Goal: Information Seeking & Learning: Learn about a topic

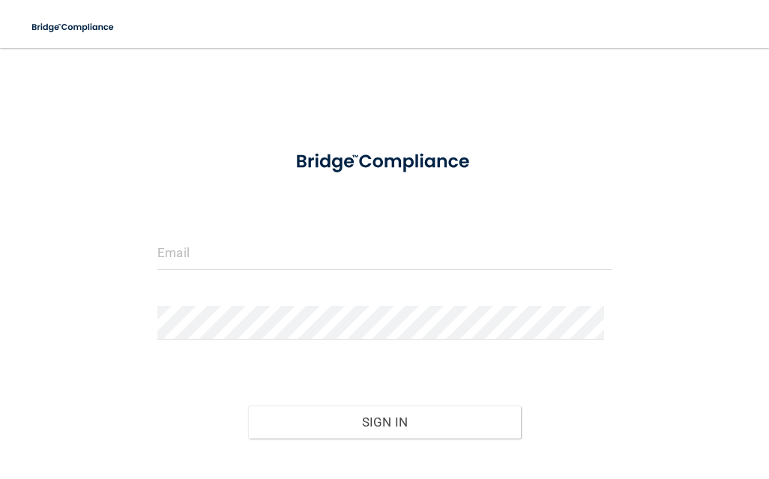
click at [525, 142] on div at bounding box center [384, 162] width 476 height 48
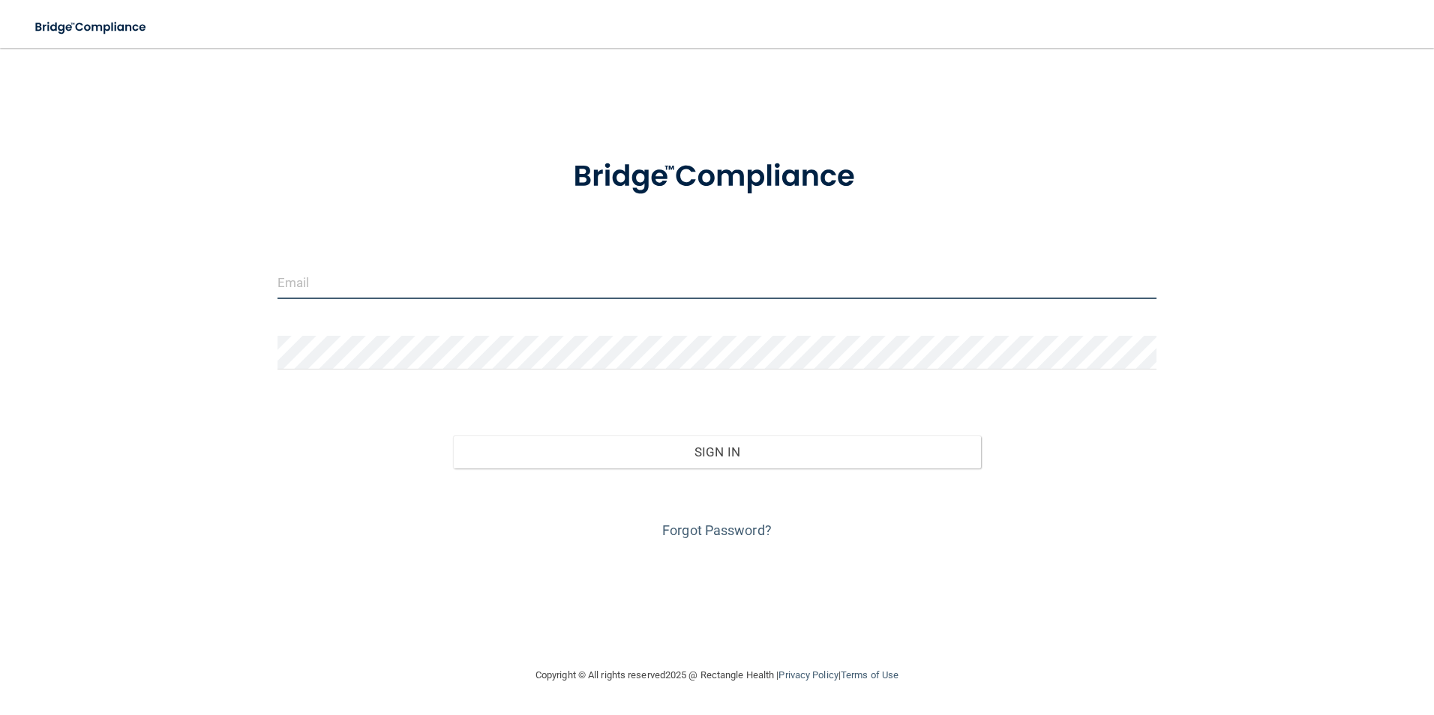
click at [371, 276] on input "email" at bounding box center [717, 282] width 880 height 34
paste input "[EMAIL_ADDRESS][DOMAIN_NAME]"
type input "[EMAIL_ADDRESS][DOMAIN_NAME]"
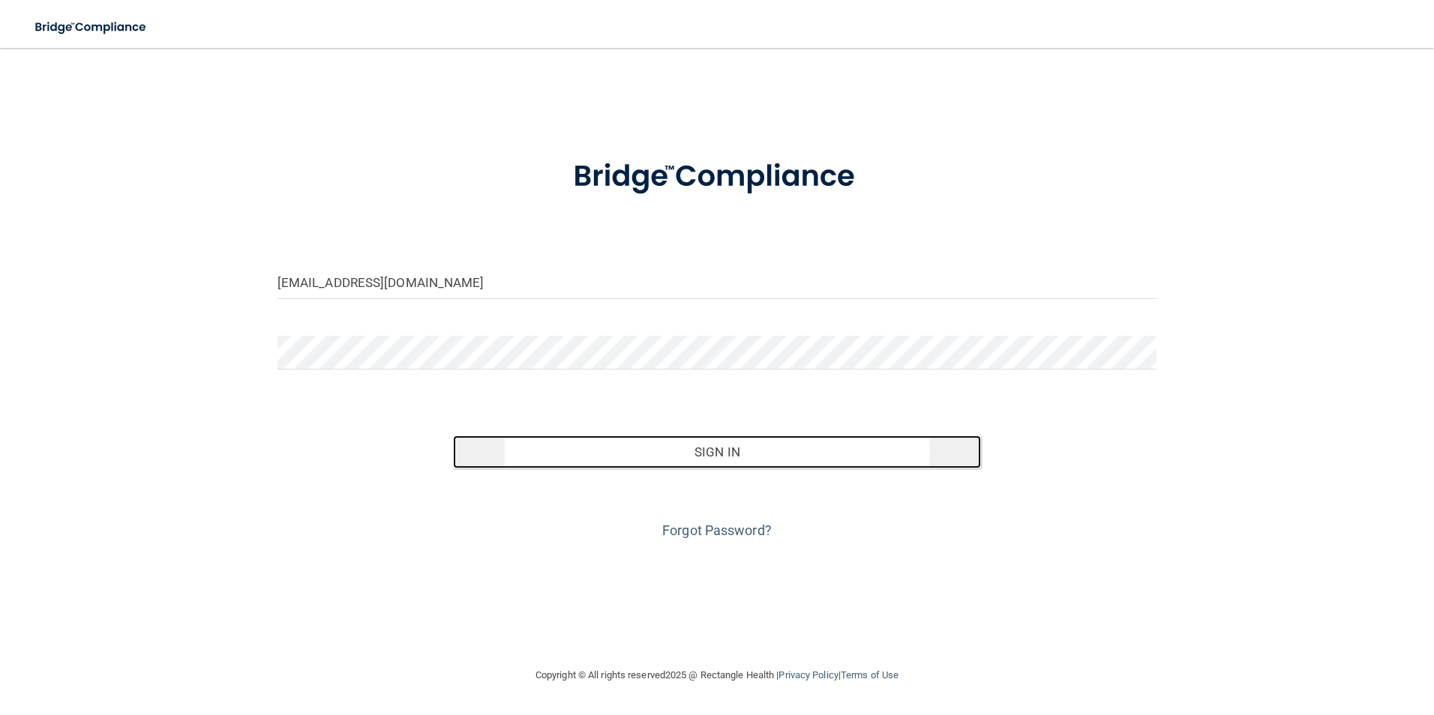
click at [710, 457] on button "Sign In" at bounding box center [717, 452] width 528 height 33
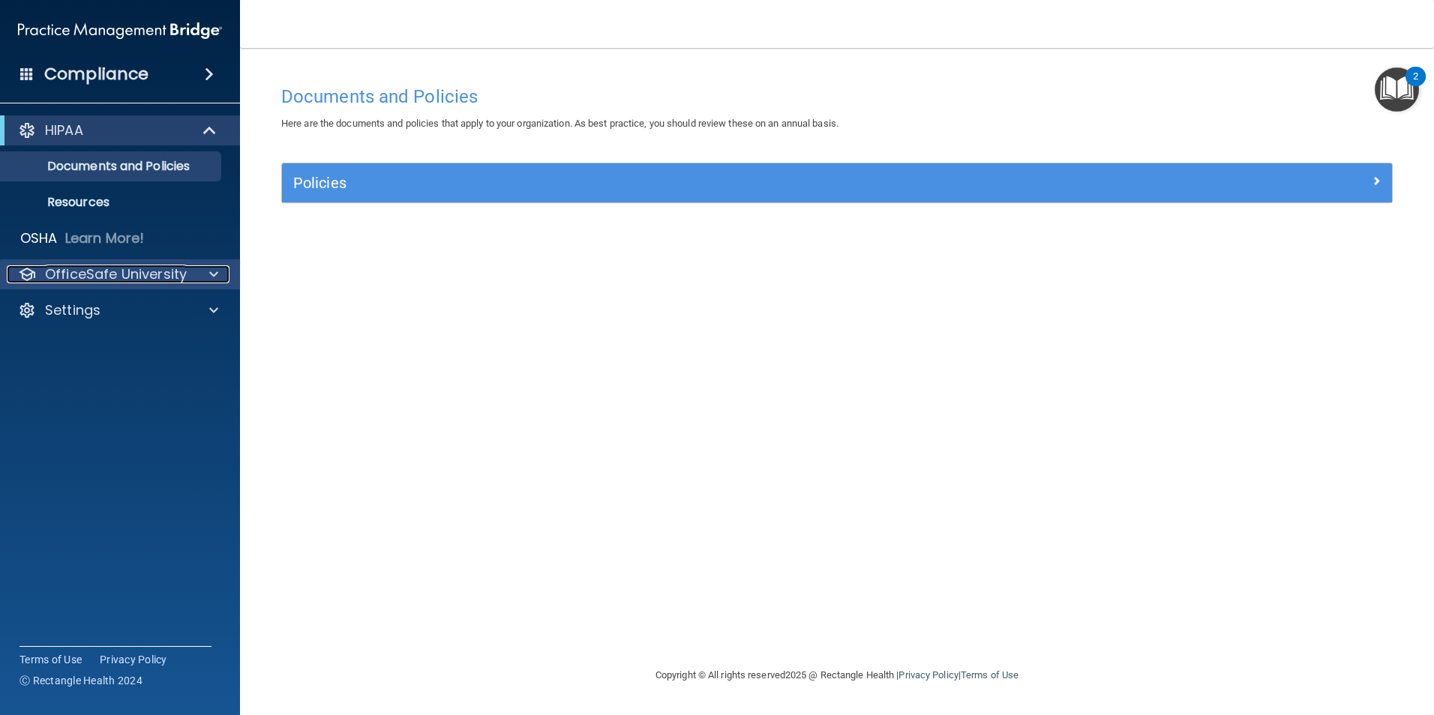
click at [193, 266] on div at bounding box center [211, 274] width 37 height 18
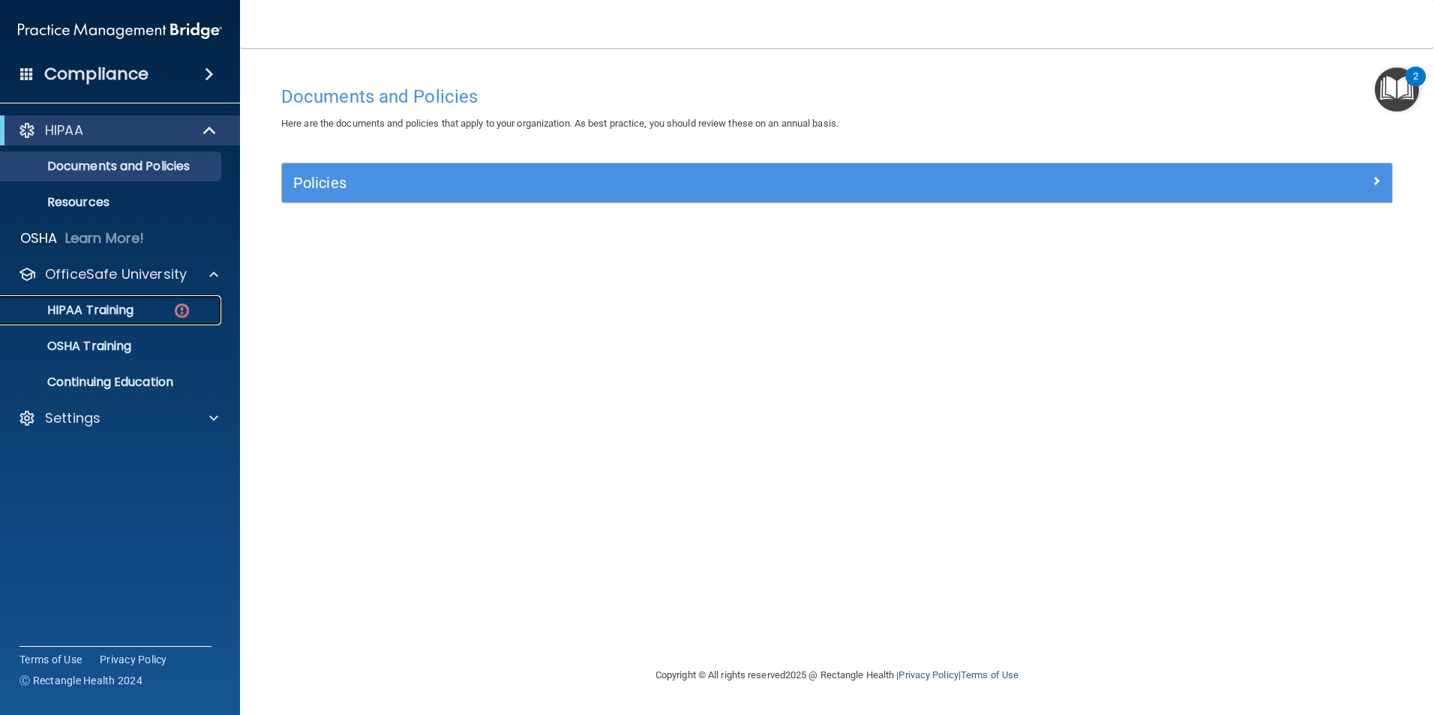
click at [144, 309] on div "HIPAA Training" at bounding box center [112, 310] width 205 height 15
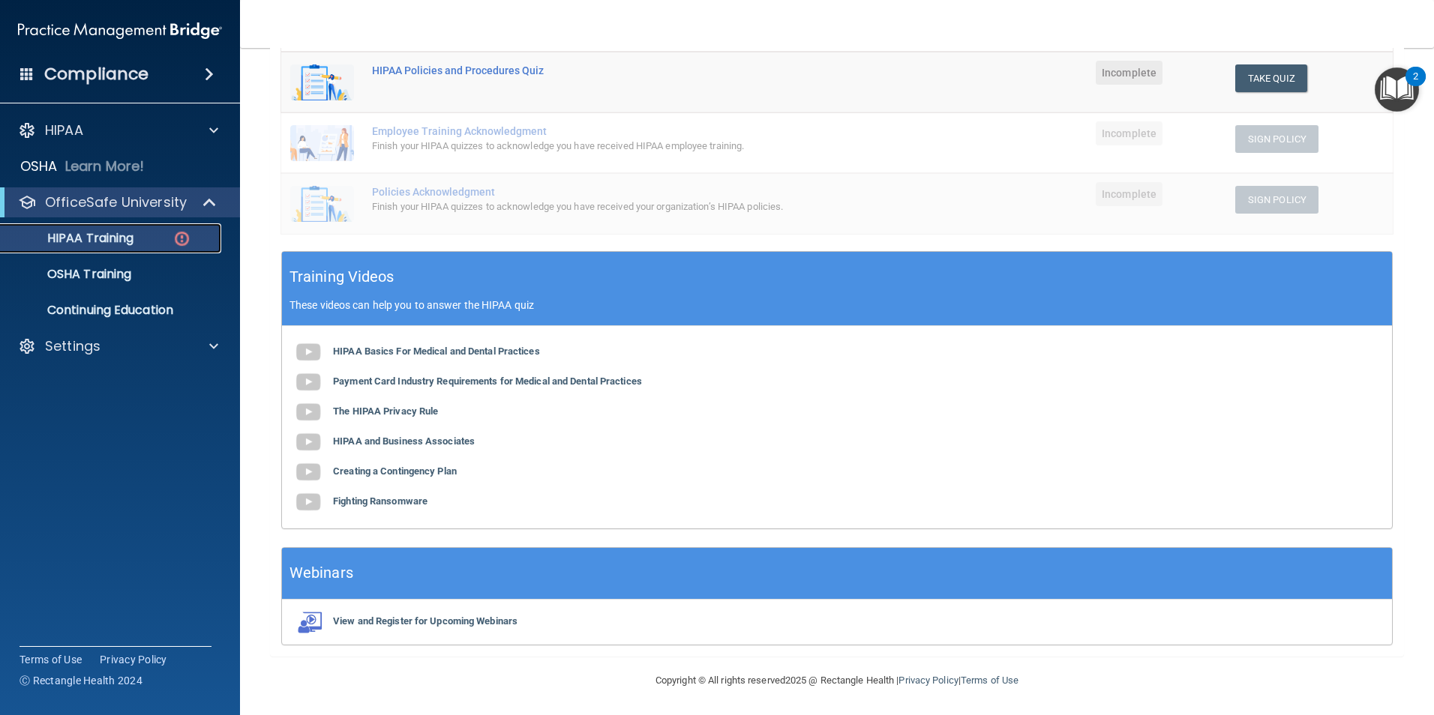
scroll to position [335, 0]
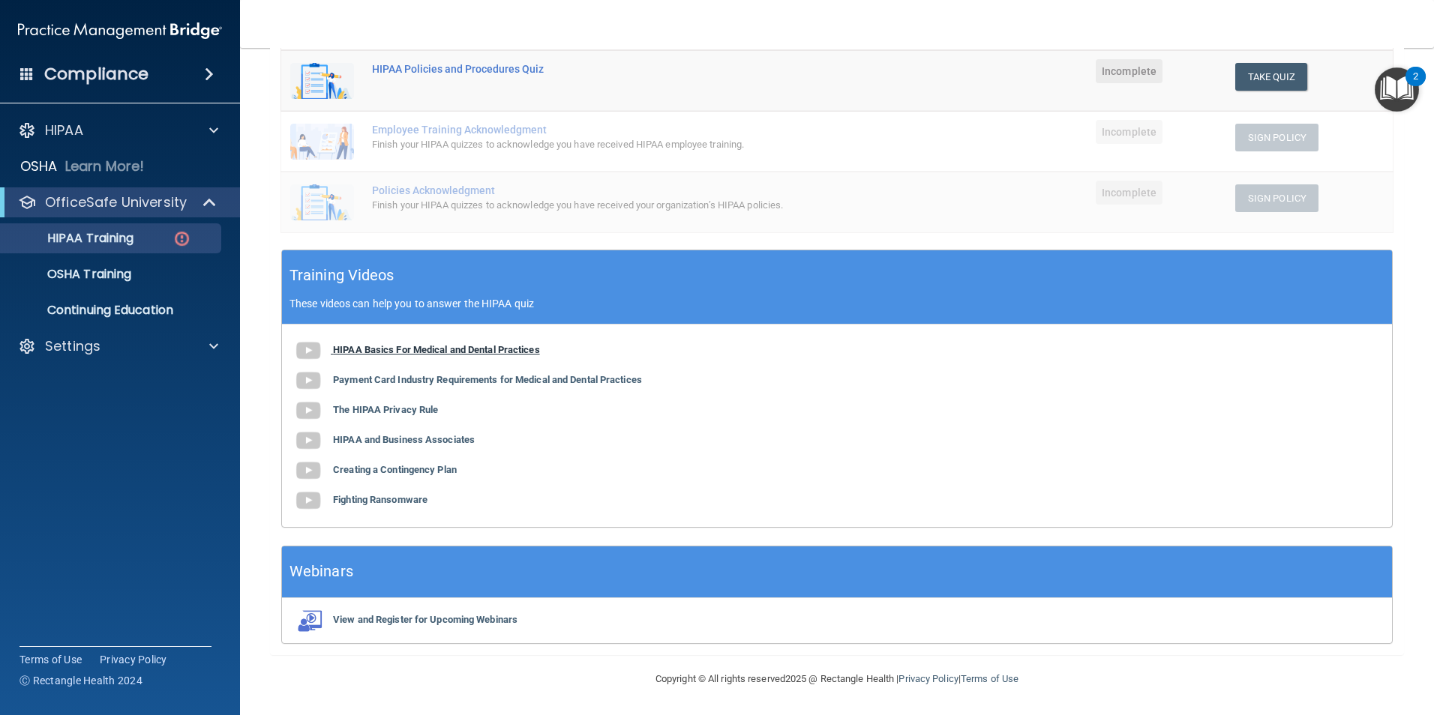
click at [344, 346] on b "HIPAA Basics For Medical and Dental Practices" at bounding box center [436, 349] width 207 height 11
click at [405, 346] on b "HIPAA Basics For Medical and Dental Practices" at bounding box center [436, 349] width 207 height 11
click at [482, 380] on b "Payment Card Industry Requirements for Medical and Dental Practices" at bounding box center [487, 379] width 309 height 11
click at [406, 408] on b "The HIPAA Privacy Rule" at bounding box center [385, 409] width 105 height 11
click at [461, 439] on b "HIPAA and Business Associates" at bounding box center [404, 439] width 142 height 11
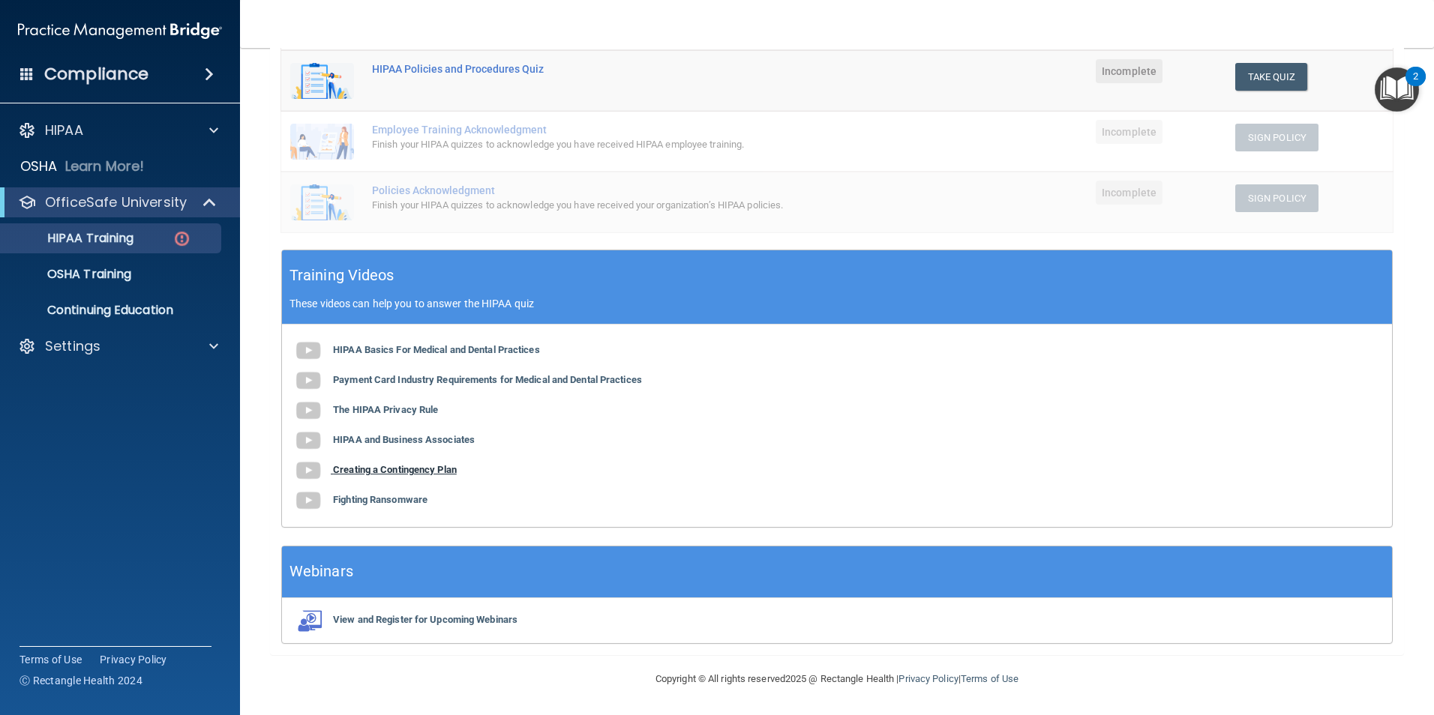
click at [385, 469] on b "Creating a Contingency Plan" at bounding box center [395, 469] width 124 height 11
drag, startPoint x: 445, startPoint y: 469, endPoint x: 579, endPoint y: 492, distance: 135.4
click at [579, 492] on div "HIPAA Basics For Medical and Dental Practices Payment Card Industry Requirement…" at bounding box center [837, 426] width 1110 height 202
click at [375, 503] on b "Fighting Ransomware" at bounding box center [380, 499] width 94 height 11
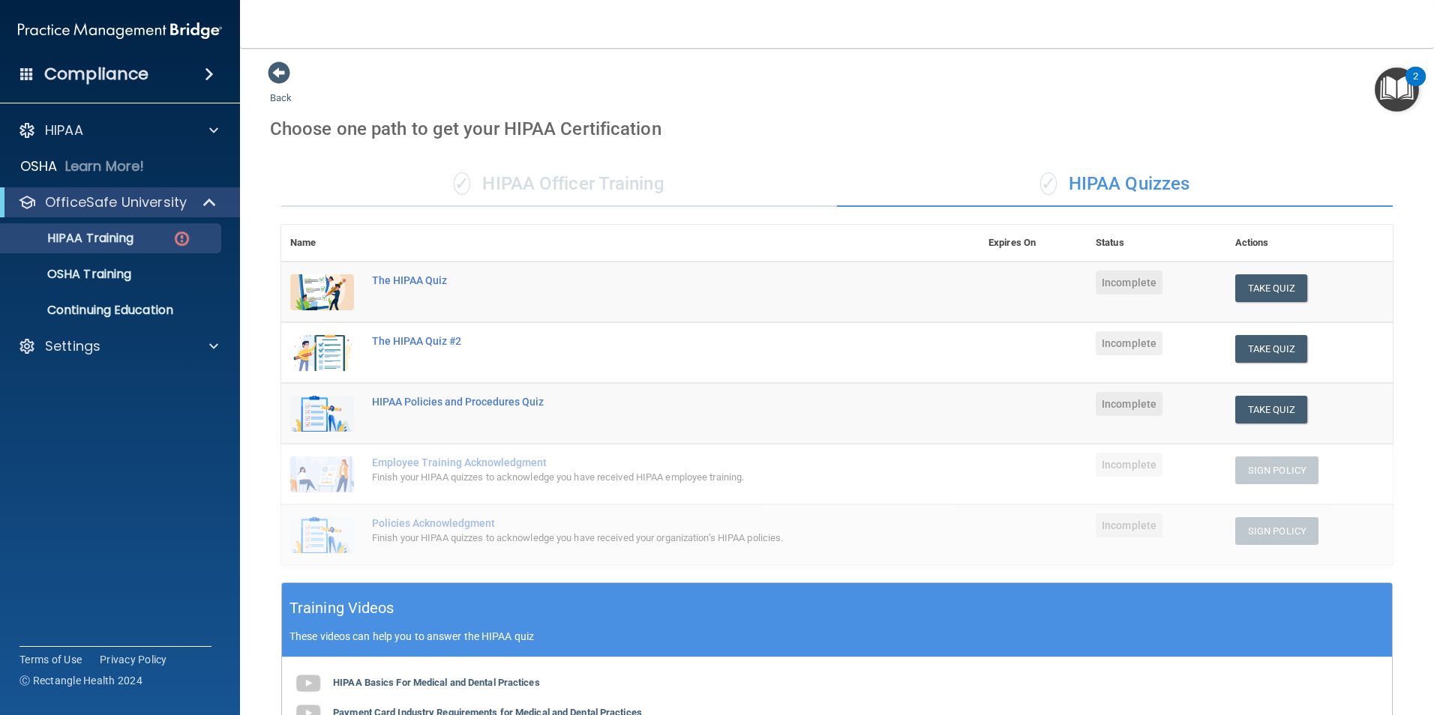
scroll to position [0, 0]
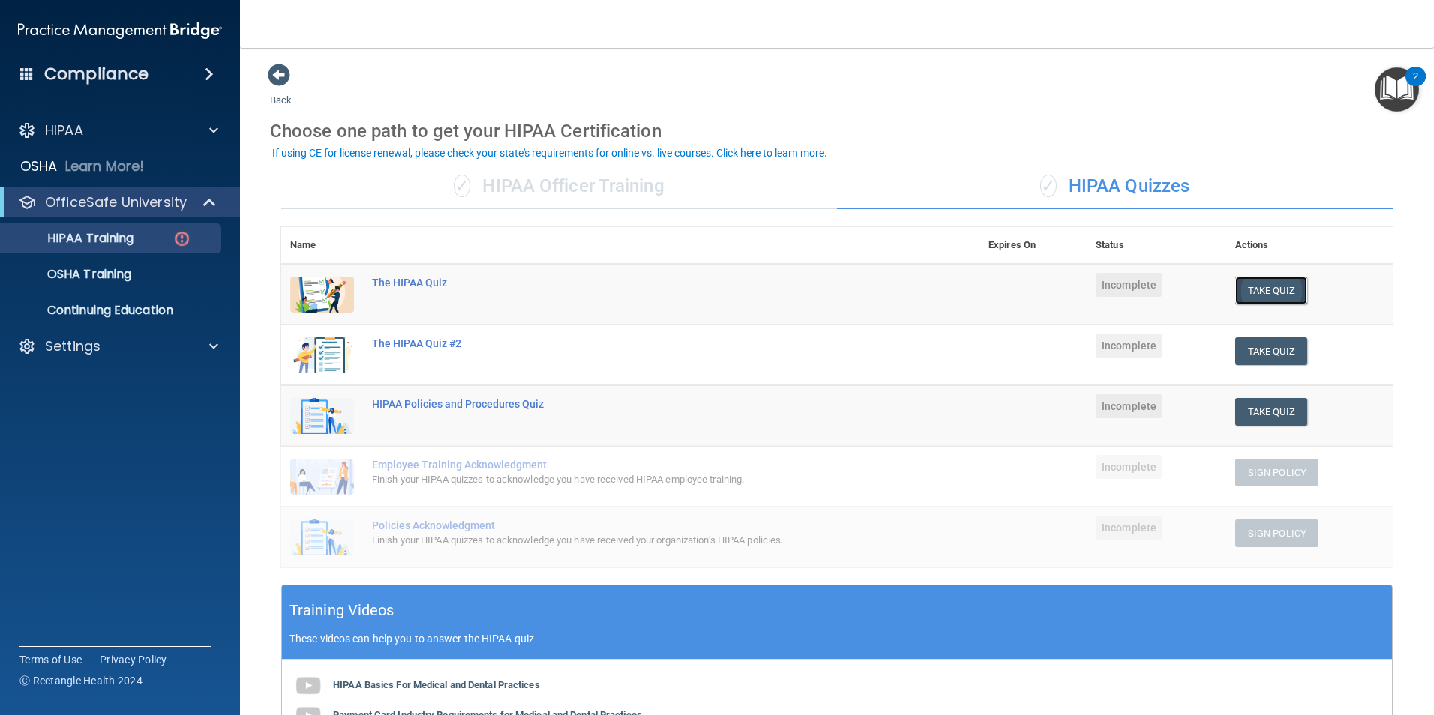
click at [1283, 292] on button "Take Quiz" at bounding box center [1271, 291] width 72 height 28
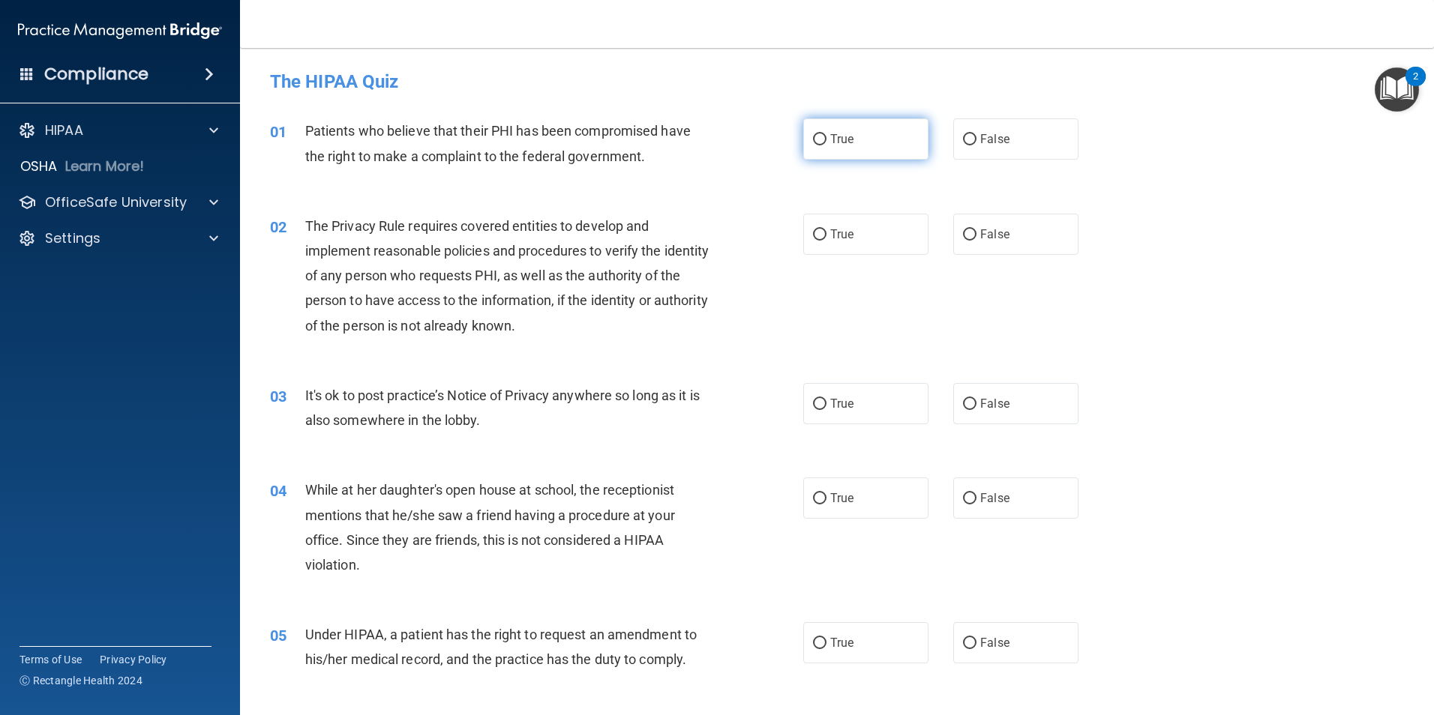
click at [817, 139] on input "True" at bounding box center [819, 139] width 13 height 11
radio input "true"
click at [803, 237] on label "True" at bounding box center [865, 234] width 125 height 41
click at [813, 237] on input "True" at bounding box center [819, 234] width 13 height 11
radio input "true"
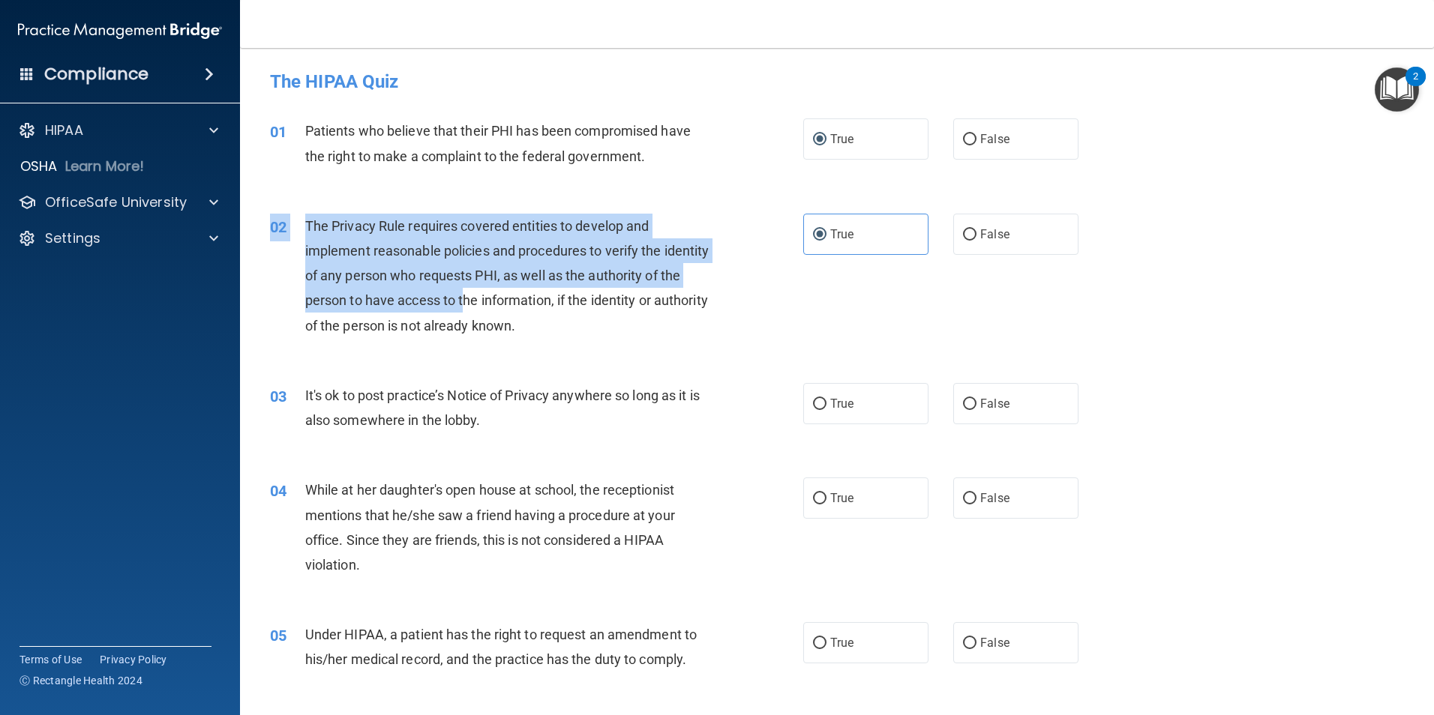
drag, startPoint x: 505, startPoint y: 306, endPoint x: 637, endPoint y: 352, distance: 139.7
click at [637, 352] on div "02 The Privacy Rule requires covered entities to develop and implement reasonab…" at bounding box center [837, 279] width 1156 height 169
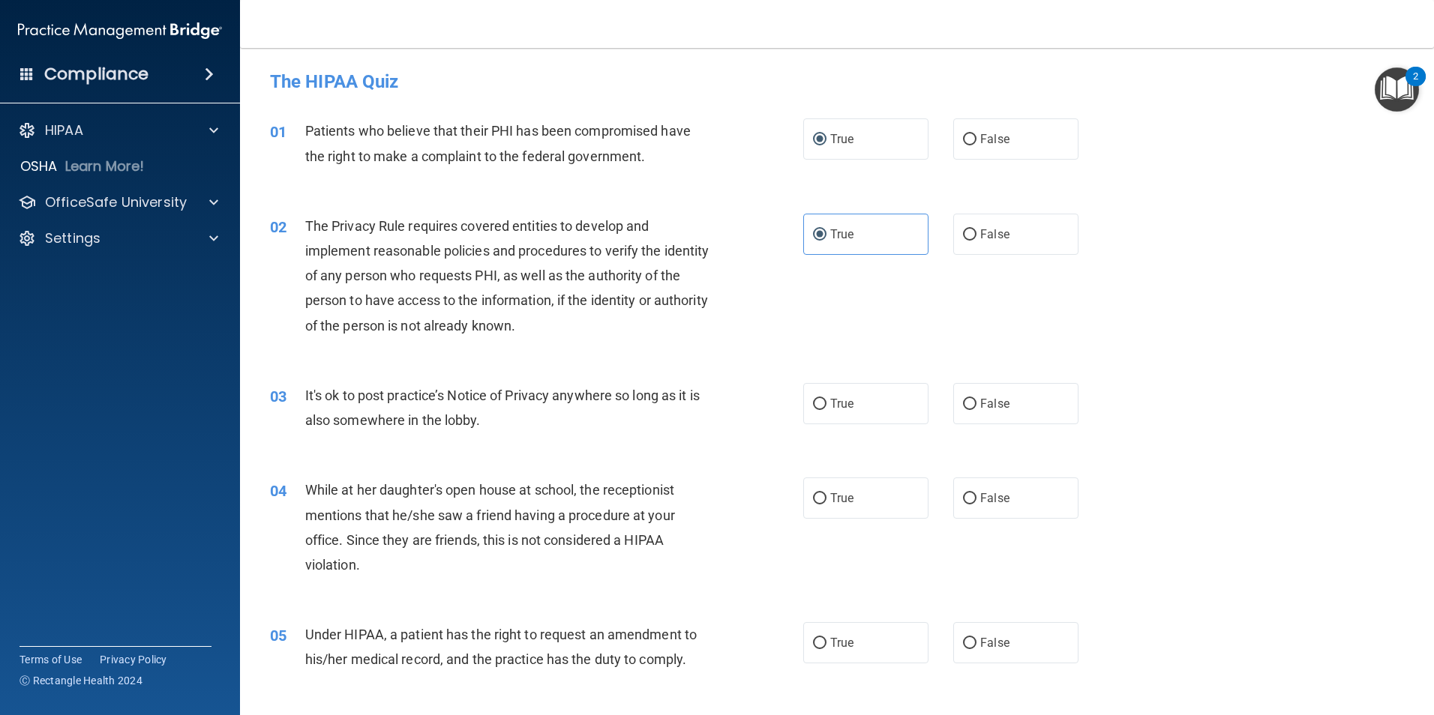
click at [459, 420] on span "It's ok to post practice’s Notice of Privacy anywhere so long as it is also som…" at bounding box center [502, 408] width 394 height 40
click at [533, 395] on span "It's ok to post practice’s Notice of Privacy anywhere so long as it is also som…" at bounding box center [502, 408] width 394 height 40
drag, startPoint x: 533, startPoint y: 395, endPoint x: 510, endPoint y: 393, distance: 23.4
click at [510, 393] on span "It's ok to post practice’s Notice of Privacy anywhere so long as it is also som…" at bounding box center [502, 408] width 394 height 40
drag, startPoint x: 1427, startPoint y: 85, endPoint x: 1416, endPoint y: 148, distance: 63.1
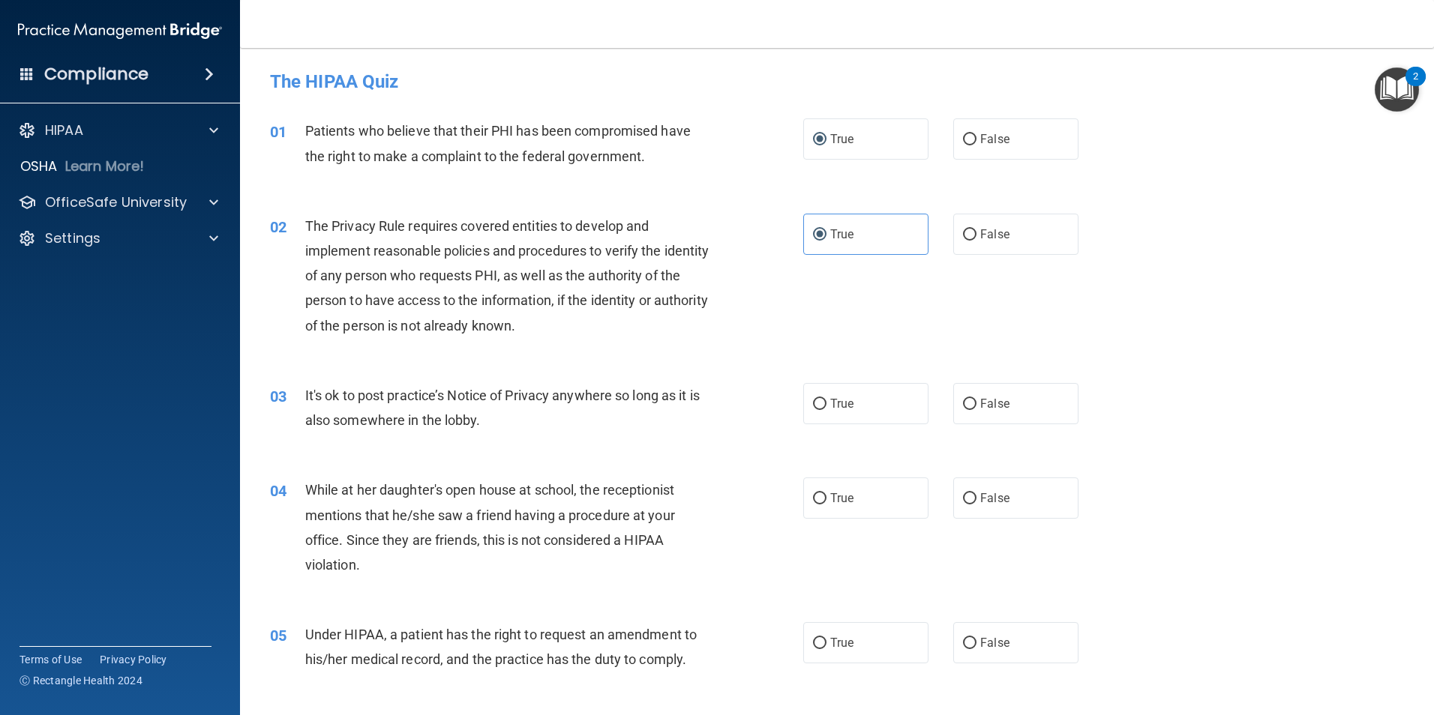
click at [1416, 148] on body "Compliance HIPAA Documents and Policies Report an Incident Business Associates …" at bounding box center [717, 357] width 1434 height 715
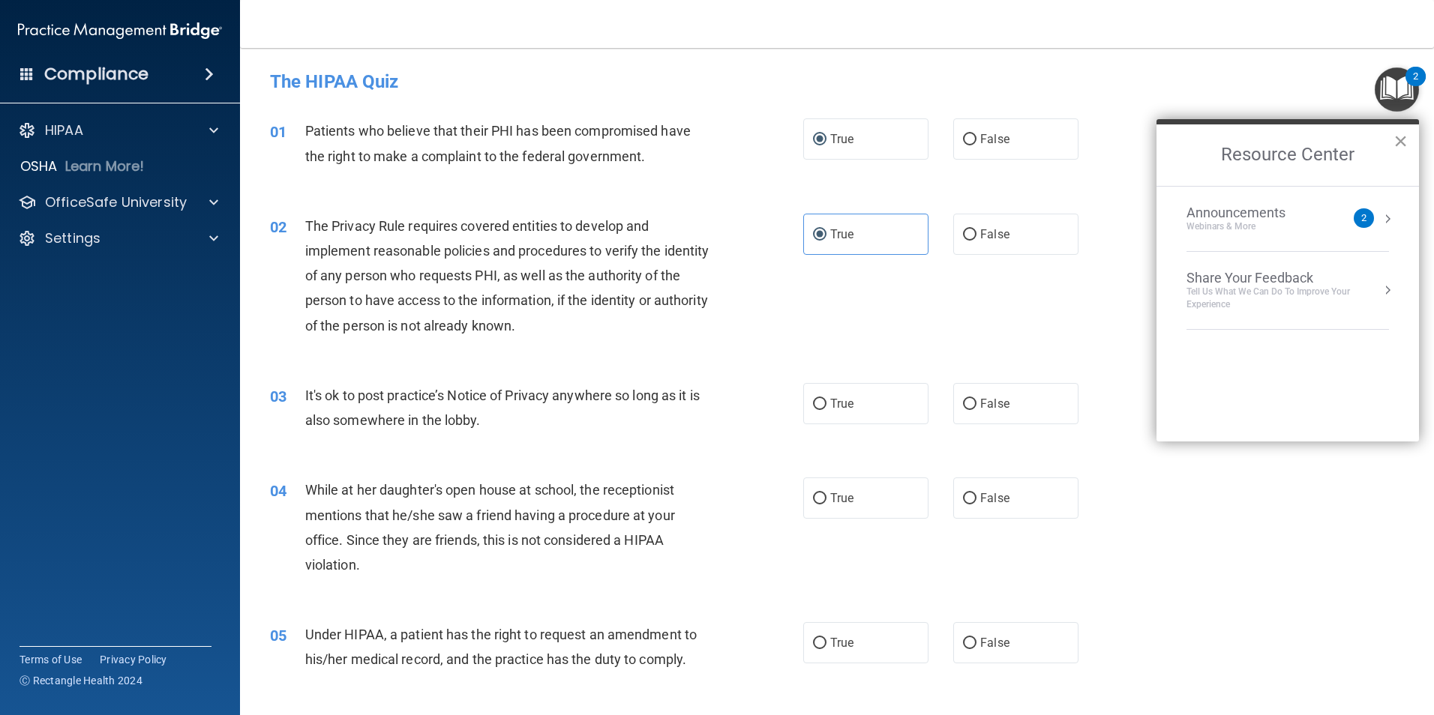
click at [1404, 139] on button "×" at bounding box center [1400, 141] width 14 height 24
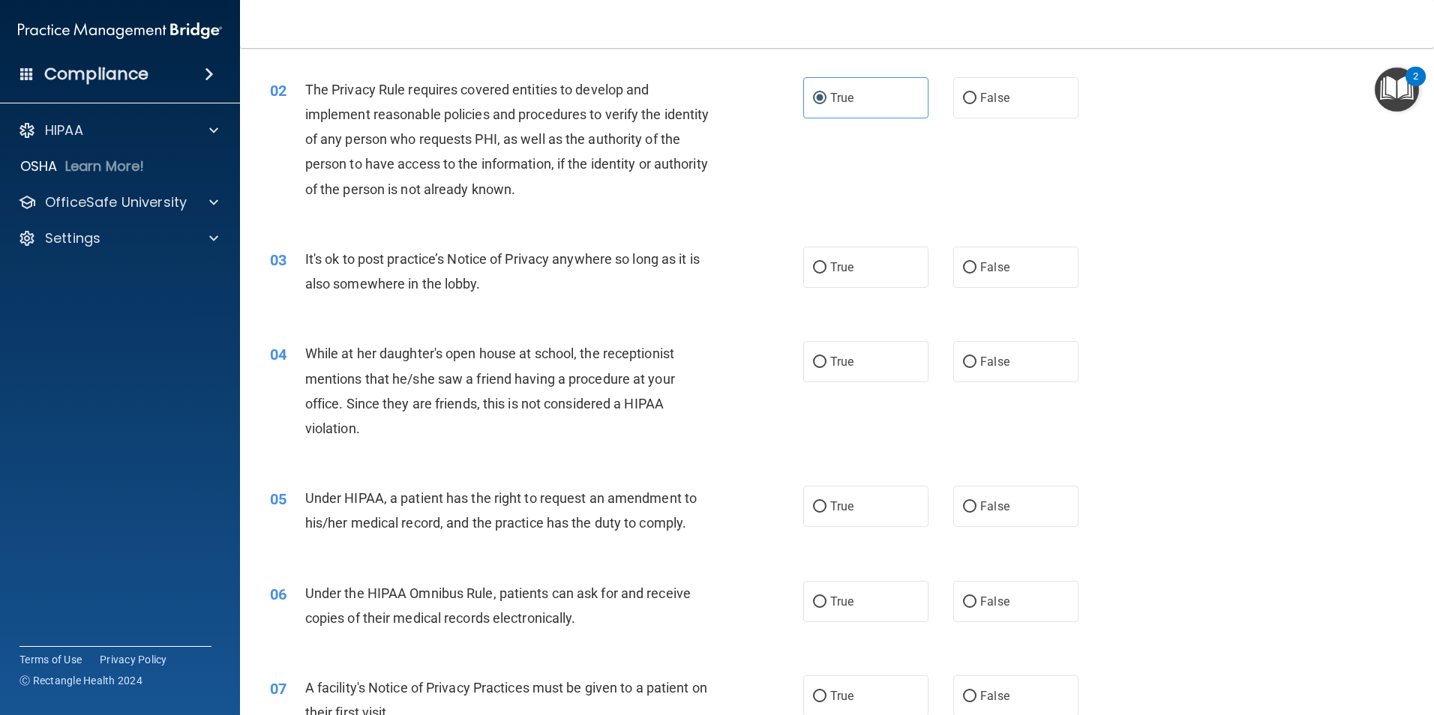
scroll to position [128, 0]
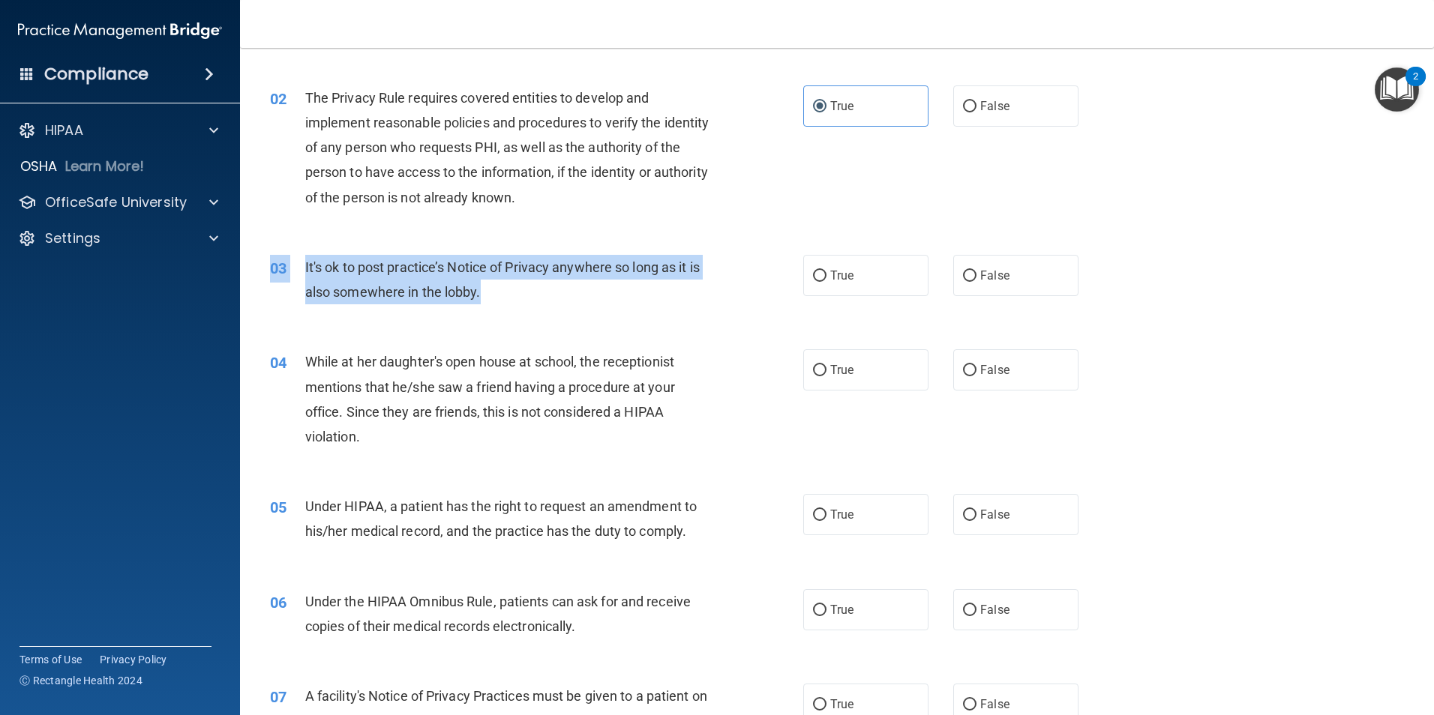
drag, startPoint x: 640, startPoint y: 282, endPoint x: 632, endPoint y: 245, distance: 37.7
click at [632, 245] on div "03 It's ok to post practice’s Notice of Privacy anywhere so long as it is also …" at bounding box center [837, 283] width 1156 height 94
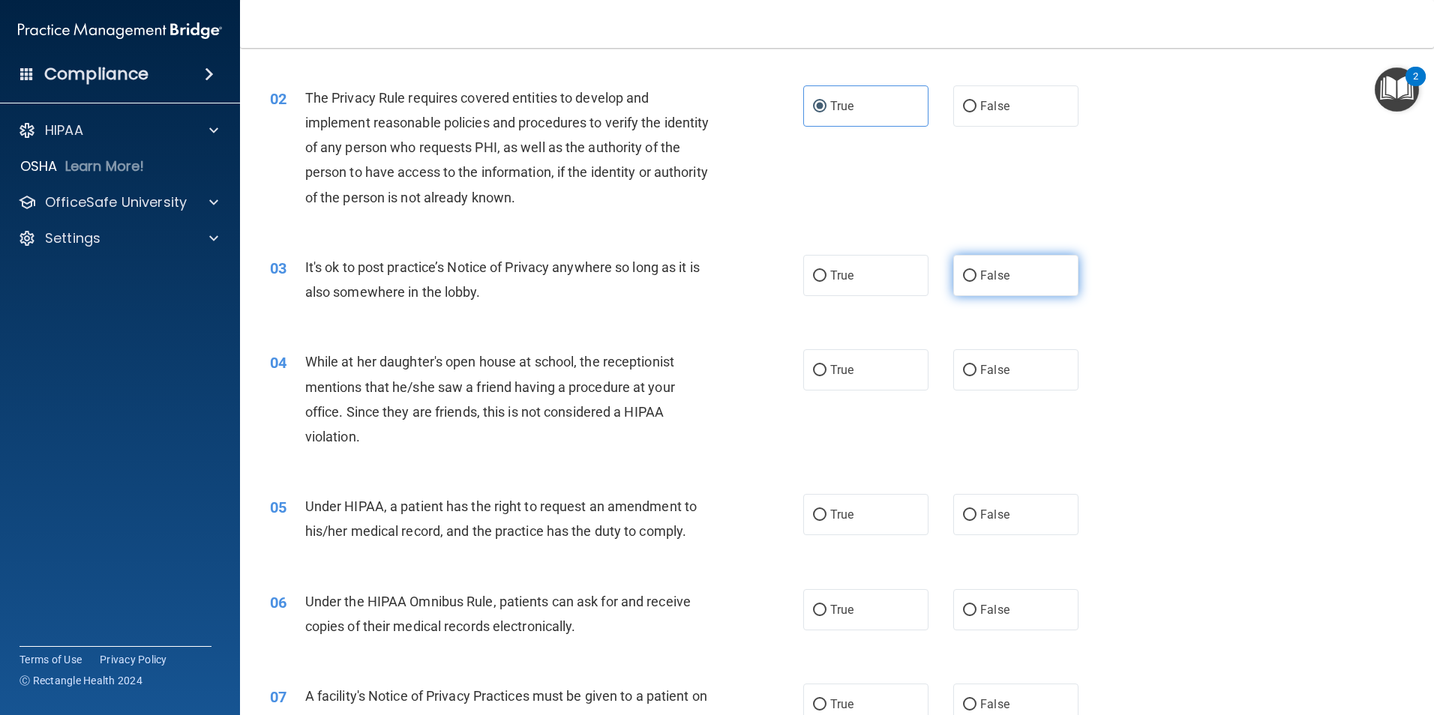
click at [959, 285] on label "False" at bounding box center [1015, 275] width 125 height 41
click at [963, 282] on input "False" at bounding box center [969, 276] width 13 height 11
radio input "true"
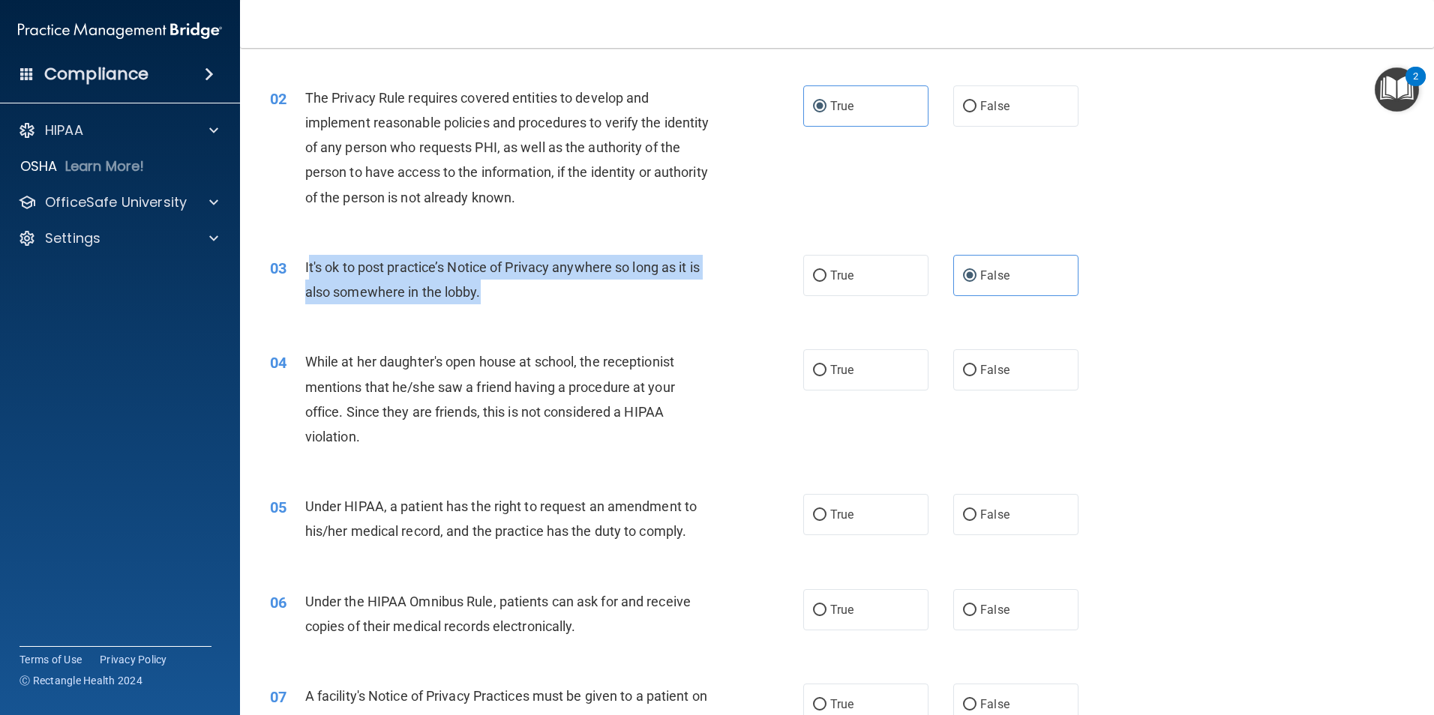
drag, startPoint x: 310, startPoint y: 265, endPoint x: 522, endPoint y: 292, distance: 213.3
click at [522, 292] on div "It's ok to post practice’s Notice of Privacy anywhere so long as it is also som…" at bounding box center [513, 279] width 417 height 49
copy span "t's ok to post practice’s Notice of Privacy anywhere so long as it is also some…"
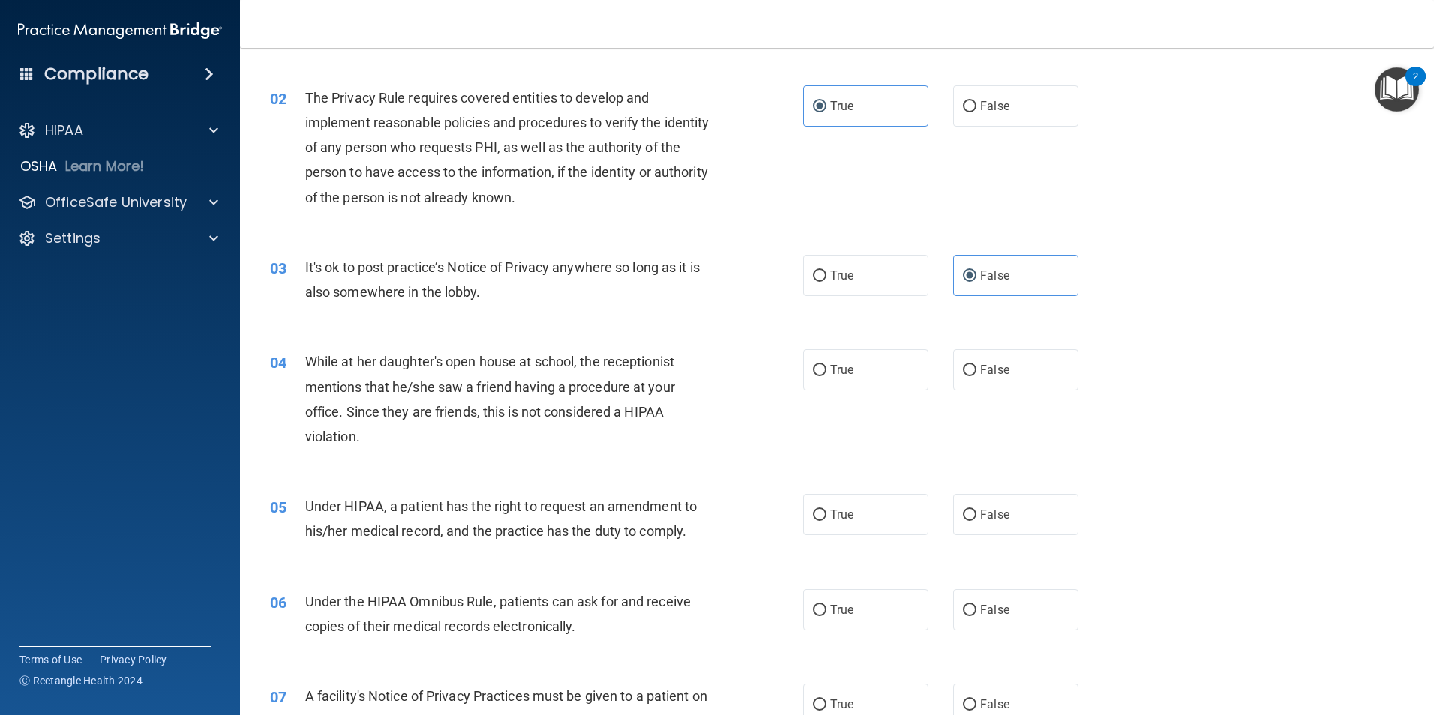
click at [550, 394] on span "While at her daughter's open house at school, the receptionist mentions that he…" at bounding box center [490, 399] width 370 height 91
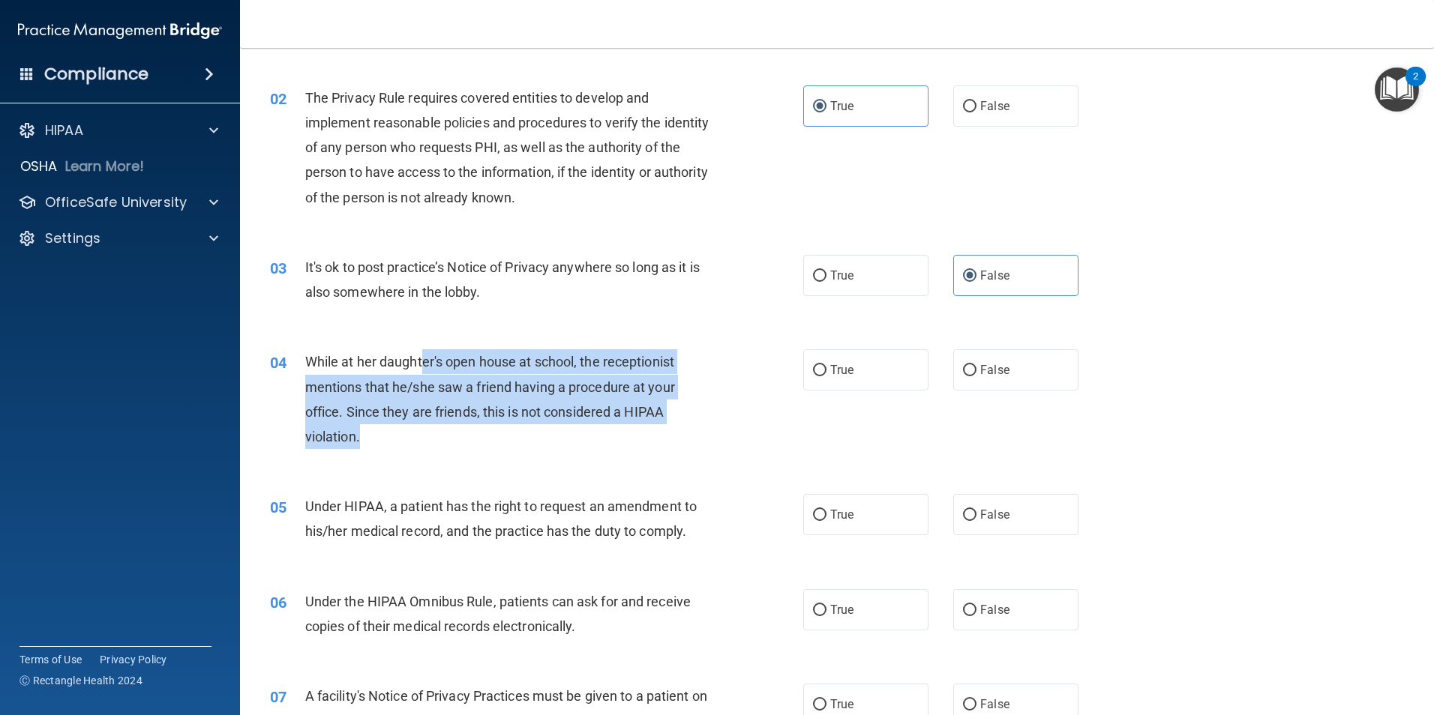
drag, startPoint x: 421, startPoint y: 356, endPoint x: 629, endPoint y: 435, distance: 222.1
click at [629, 435] on div "While at her daughter's open house at school, the receptionist mentions that he…" at bounding box center [513, 399] width 417 height 100
click at [629, 439] on div "While at her daughter's open house at school, the receptionist mentions that he…" at bounding box center [513, 399] width 417 height 100
drag, startPoint x: 629, startPoint y: 439, endPoint x: 602, endPoint y: 367, distance: 76.9
click at [602, 367] on div "While at her daughter's open house at school, the receptionist mentions that he…" at bounding box center [513, 399] width 417 height 100
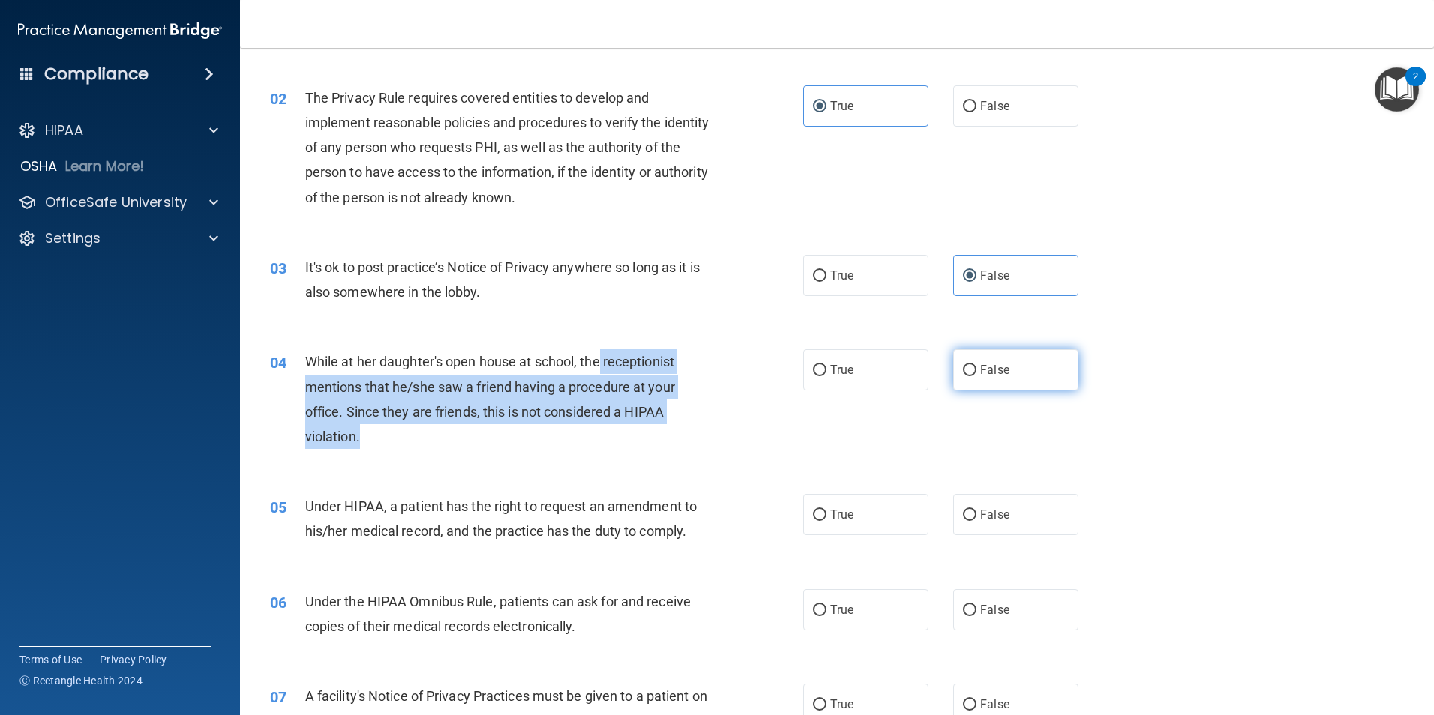
click at [963, 365] on input "False" at bounding box center [969, 370] width 13 height 11
radio input "true"
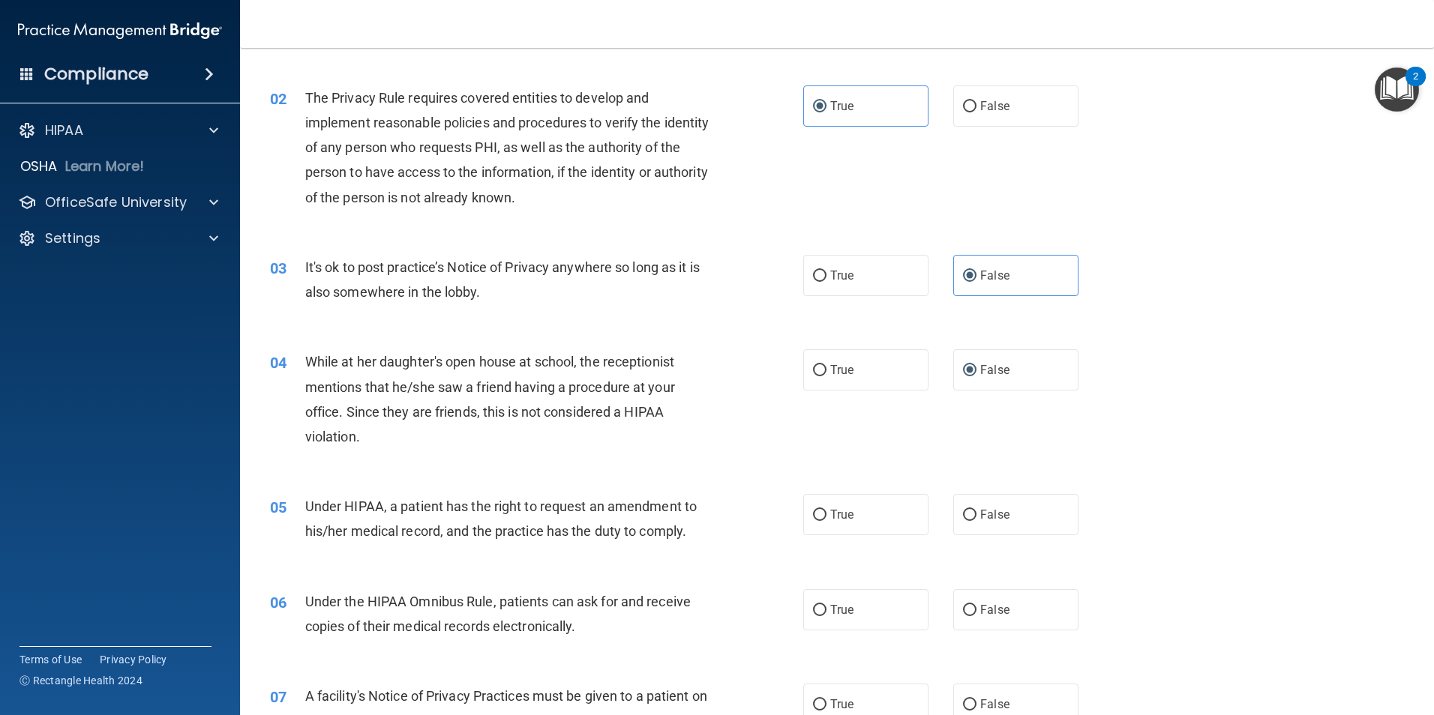
click at [704, 547] on div "05 Under HIPAA, a patient has the right to request an amendment to his/her medi…" at bounding box center [536, 522] width 578 height 57
click at [822, 520] on label "True" at bounding box center [865, 514] width 125 height 41
click at [822, 520] on input "True" at bounding box center [819, 515] width 13 height 11
radio input "true"
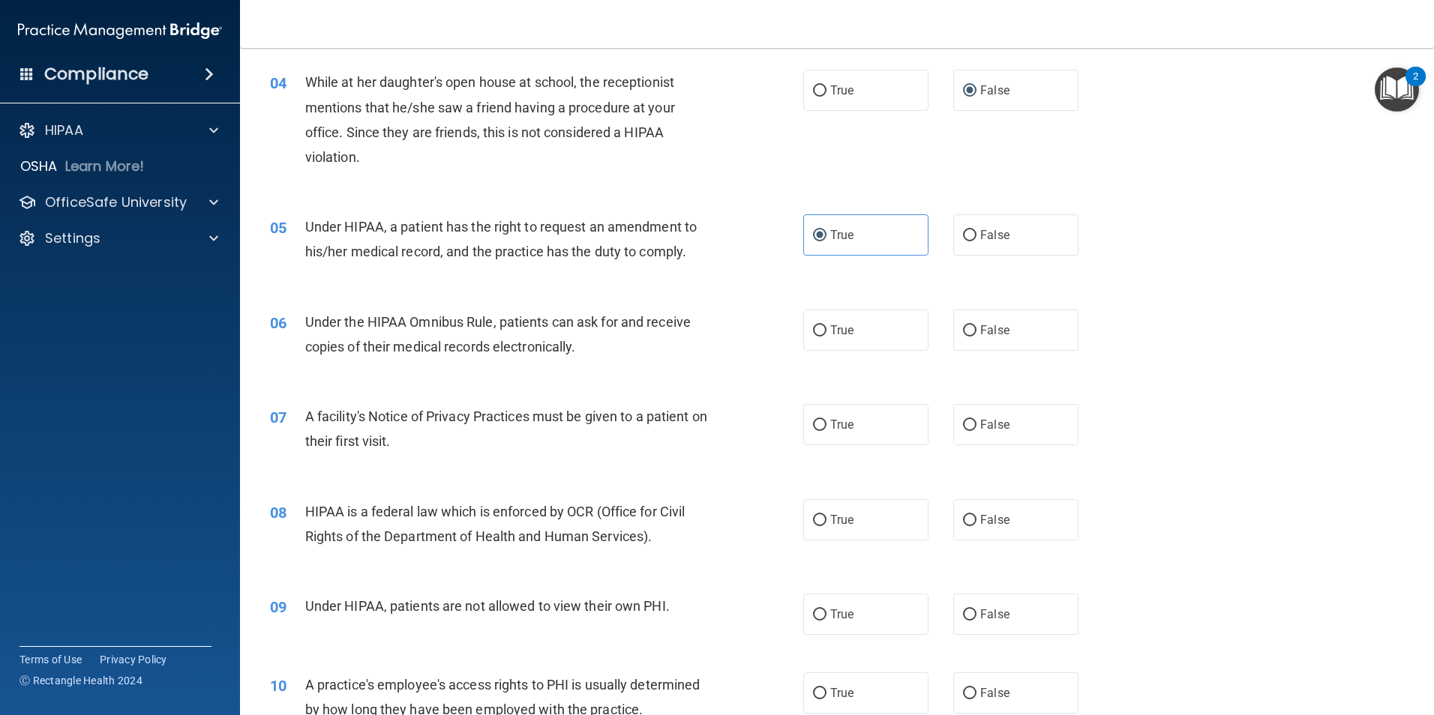
scroll to position [428, 0]
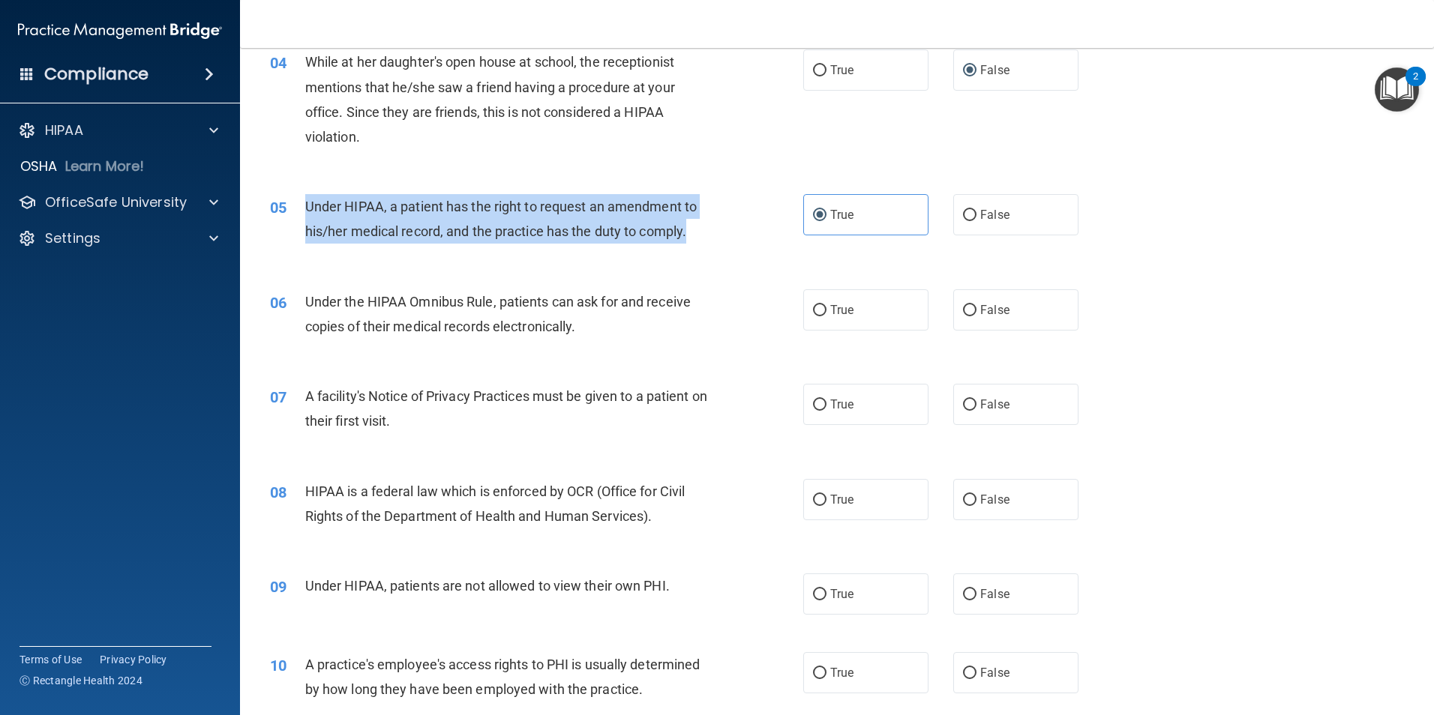
drag, startPoint x: 697, startPoint y: 230, endPoint x: 304, endPoint y: 204, distance: 393.8
click at [304, 204] on div "05 Under HIPAA, a patient has the right to request an amendment to his/her medi…" at bounding box center [536, 222] width 578 height 57
drag, startPoint x: 304, startPoint y: 204, endPoint x: 376, endPoint y: 210, distance: 73.0
copy div "Under HIPAA, a patient has the right to request an amendment to his/her medical…"
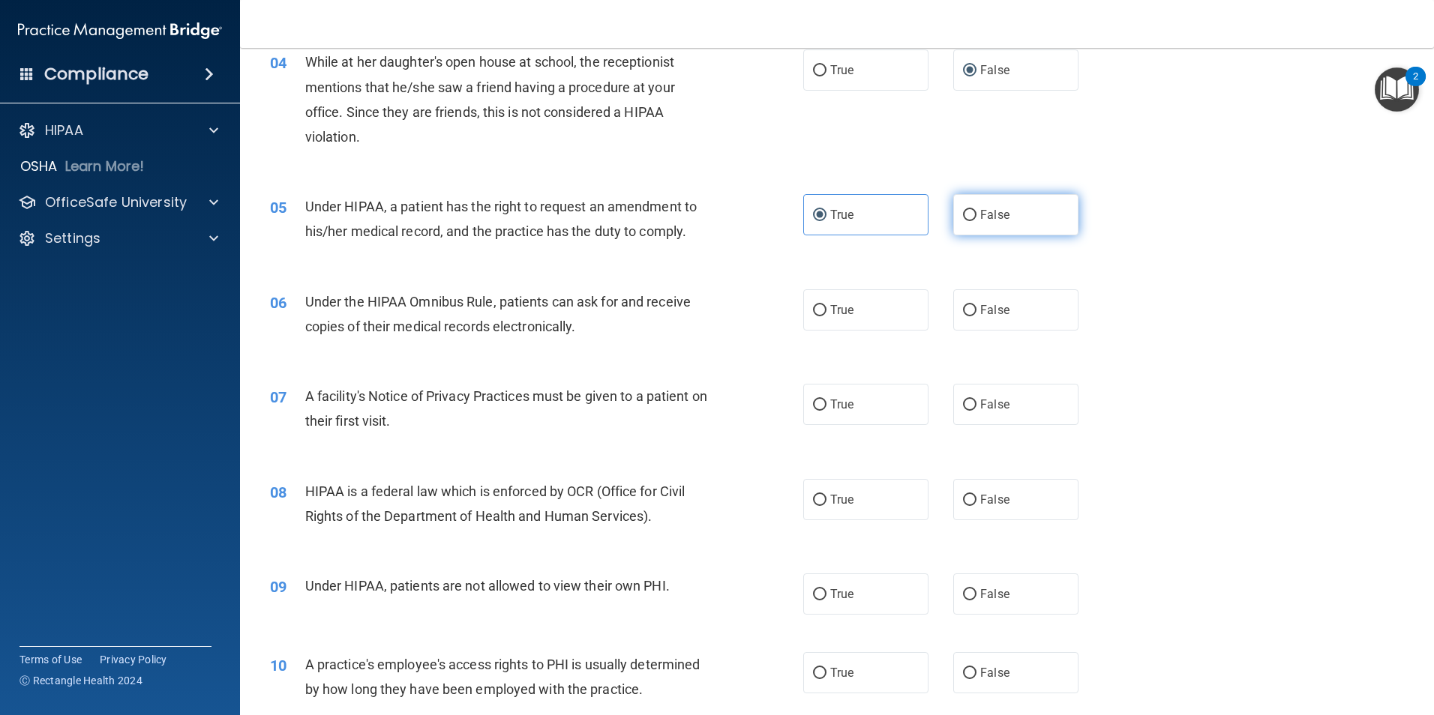
click at [956, 227] on label "False" at bounding box center [1015, 214] width 125 height 41
click at [963, 221] on input "False" at bounding box center [969, 215] width 13 height 11
radio input "true"
radio input "false"
click at [830, 308] on span "True" at bounding box center [841, 310] width 23 height 14
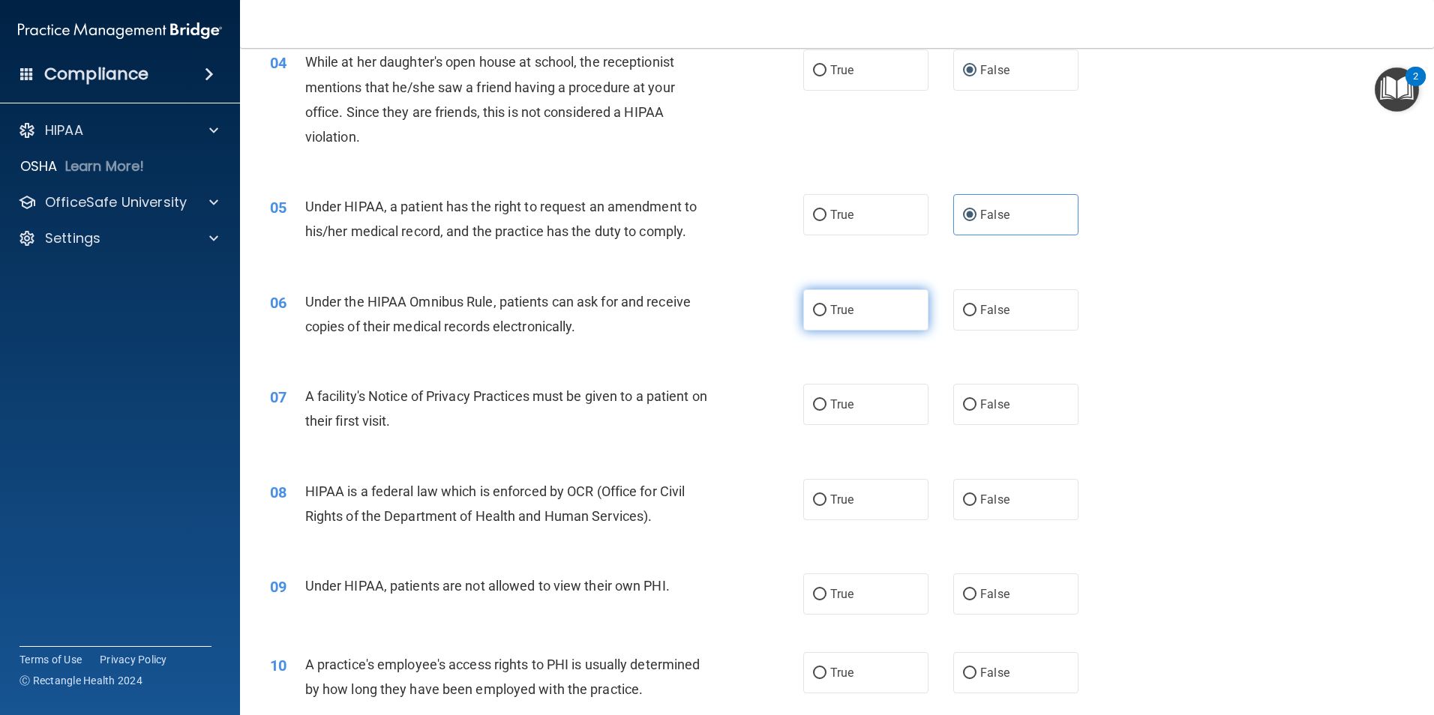
click at [826, 308] on input "True" at bounding box center [819, 310] width 13 height 11
radio input "true"
drag, startPoint x: 518, startPoint y: 64, endPoint x: 382, endPoint y: 73, distance: 136.1
click at [382, 73] on div "While at her daughter's open house at school, the receptionist mentions that he…" at bounding box center [513, 99] width 417 height 100
drag, startPoint x: 382, startPoint y: 73, endPoint x: 391, endPoint y: 71, distance: 9.3
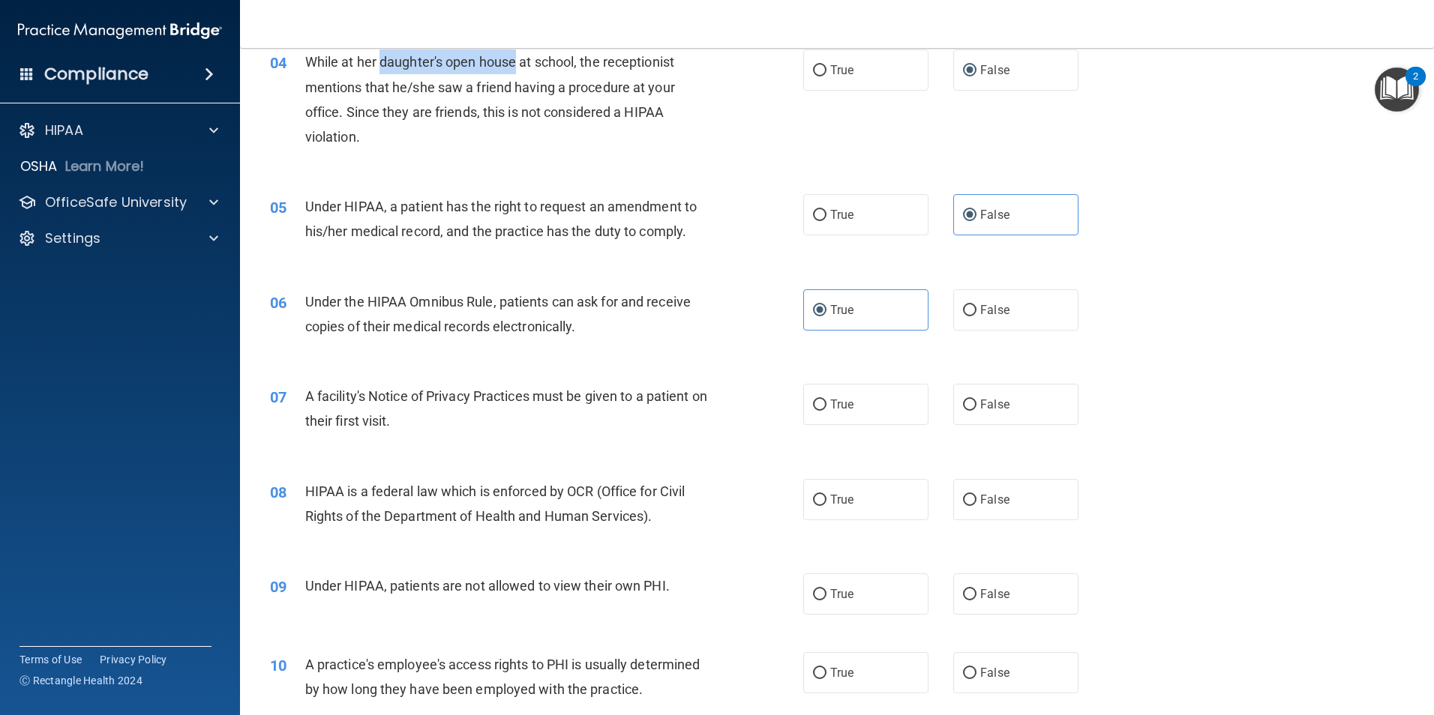
copy span "daughter's open house"
click at [832, 412] on label "True" at bounding box center [865, 404] width 125 height 41
click at [826, 411] on input "True" at bounding box center [819, 405] width 13 height 11
radio input "true"
click at [829, 488] on label "True" at bounding box center [865, 499] width 125 height 41
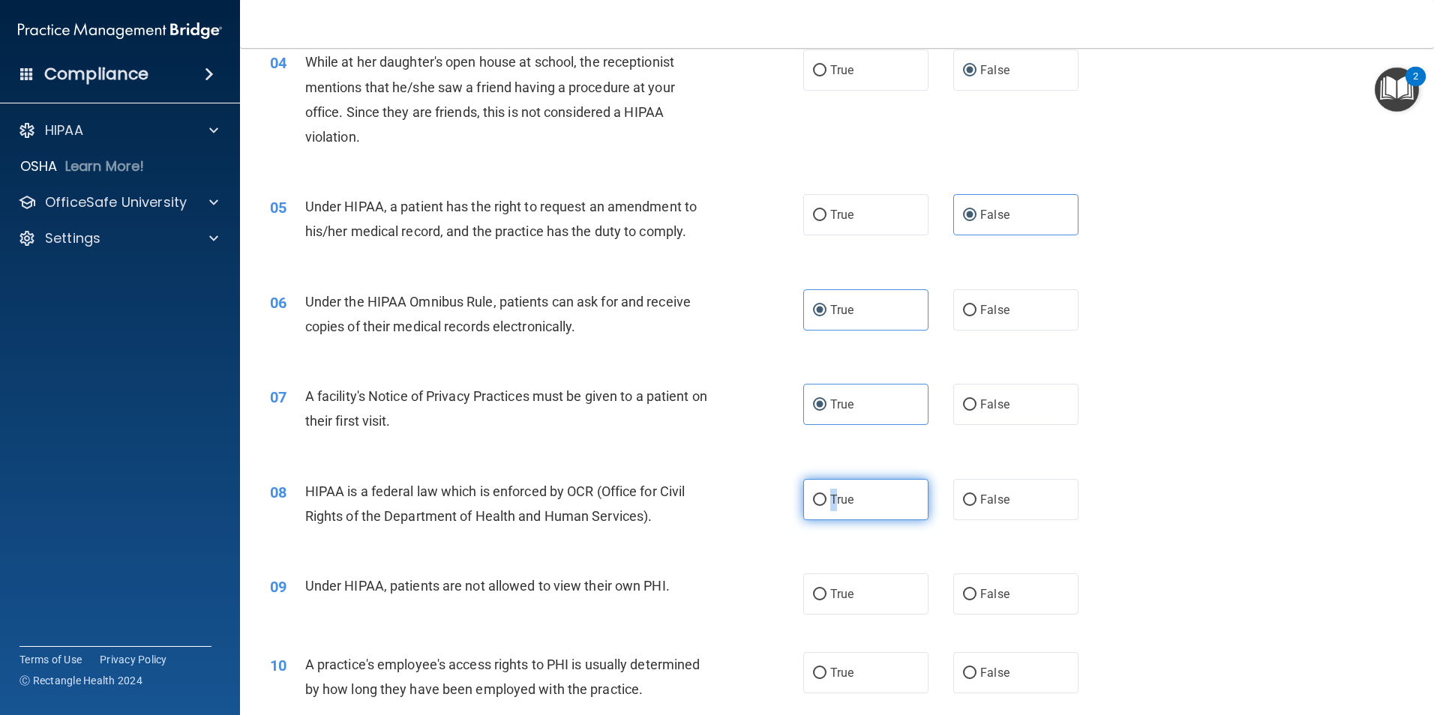
click at [817, 503] on input "True" at bounding box center [819, 500] width 13 height 11
radio input "true"
click at [625, 592] on span "Under HIPAA, patients are not allowed to view their own PHI." at bounding box center [487, 586] width 364 height 16
click at [967, 587] on label "False" at bounding box center [1015, 594] width 125 height 41
click at [967, 589] on input "False" at bounding box center [969, 594] width 13 height 11
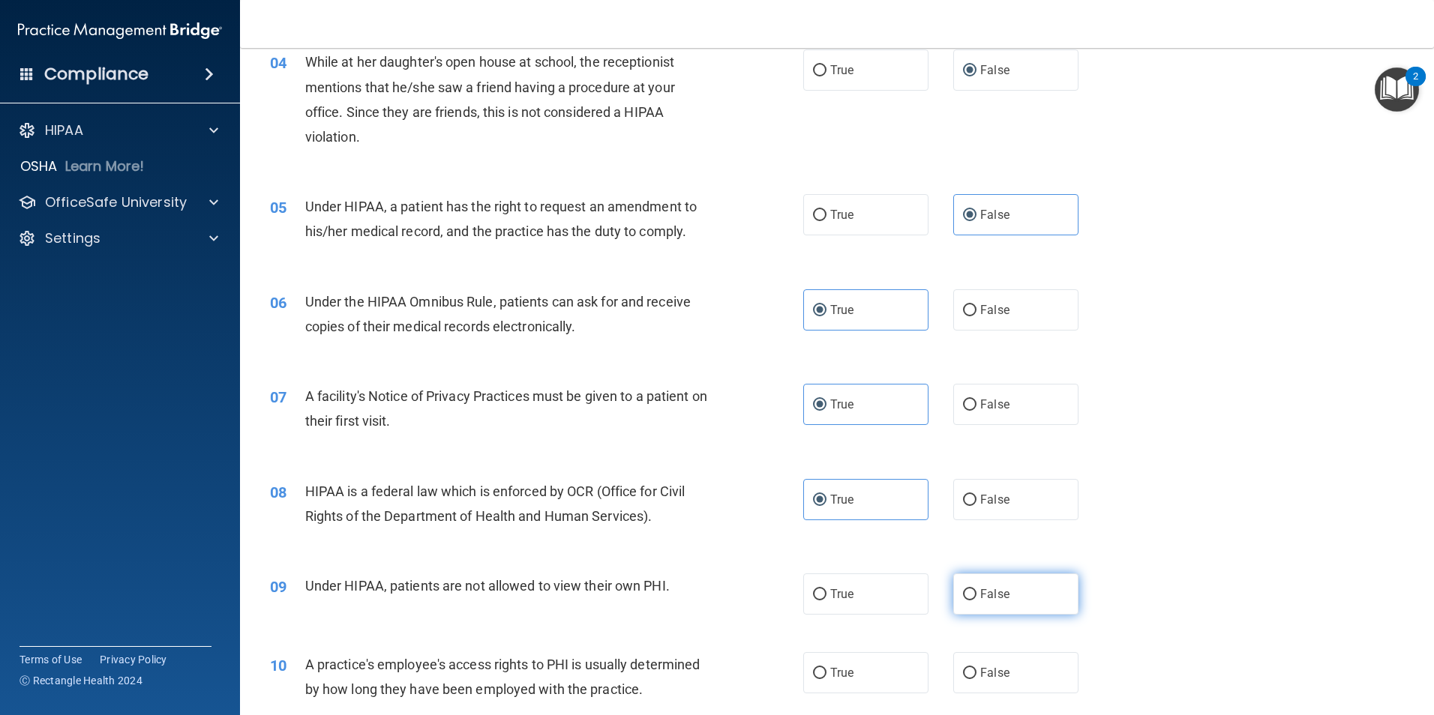
radio input "true"
click at [642, 613] on div "09 Under HIPAA, patients are not allowed to view their own PHI. True False" at bounding box center [837, 594] width 1156 height 79
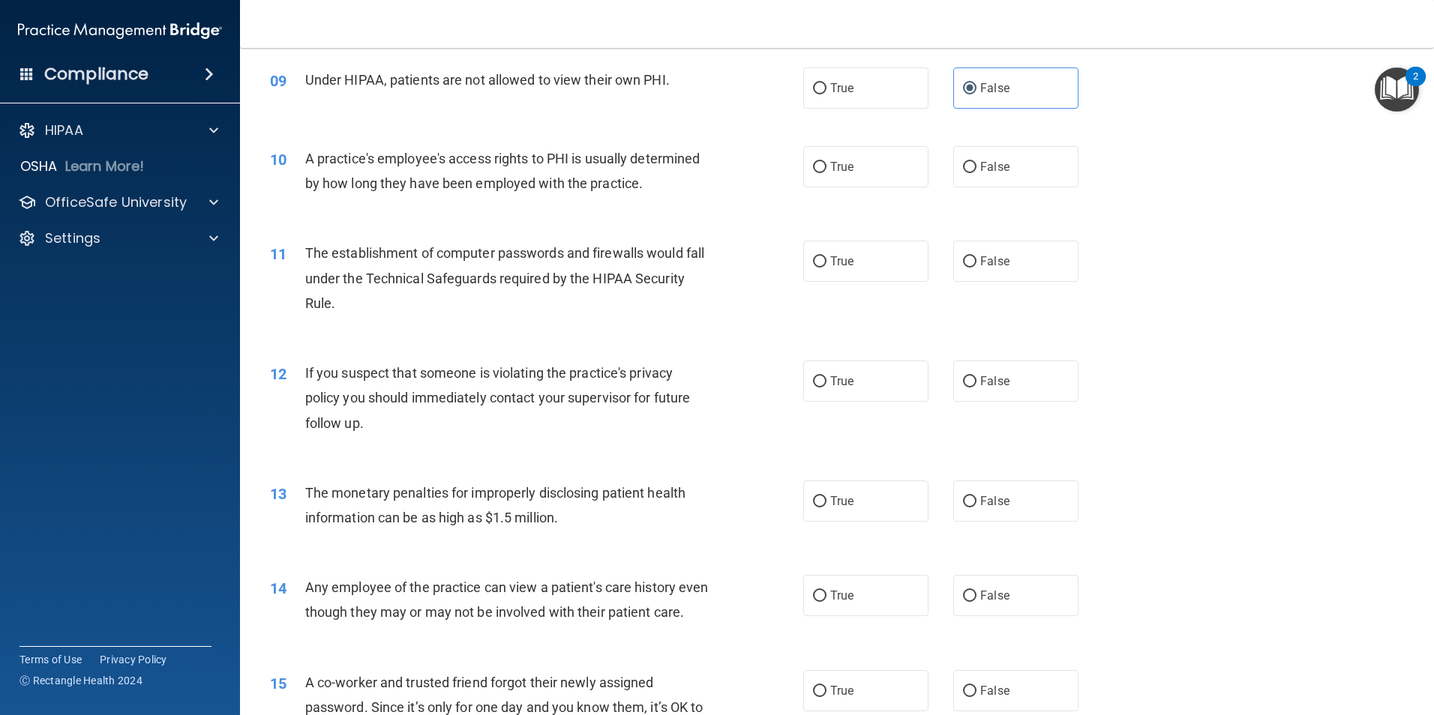
scroll to position [953, 0]
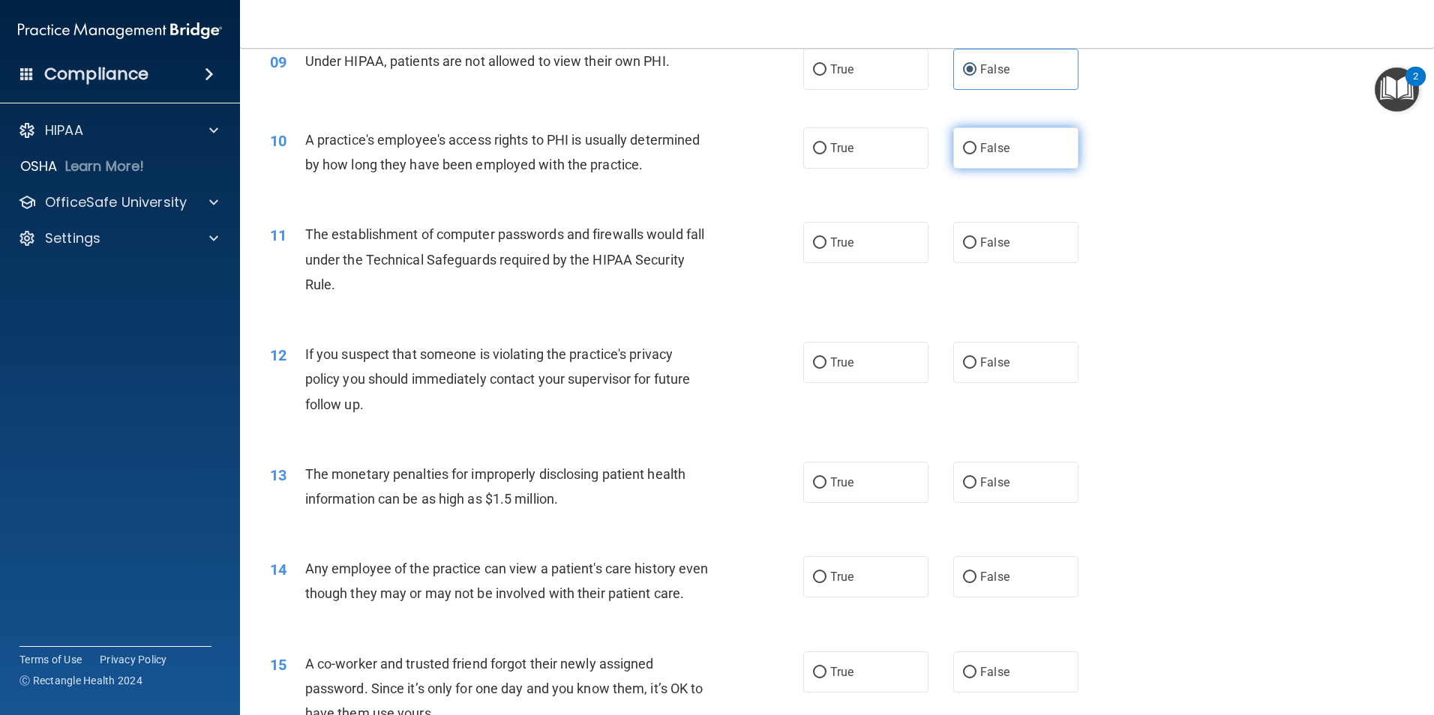
click at [967, 143] on input "False" at bounding box center [969, 148] width 13 height 11
radio input "true"
click at [838, 248] on span "True" at bounding box center [841, 242] width 23 height 14
click at [826, 248] on input "True" at bounding box center [819, 243] width 13 height 11
radio input "true"
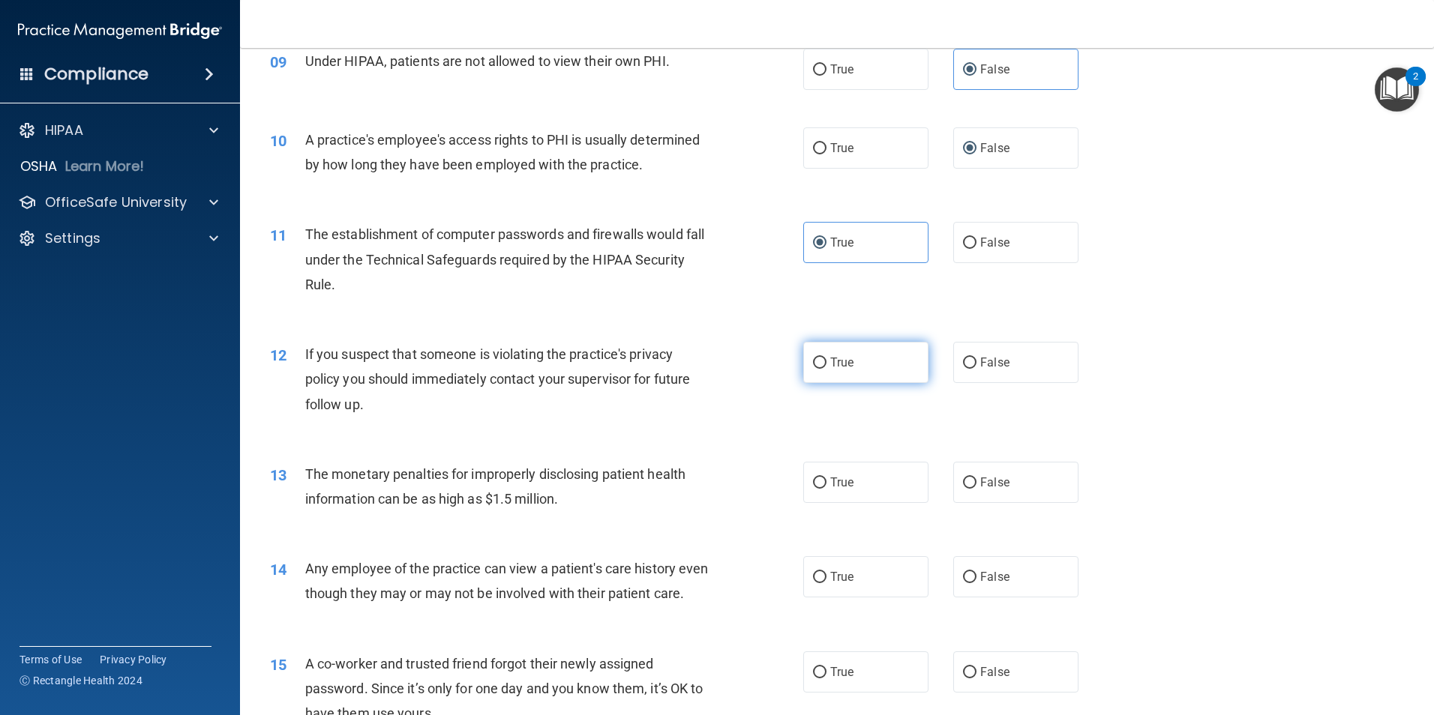
click at [874, 360] on label "True" at bounding box center [865, 362] width 125 height 41
click at [826, 360] on input "True" at bounding box center [819, 363] width 13 height 11
radio input "true"
click at [1276, 396] on div "12 If you suspect that someone is violating the practice's privacy policy you s…" at bounding box center [837, 383] width 1156 height 120
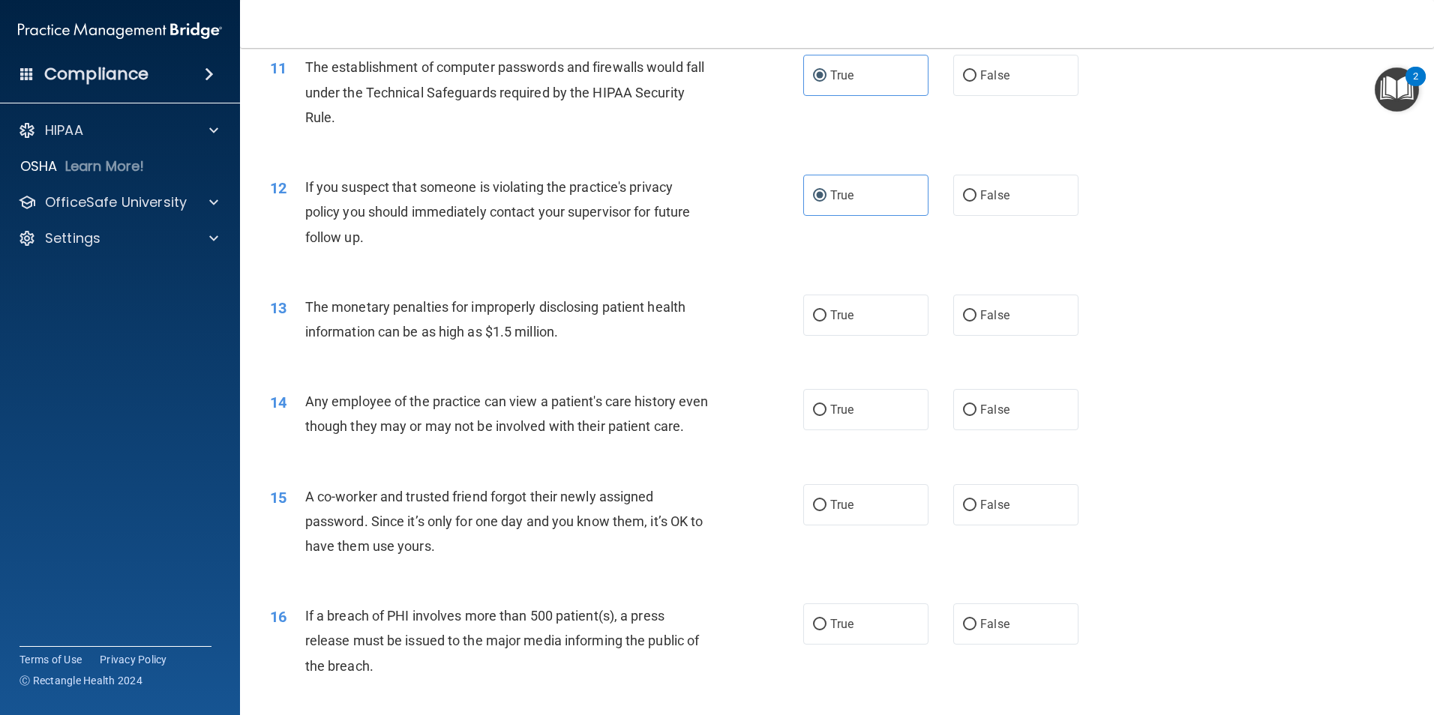
scroll to position [1103, 0]
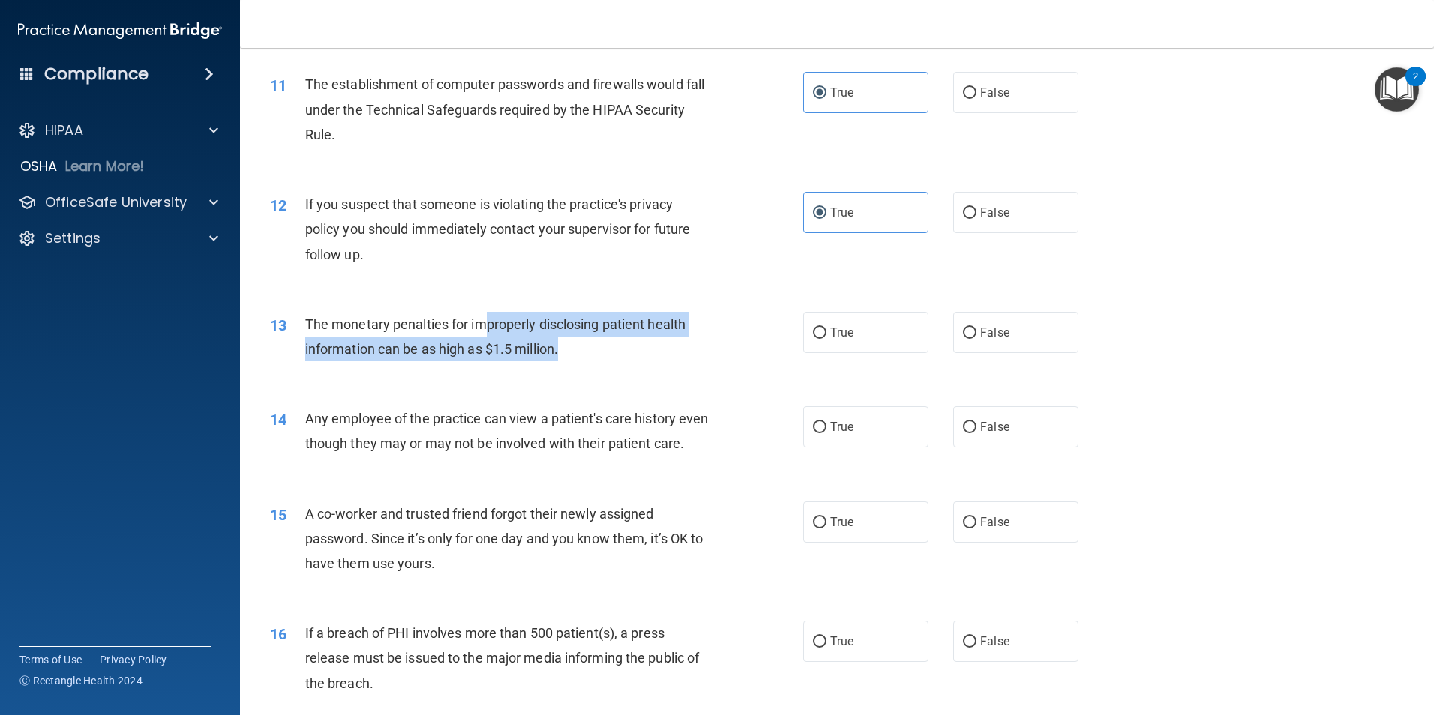
drag, startPoint x: 487, startPoint y: 319, endPoint x: 589, endPoint y: 343, distance: 105.5
click at [589, 343] on div "The monetary penalties for improperly disclosing patient health information can…" at bounding box center [513, 336] width 417 height 49
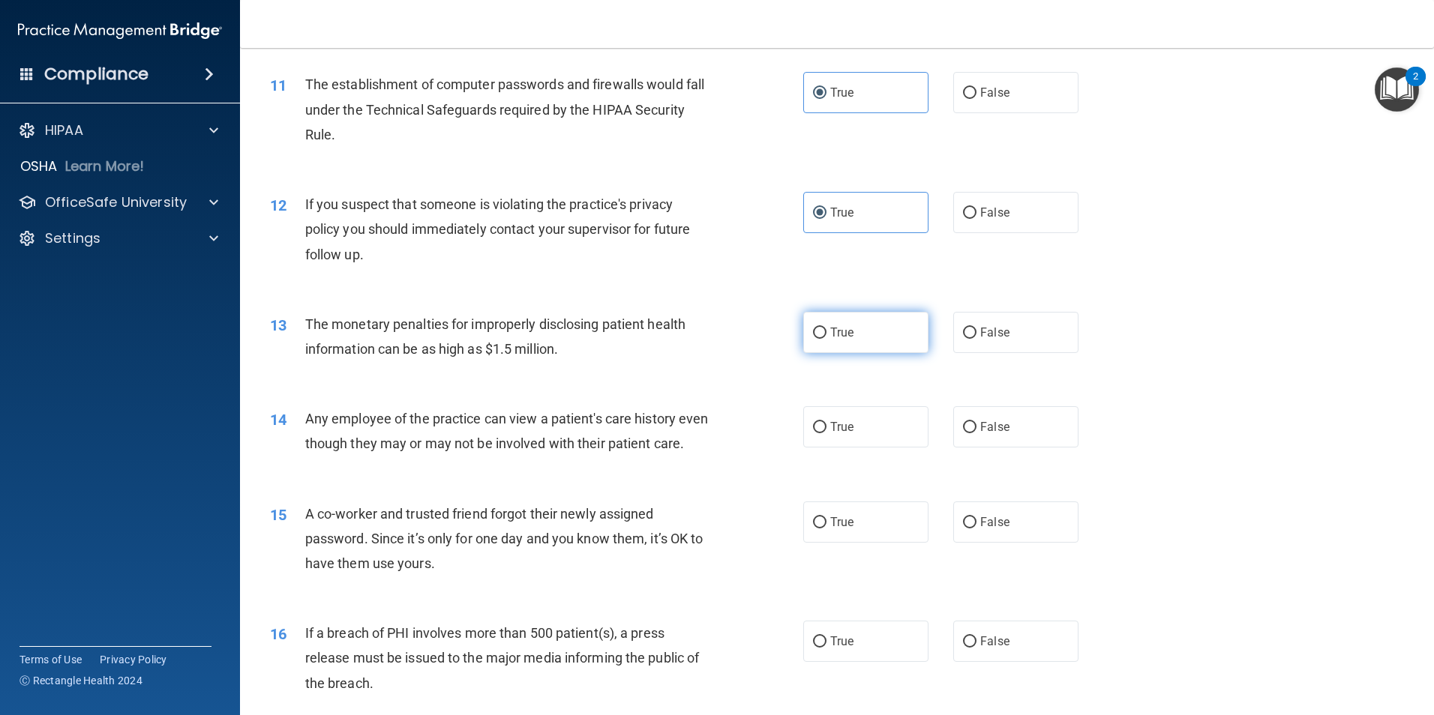
click at [813, 339] on label "True" at bounding box center [865, 332] width 125 height 41
click at [813, 339] on input "True" at bounding box center [819, 333] width 13 height 11
radio input "true"
click at [963, 423] on input "False" at bounding box center [969, 427] width 13 height 11
radio input "true"
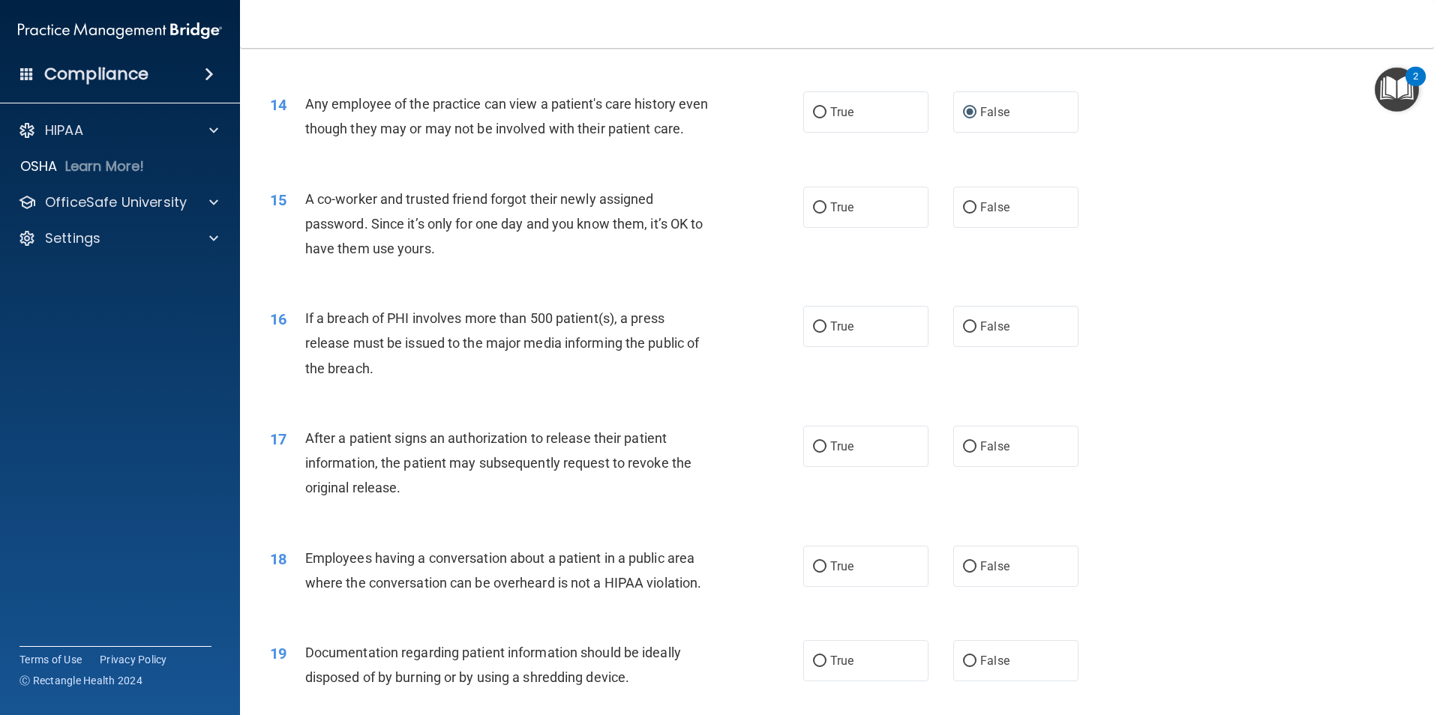
scroll to position [1478, 0]
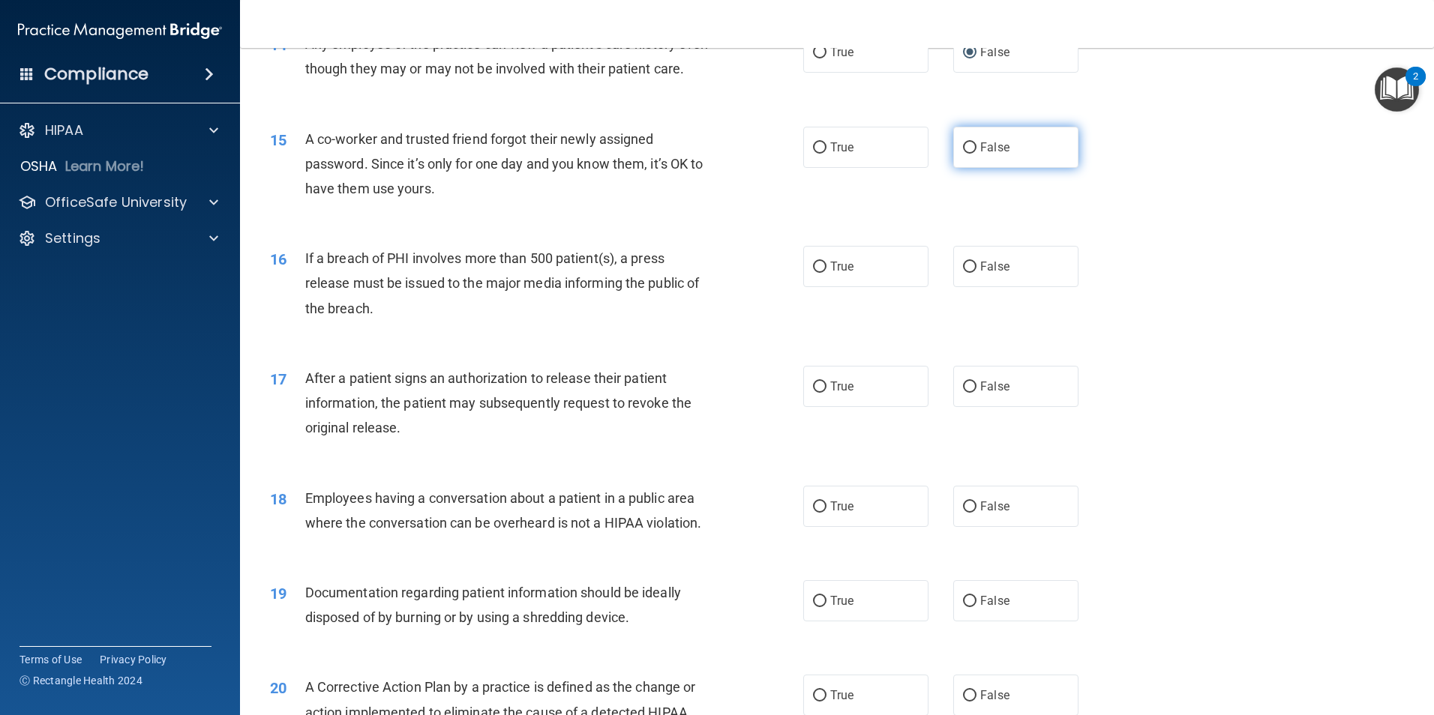
click at [974, 168] on label "False" at bounding box center [1015, 147] width 125 height 41
click at [974, 154] on input "False" at bounding box center [969, 147] width 13 height 11
radio input "true"
drag, startPoint x: 526, startPoint y: 311, endPoint x: 577, endPoint y: 331, distance: 54.9
click at [577, 321] on div "If a breach of PHI involves more than 500 patient(s), a press release must be i…" at bounding box center [513, 283] width 417 height 75
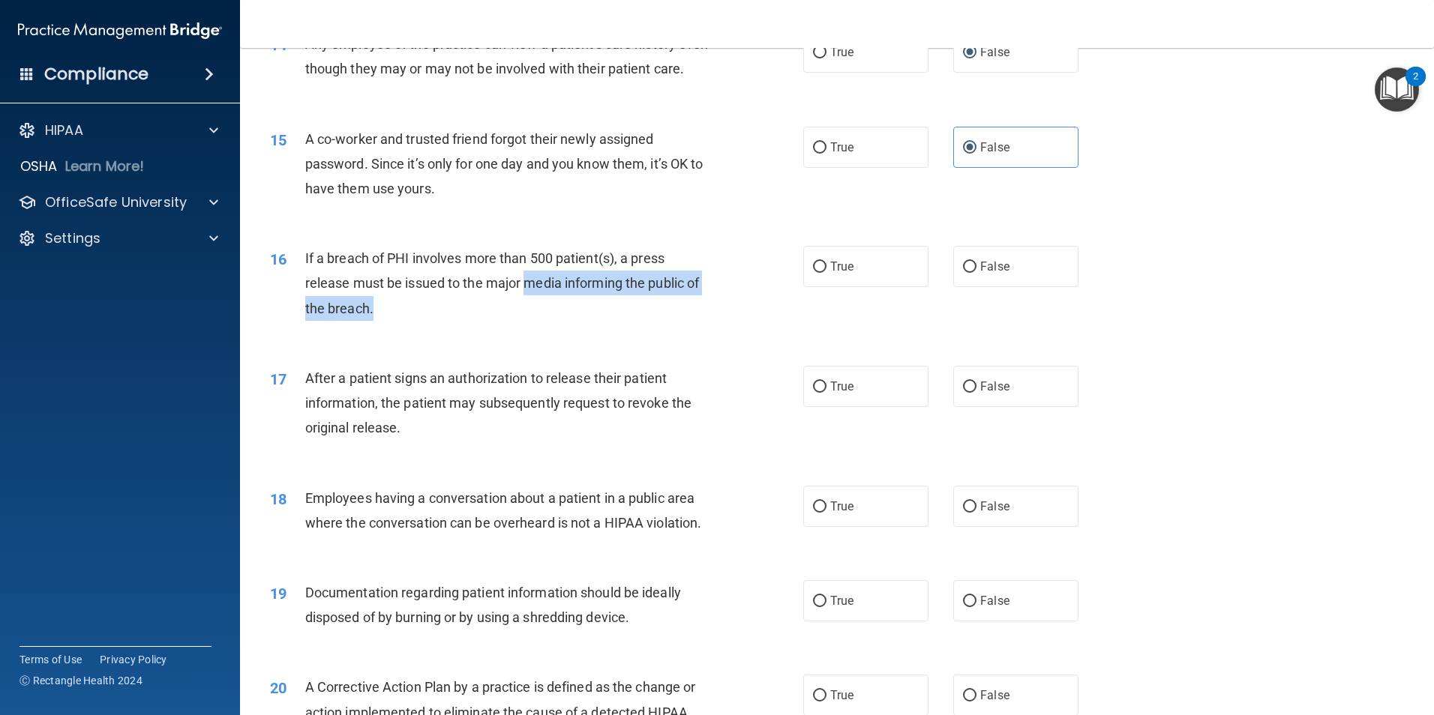
drag, startPoint x: 577, startPoint y: 331, endPoint x: 556, endPoint y: 346, distance: 25.4
click at [556, 321] on div "If a breach of PHI involves more than 500 patient(s), a press release must be i…" at bounding box center [513, 283] width 417 height 75
click at [813, 273] on input "True" at bounding box center [819, 267] width 13 height 11
radio input "true"
click at [473, 411] on span "After a patient signs an authorization to release their patient information, th…" at bounding box center [498, 402] width 386 height 65
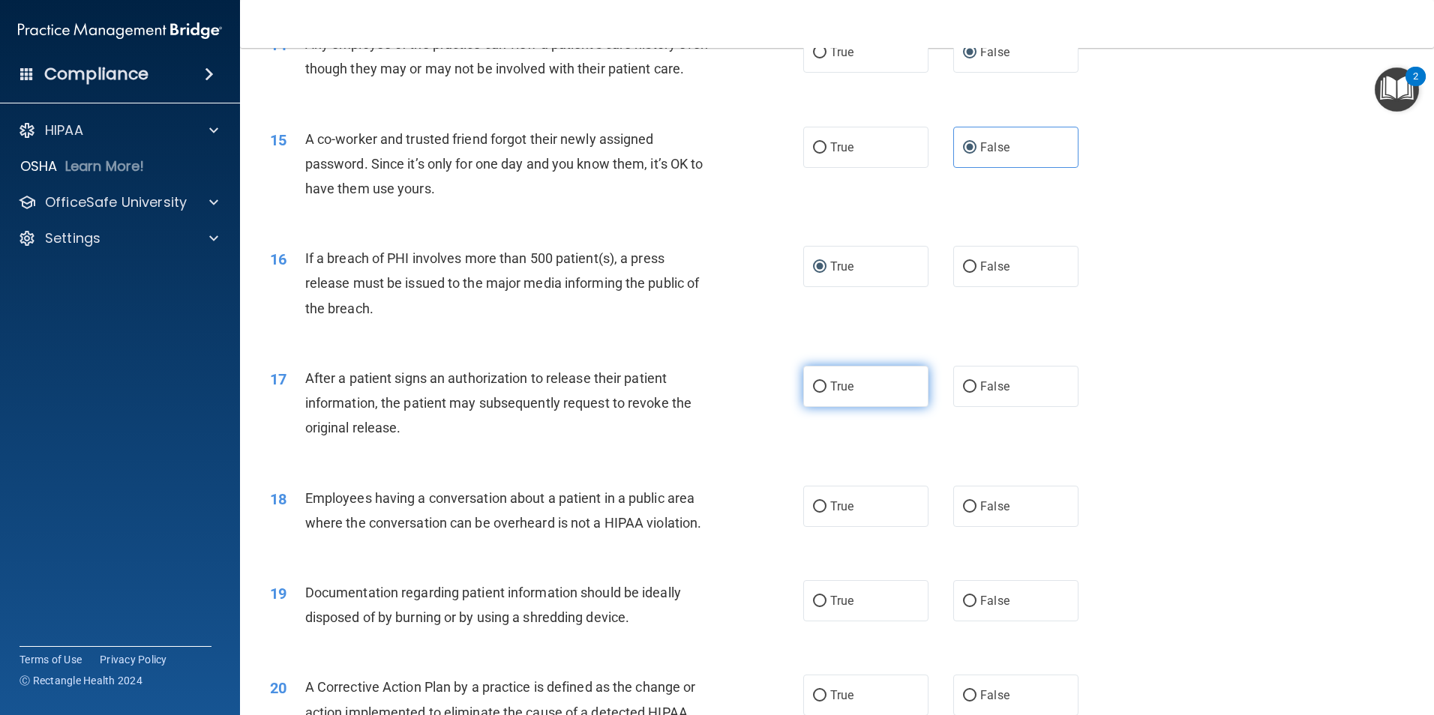
click at [838, 403] on label "True" at bounding box center [865, 386] width 125 height 41
click at [826, 393] on input "True" at bounding box center [819, 387] width 13 height 11
radio input "true"
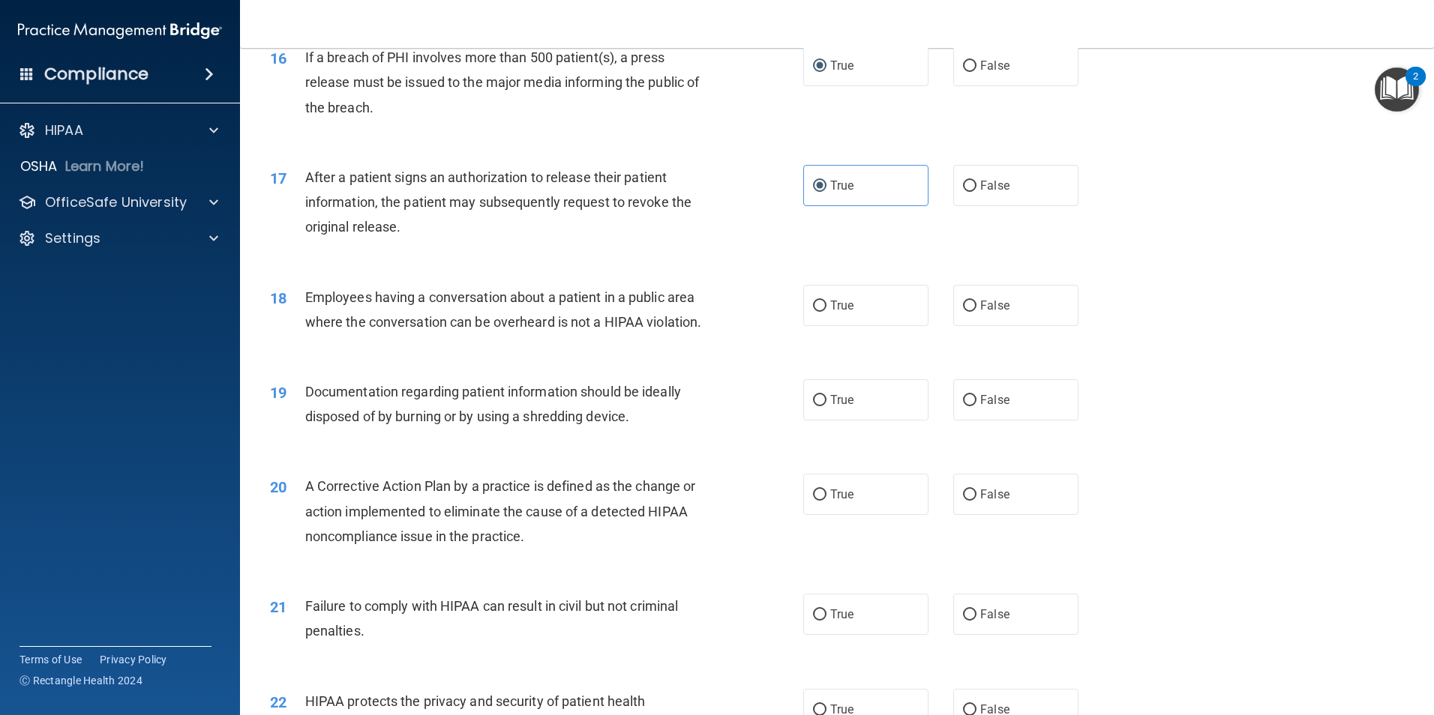
scroll to position [1703, 0]
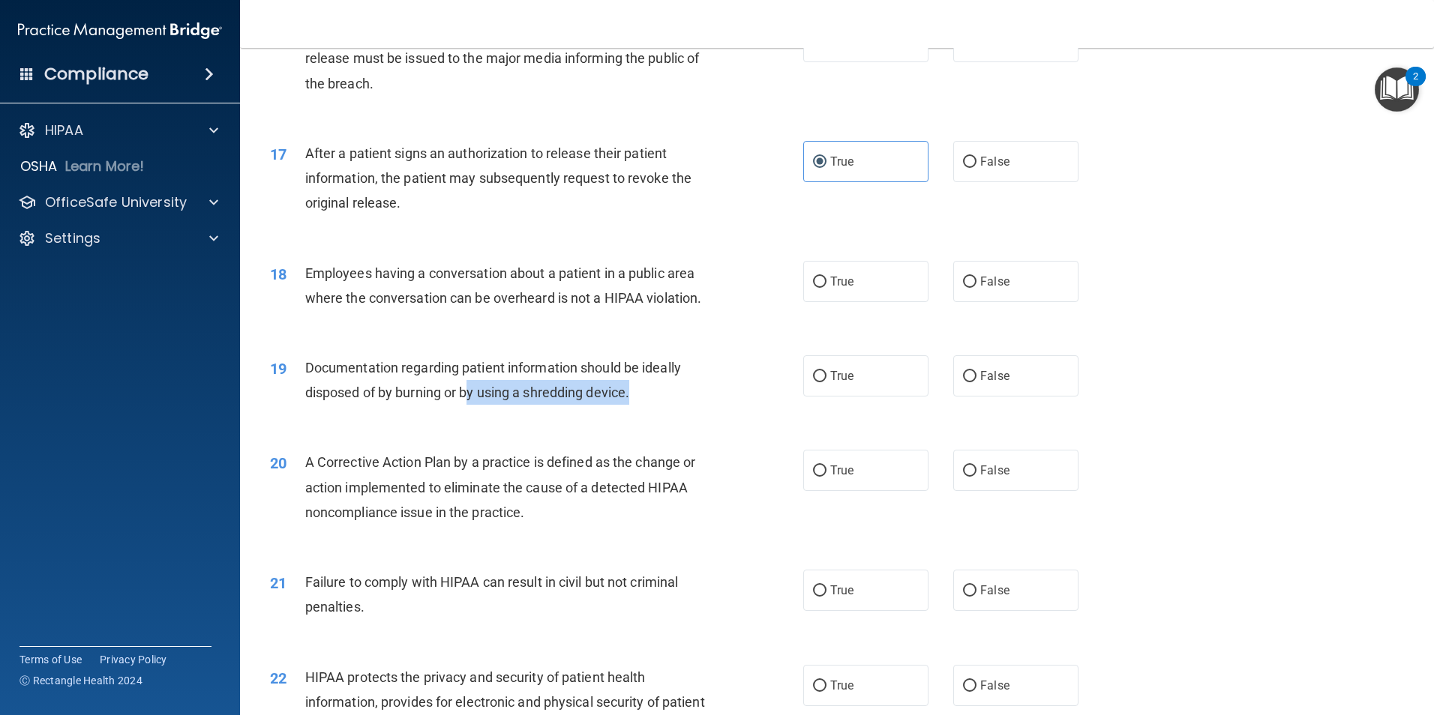
drag, startPoint x: 470, startPoint y: 417, endPoint x: 641, endPoint y: 420, distance: 171.0
click at [641, 405] on div "Documentation regarding patient information should be ideally disposed of by bu…" at bounding box center [513, 379] width 417 height 49
drag, startPoint x: 637, startPoint y: 421, endPoint x: 964, endPoint y: 305, distance: 347.4
click at [964, 288] on input "False" at bounding box center [969, 282] width 13 height 11
radio input "true"
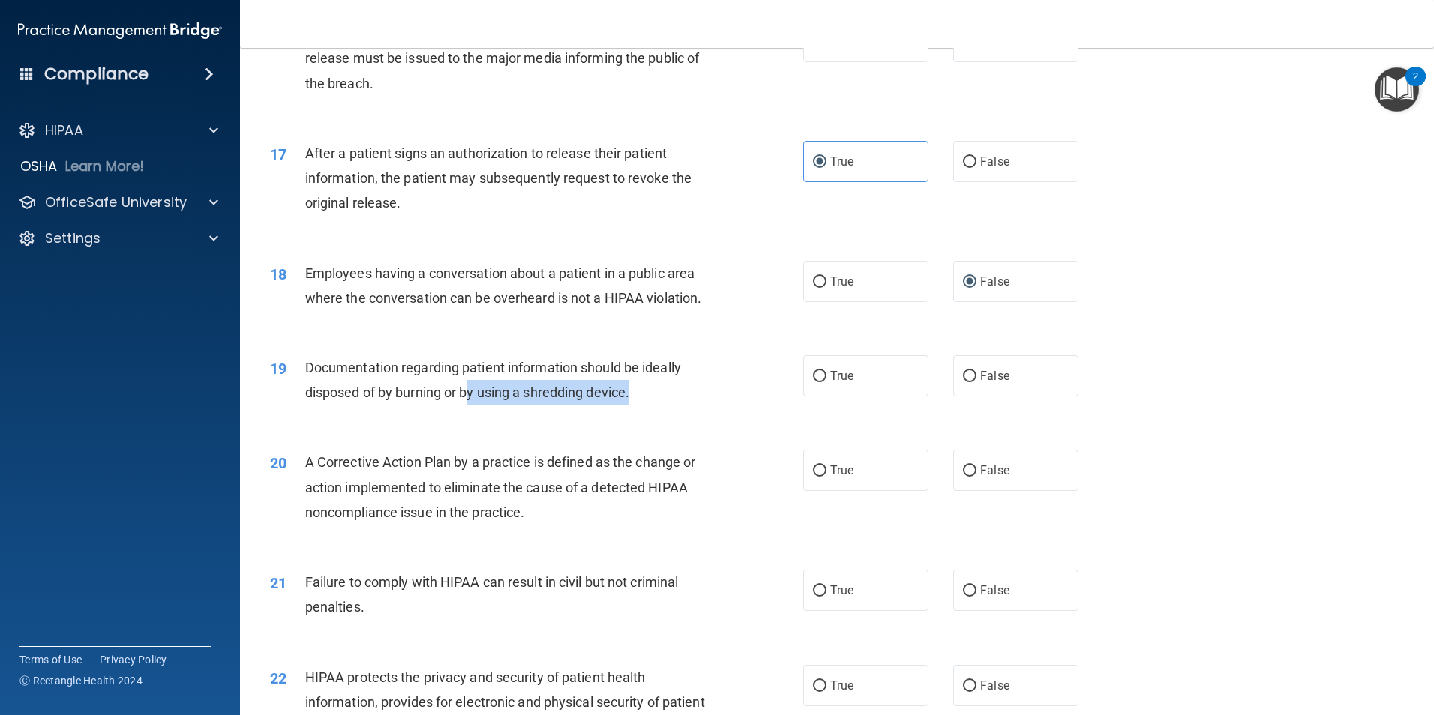
click at [624, 405] on div "Documentation regarding patient information should be ideally disposed of by bu…" at bounding box center [513, 379] width 417 height 49
drag, startPoint x: 628, startPoint y: 417, endPoint x: 517, endPoint y: 430, distance: 111.8
click at [517, 412] on div "19 Documentation regarding patient information should be ideally disposed of by…" at bounding box center [536, 383] width 578 height 57
drag, startPoint x: 517, startPoint y: 430, endPoint x: 537, endPoint y: 424, distance: 21.1
copy span "a shredding device"
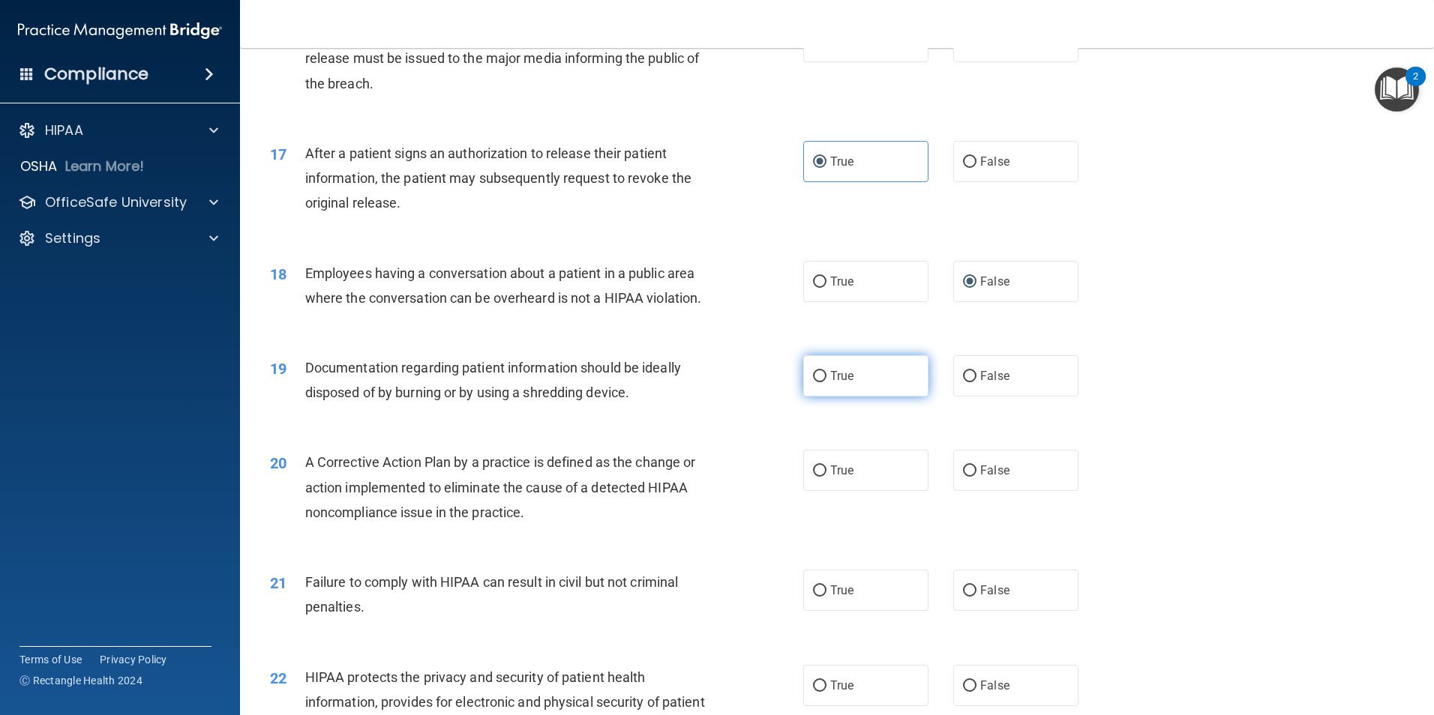
click at [821, 397] on label "True" at bounding box center [865, 375] width 125 height 41
click at [821, 382] on input "True" at bounding box center [819, 376] width 13 height 11
radio input "true"
click at [499, 502] on div "A Corrective Action Plan by a practice is defined as the change or action imple…" at bounding box center [513, 487] width 417 height 75
click at [822, 491] on label "True" at bounding box center [865, 470] width 125 height 41
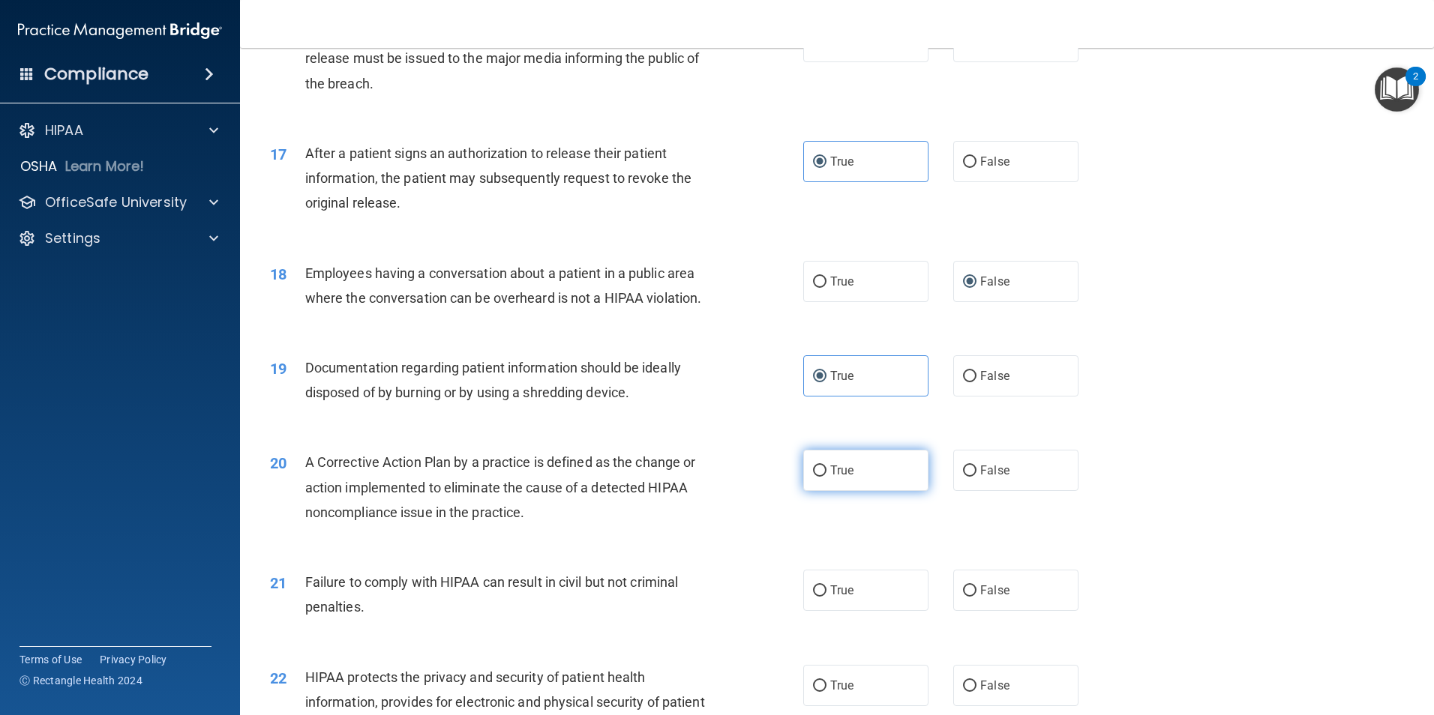
click at [822, 477] on input "True" at bounding box center [819, 471] width 13 height 11
radio input "true"
click at [973, 611] on label "False" at bounding box center [1015, 590] width 125 height 41
click at [973, 597] on input "False" at bounding box center [969, 591] width 13 height 11
radio input "true"
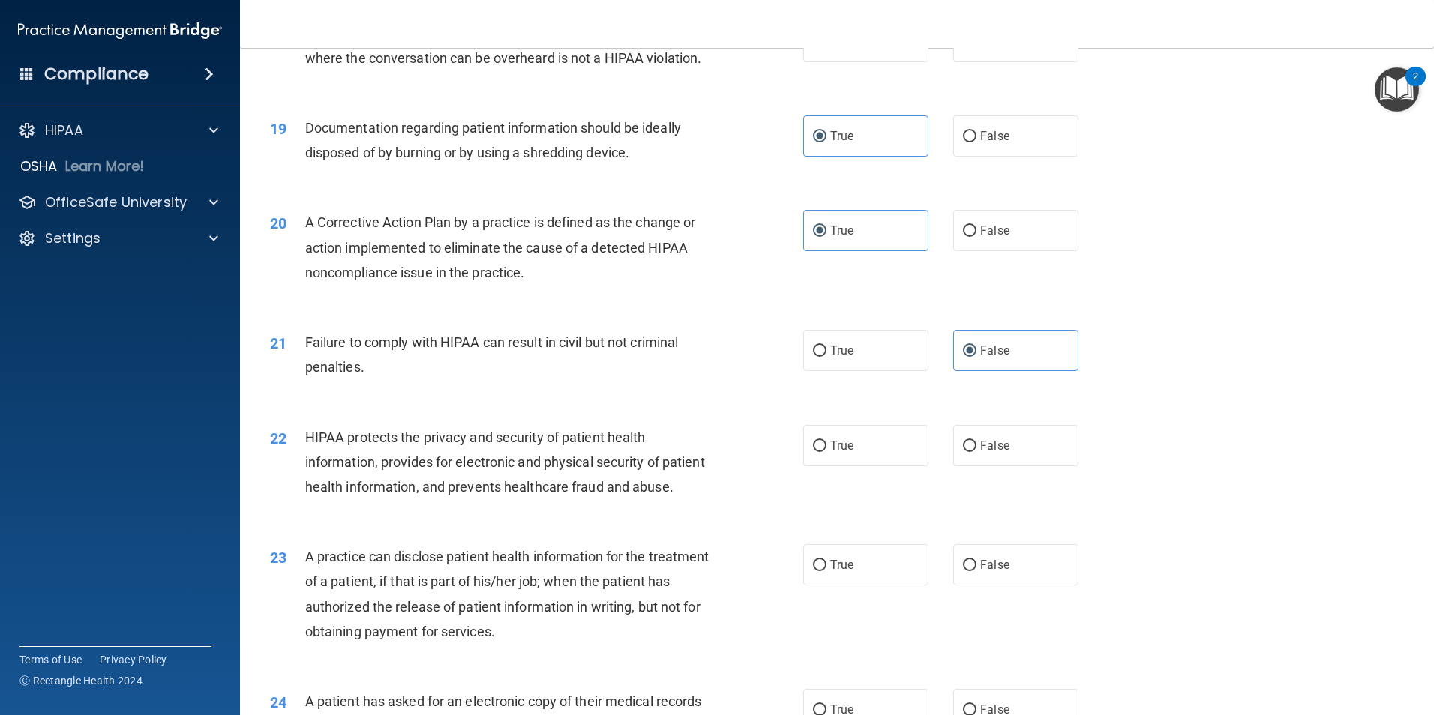
scroll to position [2153, 0]
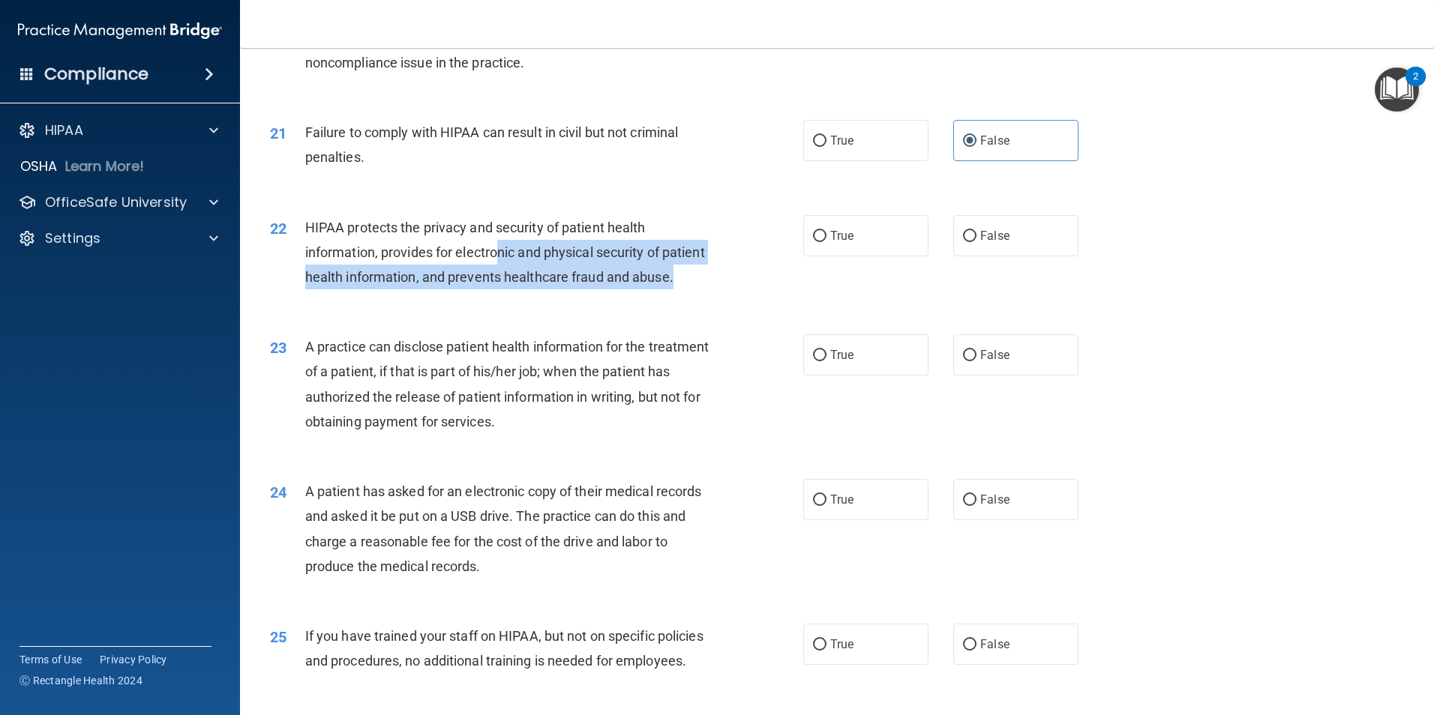
drag, startPoint x: 497, startPoint y: 276, endPoint x: 608, endPoint y: 336, distance: 126.1
click at [608, 290] on div "HIPAA protects the privacy and security of patient health information, provides…" at bounding box center [513, 252] width 417 height 75
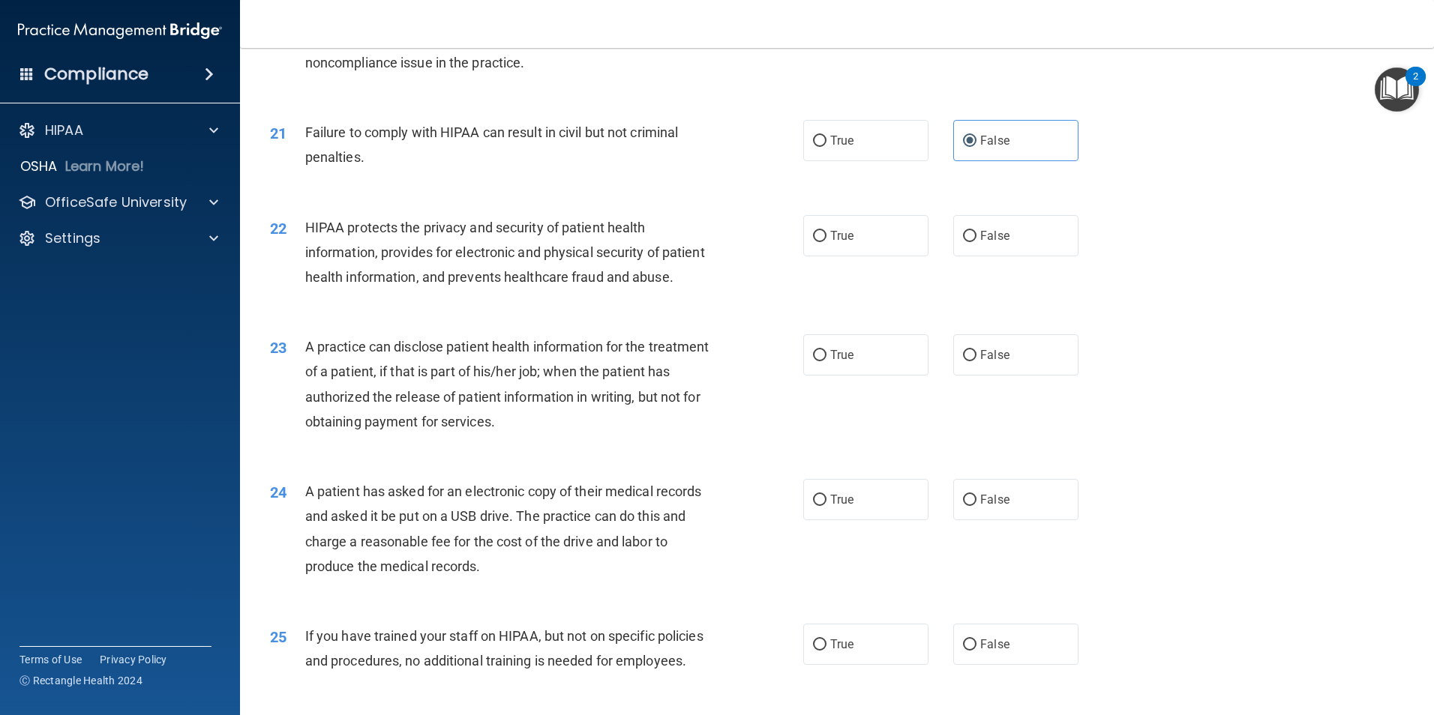
drag, startPoint x: 608, startPoint y: 336, endPoint x: 607, endPoint y: 377, distance: 41.3
click at [607, 377] on div "23 A practice can disclose patient health information for the treatment of a pa…" at bounding box center [837, 388] width 1156 height 145
click at [830, 362] on span "True" at bounding box center [841, 355] width 23 height 14
click at [826, 361] on input "True" at bounding box center [819, 355] width 13 height 11
radio input "true"
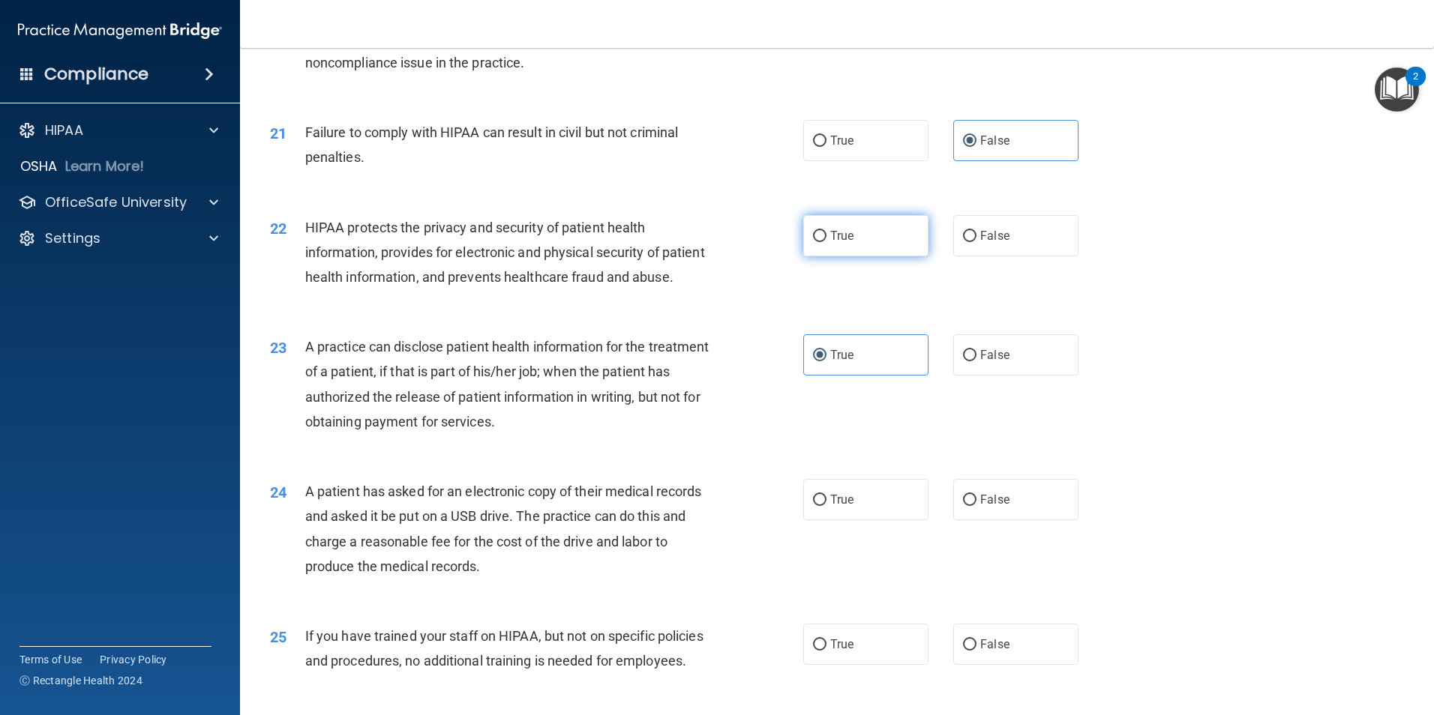
click at [815, 242] on input "True" at bounding box center [819, 236] width 13 height 11
radio input "true"
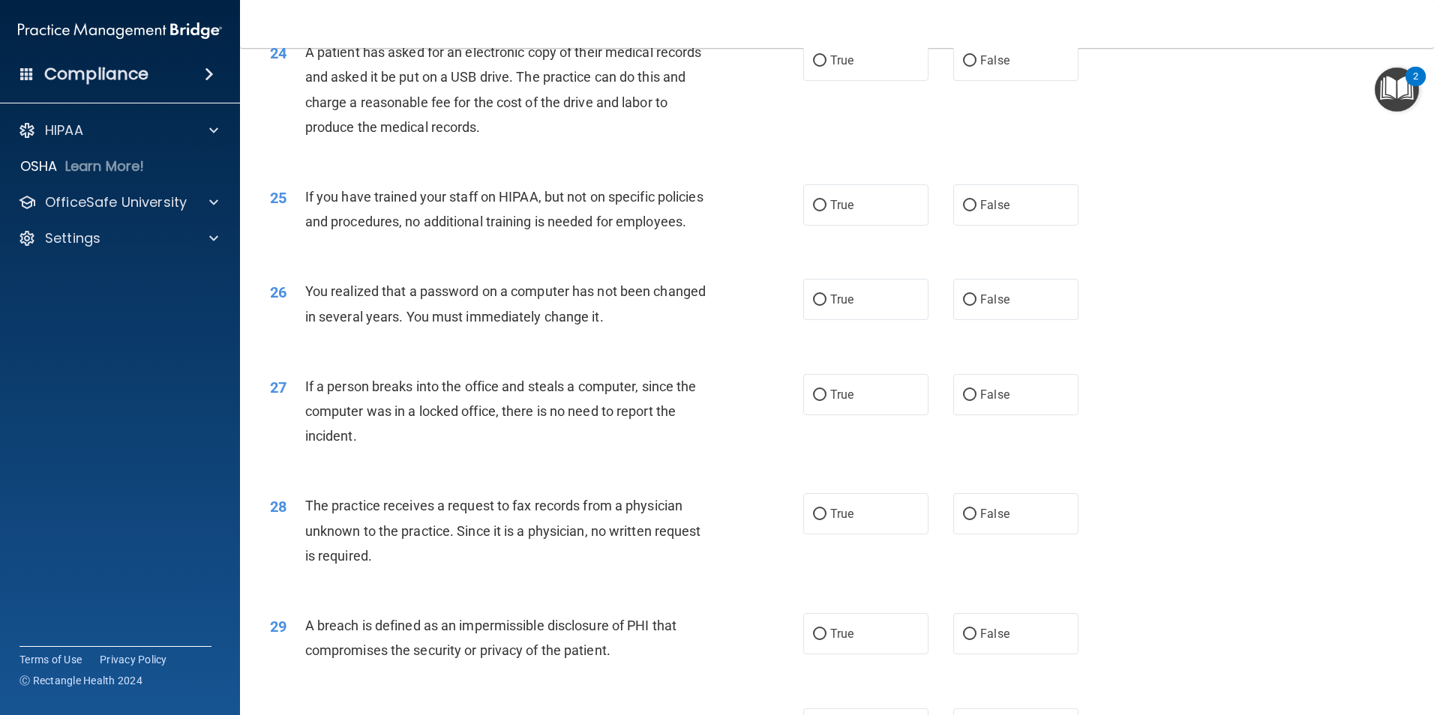
scroll to position [2378, 0]
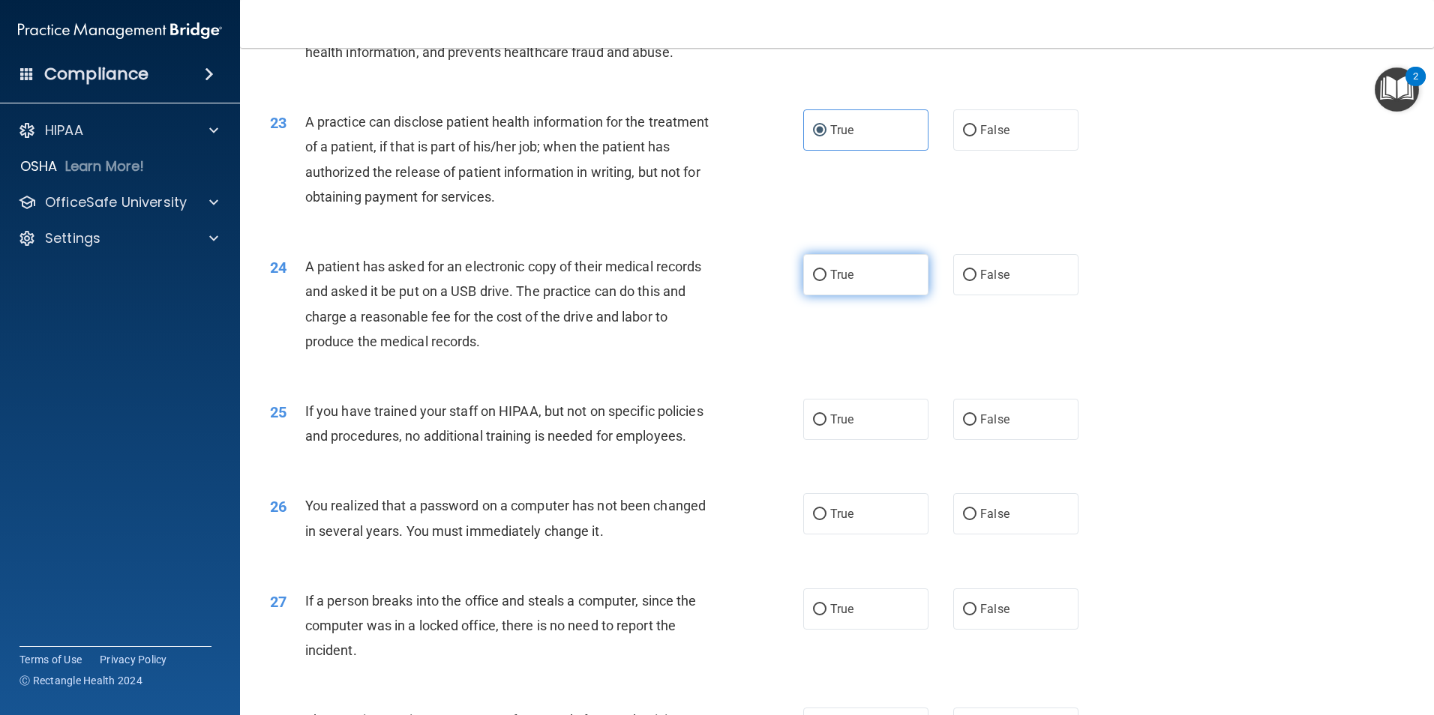
click at [813, 281] on input "True" at bounding box center [819, 275] width 13 height 11
radio input "true"
click at [953, 440] on label "False" at bounding box center [1015, 419] width 125 height 41
click at [963, 426] on input "False" at bounding box center [969, 420] width 13 height 11
radio input "true"
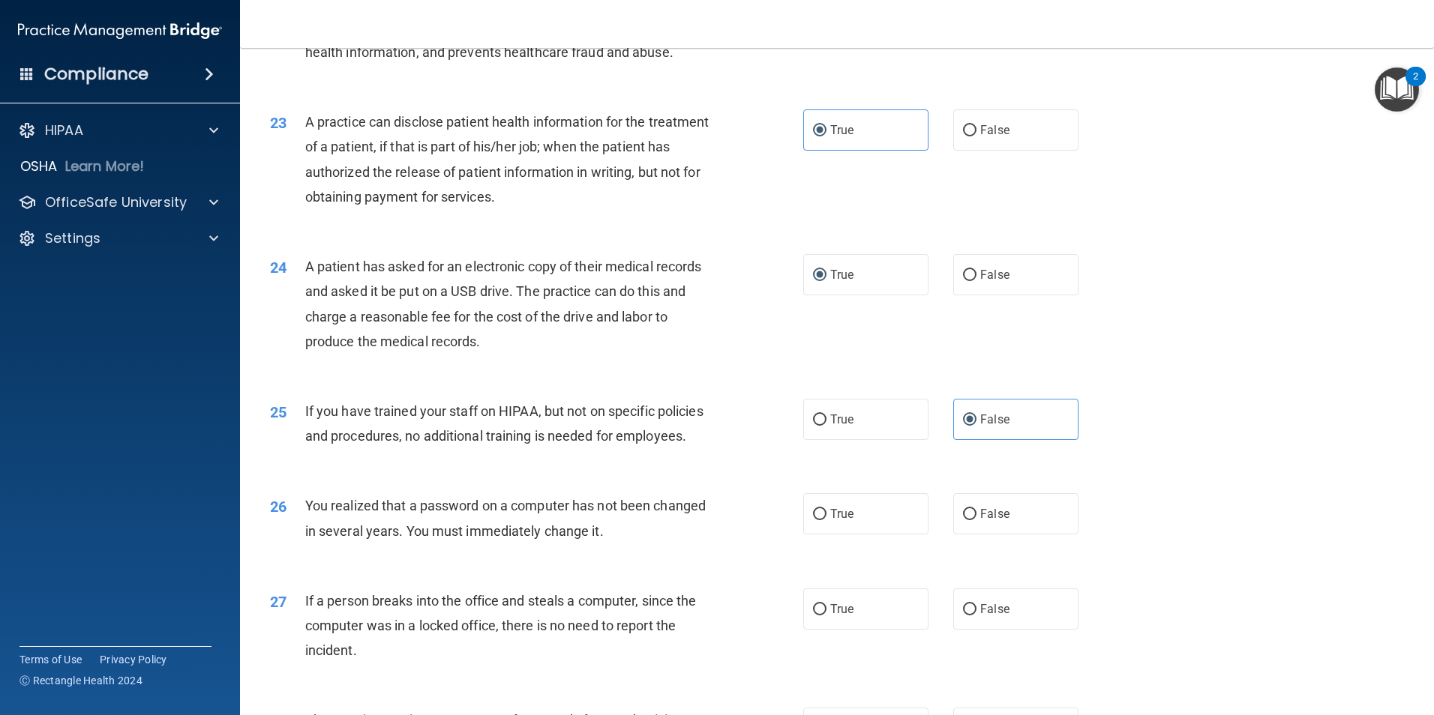
click at [463, 538] on span "You realized that a password on a computer has not been changed in several year…" at bounding box center [505, 518] width 400 height 40
copy span "password"
click at [871, 475] on div "25 If you have trained your staff on HIPAA, but not on specific policies and pr…" at bounding box center [837, 427] width 1156 height 94
click at [838, 521] on span "True" at bounding box center [841, 514] width 23 height 14
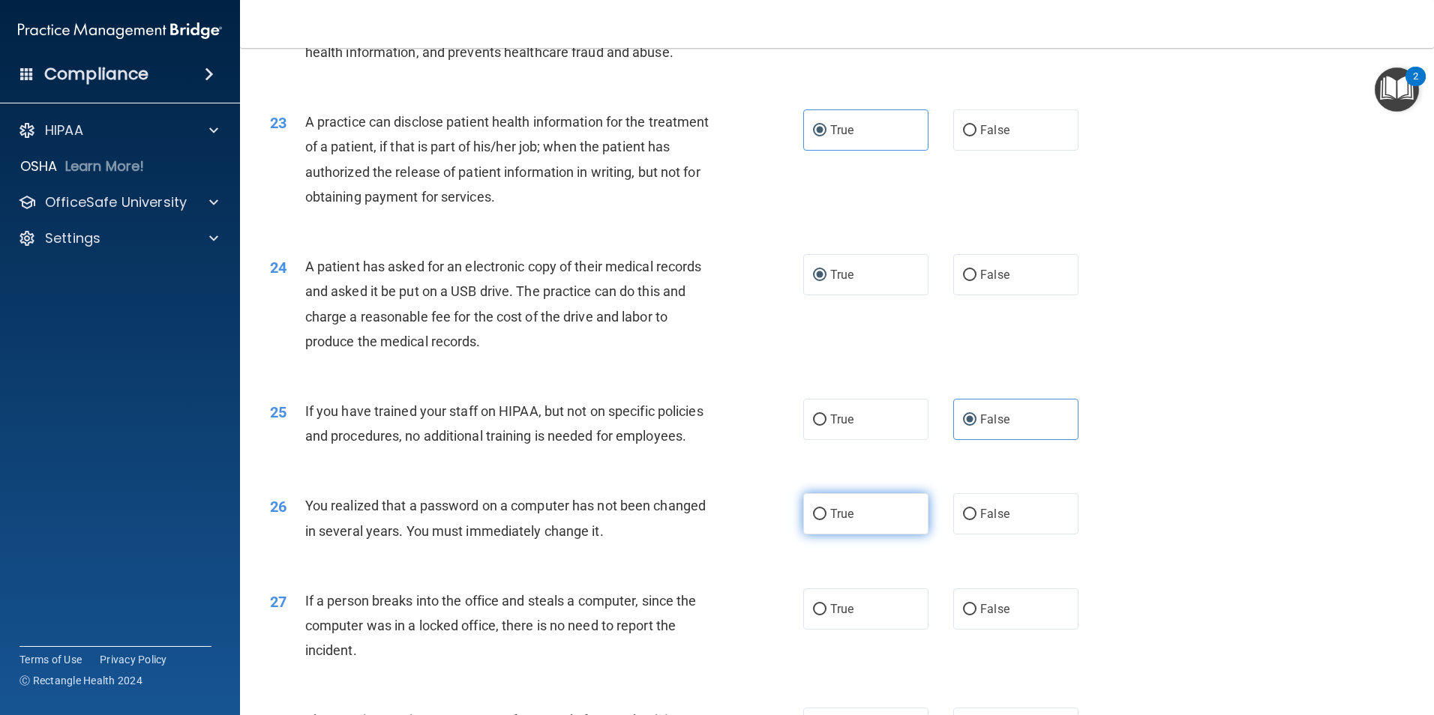
click at [826, 520] on input "True" at bounding box center [819, 514] width 13 height 11
radio input "true"
click at [1199, 551] on div "26 You realized that a password on a computer has not been changed in several y…" at bounding box center [837, 522] width 1156 height 94
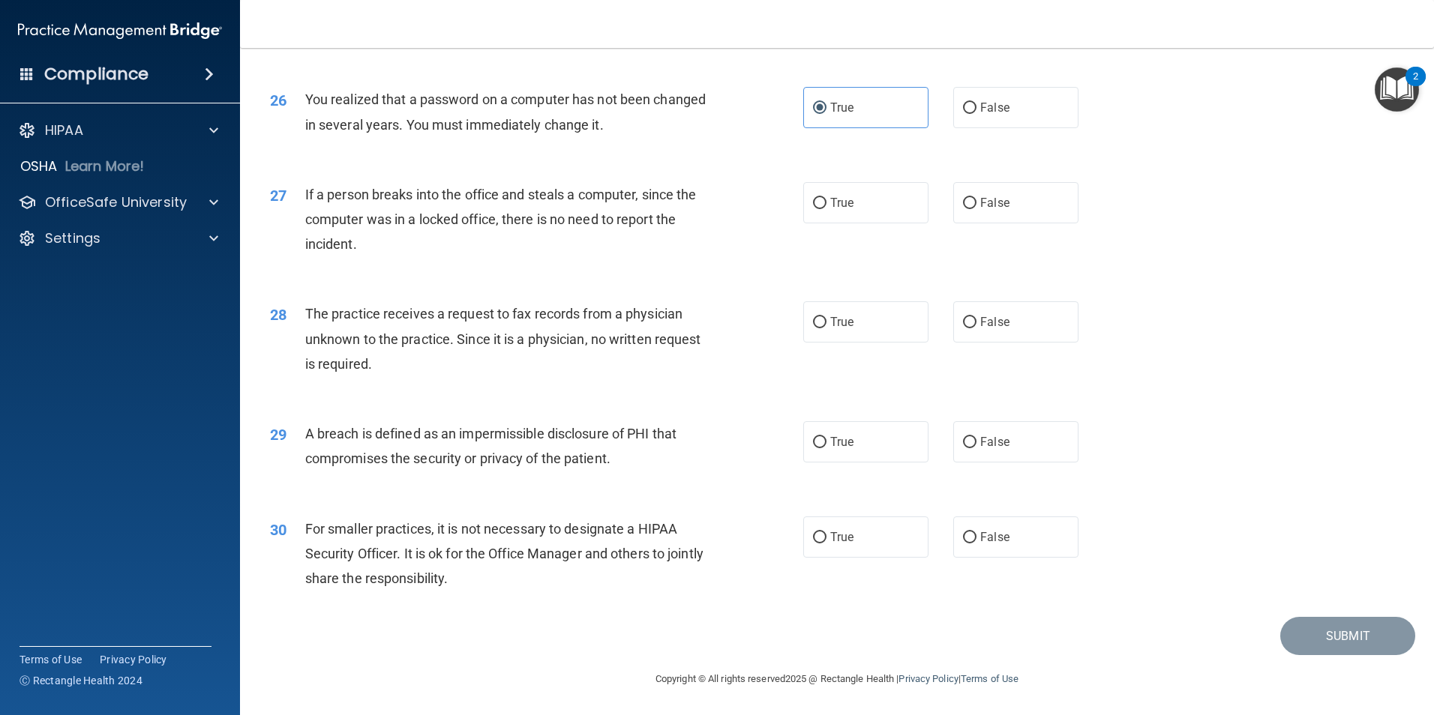
scroll to position [2828, 0]
click at [962, 222] on label "False" at bounding box center [1015, 202] width 125 height 41
click at [963, 209] on input "False" at bounding box center [969, 203] width 13 height 11
radio input "true"
click at [966, 343] on label "False" at bounding box center [1015, 321] width 125 height 41
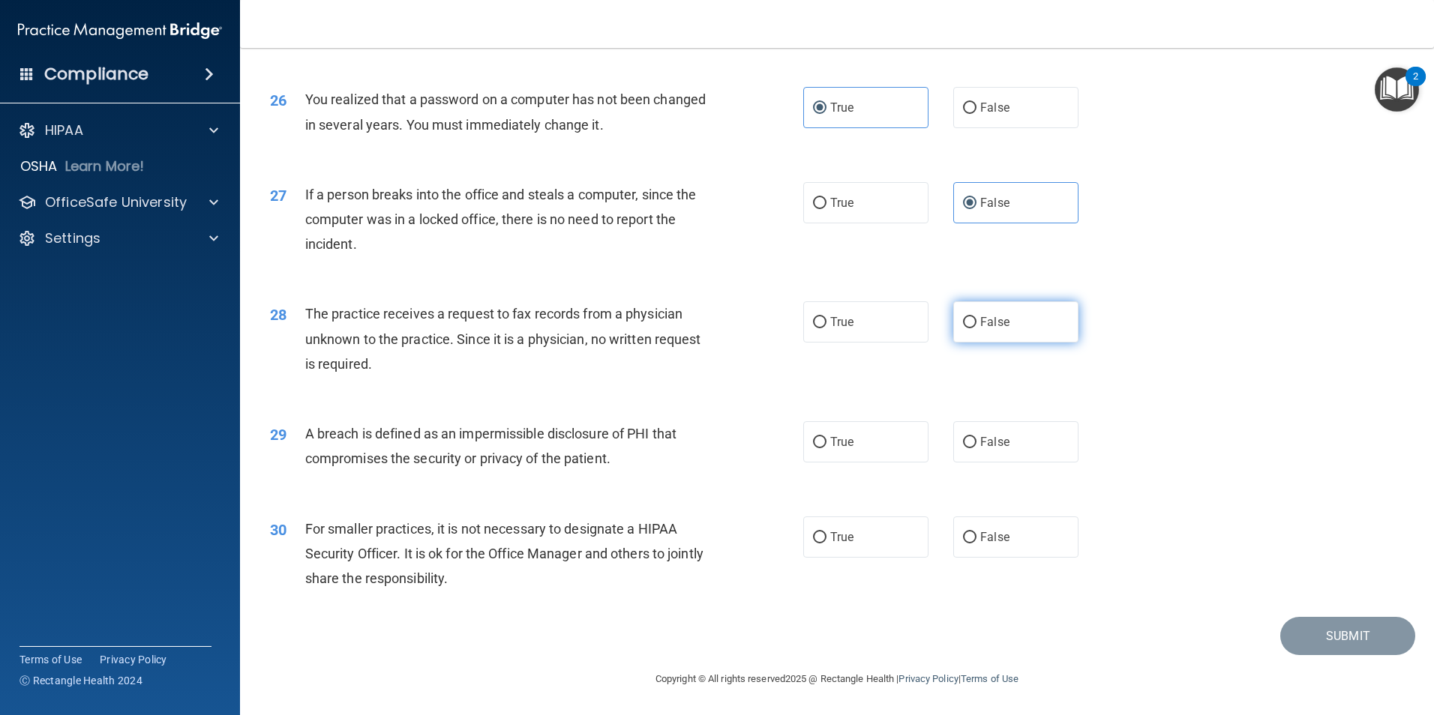
click at [966, 328] on input "False" at bounding box center [969, 322] width 13 height 11
radio input "true"
click at [955, 463] on label "False" at bounding box center [1015, 441] width 125 height 41
click at [963, 448] on input "False" at bounding box center [969, 442] width 13 height 11
radio input "true"
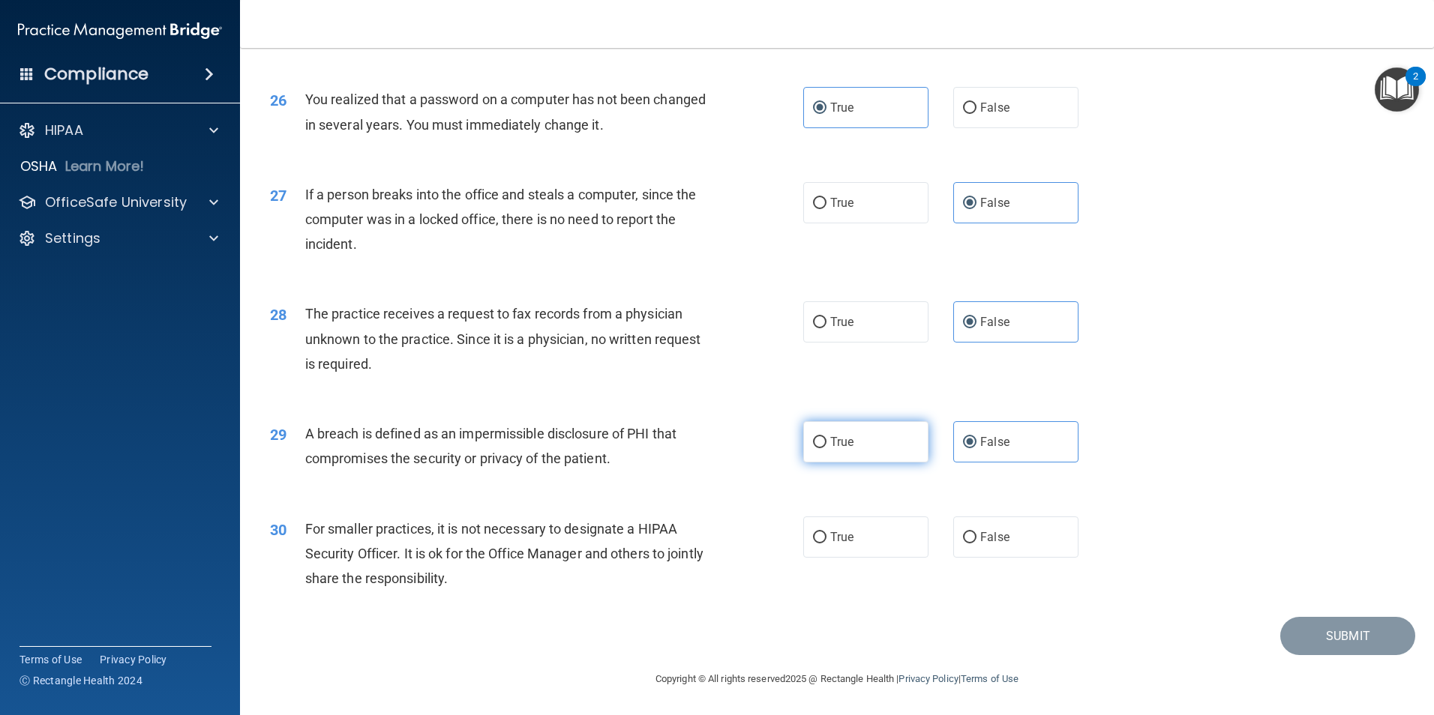
click at [863, 463] on label "True" at bounding box center [865, 441] width 125 height 41
click at [826, 448] on input "True" at bounding box center [819, 442] width 13 height 11
radio input "true"
radio input "false"
click at [955, 558] on label "False" at bounding box center [1015, 537] width 125 height 41
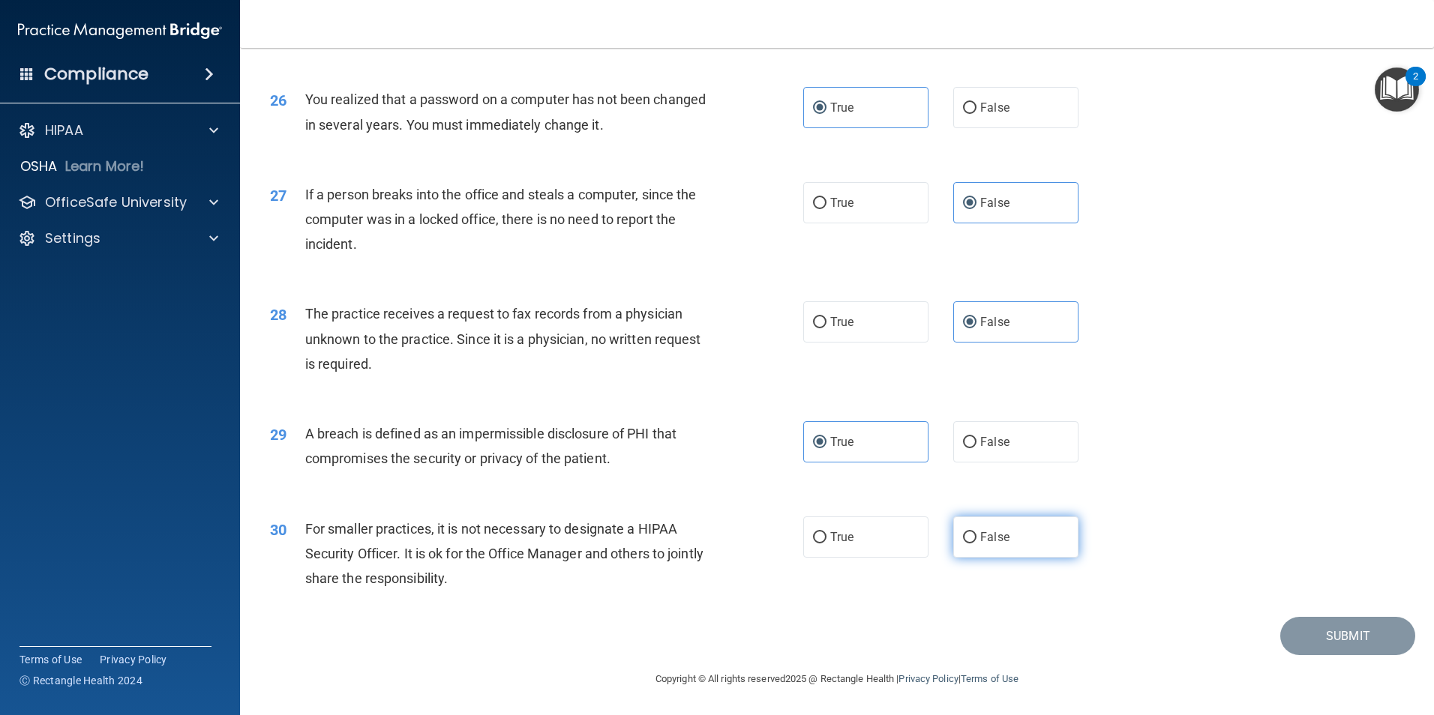
click at [963, 544] on input "False" at bounding box center [969, 537] width 13 height 11
radio input "true"
click at [1306, 655] on button "Submit" at bounding box center [1347, 636] width 135 height 38
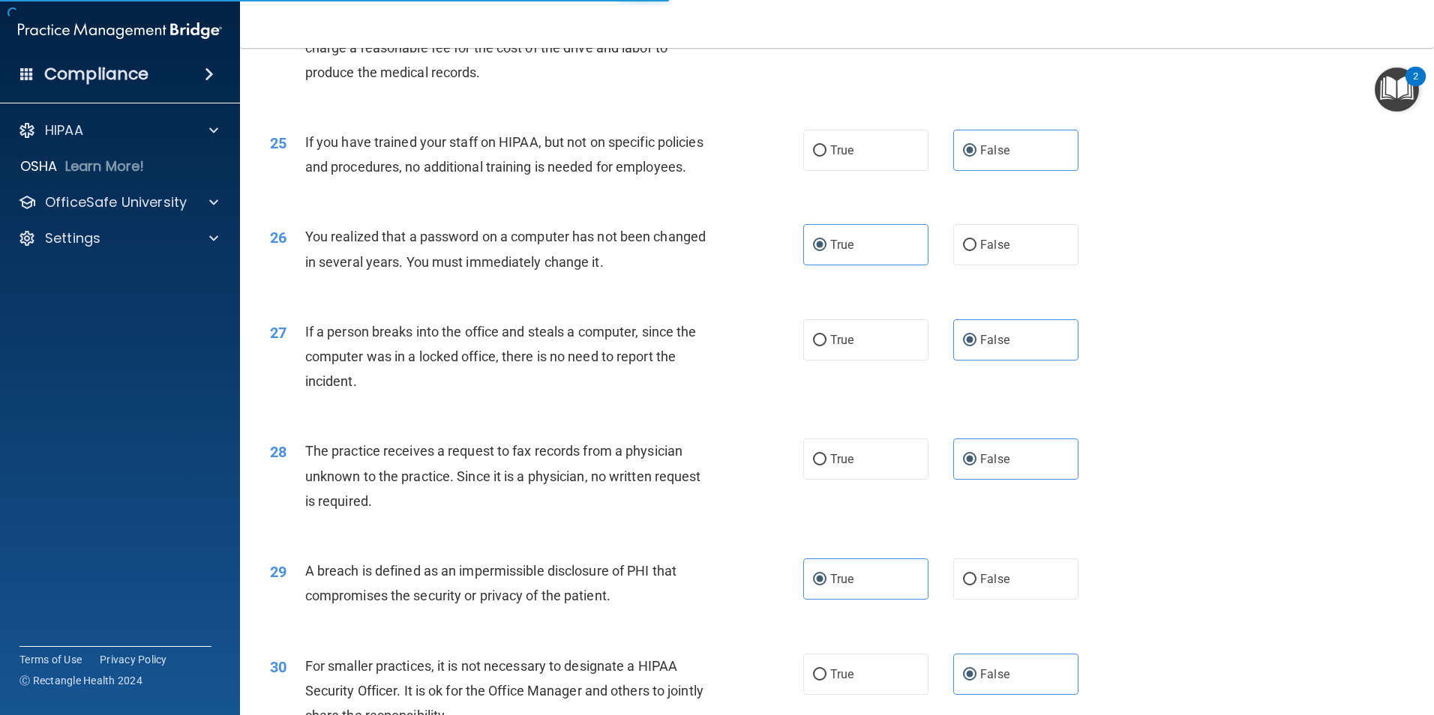
scroll to position [2453, 0]
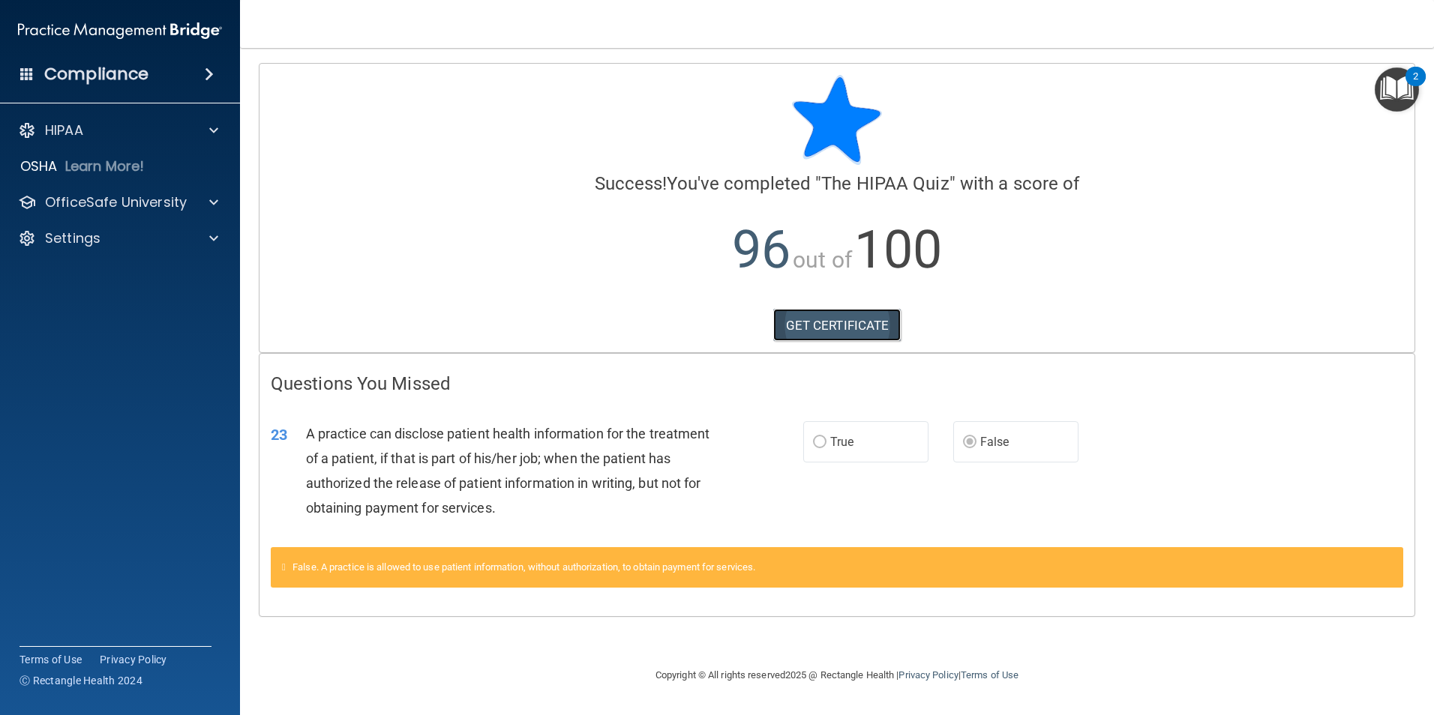
click at [850, 323] on link "GET CERTIFICATE" at bounding box center [837, 325] width 128 height 33
click at [220, 127] on div at bounding box center [211, 130] width 37 height 18
click at [214, 76] on span at bounding box center [209, 74] width 9 height 18
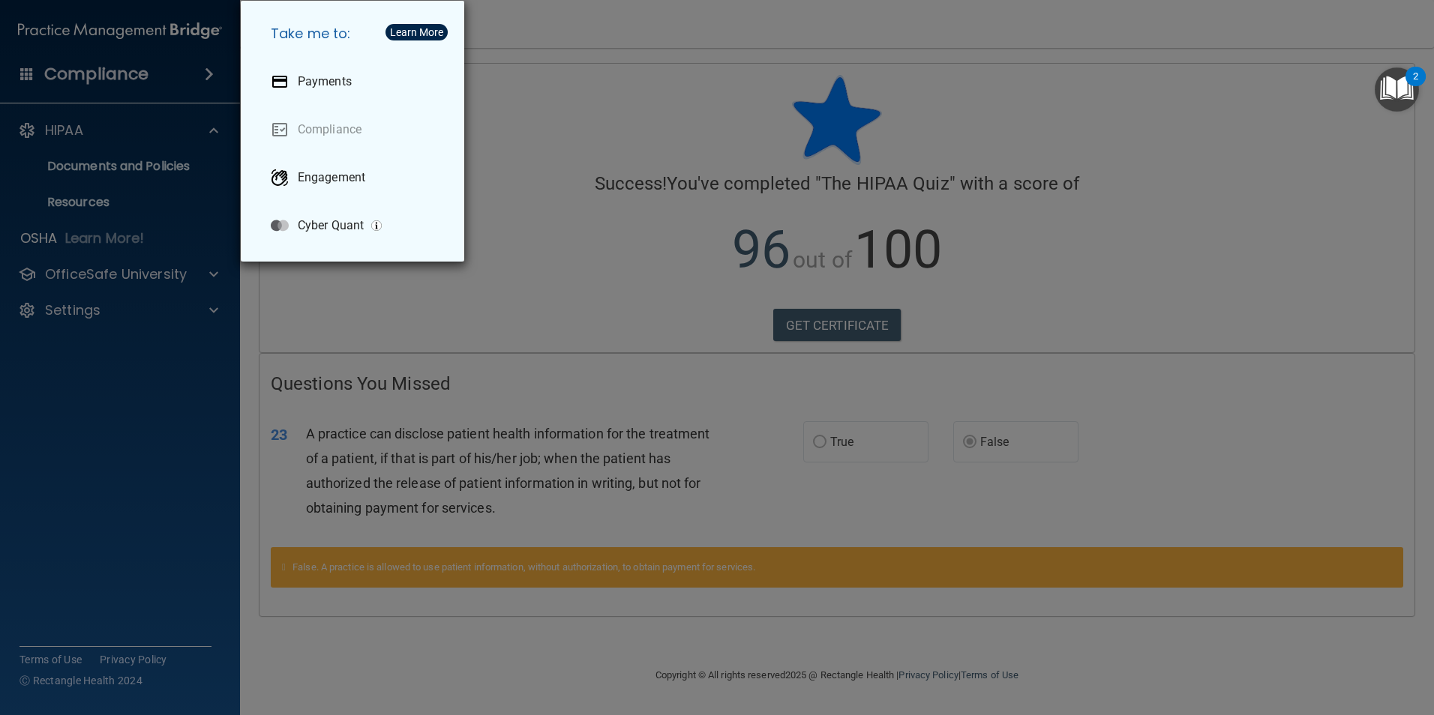
click at [211, 251] on div "Take me to: Payments Compliance Engagement Cyber Quant" at bounding box center [717, 357] width 1434 height 715
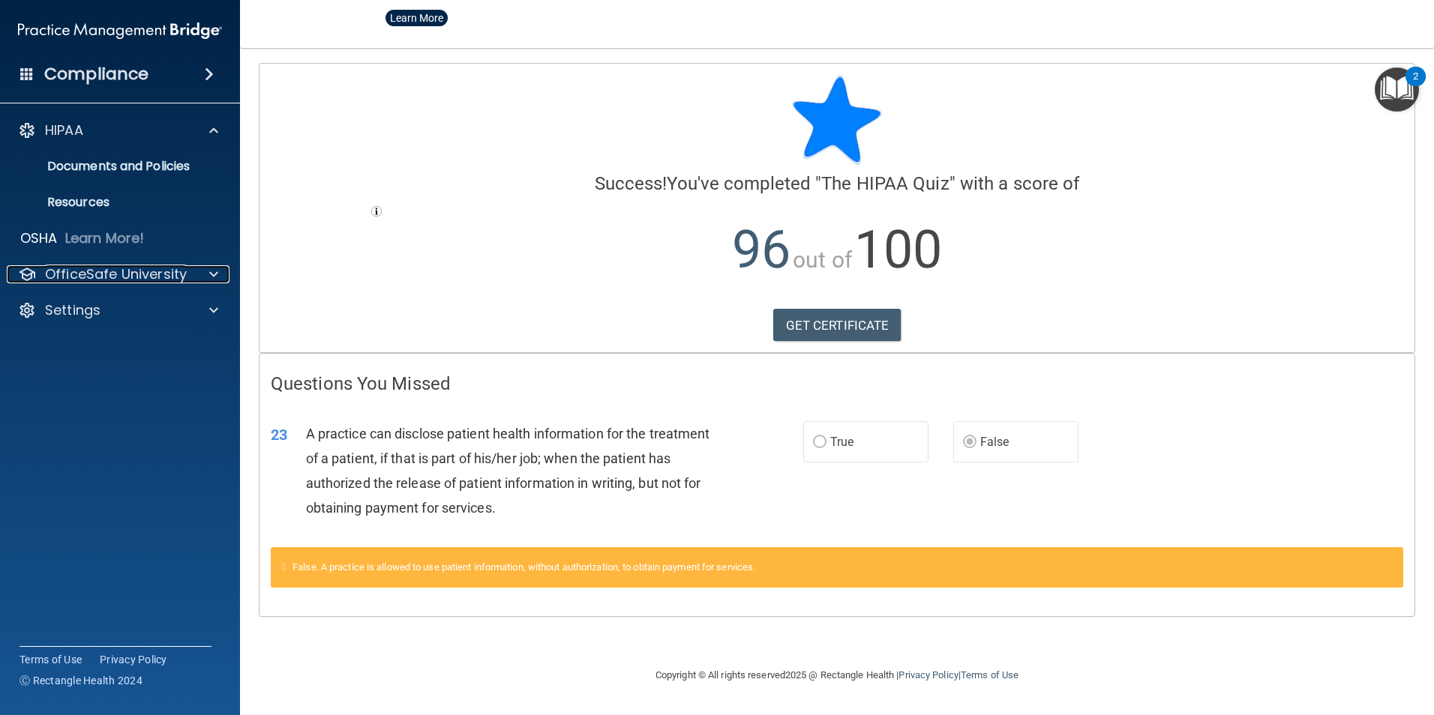
click at [209, 274] on span at bounding box center [213, 274] width 9 height 18
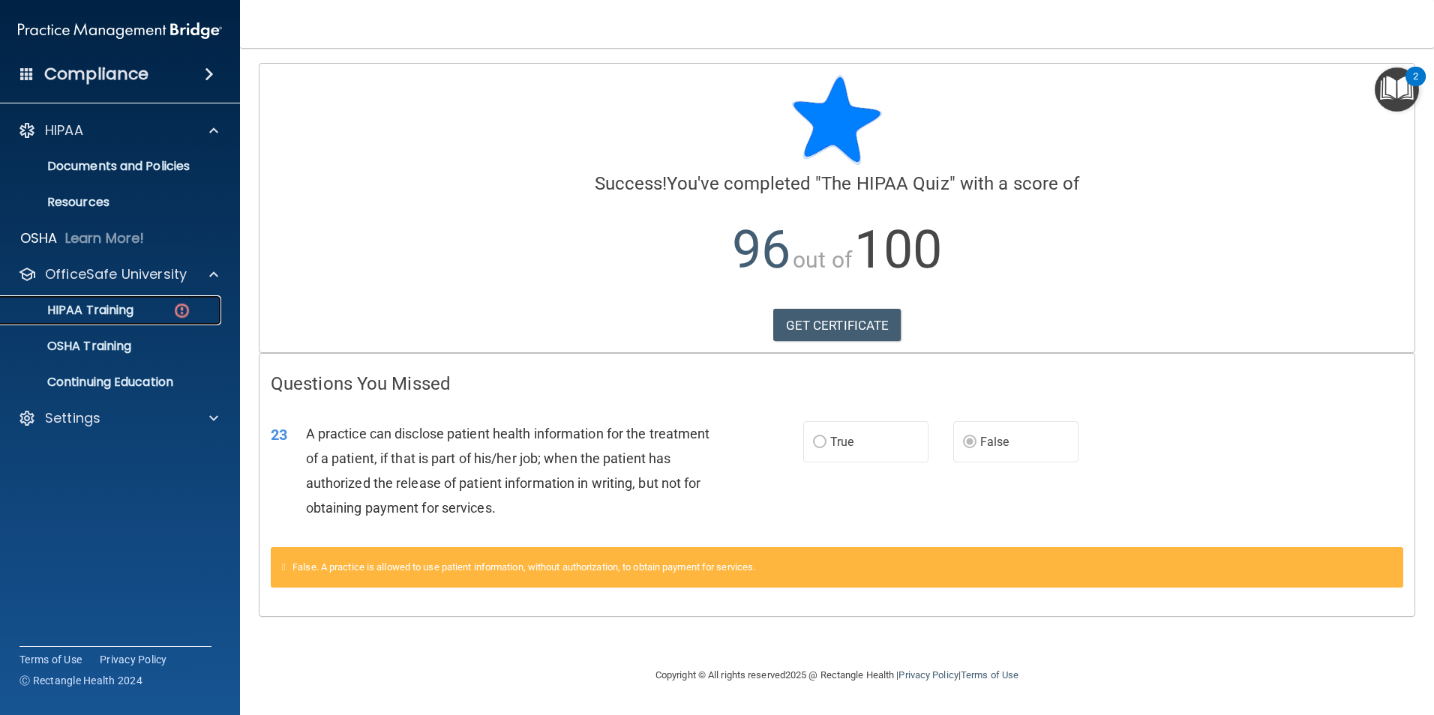
click at [160, 310] on div "HIPAA Training" at bounding box center [112, 310] width 205 height 15
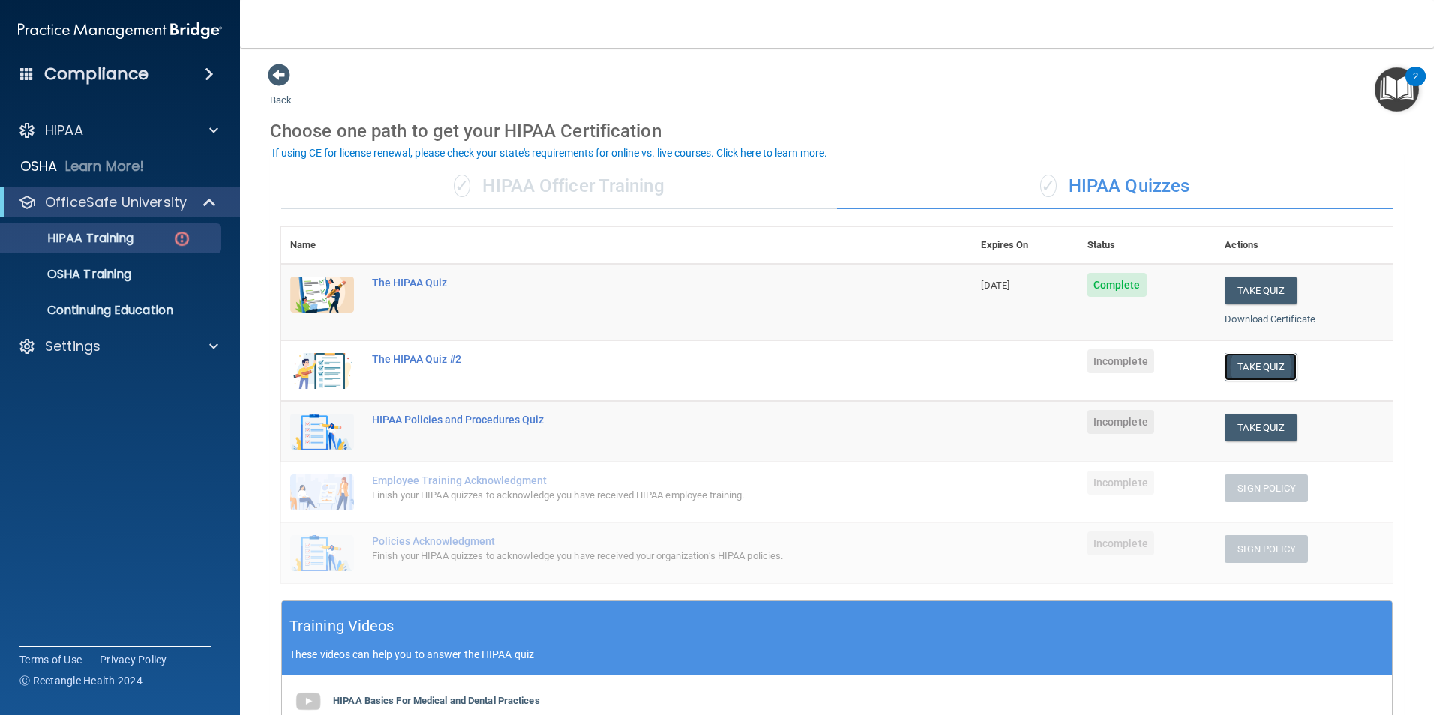
drag, startPoint x: 1276, startPoint y: 374, endPoint x: 1268, endPoint y: 374, distance: 8.2
click at [1273, 374] on button "Take Quiz" at bounding box center [1260, 367] width 72 height 28
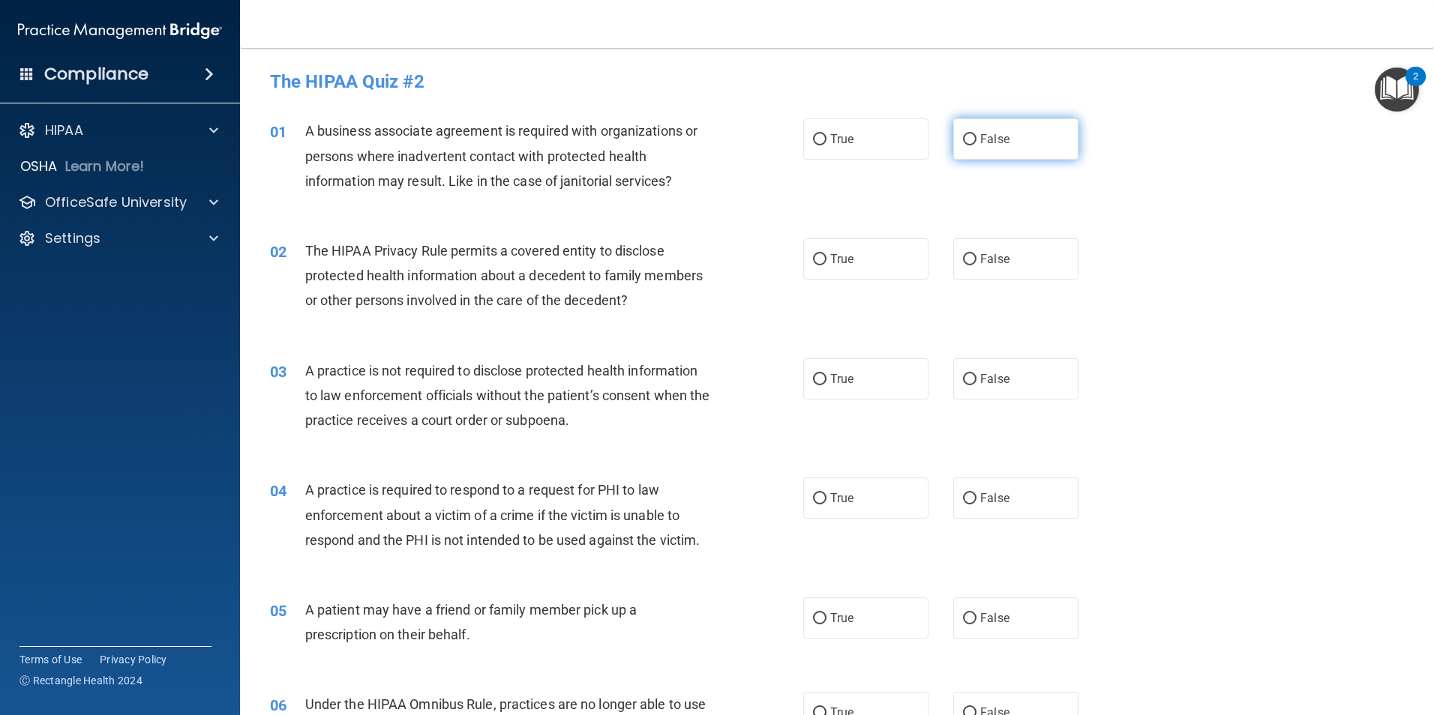
click at [963, 141] on input "False" at bounding box center [969, 139] width 13 height 11
radio input "true"
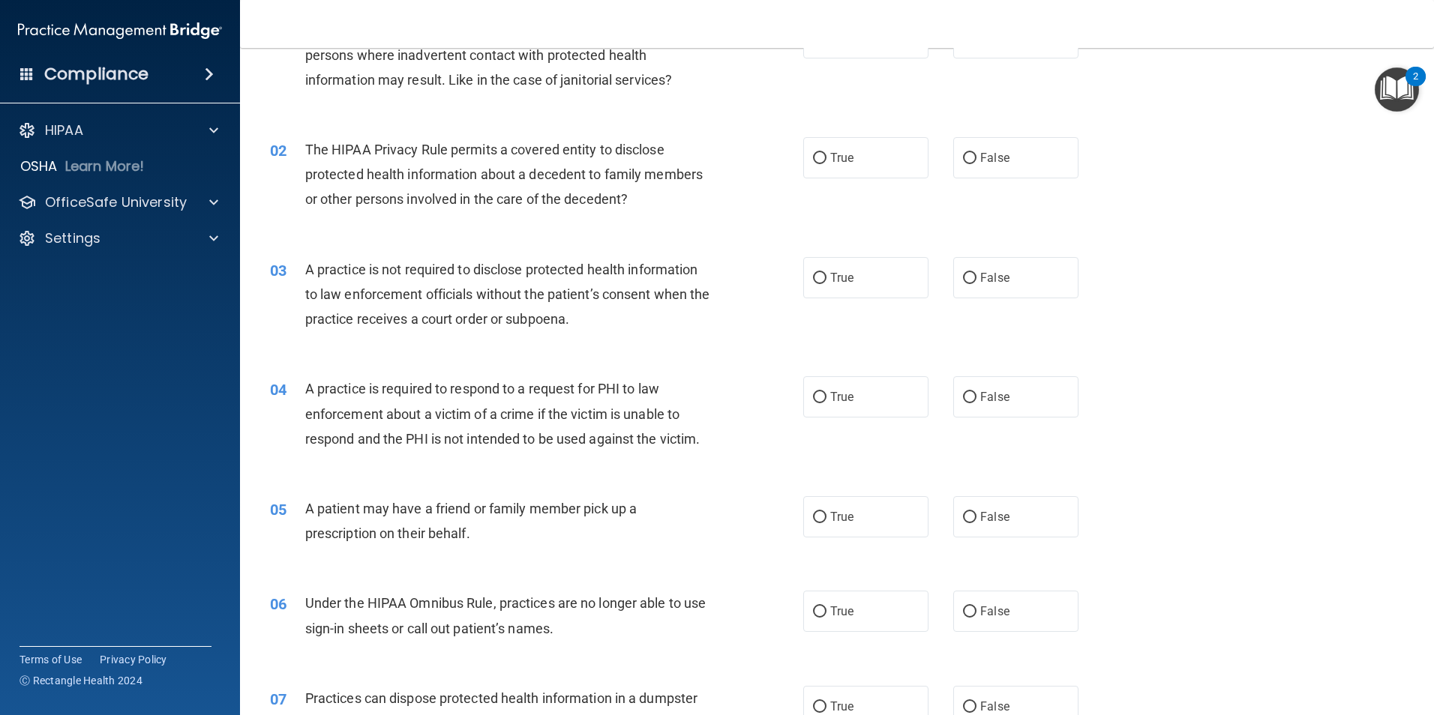
scroll to position [75, 0]
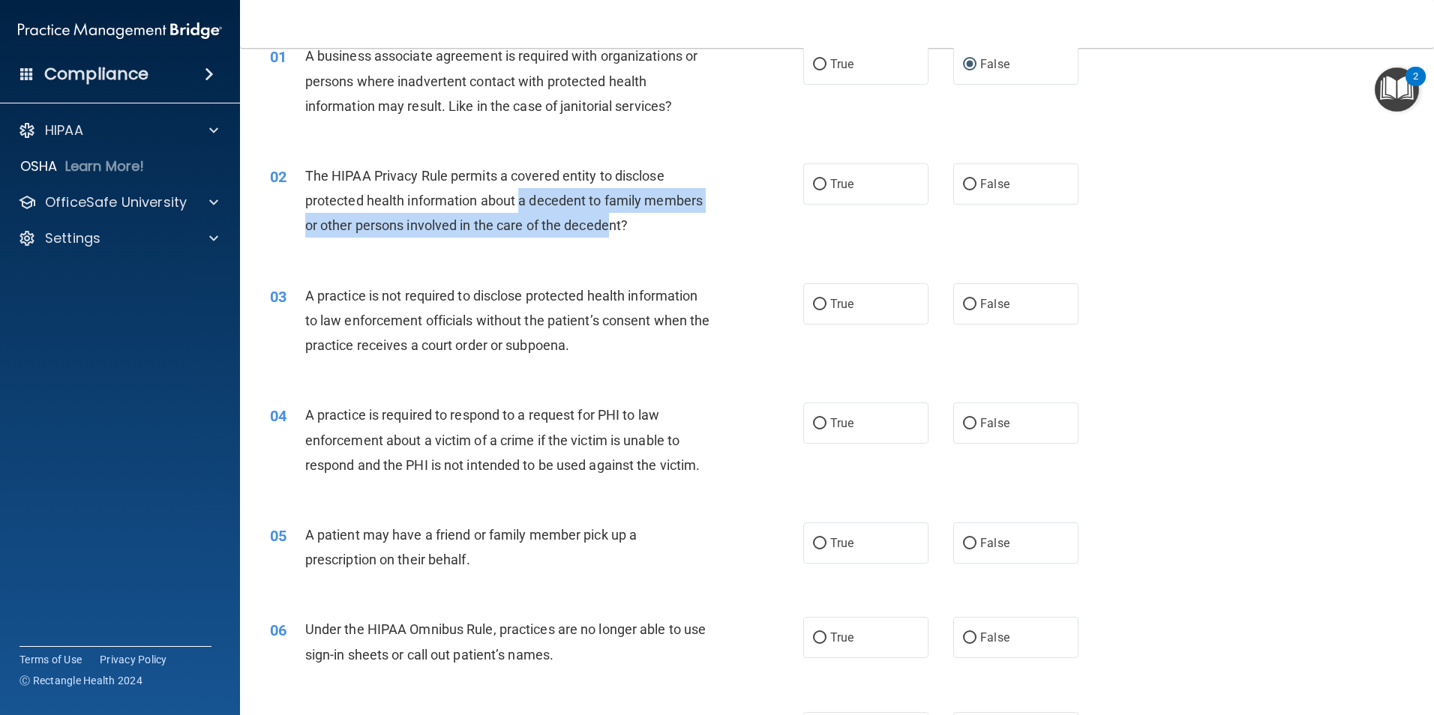
drag, startPoint x: 520, startPoint y: 205, endPoint x: 613, endPoint y: 226, distance: 94.4
click at [613, 226] on span "The HIPAA Privacy Rule permits a covered entity to disclose protected health in…" at bounding box center [503, 200] width 397 height 65
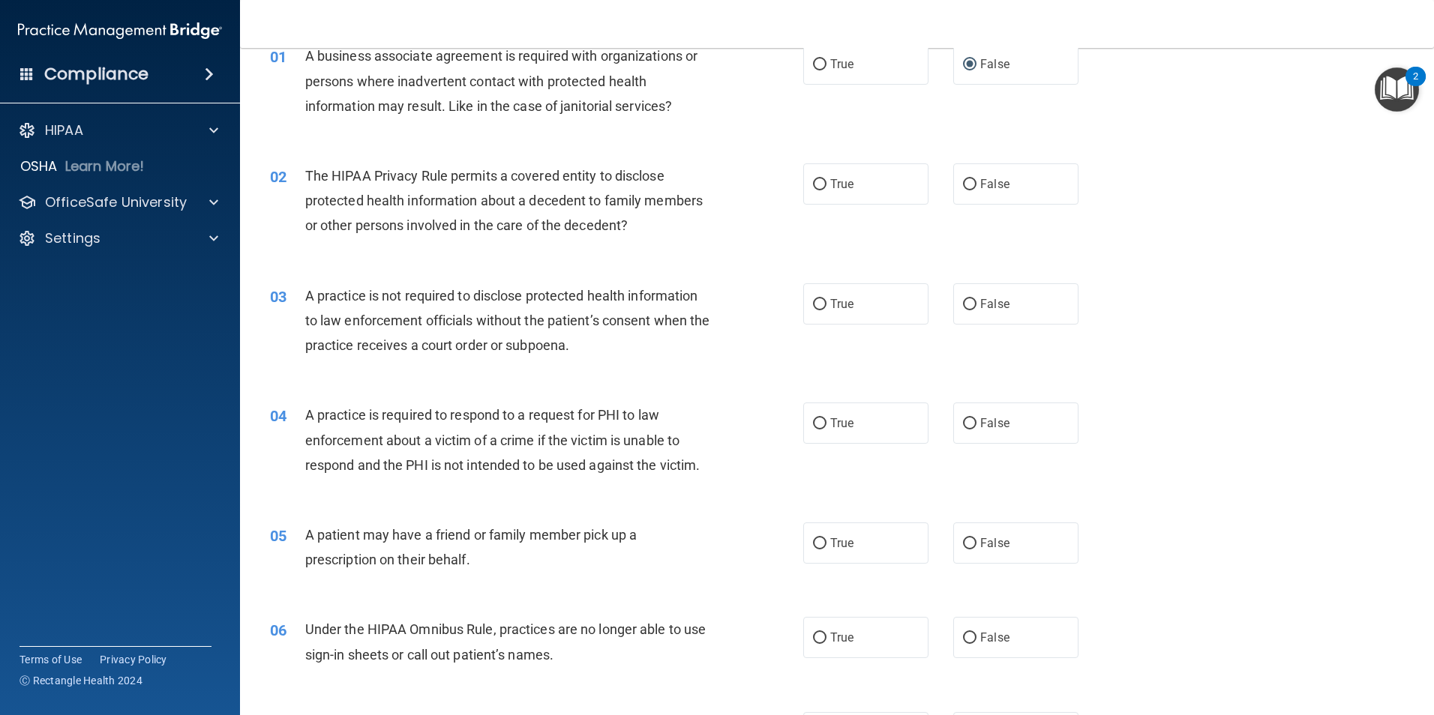
drag, startPoint x: 613, startPoint y: 226, endPoint x: 593, endPoint y: 247, distance: 29.2
click at [593, 247] on div "02 The HIPAA Privacy Rule permits a covered entity to disclose protected health…" at bounding box center [837, 205] width 1156 height 120
click at [954, 179] on label "False" at bounding box center [1015, 183] width 125 height 41
click at [963, 179] on input "False" at bounding box center [969, 184] width 13 height 11
radio input "true"
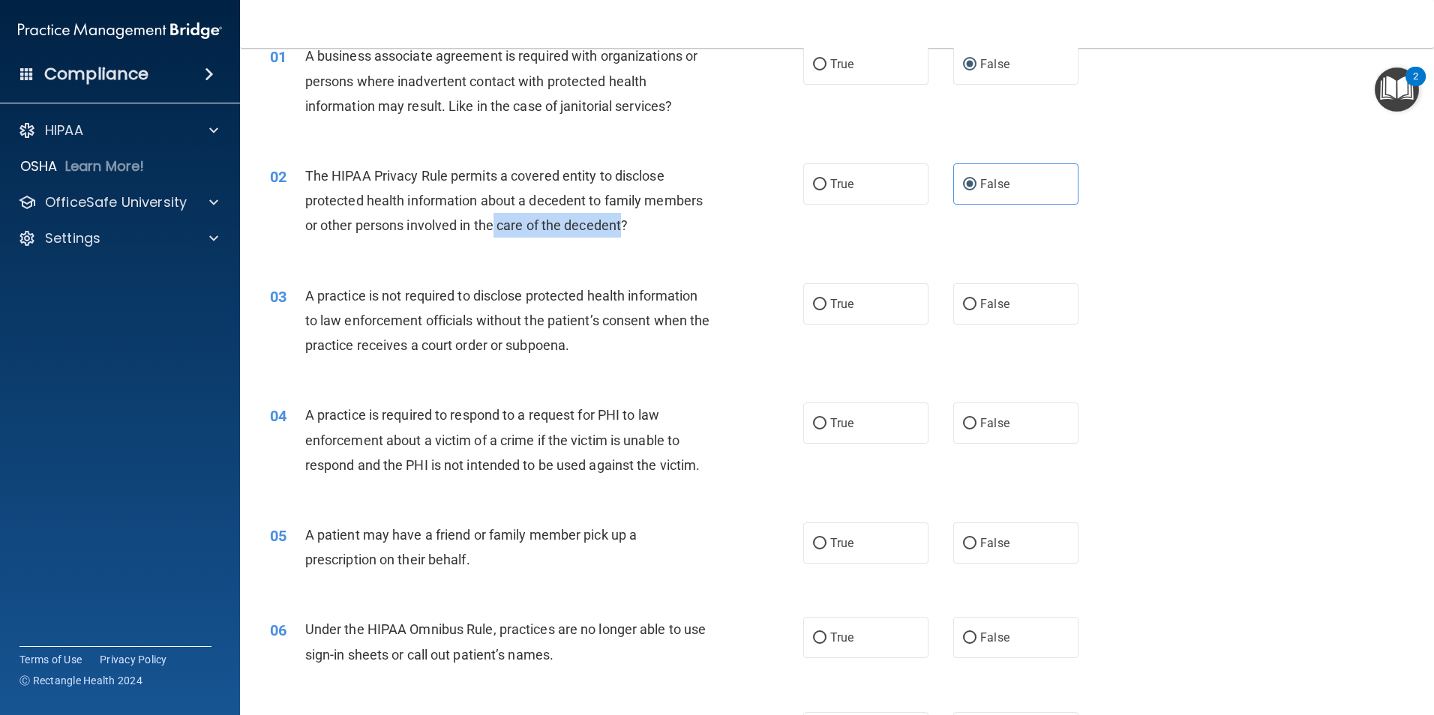
drag, startPoint x: 623, startPoint y: 221, endPoint x: 496, endPoint y: 233, distance: 128.0
click at [496, 233] on span "The HIPAA Privacy Rule permits a covered entity to disclose protected health in…" at bounding box center [503, 200] width 397 height 65
drag, startPoint x: 496, startPoint y: 233, endPoint x: 511, endPoint y: 232, distance: 15.0
copy span "care of the decedent"
click at [1274, 277] on div "03 A practice is not required to disclose protected health information to law e…" at bounding box center [837, 325] width 1156 height 120
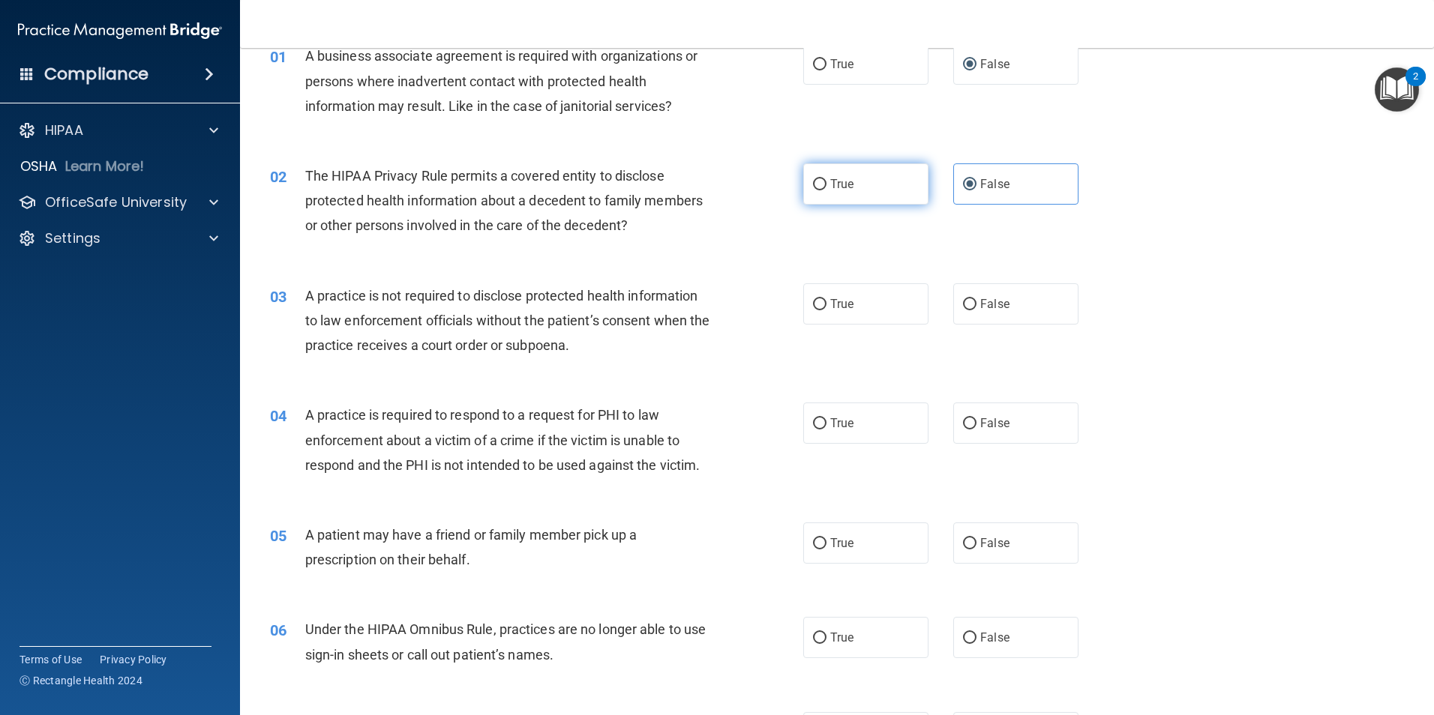
click at [813, 188] on input "True" at bounding box center [819, 184] width 13 height 11
radio input "true"
radio input "false"
click at [853, 317] on label "True" at bounding box center [865, 303] width 125 height 41
click at [826, 310] on input "True" at bounding box center [819, 304] width 13 height 11
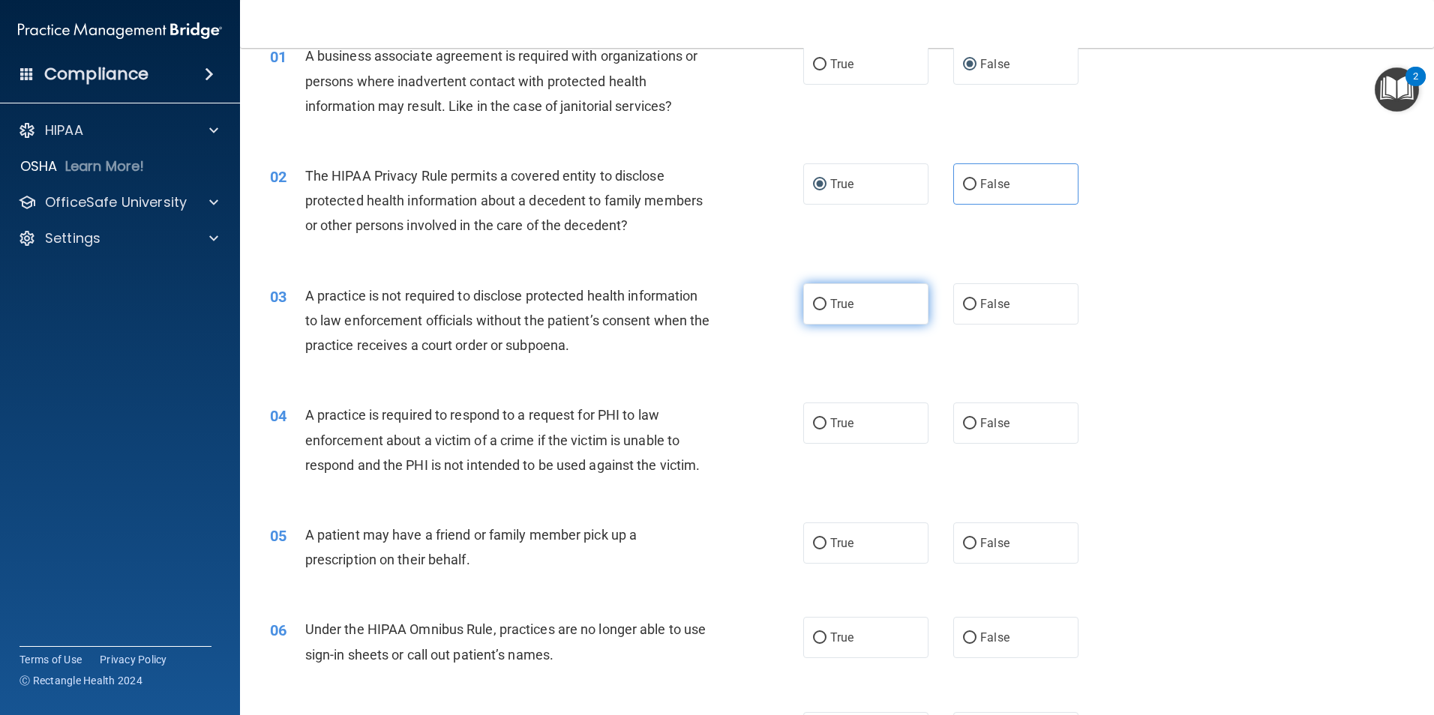
radio input "true"
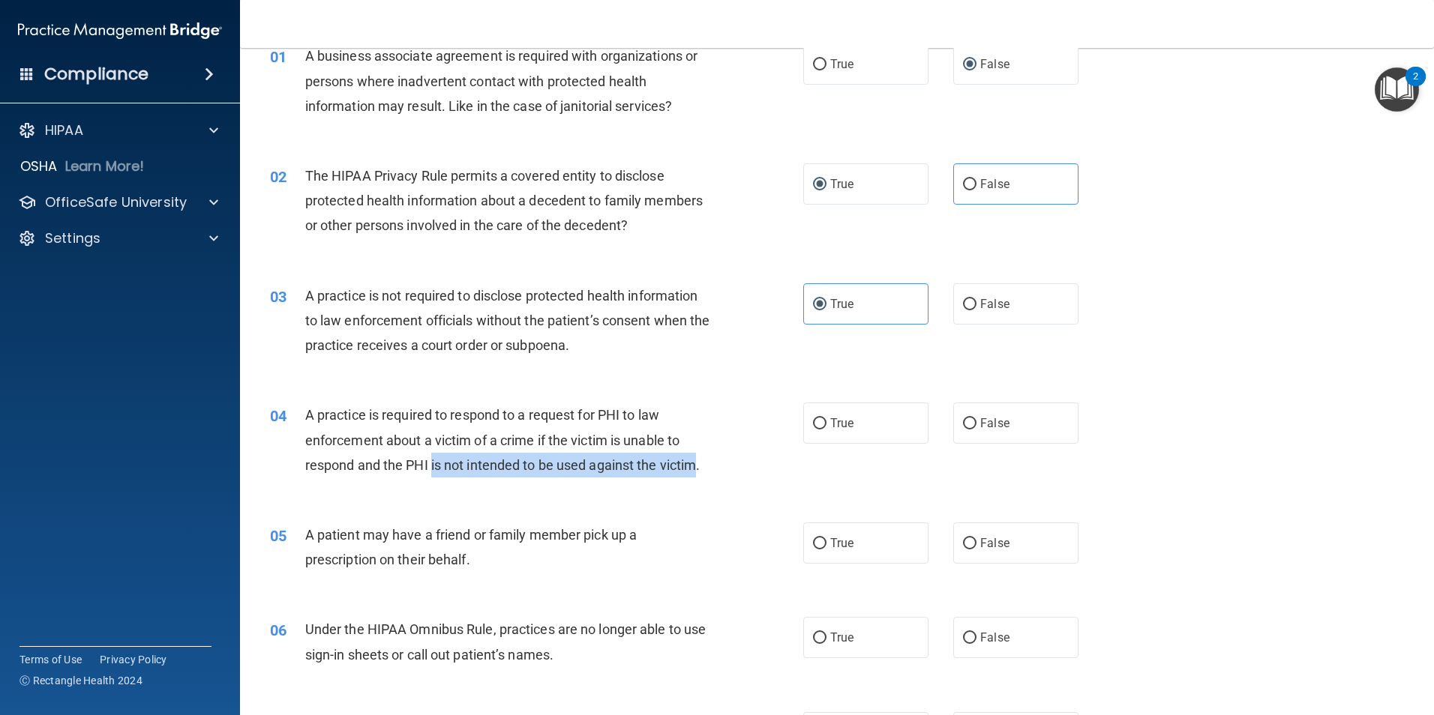
drag, startPoint x: 431, startPoint y: 467, endPoint x: 697, endPoint y: 466, distance: 265.4
click at [697, 466] on span "A practice is required to respond to a request for PHI to law enforcement about…" at bounding box center [502, 439] width 395 height 65
drag, startPoint x: 697, startPoint y: 466, endPoint x: 688, endPoint y: 479, distance: 15.2
click at [688, 479] on div "04 A practice is required to respond to a request for PHI to law enforcement ab…" at bounding box center [536, 444] width 578 height 82
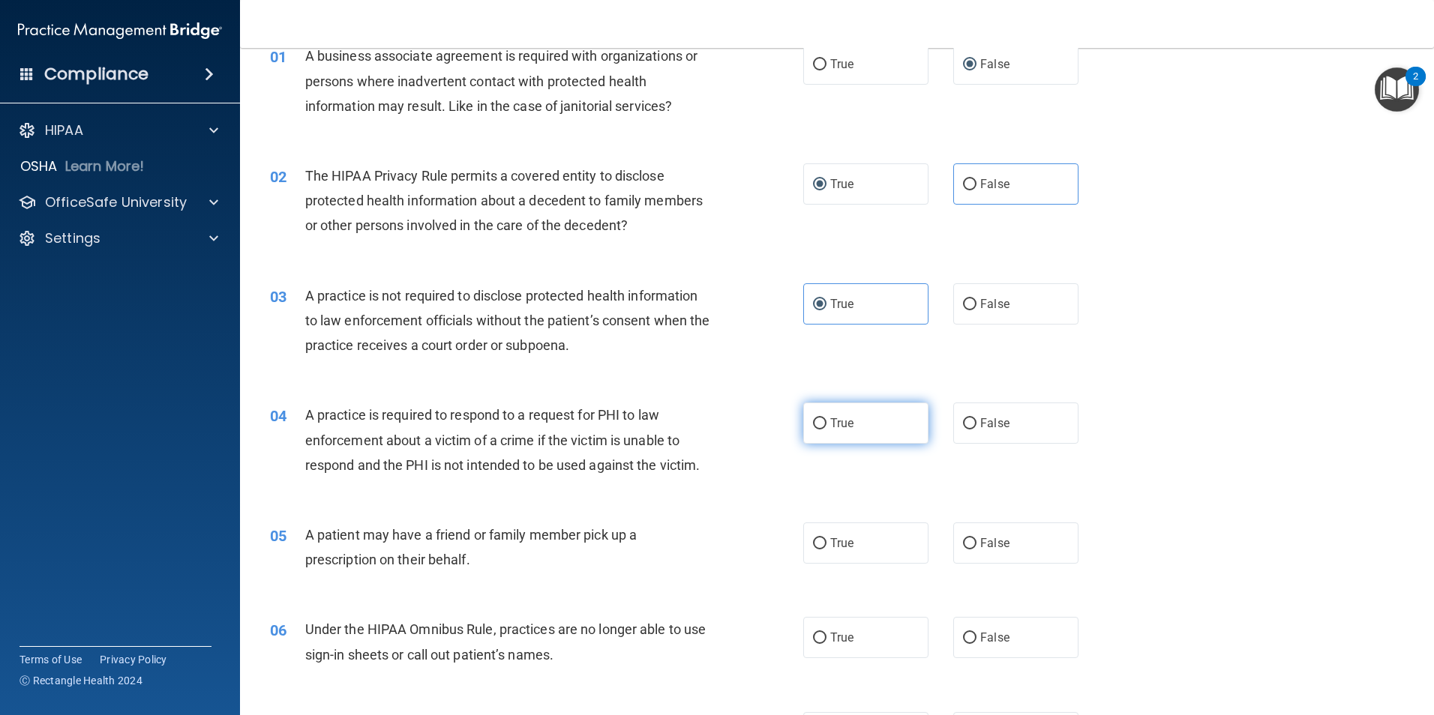
click at [821, 426] on label "True" at bounding box center [865, 423] width 125 height 41
click at [821, 426] on input "True" at bounding box center [819, 423] width 13 height 11
radio input "true"
click at [988, 543] on span "False" at bounding box center [994, 543] width 29 height 14
click at [976, 543] on input "False" at bounding box center [969, 543] width 13 height 11
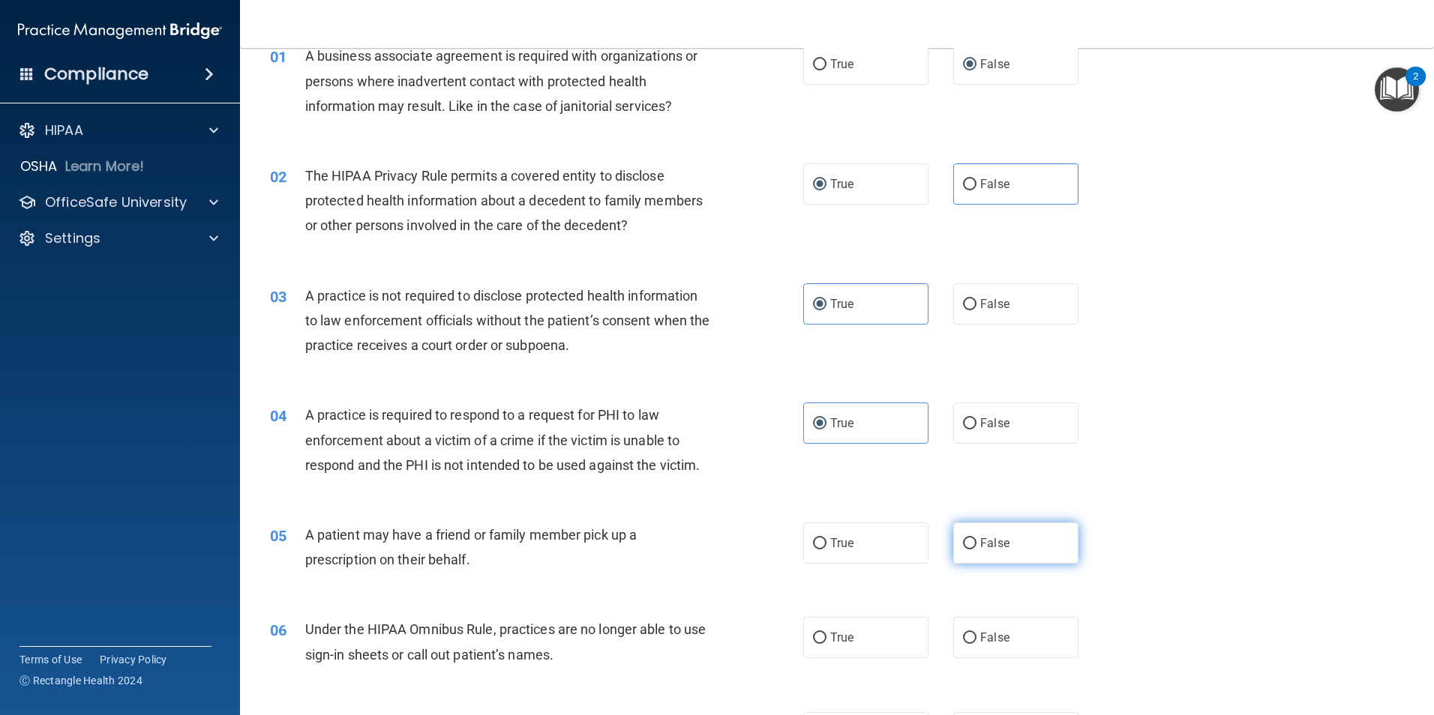
radio input "true"
click at [904, 628] on label "True" at bounding box center [865, 637] width 125 height 41
click at [826, 633] on input "True" at bounding box center [819, 638] width 13 height 11
radio input "true"
click at [1288, 549] on div "05 A patient may have a friend or family member pick up a prescription on their…" at bounding box center [837, 551] width 1156 height 94
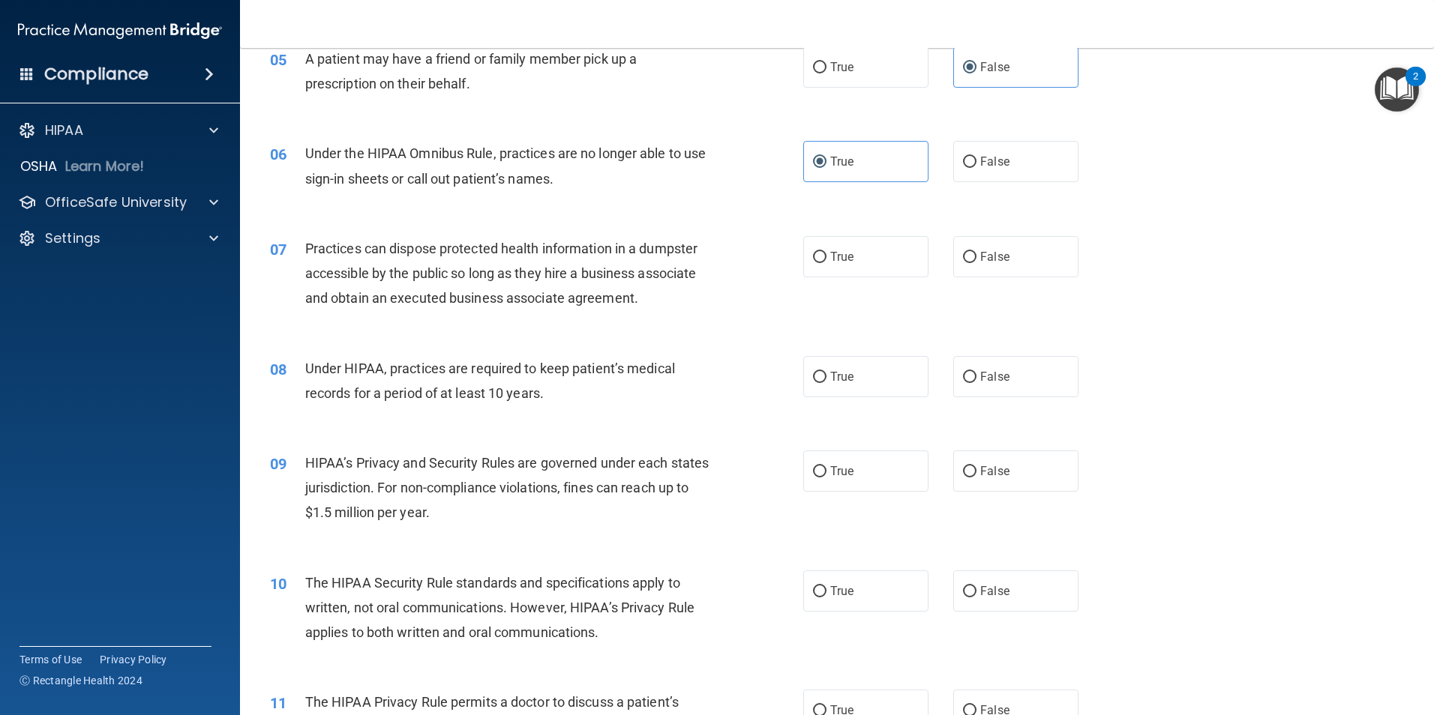
scroll to position [600, 0]
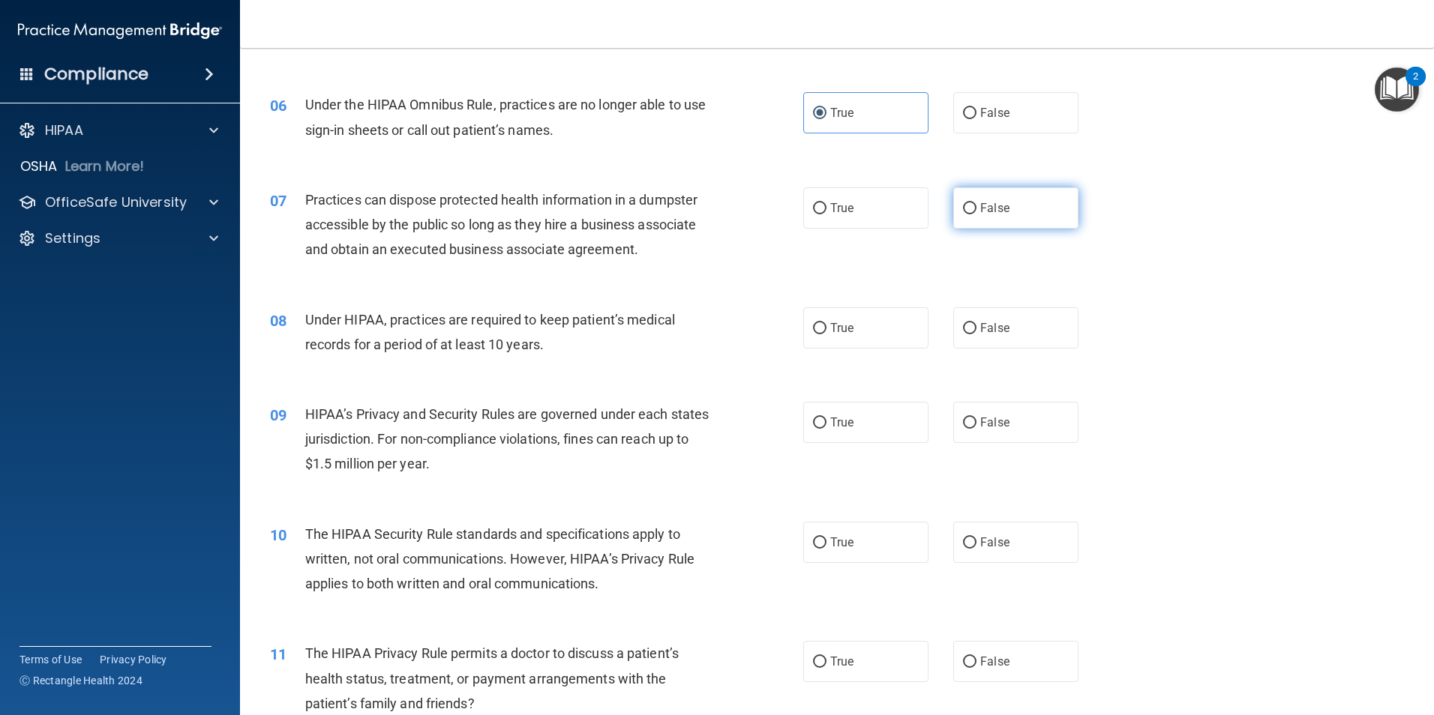
click at [985, 202] on span "False" at bounding box center [994, 208] width 29 height 14
click at [976, 203] on input "False" at bounding box center [969, 208] width 13 height 11
radio input "true"
click at [836, 332] on span "True" at bounding box center [841, 328] width 23 height 14
click at [826, 332] on input "True" at bounding box center [819, 328] width 13 height 11
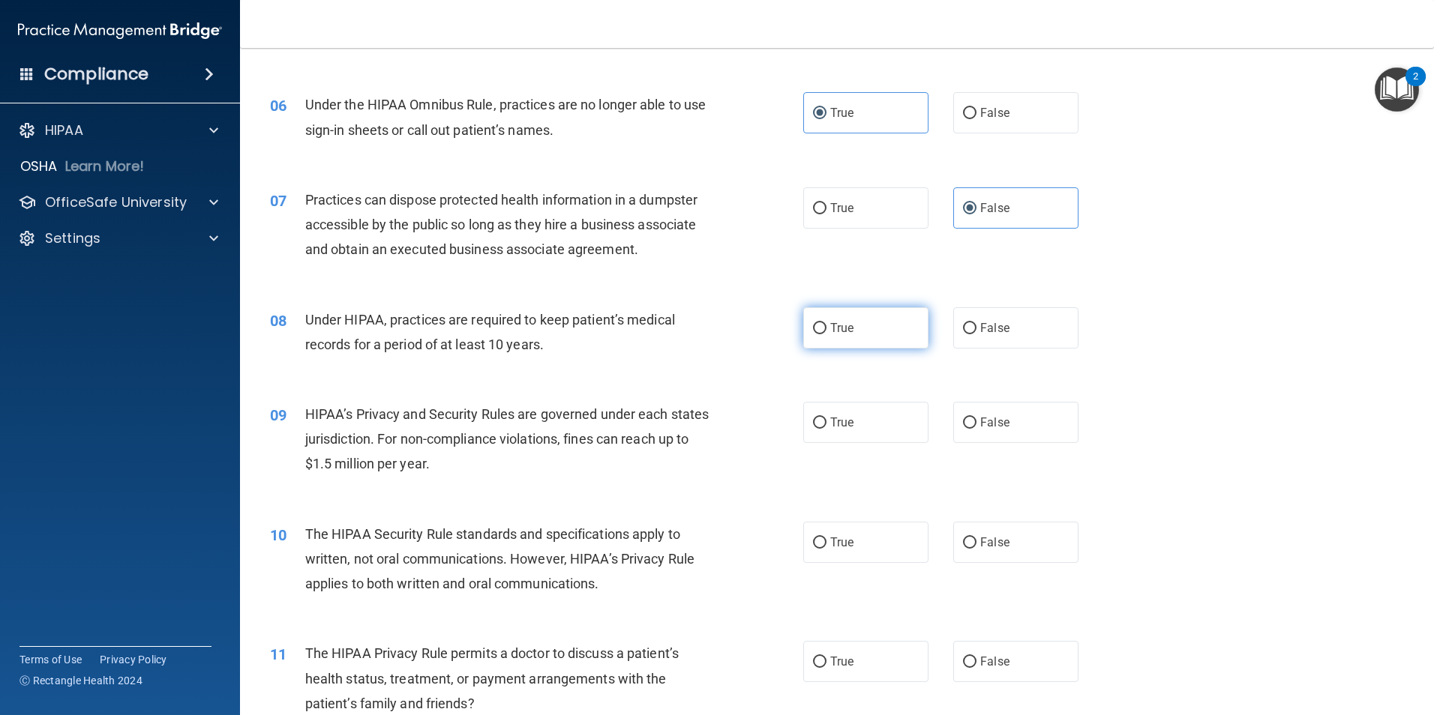
radio input "true"
click at [830, 416] on span "True" at bounding box center [841, 422] width 23 height 14
click at [826, 418] on input "True" at bounding box center [819, 423] width 13 height 11
radio input "true"
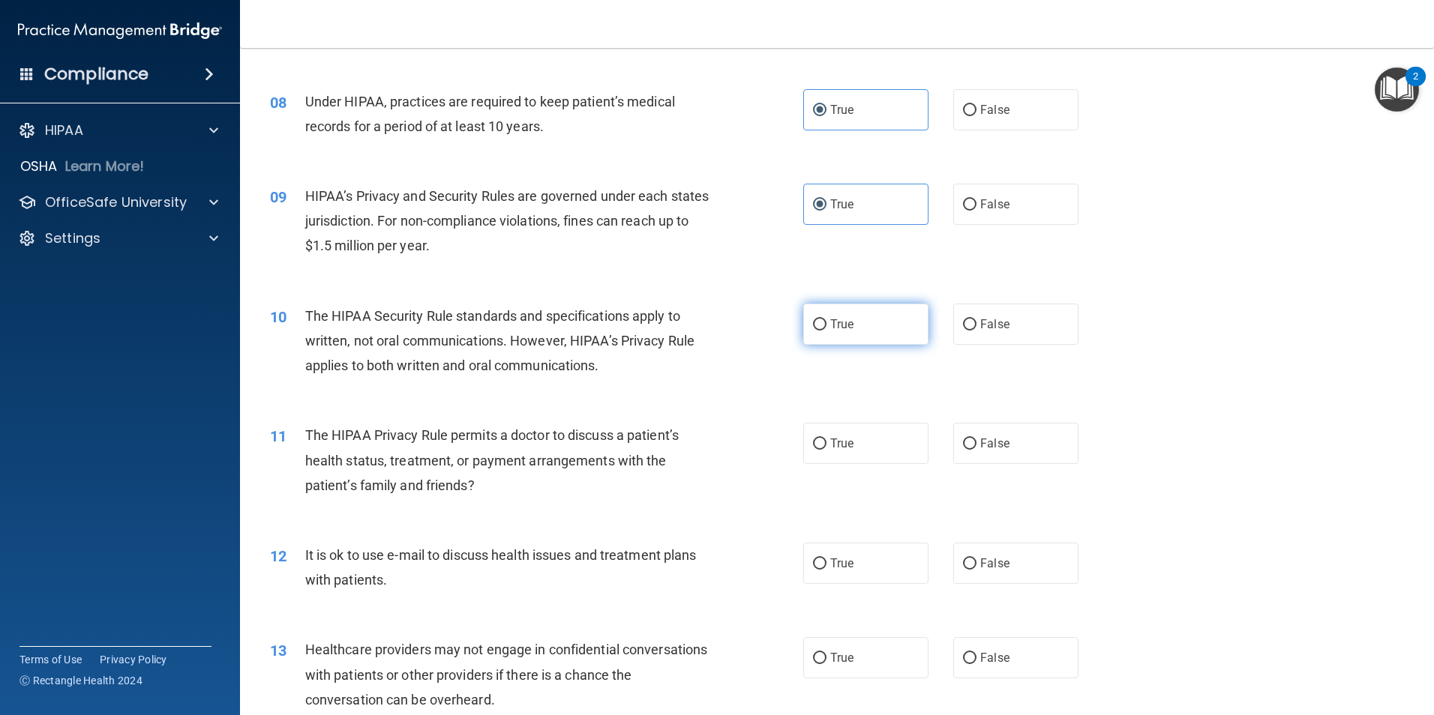
scroll to position [825, 0]
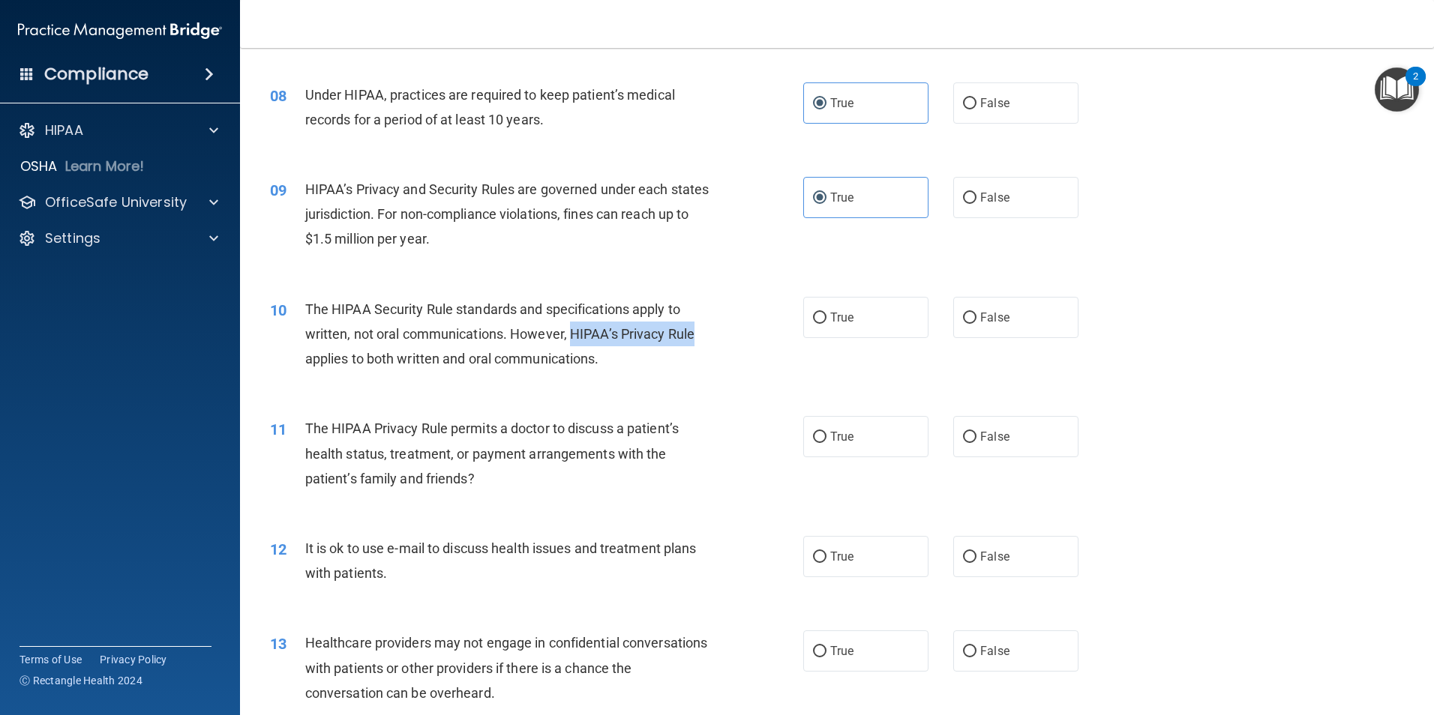
drag, startPoint x: 704, startPoint y: 337, endPoint x: 573, endPoint y: 340, distance: 131.3
click at [573, 340] on div "The HIPAA Security Rule standards and specifications apply to written, not oral…" at bounding box center [513, 334] width 417 height 75
copy span "HIPAA’s Privacy Rule"
click at [841, 326] on label "True" at bounding box center [865, 317] width 125 height 41
click at [826, 324] on input "True" at bounding box center [819, 318] width 13 height 11
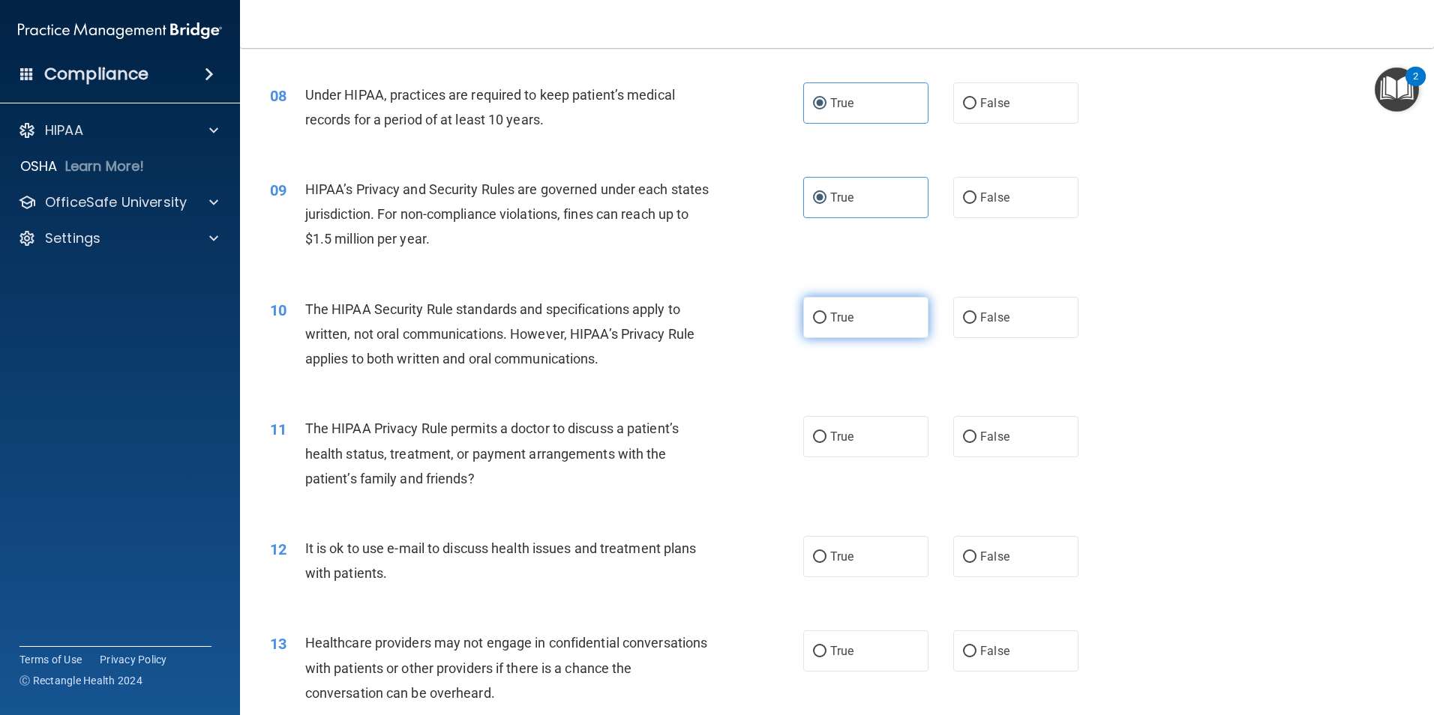
radio input "true"
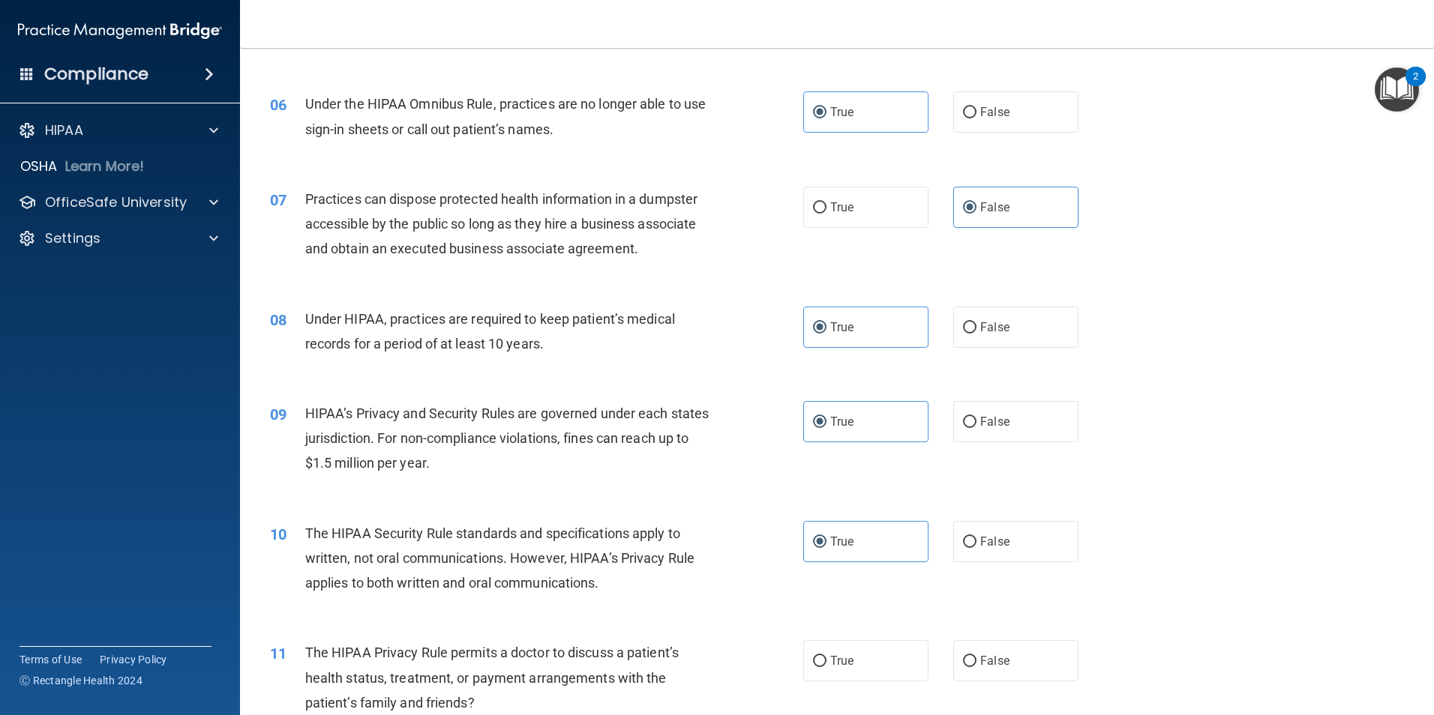
scroll to position [600, 0]
drag, startPoint x: 386, startPoint y: 319, endPoint x: 565, endPoint y: 321, distance: 178.5
click at [565, 321] on span "Under HIPAA, practices are required to keep patient’s medical records for a per…" at bounding box center [490, 332] width 370 height 40
click at [383, 329] on div "Under HIPAA, practices are required to keep patient’s medical records for a per…" at bounding box center [513, 331] width 417 height 49
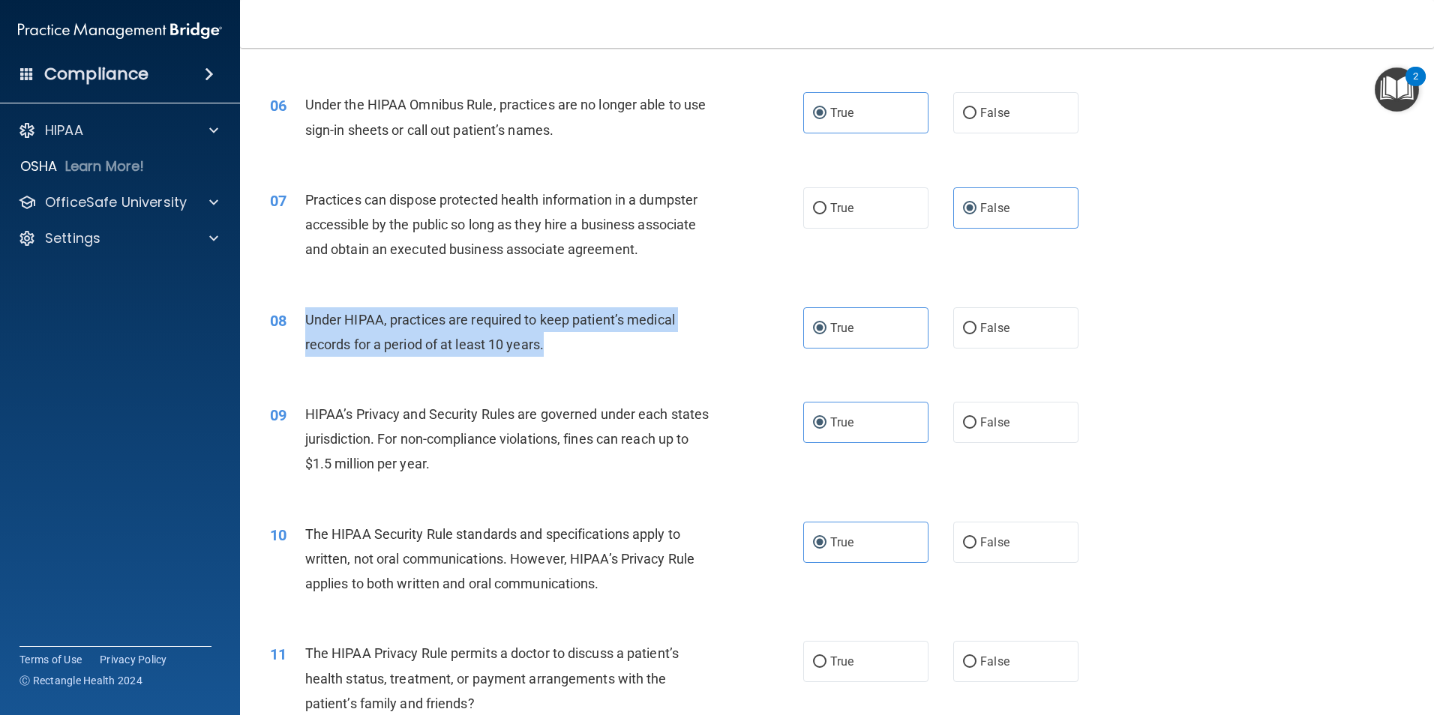
drag, startPoint x: 304, startPoint y: 316, endPoint x: 553, endPoint y: 347, distance: 250.8
click at [553, 347] on div "08 Under HIPAA, practices are required to keep patient’s medical records for a …" at bounding box center [536, 335] width 578 height 57
copy div "Under HIPAA, practices are required to keep patient’s medical records for a per…"
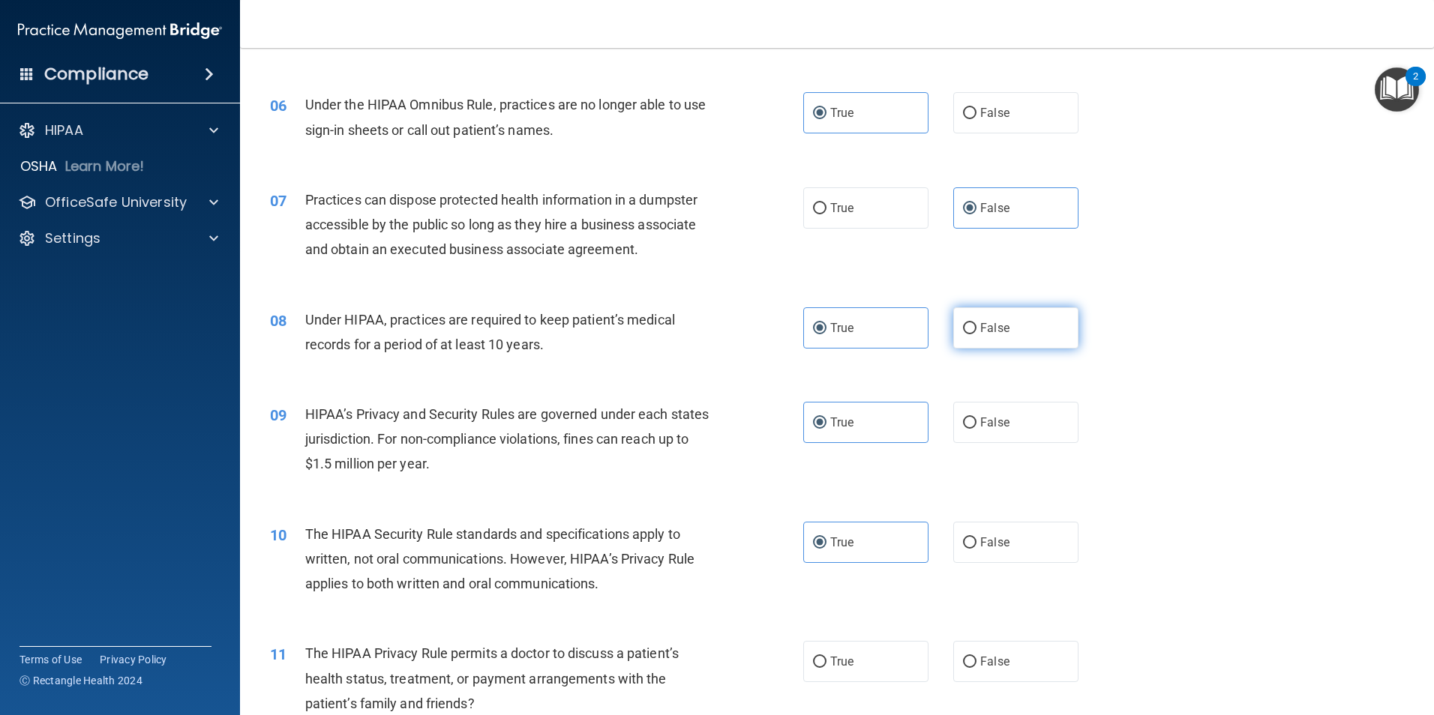
click at [973, 330] on label "False" at bounding box center [1015, 327] width 125 height 41
click at [973, 330] on input "False" at bounding box center [969, 328] width 13 height 11
radio input "true"
radio input "false"
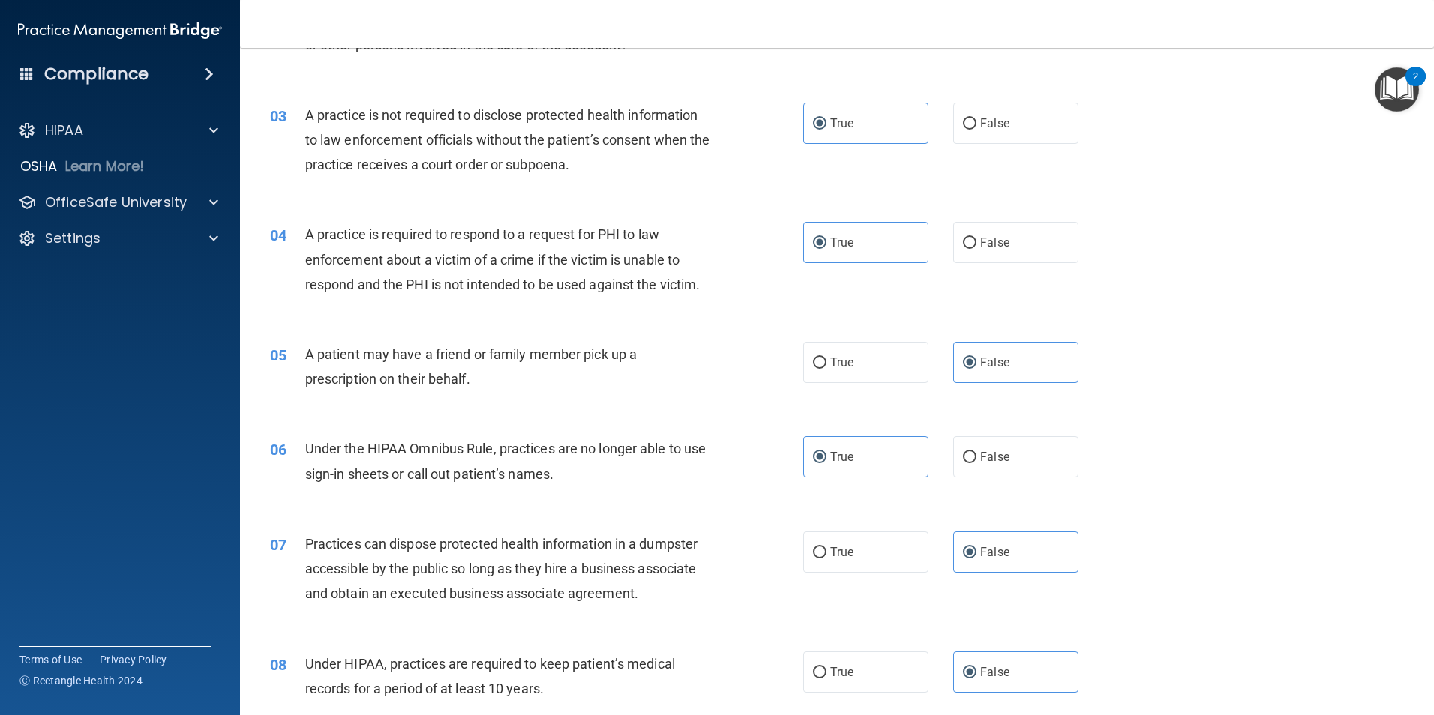
scroll to position [225, 0]
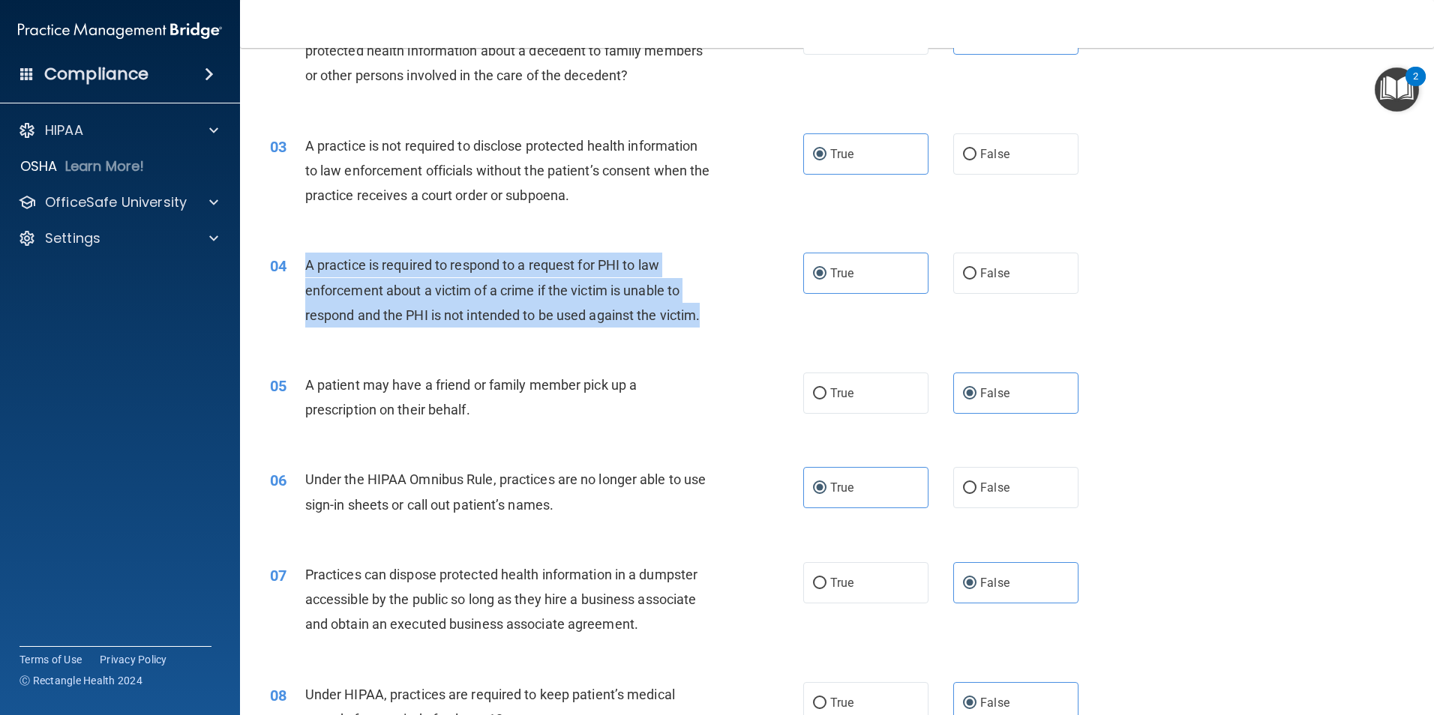
drag, startPoint x: 304, startPoint y: 262, endPoint x: 726, endPoint y: 315, distance: 424.7
click at [726, 315] on div "04 A practice is required to respond to a request for PHI to law enforcement ab…" at bounding box center [536, 294] width 578 height 82
copy span "A practice is required to respond to a request for PHI to law enforcement about…"
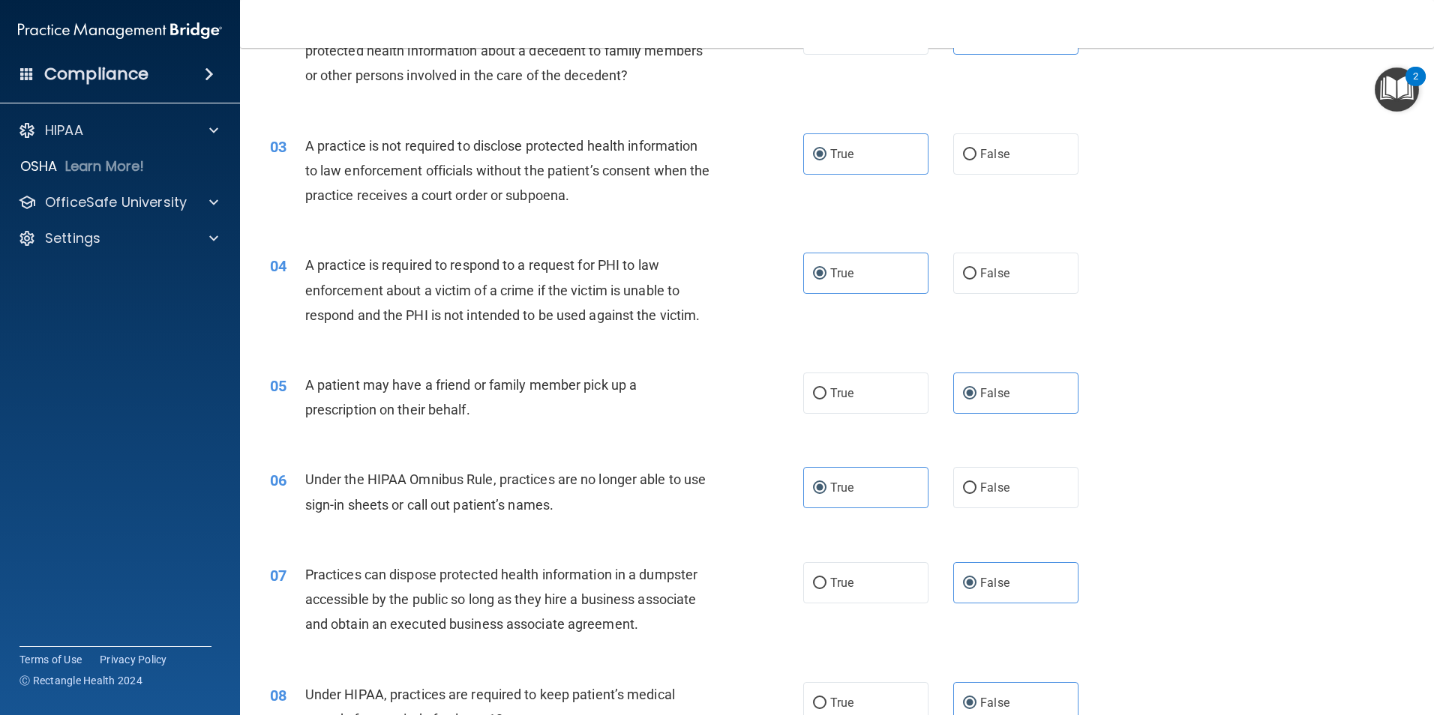
click at [1287, 547] on div "07 Practices can dispose protected health information in a dumpster accessible …" at bounding box center [837, 604] width 1156 height 120
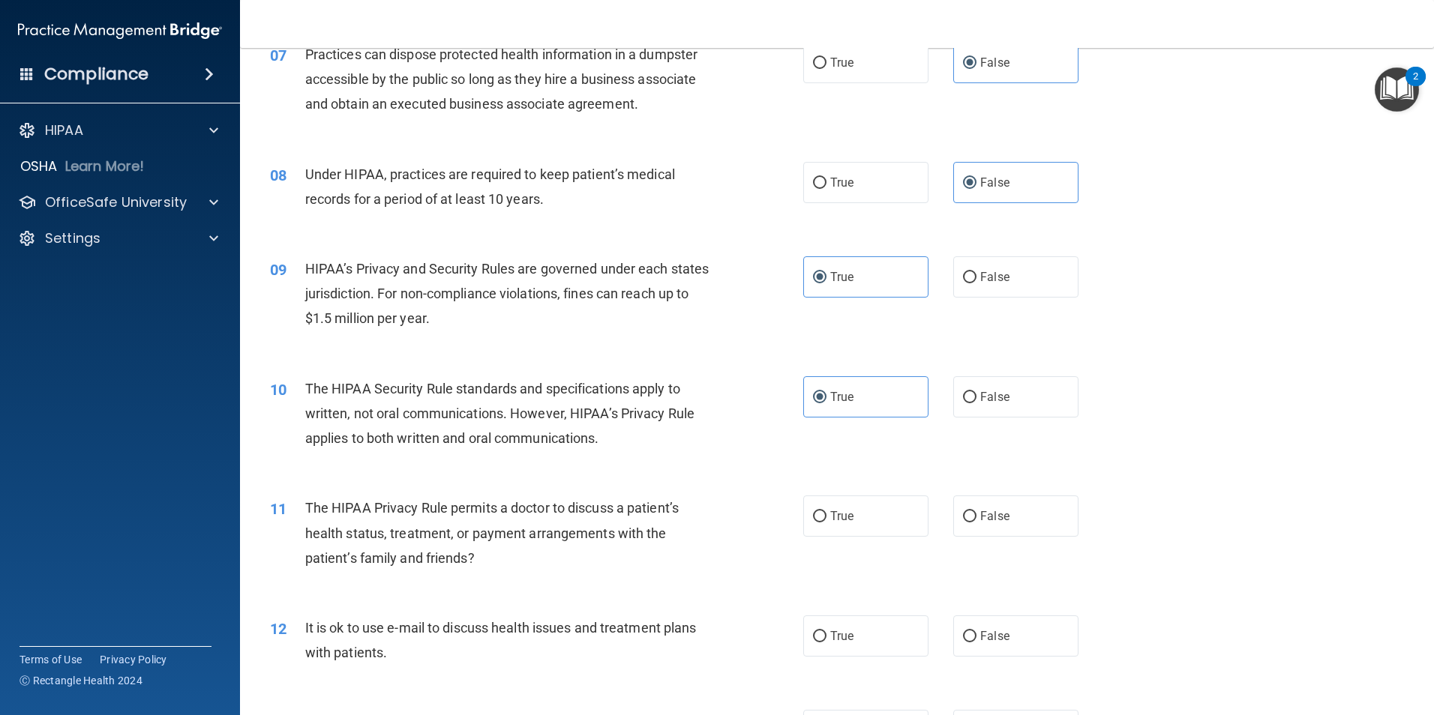
scroll to position [825, 0]
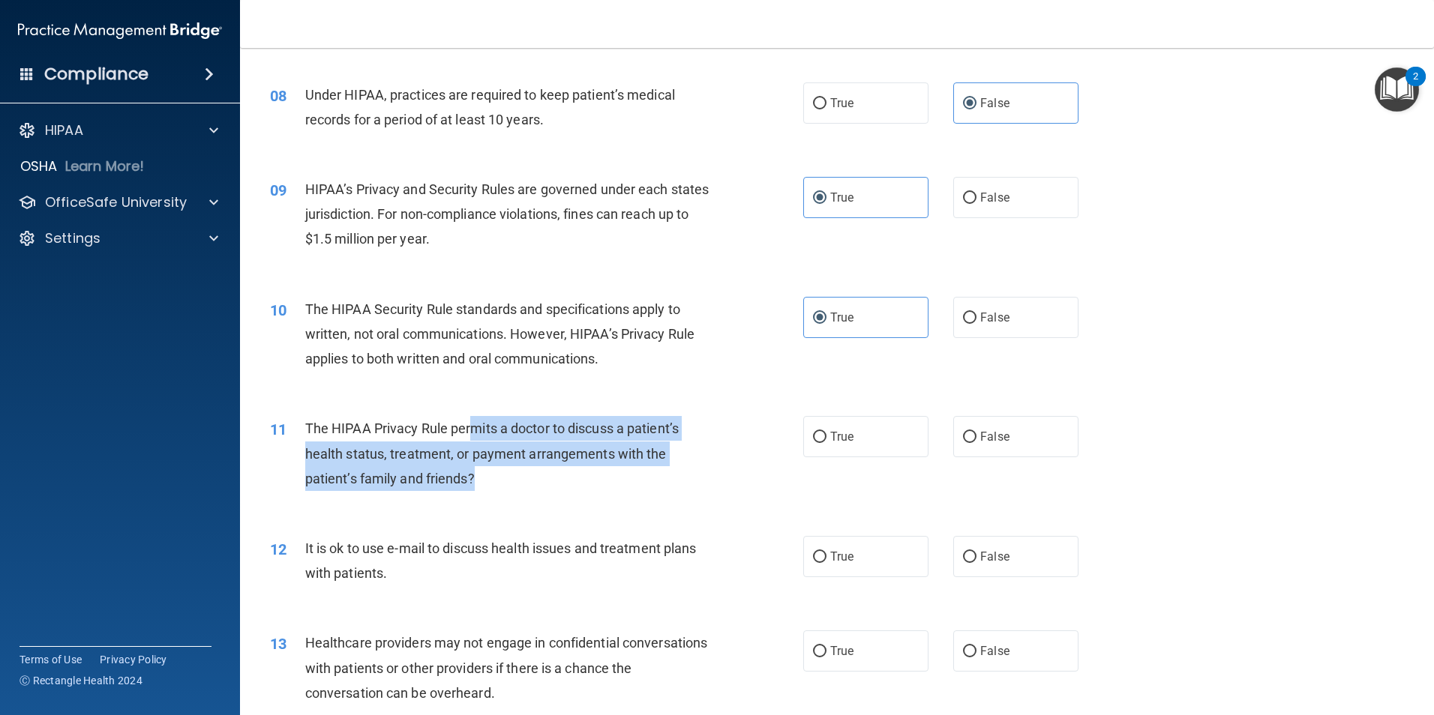
drag, startPoint x: 469, startPoint y: 429, endPoint x: 647, endPoint y: 475, distance: 183.5
click at [647, 475] on div "The HIPAA Privacy Rule permits a doctor to discuss a patient’s health status, t…" at bounding box center [513, 453] width 417 height 75
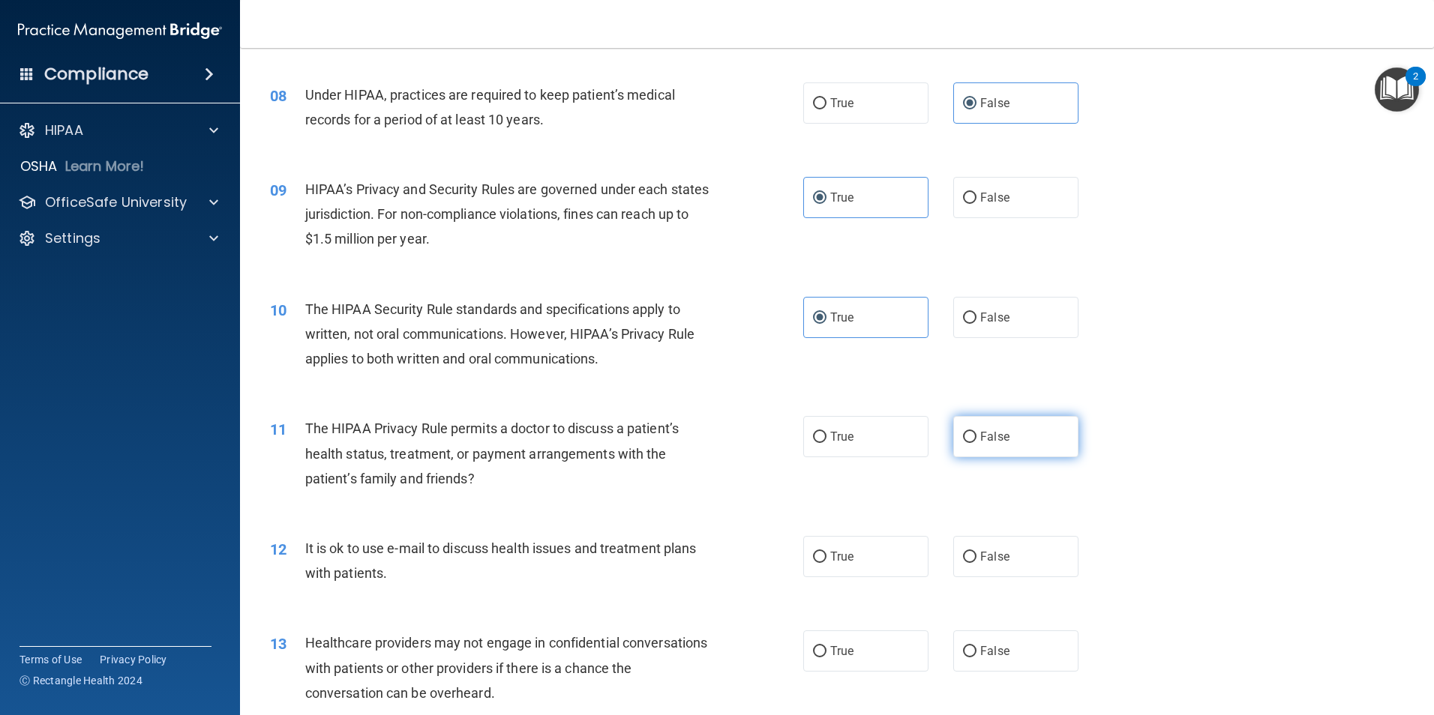
click at [974, 447] on label "False" at bounding box center [1015, 436] width 125 height 41
click at [974, 443] on input "False" at bounding box center [969, 437] width 13 height 11
radio input "true"
drag, startPoint x: 394, startPoint y: 547, endPoint x: 578, endPoint y: 547, distance: 184.5
click at [578, 547] on span "It is ok to use e-mail to discuss health issues and treatment plans with patien…" at bounding box center [500, 561] width 391 height 40
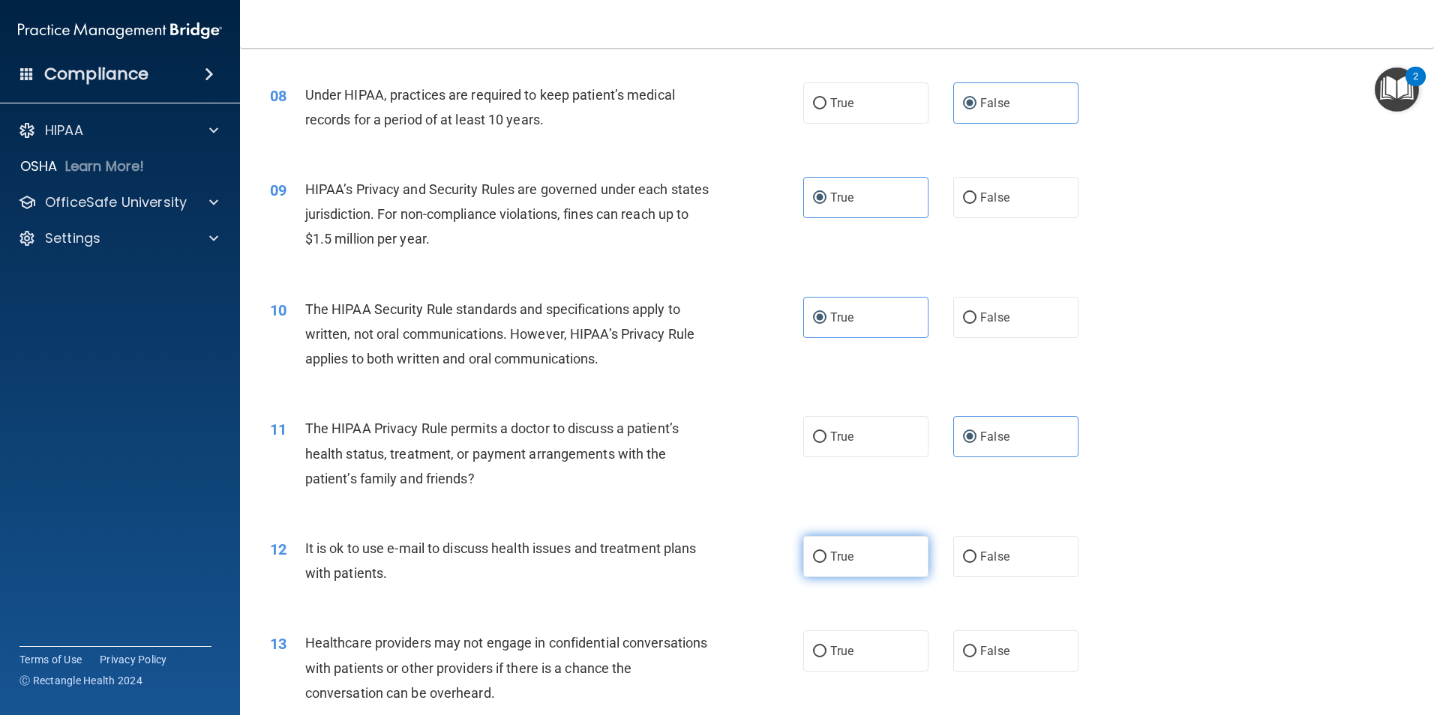
click at [814, 563] on label "True" at bounding box center [865, 556] width 125 height 41
click at [814, 563] on input "True" at bounding box center [819, 557] width 13 height 11
radio input "true"
click at [970, 560] on label "False" at bounding box center [1015, 556] width 125 height 41
click at [970, 560] on input "False" at bounding box center [969, 557] width 13 height 11
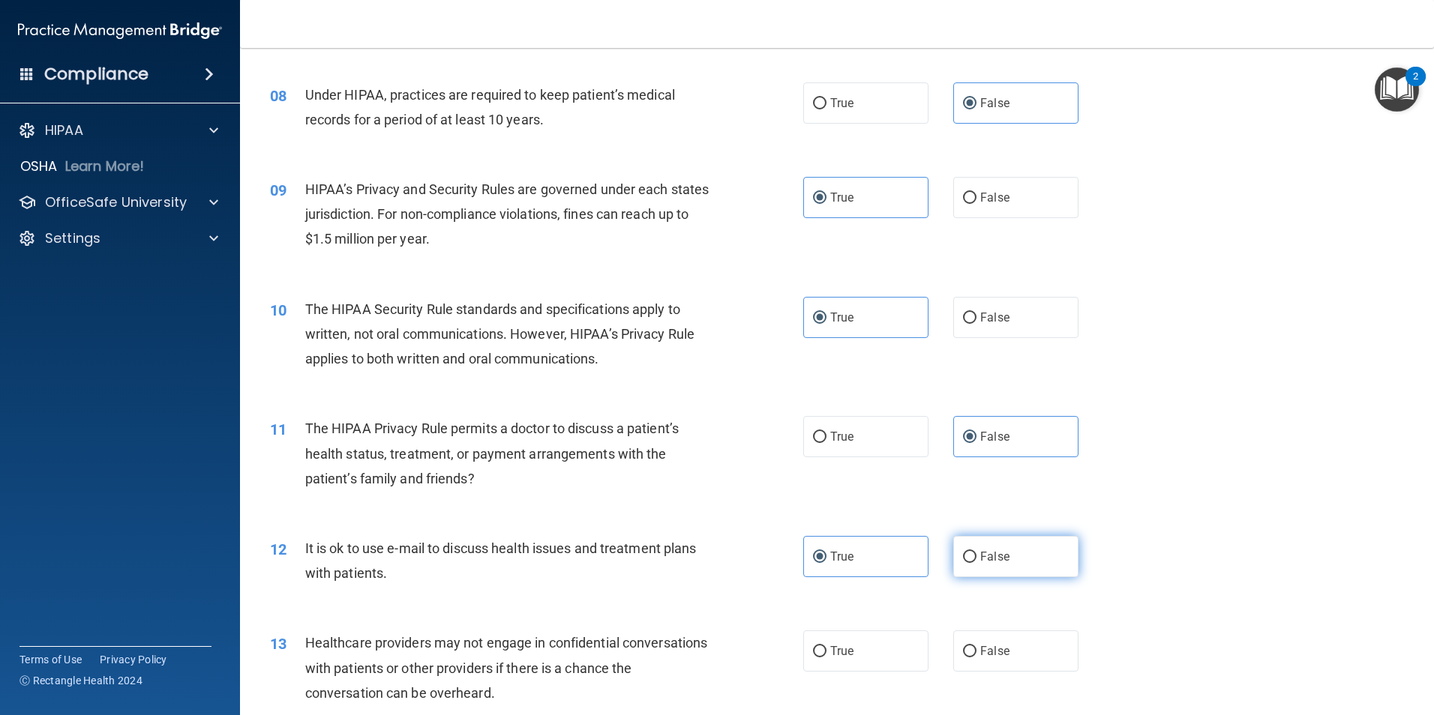
radio input "true"
radio input "false"
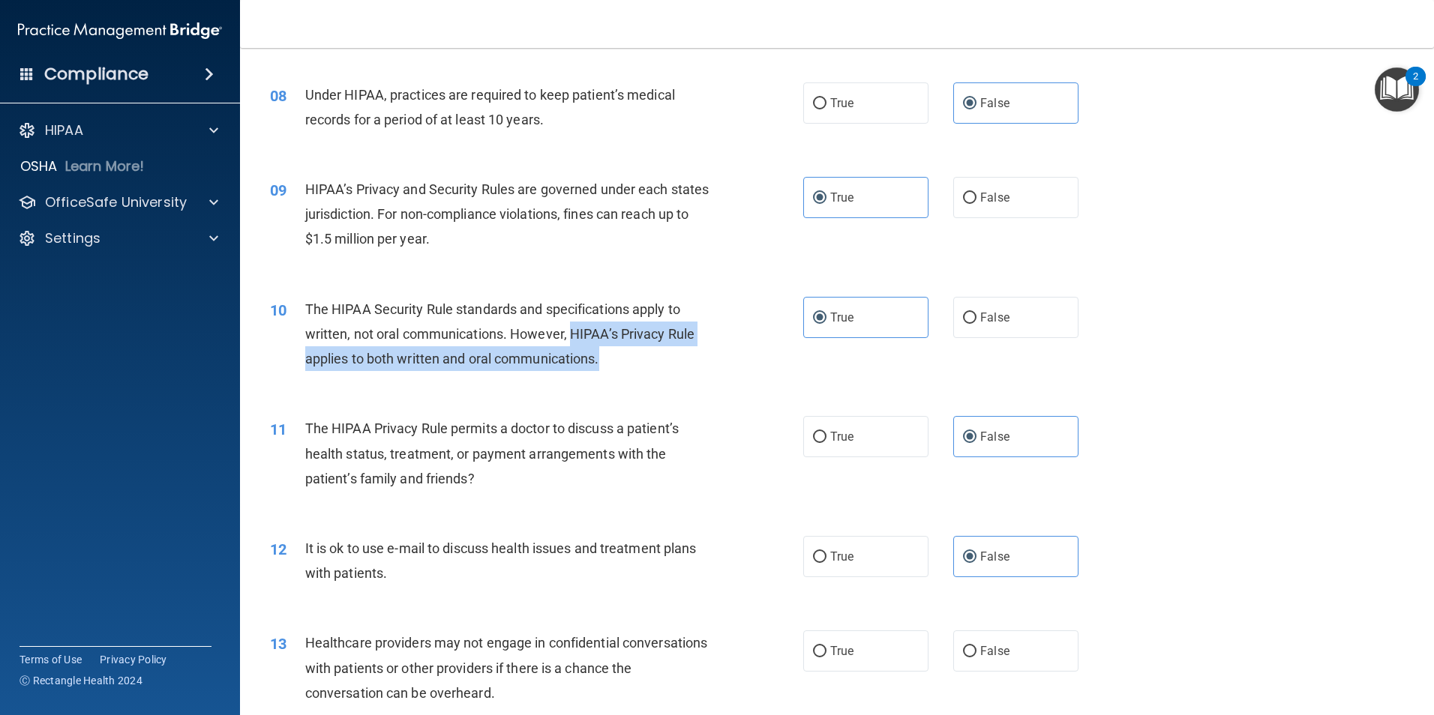
drag, startPoint x: 621, startPoint y: 361, endPoint x: 571, endPoint y: 327, distance: 59.9
click at [571, 327] on div "The HIPAA Security Rule standards and specifications apply to written, not oral…" at bounding box center [513, 334] width 417 height 75
copy span "HIPAA’s Privacy Rule applies to both written and oral communications."
click at [1386, 429] on div "11 The HIPAA Privacy Rule permits a doctor to discuss a patient’s health status…" at bounding box center [837, 457] width 1156 height 120
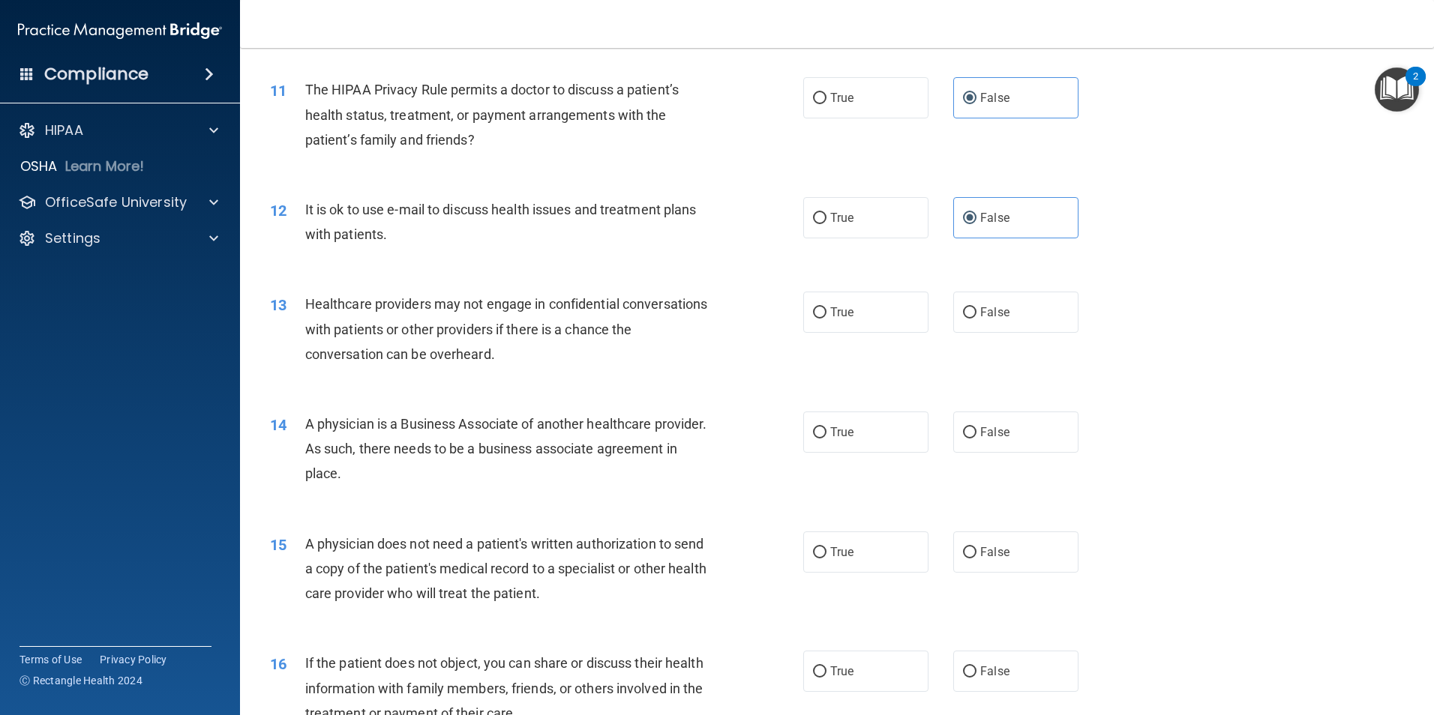
scroll to position [1200, 0]
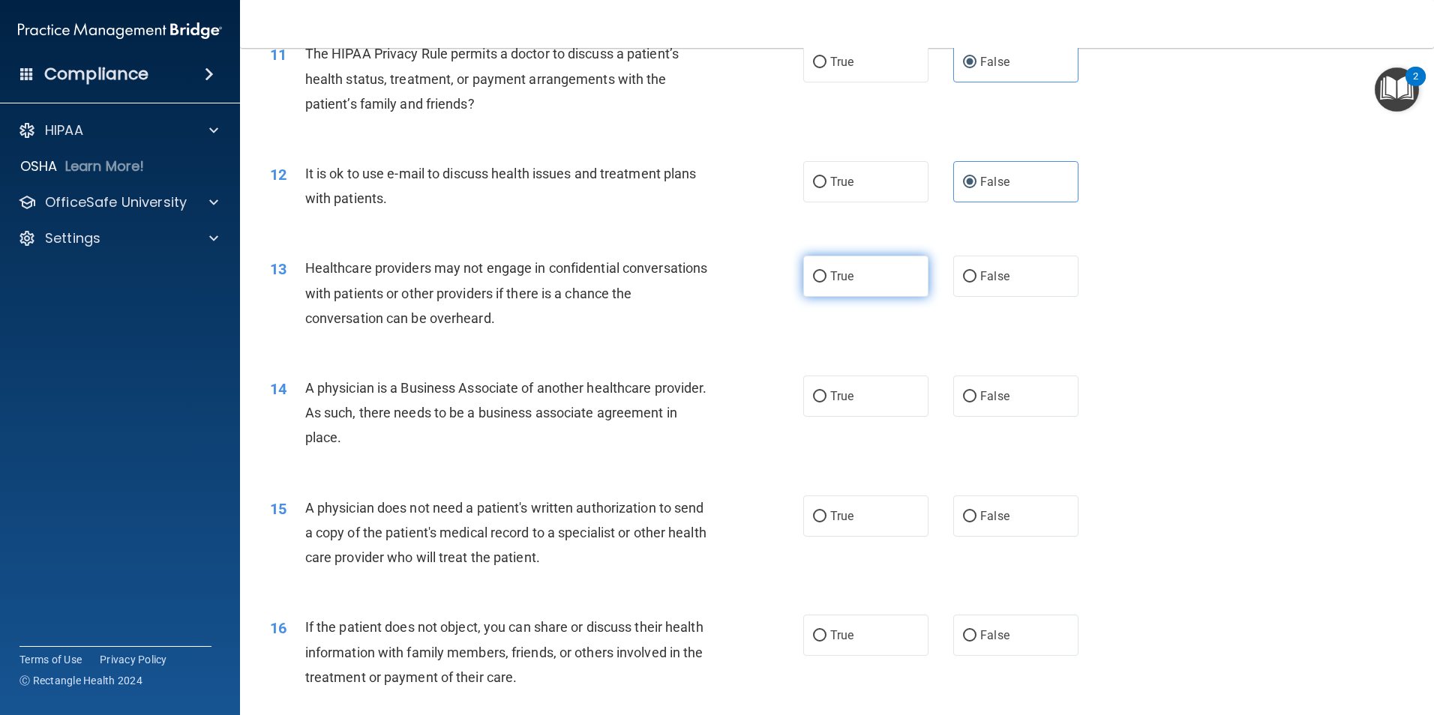
click at [831, 287] on label "True" at bounding box center [865, 276] width 125 height 41
click at [826, 283] on input "True" at bounding box center [819, 276] width 13 height 11
radio input "true"
click at [821, 400] on label "True" at bounding box center [865, 396] width 125 height 41
click at [821, 400] on input "True" at bounding box center [819, 396] width 13 height 11
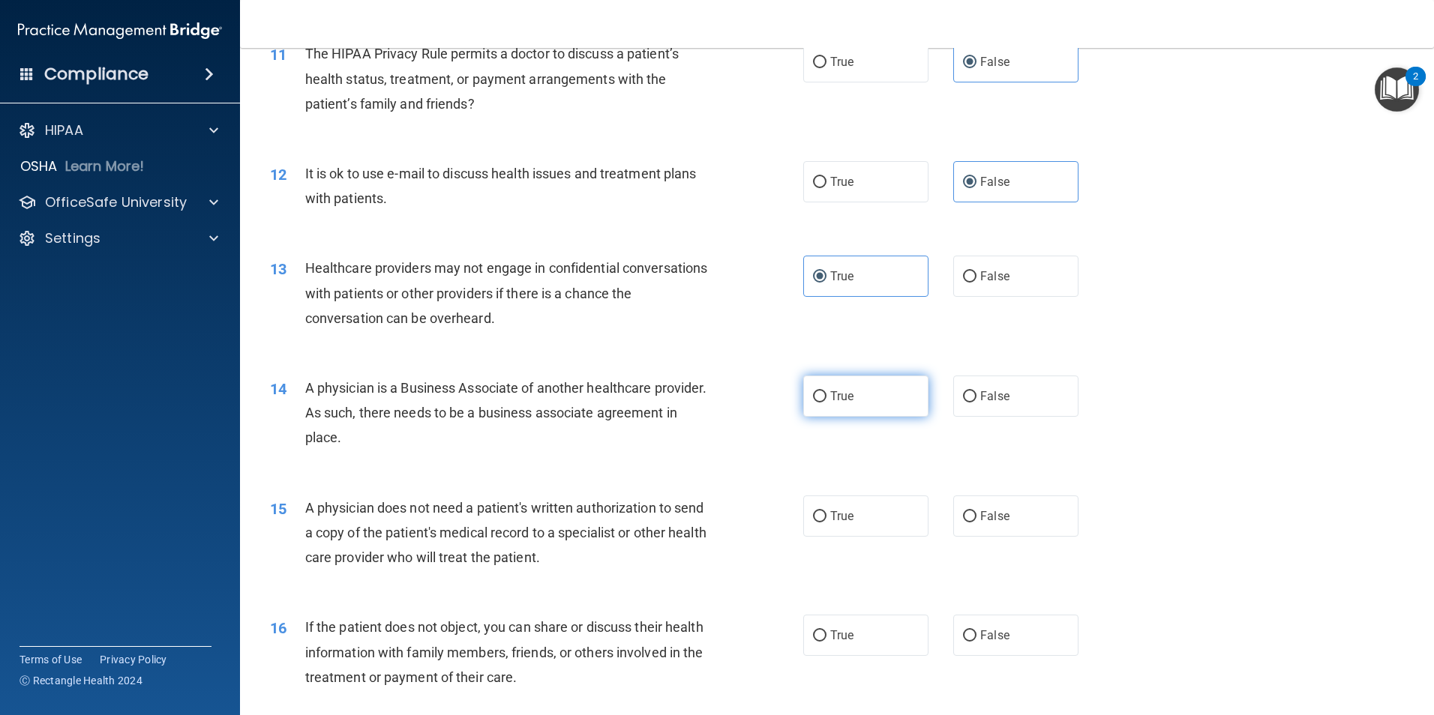
radio input "true"
click at [980, 522] on span "False" at bounding box center [994, 516] width 29 height 14
click at [974, 522] on input "False" at bounding box center [969, 516] width 13 height 11
radio input "true"
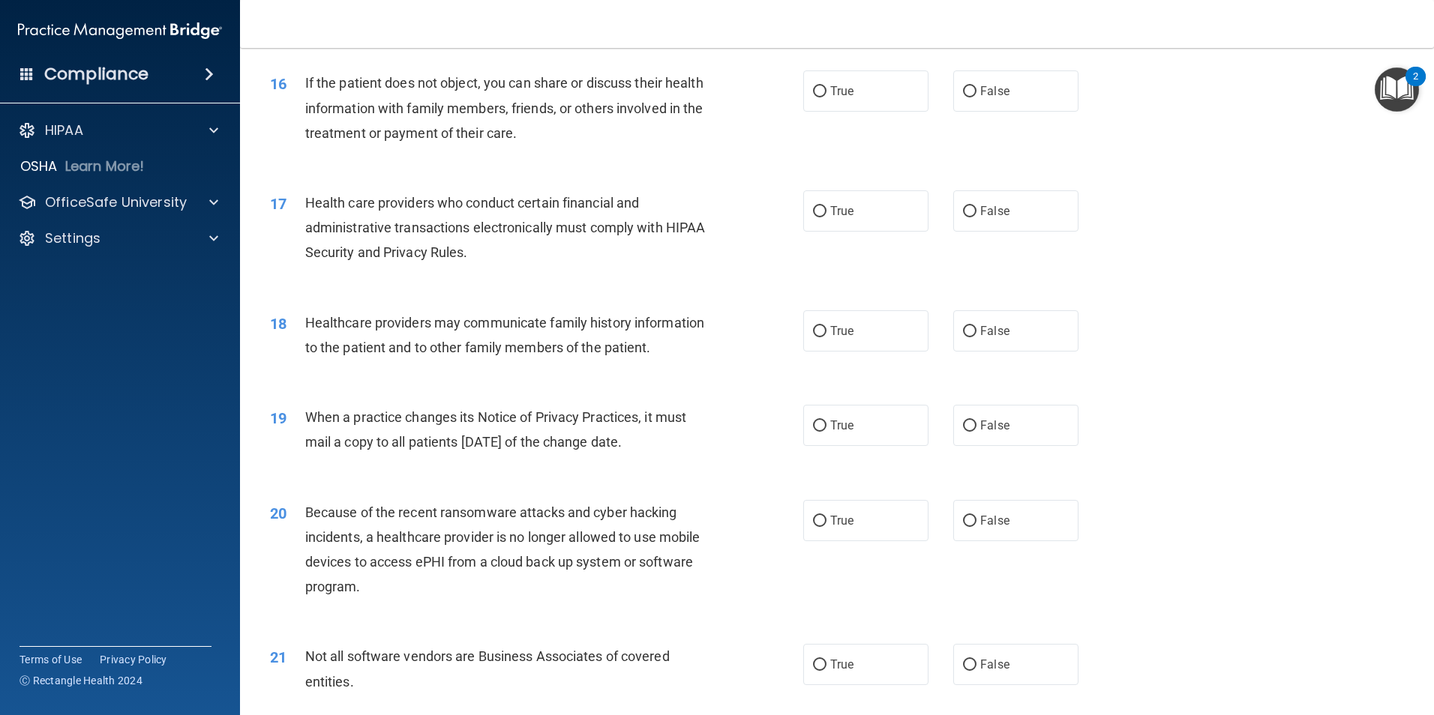
scroll to position [1650, 0]
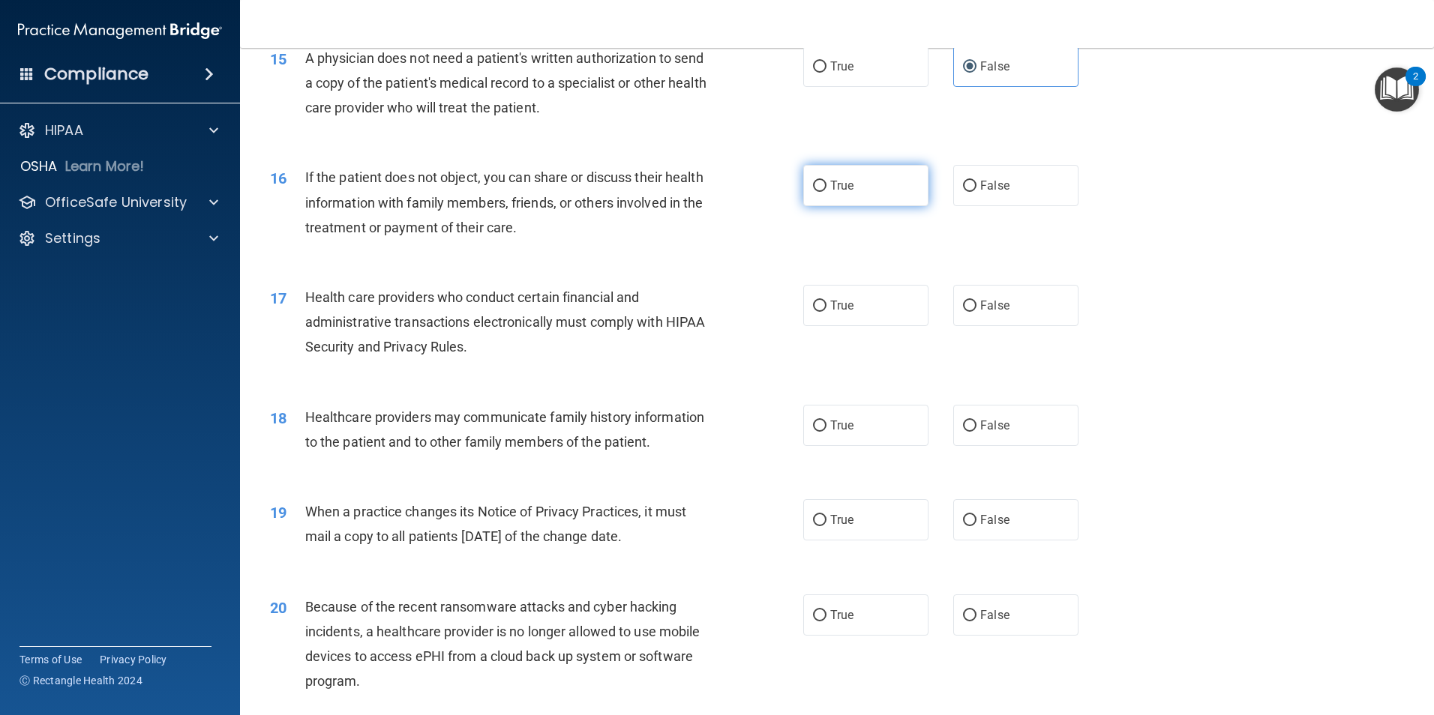
click at [813, 190] on input "True" at bounding box center [819, 186] width 13 height 11
radio input "true"
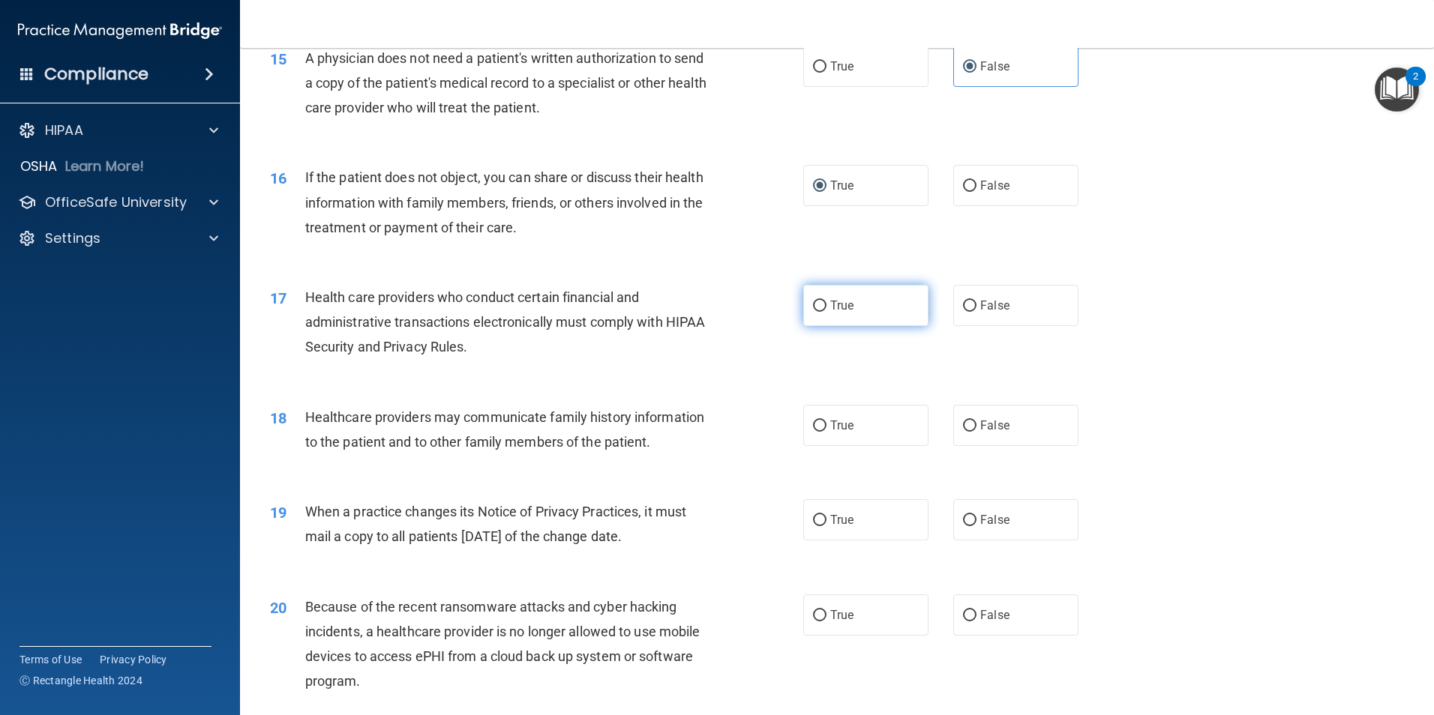
click at [803, 305] on label "True" at bounding box center [865, 305] width 125 height 41
click at [813, 305] on input "True" at bounding box center [819, 306] width 13 height 11
radio input "true"
click at [813, 424] on input "True" at bounding box center [819, 426] width 13 height 11
radio input "true"
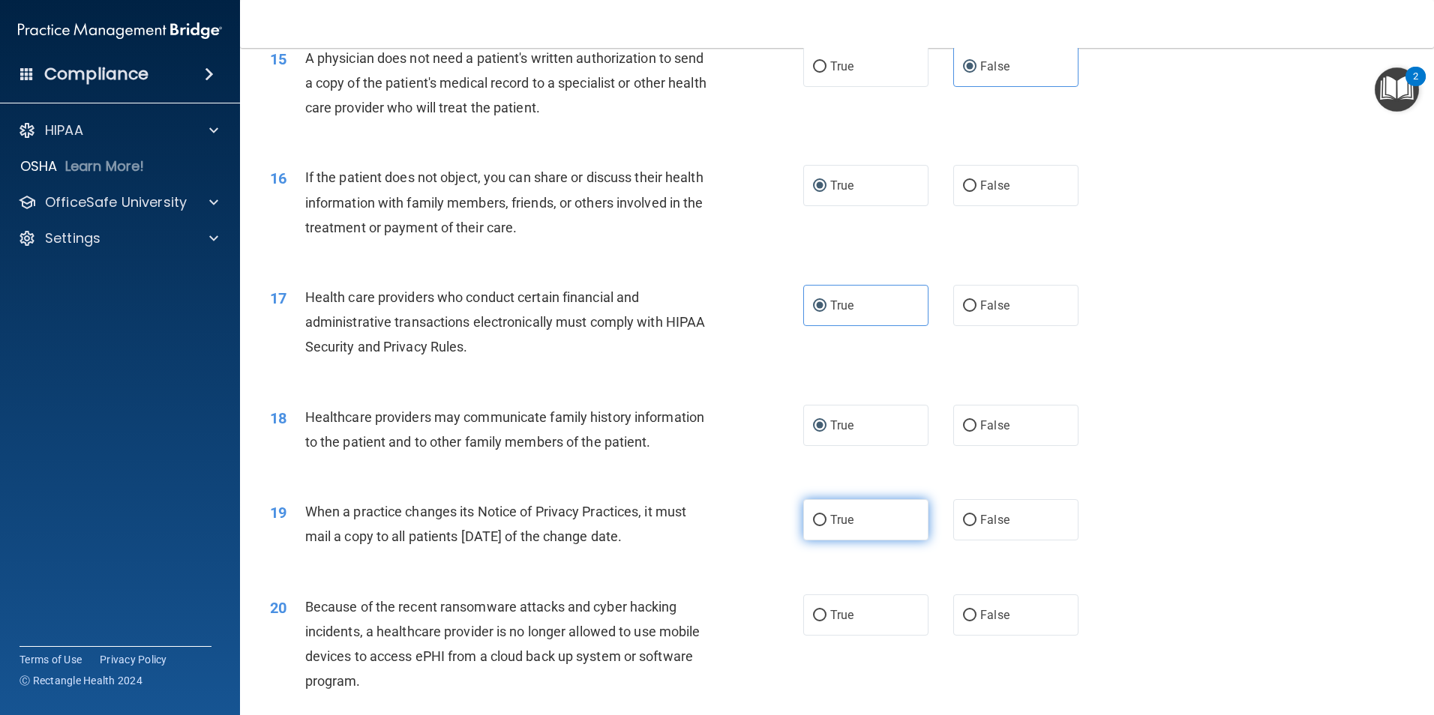
click at [803, 505] on label "True" at bounding box center [865, 519] width 125 height 41
click at [813, 515] on input "True" at bounding box center [819, 520] width 13 height 11
radio input "true"
click at [307, 415] on span "Healthcare providers may communicate family history information to the patient …" at bounding box center [504, 429] width 399 height 40
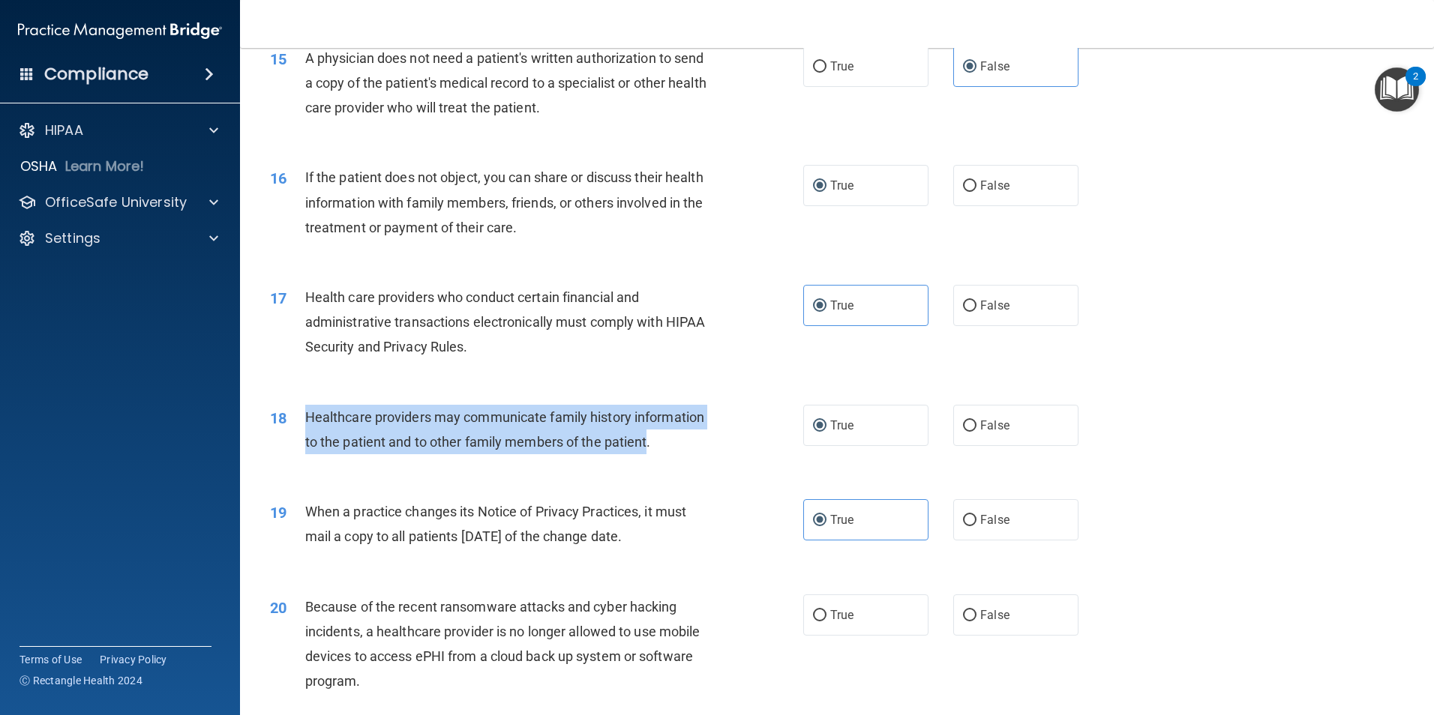
drag, startPoint x: 305, startPoint y: 416, endPoint x: 649, endPoint y: 435, distance: 343.9
click at [649, 435] on span "Healthcare providers may communicate family history information to the patient …" at bounding box center [504, 429] width 399 height 40
drag, startPoint x: 649, startPoint y: 435, endPoint x: 598, endPoint y: 428, distance: 51.4
drag, startPoint x: 673, startPoint y: 535, endPoint x: 306, endPoint y: 511, distance: 367.5
click at [306, 511] on div "When a practice changes its Notice of Privacy Practices, it must mail a copy to…" at bounding box center [513, 523] width 417 height 49
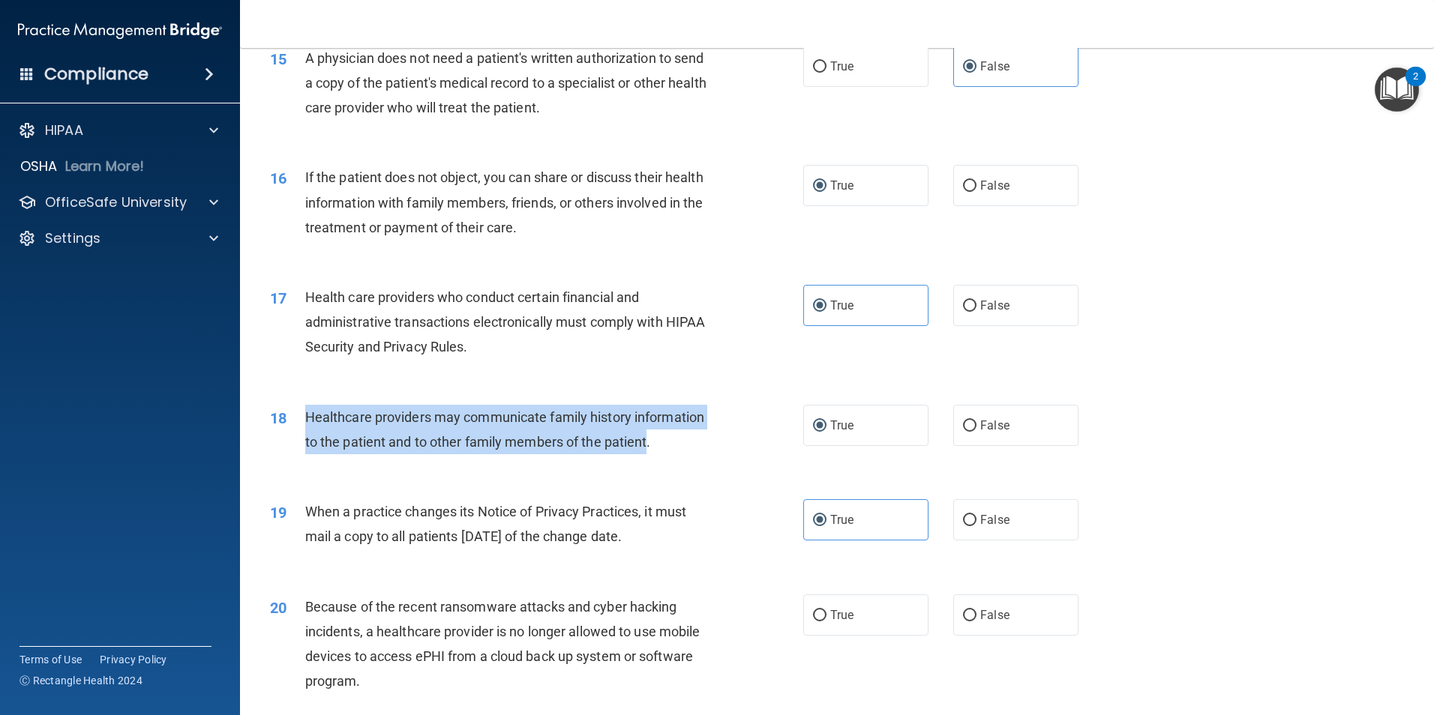
drag, startPoint x: 306, startPoint y: 511, endPoint x: 319, endPoint y: 508, distance: 13.8
copy span "When a practice changes its Notice of Privacy Practices, it must mail a copy to…"
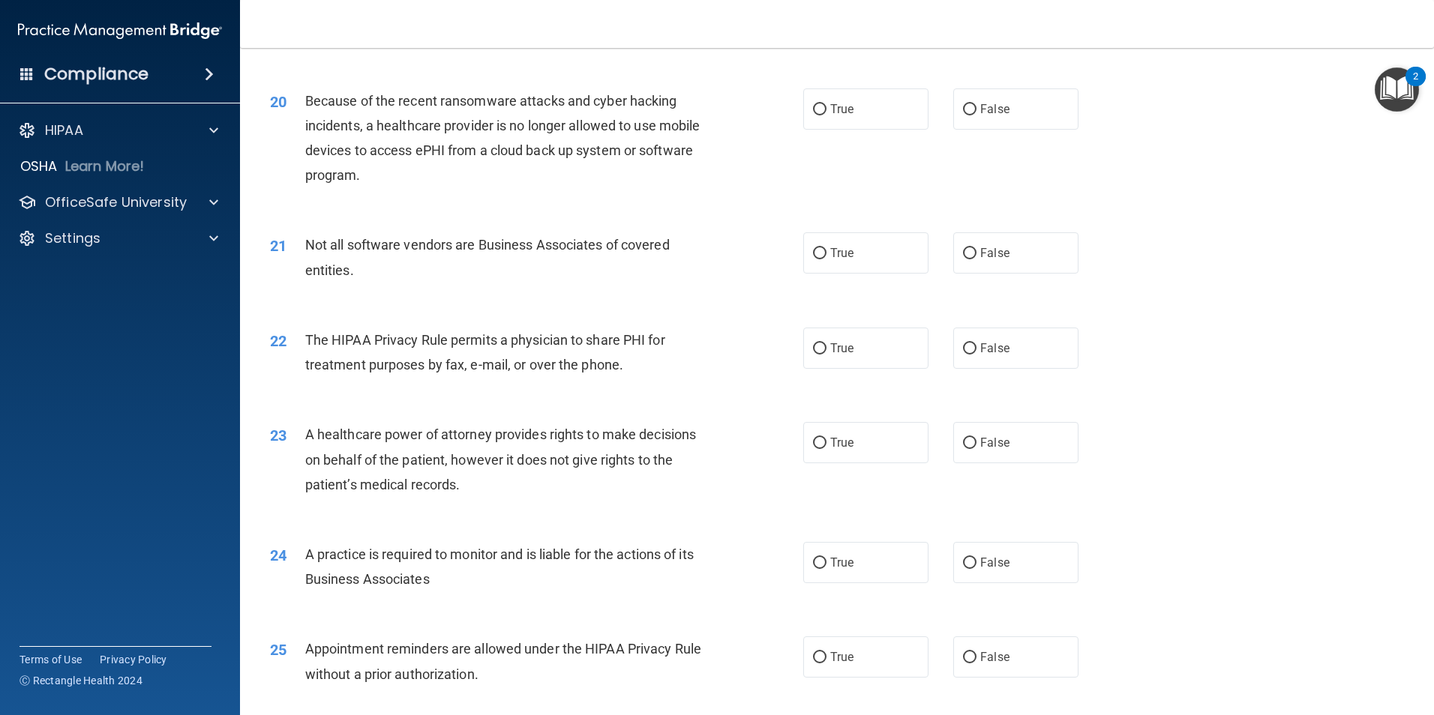
scroll to position [2175, 0]
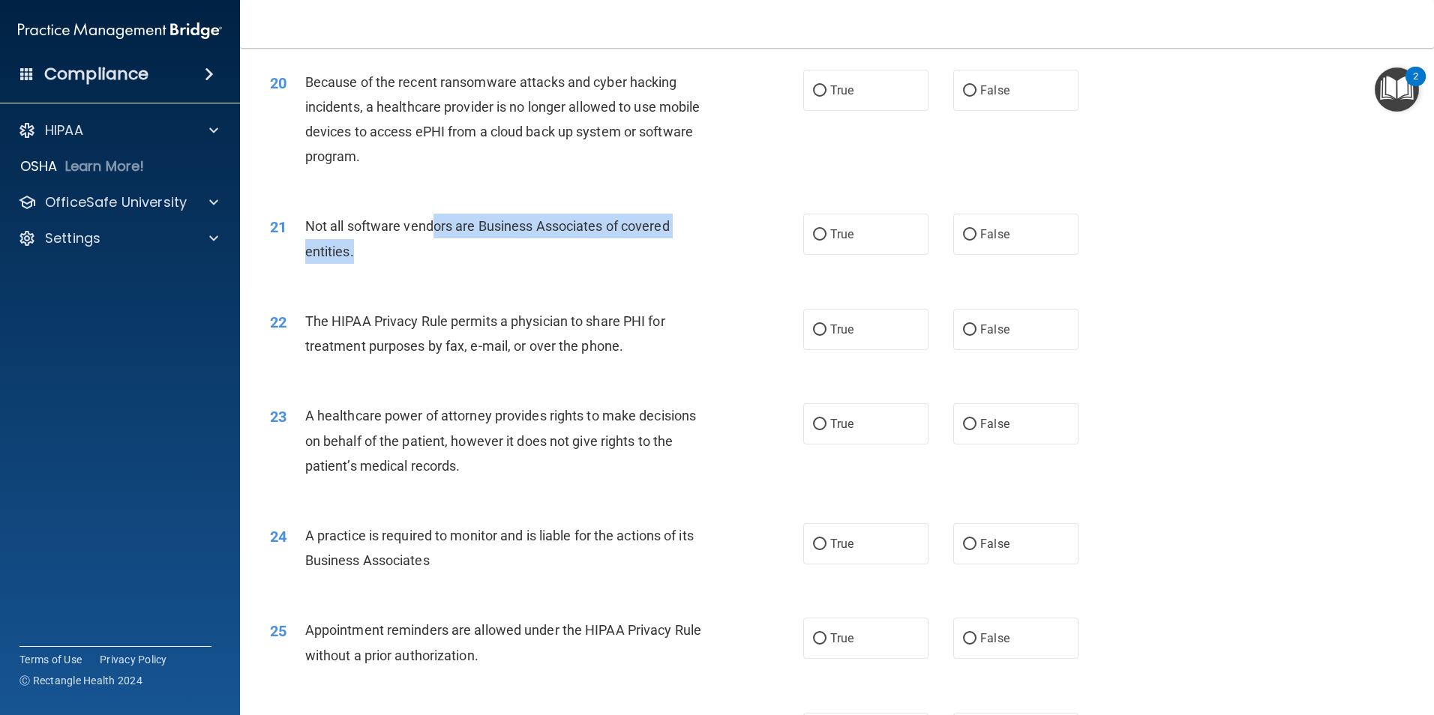
drag, startPoint x: 431, startPoint y: 236, endPoint x: 383, endPoint y: 250, distance: 49.9
click at [383, 250] on div "Not all software vendors are Business Associates of covered entities." at bounding box center [513, 238] width 417 height 49
drag, startPoint x: 383, startPoint y: 250, endPoint x: 565, endPoint y: 254, distance: 181.5
click at [565, 254] on div "Not all software vendors are Business Associates of covered entities." at bounding box center [513, 238] width 417 height 49
click at [557, 266] on div "21 Not all software vendors are Business Associates of covered entities." at bounding box center [536, 242] width 578 height 57
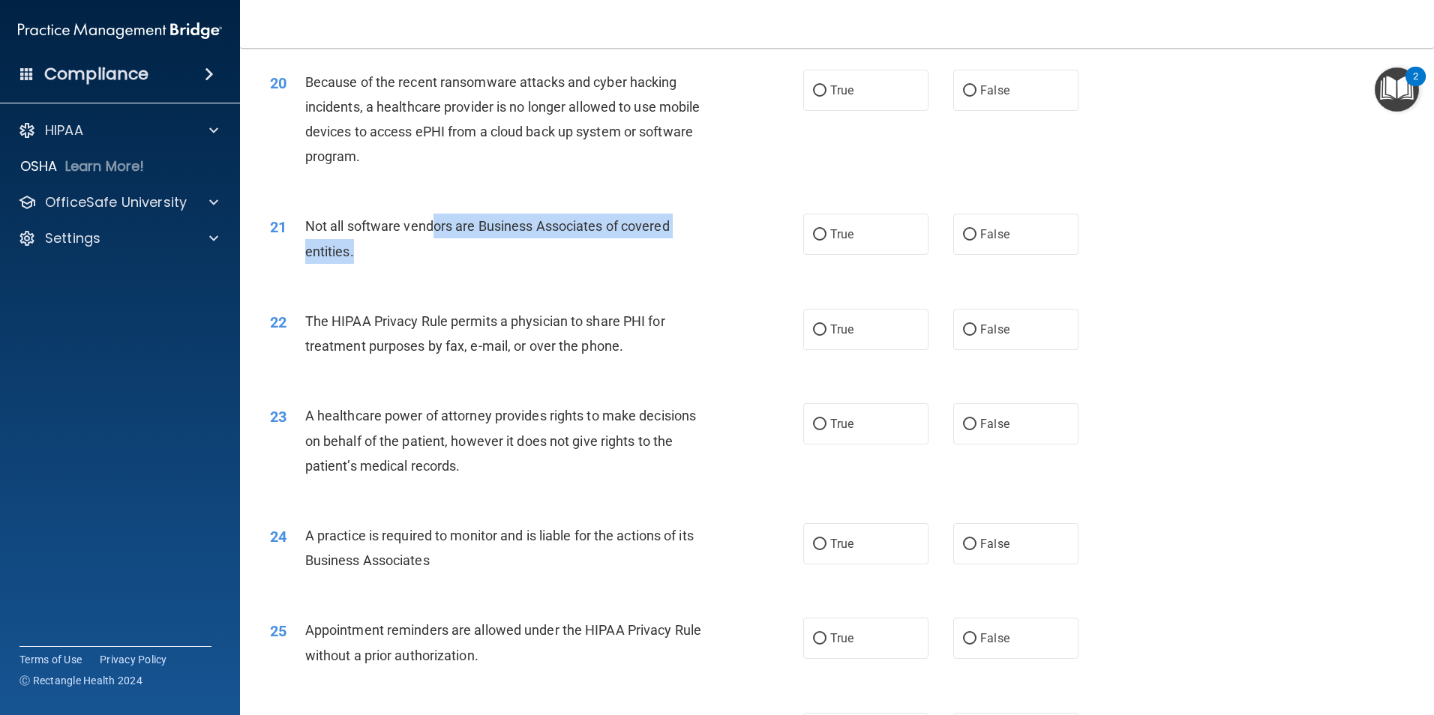
click at [649, 271] on div "21 Not all software vendors are Business Associates of covered entities." at bounding box center [536, 242] width 578 height 57
click at [751, 224] on div "21 Not all software vendors are Business Associates of covered entities." at bounding box center [536, 242] width 578 height 57
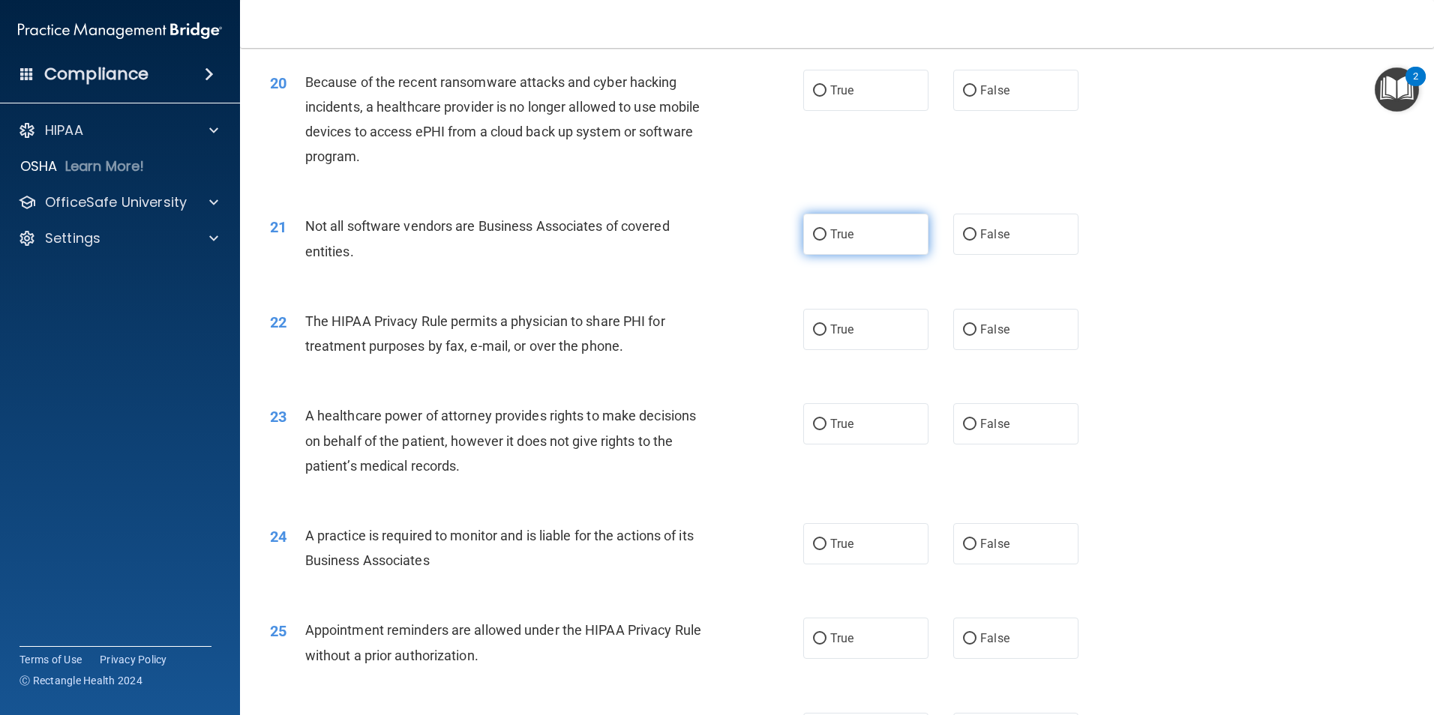
click at [813, 233] on input "True" at bounding box center [819, 234] width 13 height 11
radio input "true"
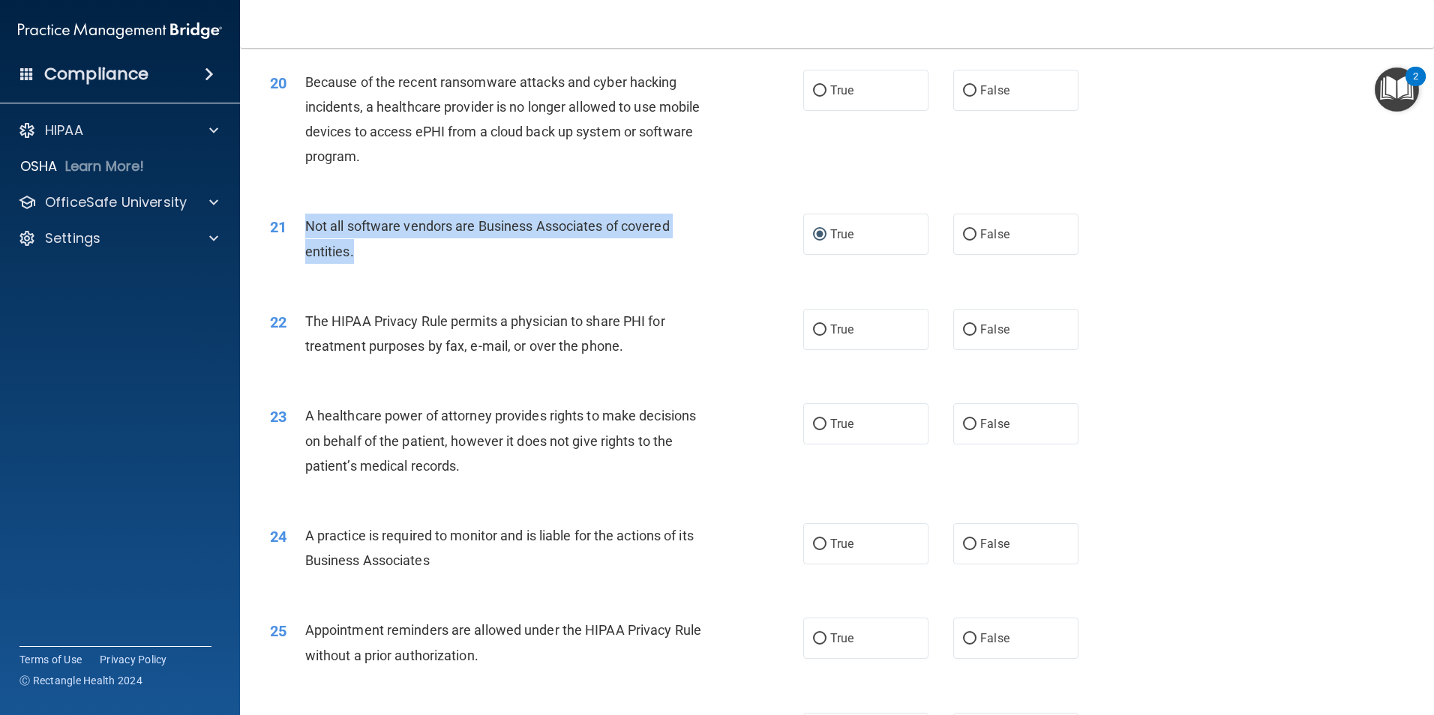
drag, startPoint x: 571, startPoint y: 250, endPoint x: 304, endPoint y: 235, distance: 267.4
click at [304, 235] on div "21 Not all software vendors are Business Associates of covered entities." at bounding box center [536, 242] width 578 height 57
drag, startPoint x: 304, startPoint y: 235, endPoint x: 325, endPoint y: 231, distance: 22.1
copy div "Not all software vendors are Business Associates of covered entities."
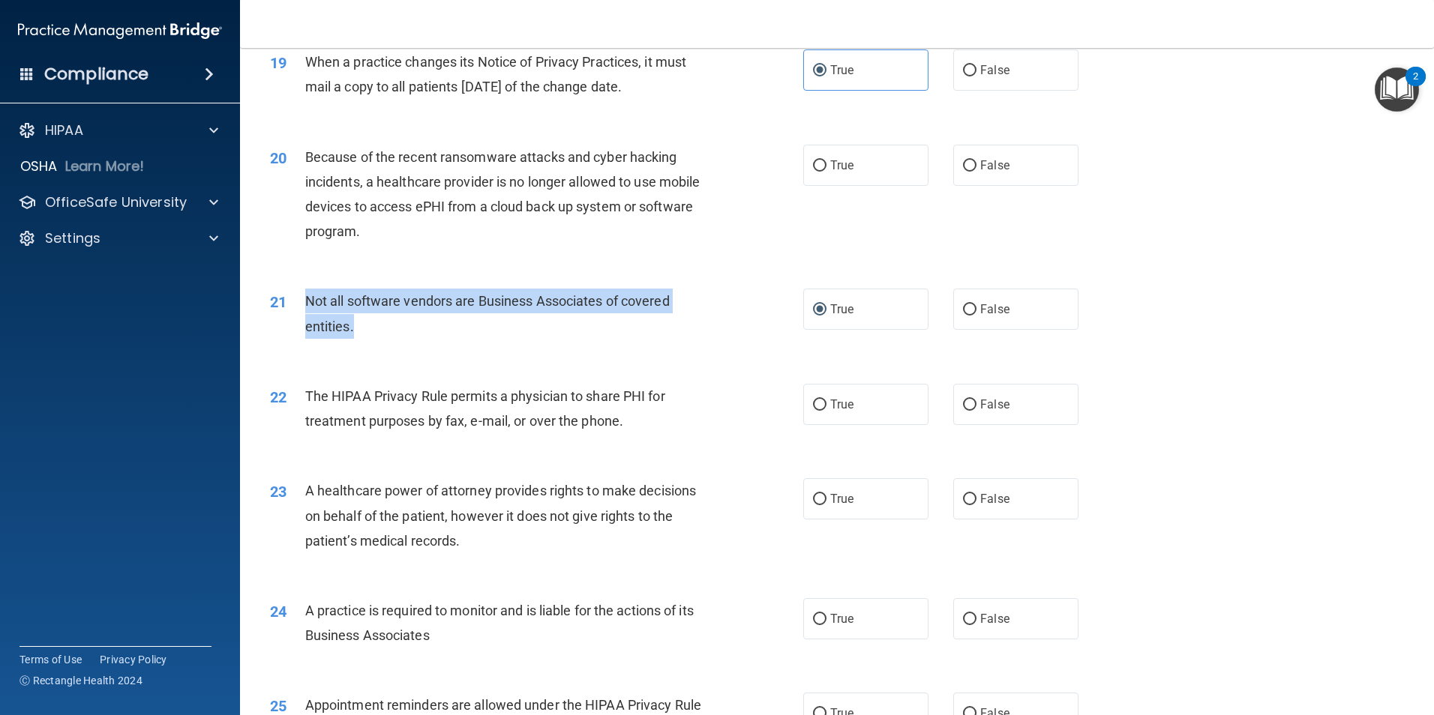
scroll to position [2025, 0]
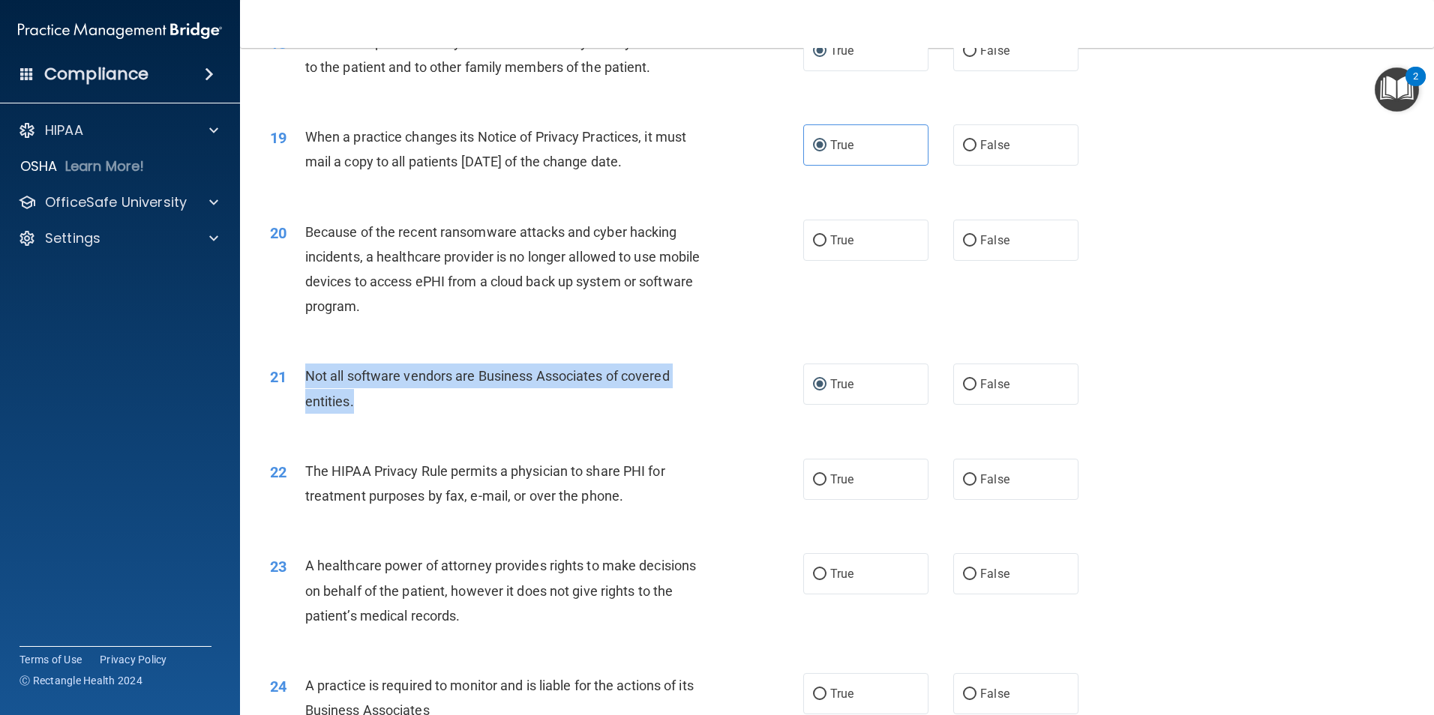
drag, startPoint x: 692, startPoint y: 163, endPoint x: 304, endPoint y: 132, distance: 388.9
click at [305, 132] on div "When a practice changes its Notice of Privacy Practices, it must mail a copy to…" at bounding box center [513, 148] width 417 height 49
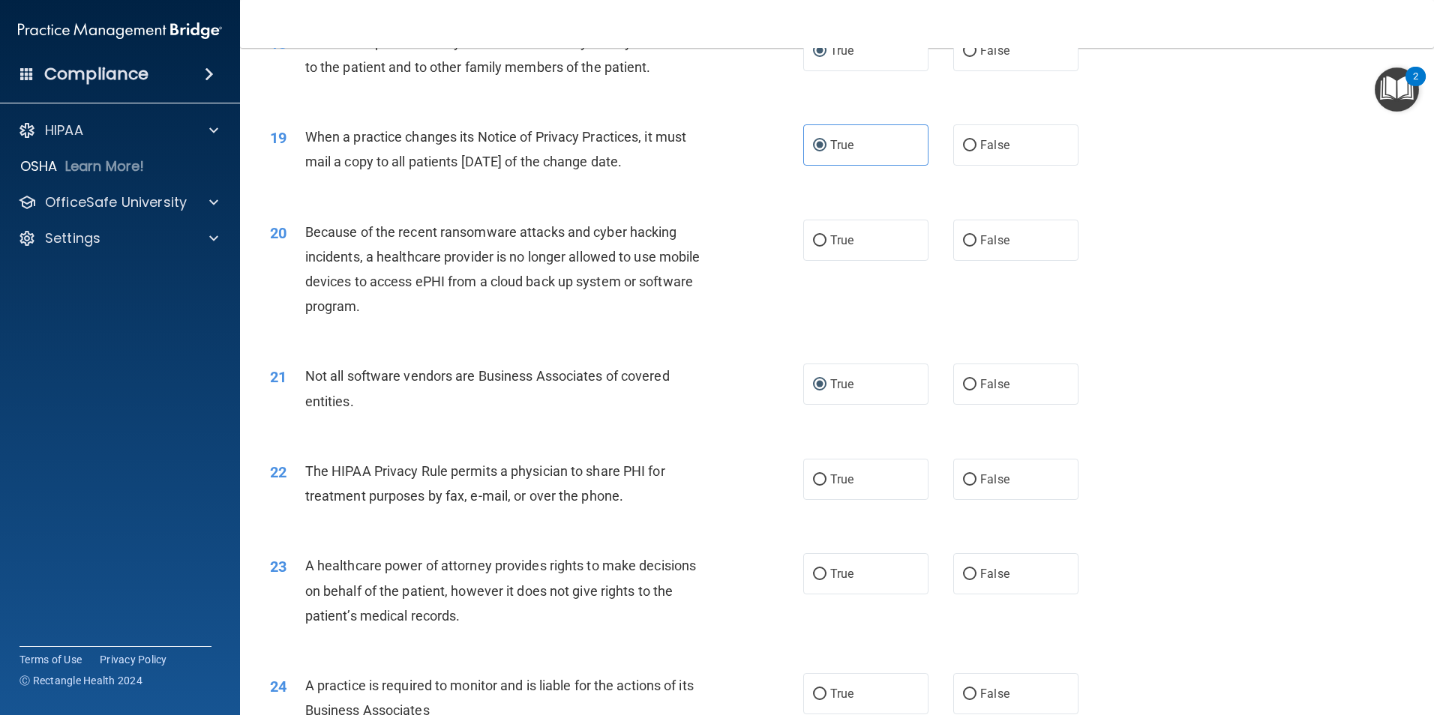
click at [803, 292] on div "20 Because of the recent ransomware attacks and cyber hacking incidents, a heal…" at bounding box center [536, 273] width 578 height 107
click at [1090, 95] on div "18 Healthcare providers may communicate family history information to the patie…" at bounding box center [837, 58] width 1156 height 94
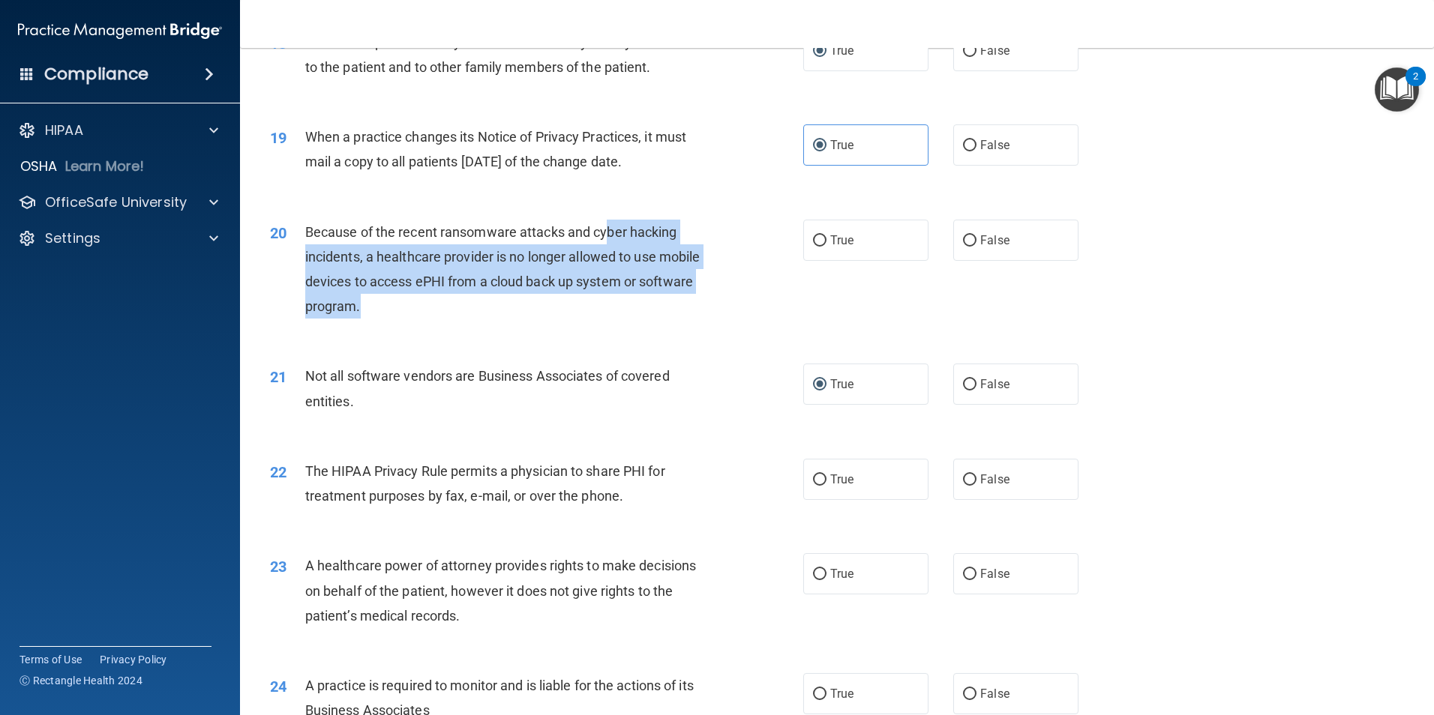
drag, startPoint x: 606, startPoint y: 232, endPoint x: 669, endPoint y: 307, distance: 97.9
click at [669, 307] on div "Because of the recent ransomware attacks and cyber hacking incidents, a healthc…" at bounding box center [513, 270] width 417 height 100
drag, startPoint x: 669, startPoint y: 307, endPoint x: 814, endPoint y: 245, distance: 157.2
click at [814, 245] on input "True" at bounding box center [819, 240] width 13 height 11
radio input "true"
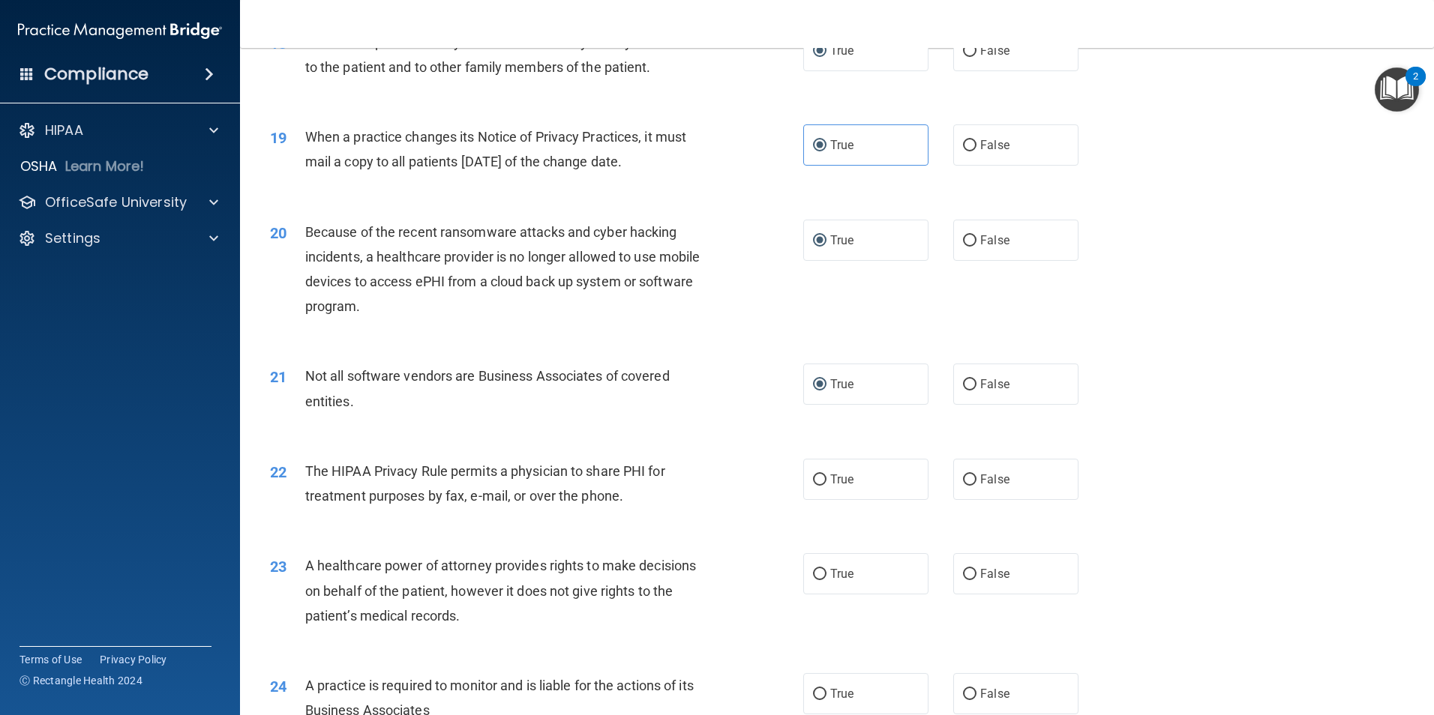
click at [1338, 364] on div "21 Not all software vendors are Business Associates of covered entities. True F…" at bounding box center [837, 392] width 1156 height 94
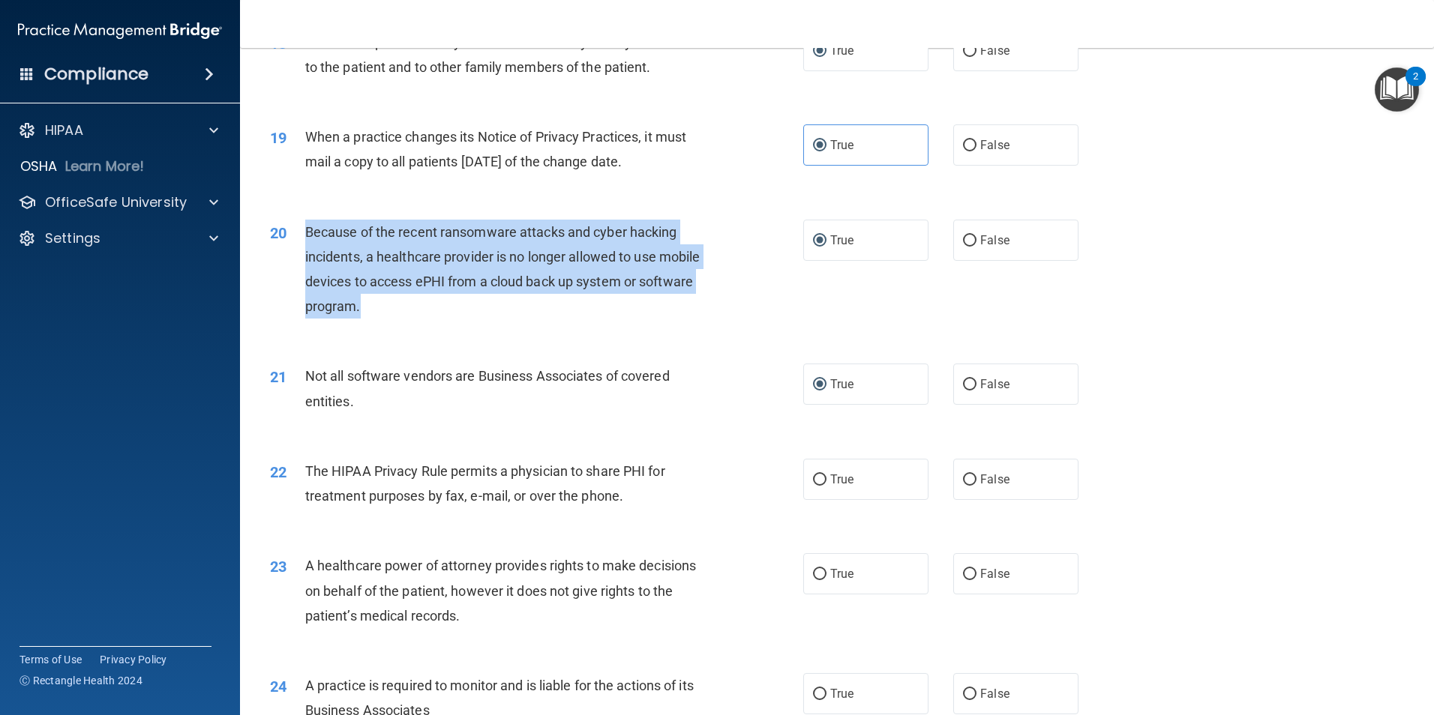
drag, startPoint x: 376, startPoint y: 305, endPoint x: 306, endPoint y: 239, distance: 96.0
click at [306, 239] on div "Because of the recent ransomware attacks and cyber hacking incidents, a healthc…" at bounding box center [513, 270] width 417 height 100
drag, startPoint x: 306, startPoint y: 239, endPoint x: 317, endPoint y: 237, distance: 11.5
copy span "Because of the recent ransomware attacks and cyber hacking incidents, a healthc…"
click at [802, 301] on div "20 Because of the recent ransomware attacks and cyber hacking incidents, a heal…" at bounding box center [536, 273] width 578 height 107
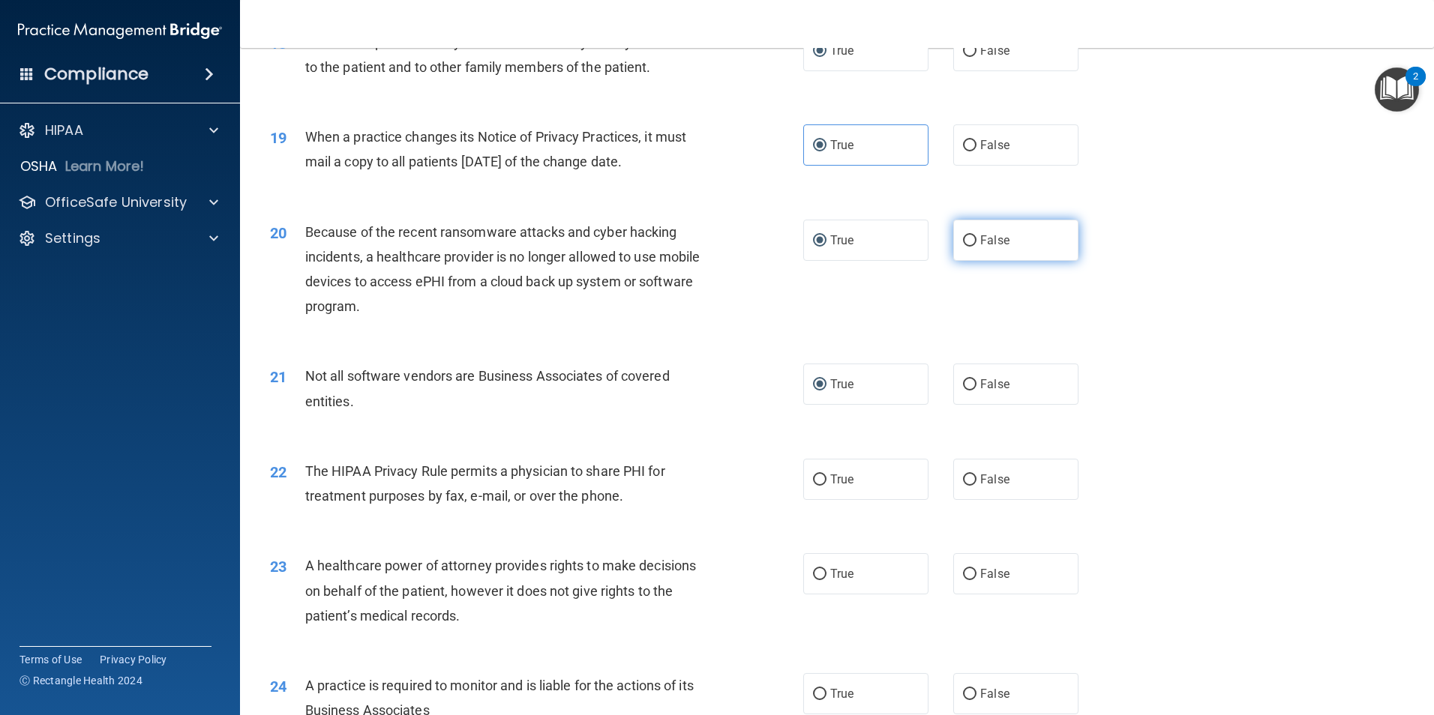
click at [956, 232] on label "False" at bounding box center [1015, 240] width 125 height 41
click at [963, 235] on input "False" at bounding box center [969, 240] width 13 height 11
radio input "true"
click at [841, 256] on label "True" at bounding box center [865, 240] width 125 height 41
click at [826, 247] on input "True" at bounding box center [819, 240] width 13 height 11
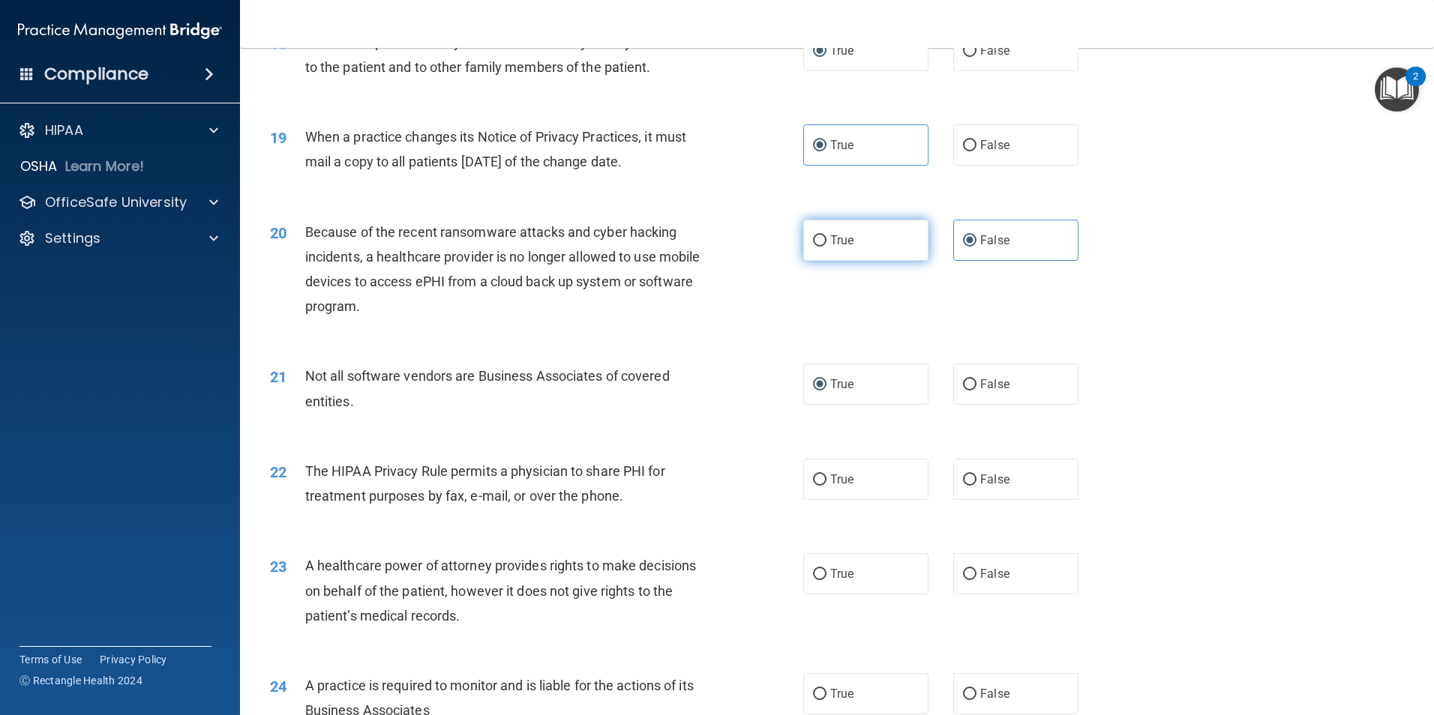
radio input "true"
radio input "false"
click at [986, 146] on span "False" at bounding box center [994, 145] width 29 height 14
click at [976, 146] on input "False" at bounding box center [969, 145] width 13 height 11
radio input "true"
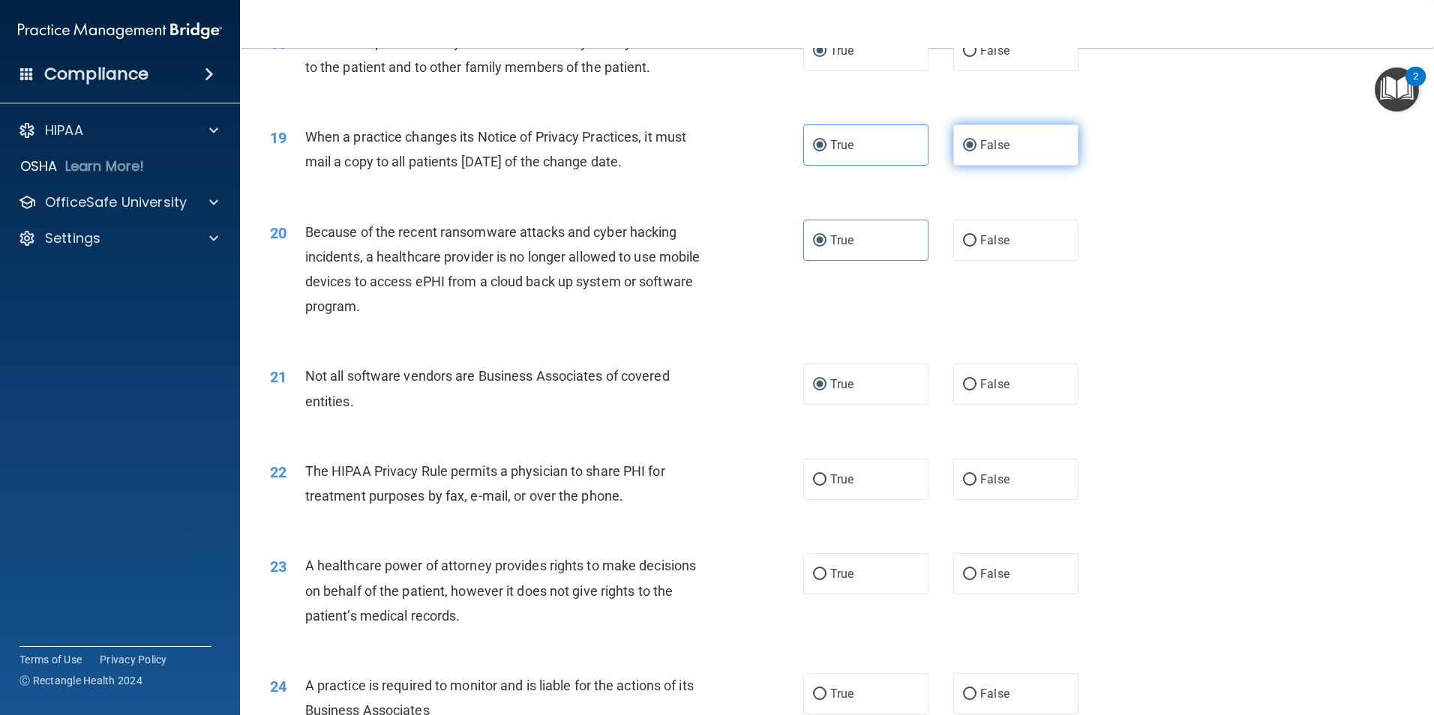
radio input "false"
drag, startPoint x: 676, startPoint y: 164, endPoint x: 301, endPoint y: 145, distance: 376.1
click at [301, 145] on div "19 When a practice changes its Notice of Privacy Practices, it must mail a copy…" at bounding box center [536, 152] width 578 height 57
drag, startPoint x: 301, startPoint y: 145, endPoint x: 318, endPoint y: 140, distance: 18.0
copy div "When a practice changes its Notice of Privacy Practices, it must mail a copy to…"
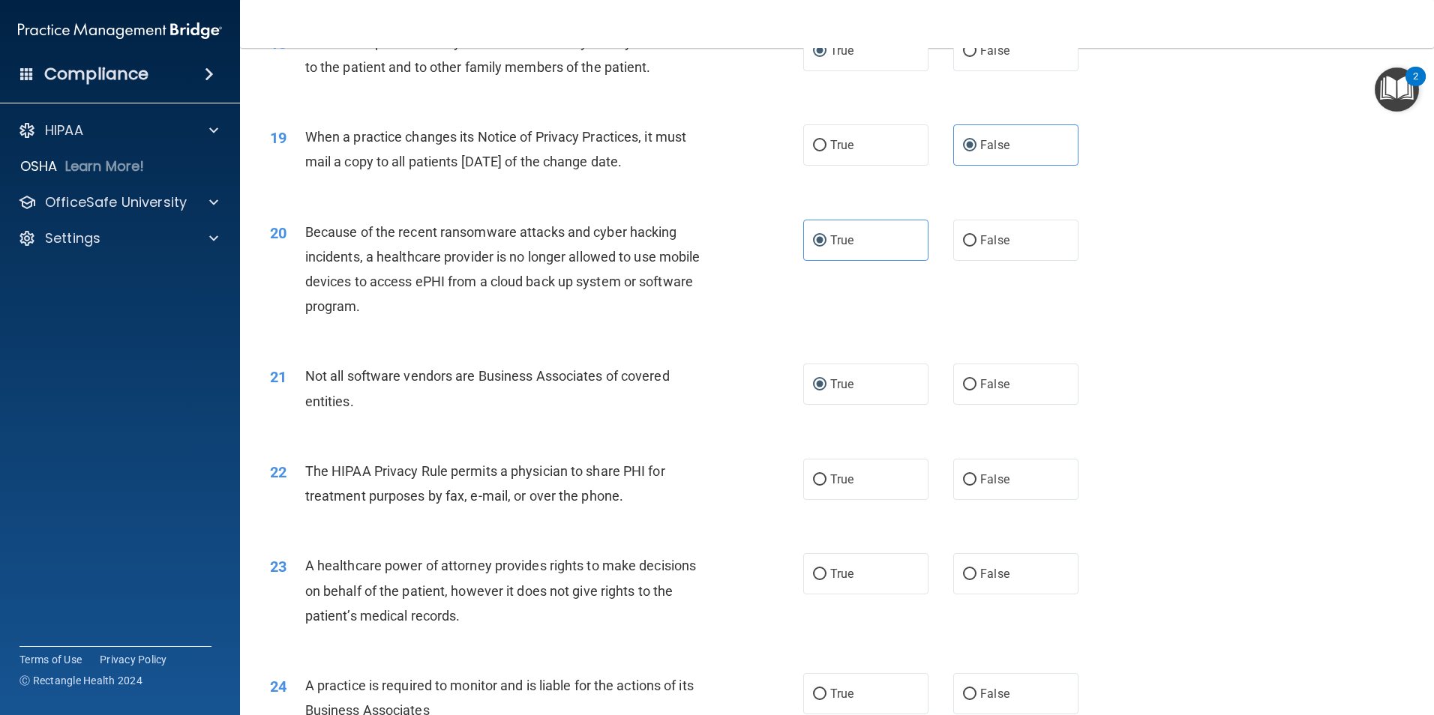
copy div "When a practice changes its Notice of Privacy Practices, it must mail a copy to…"
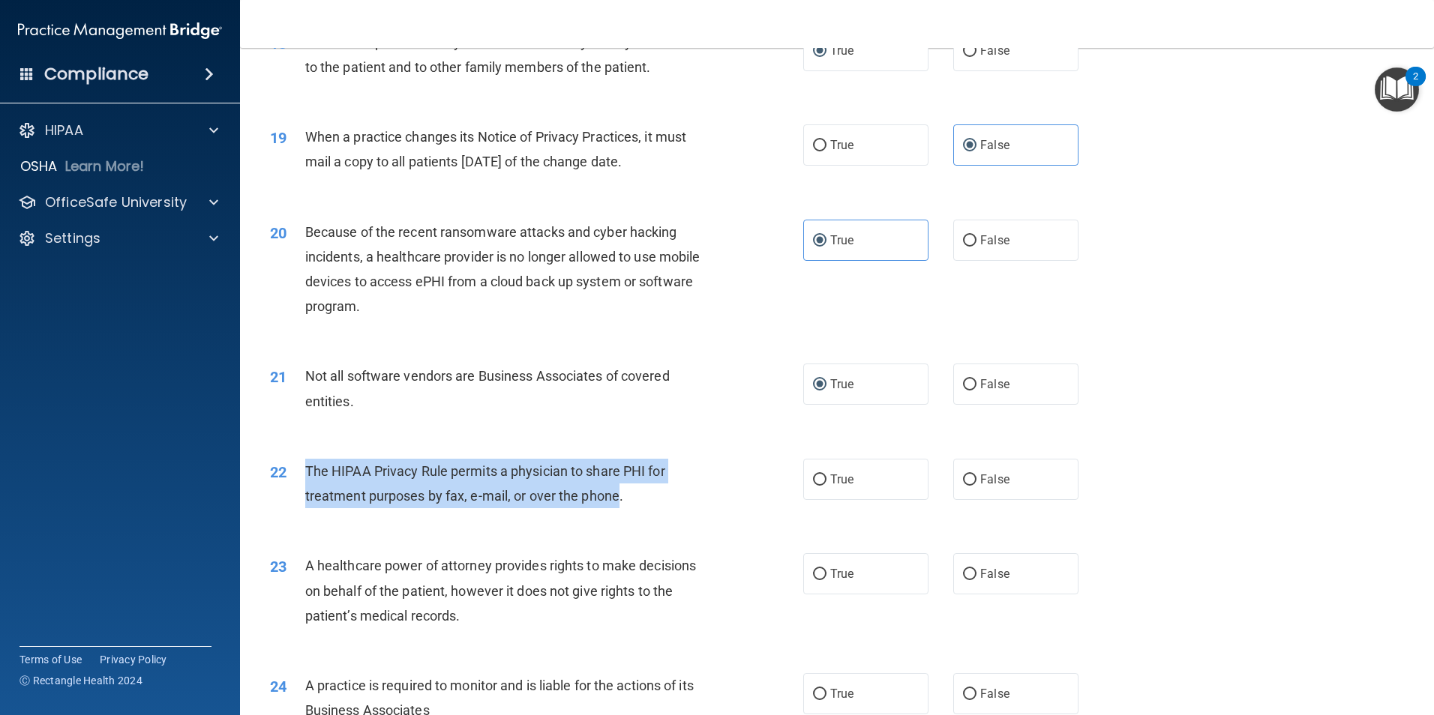
drag, startPoint x: 617, startPoint y: 497, endPoint x: 295, endPoint y: 459, distance: 323.9
click at [295, 459] on div "22 The HIPAA Privacy Rule permits a physician to share PHI for treatment purpos…" at bounding box center [536, 487] width 578 height 57
drag, startPoint x: 295, startPoint y: 459, endPoint x: 343, endPoint y: 466, distance: 47.7
click at [814, 475] on input "True" at bounding box center [819, 480] width 13 height 11
radio input "true"
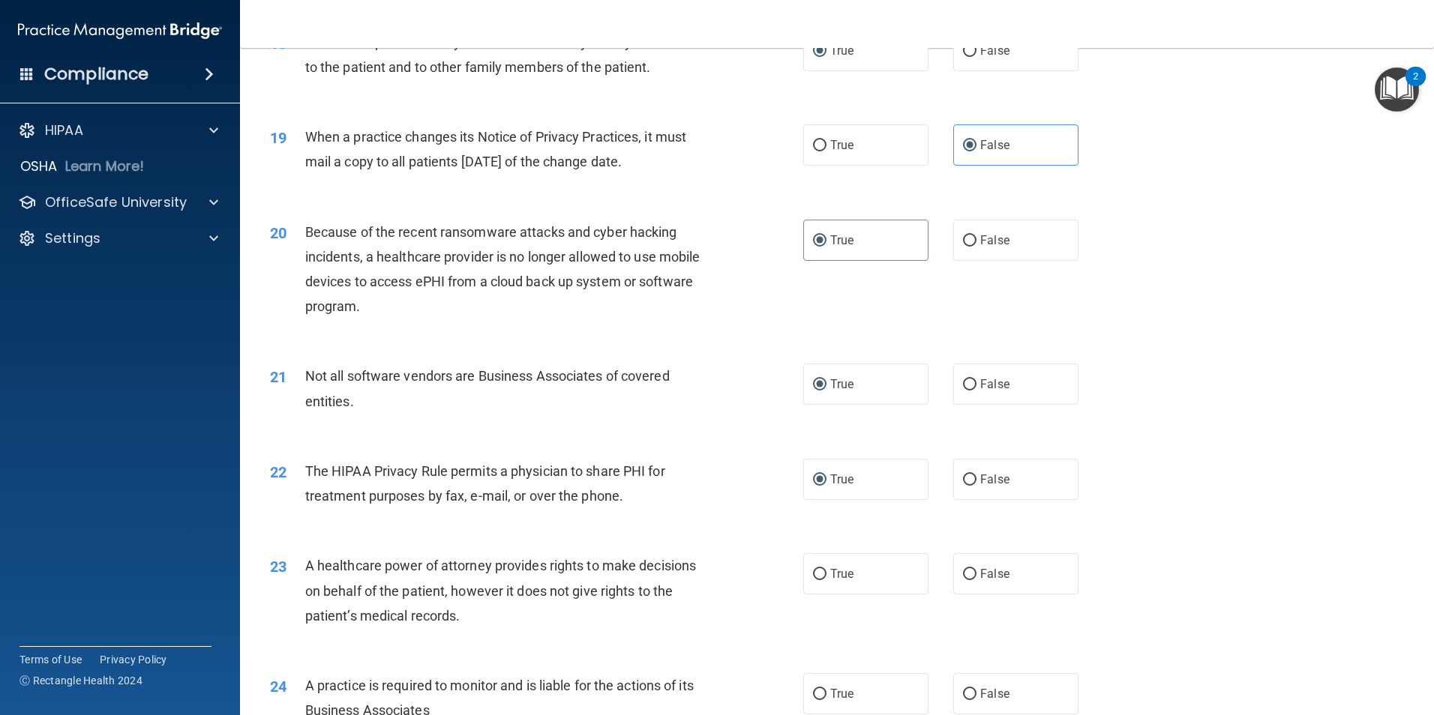
click at [637, 253] on span "Because of the recent ransomware attacks and cyber hacking incidents, a healthc…" at bounding box center [502, 269] width 395 height 91
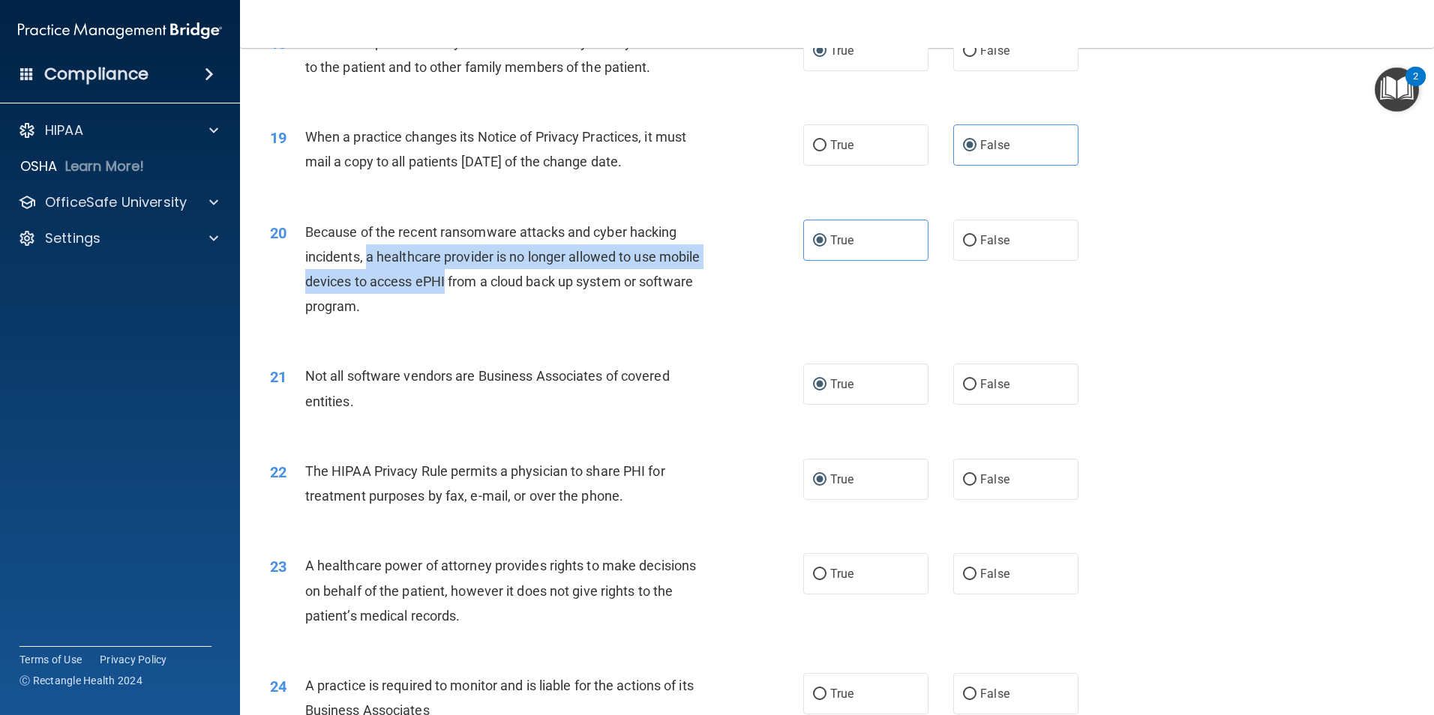
drag, startPoint x: 370, startPoint y: 254, endPoint x: 445, endPoint y: 282, distance: 80.0
click at [445, 282] on span "Because of the recent ransomware attacks and cyber hacking incidents, a healthc…" at bounding box center [502, 269] width 395 height 91
click at [963, 244] on input "False" at bounding box center [969, 240] width 13 height 11
radio input "true"
radio input "false"
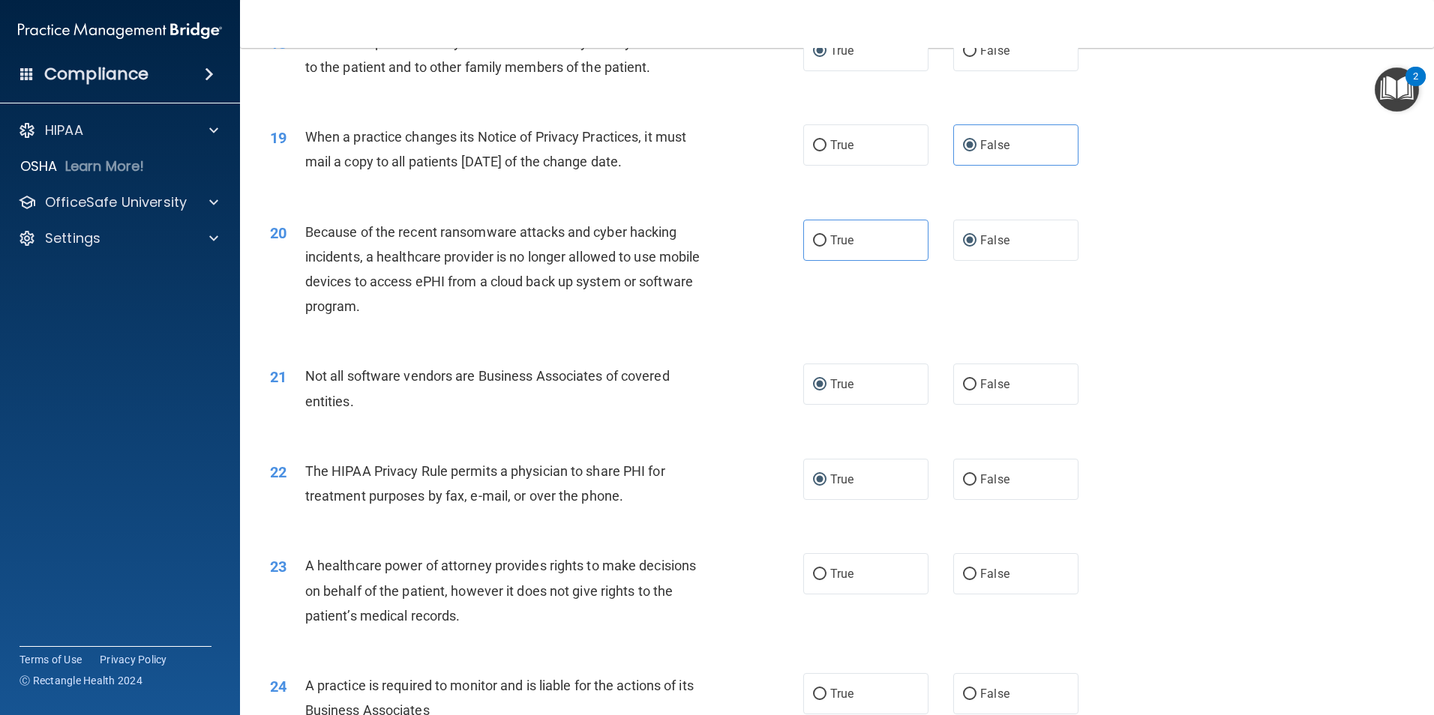
click at [634, 436] on div "21 Not all software vendors are Business Associates of covered entities. True F…" at bounding box center [837, 392] width 1156 height 94
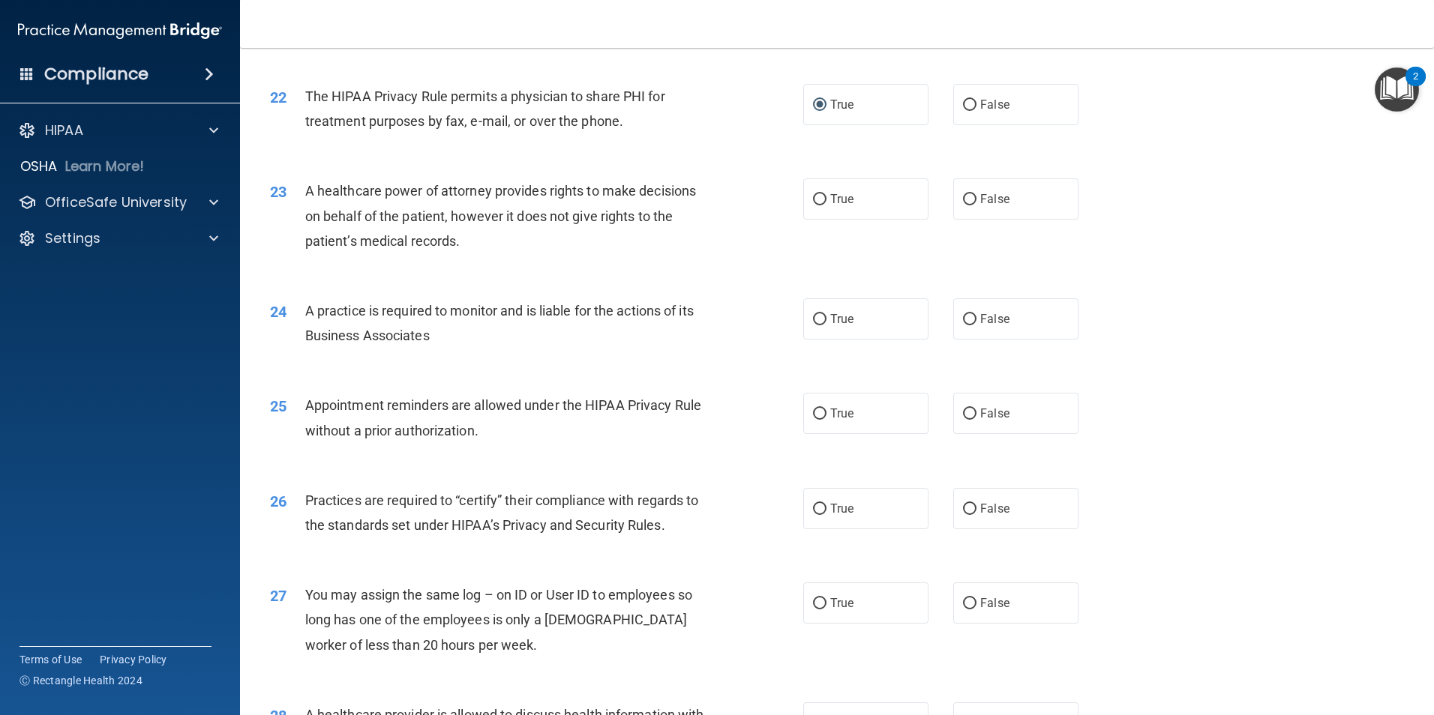
scroll to position [2474, 0]
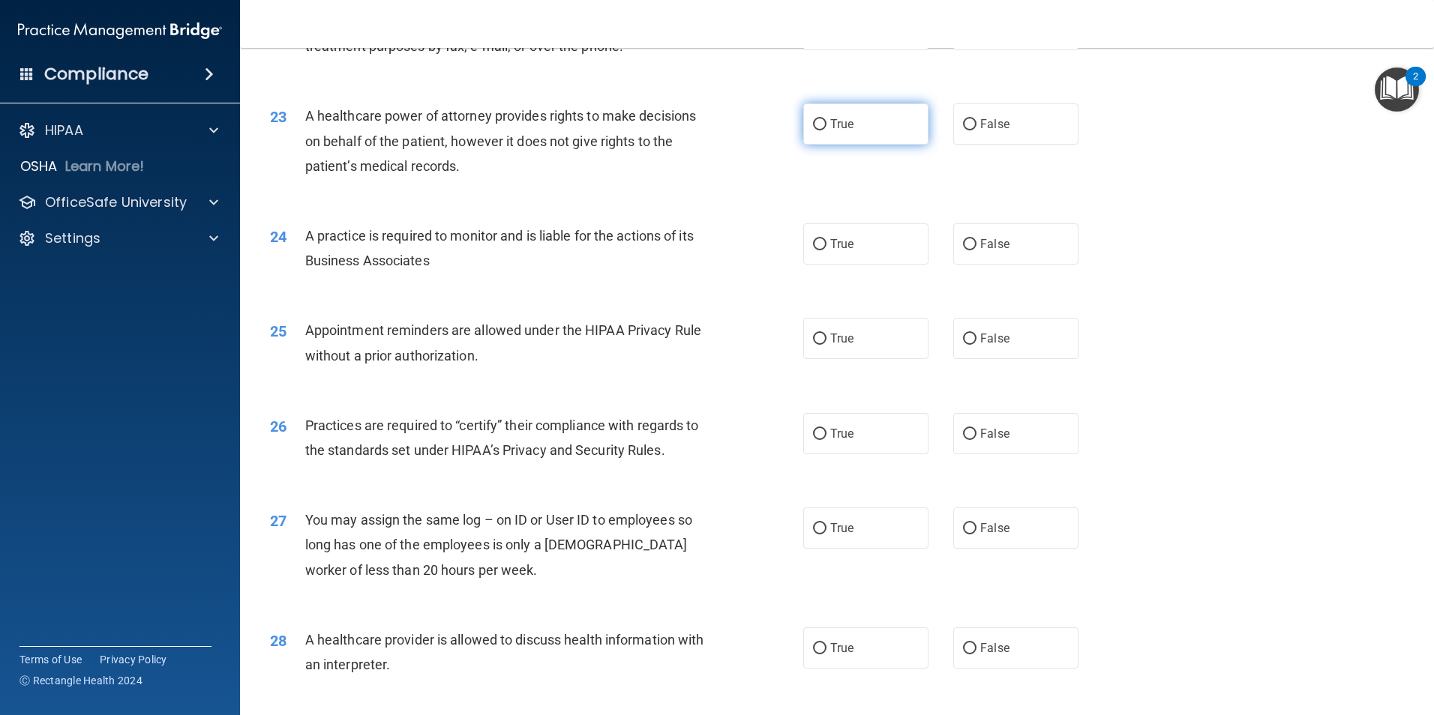
click at [814, 125] on input "True" at bounding box center [819, 124] width 13 height 11
radio input "true"
click at [817, 252] on label "True" at bounding box center [865, 243] width 125 height 41
click at [817, 250] on input "True" at bounding box center [819, 244] width 13 height 11
radio input "true"
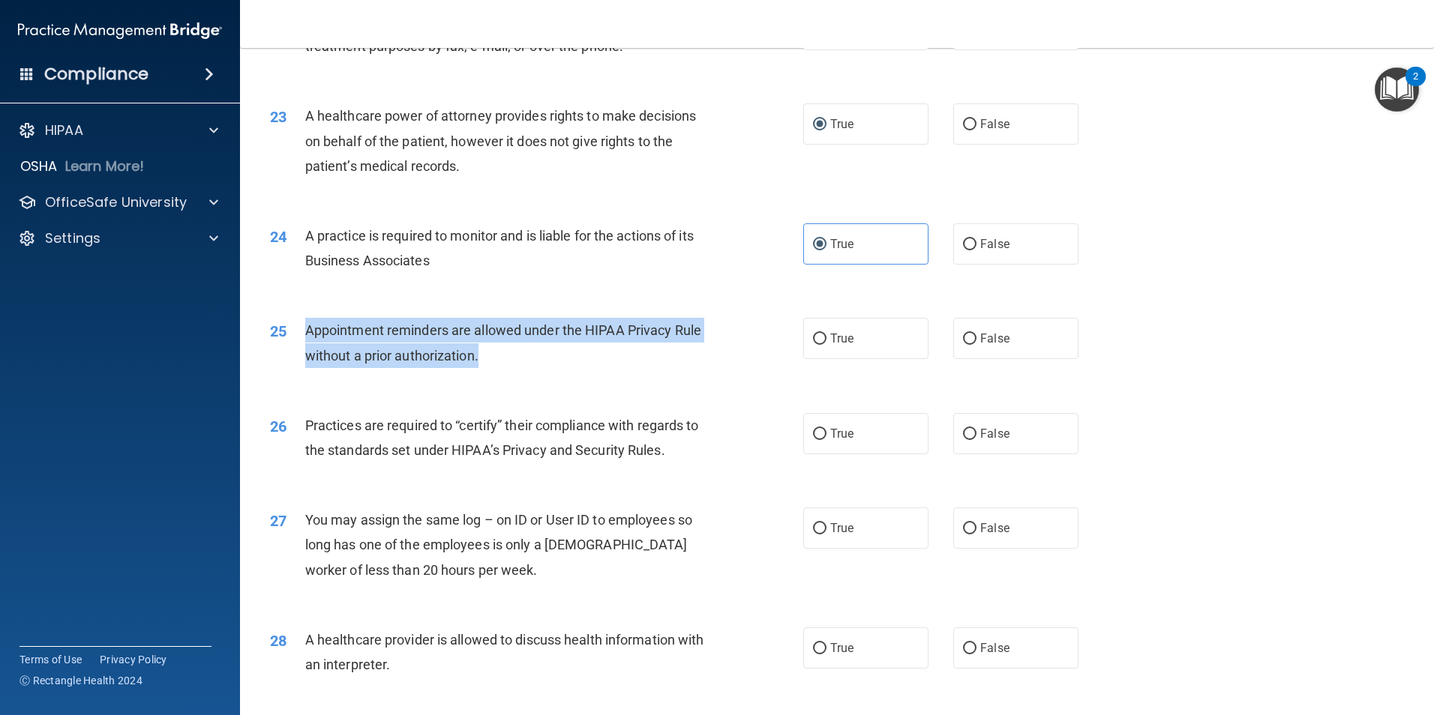
drag, startPoint x: 508, startPoint y: 350, endPoint x: 306, endPoint y: 329, distance: 203.5
click at [306, 329] on div "Appointment reminders are allowed under the HIPAA Privacy Rule without a prior …" at bounding box center [513, 342] width 417 height 49
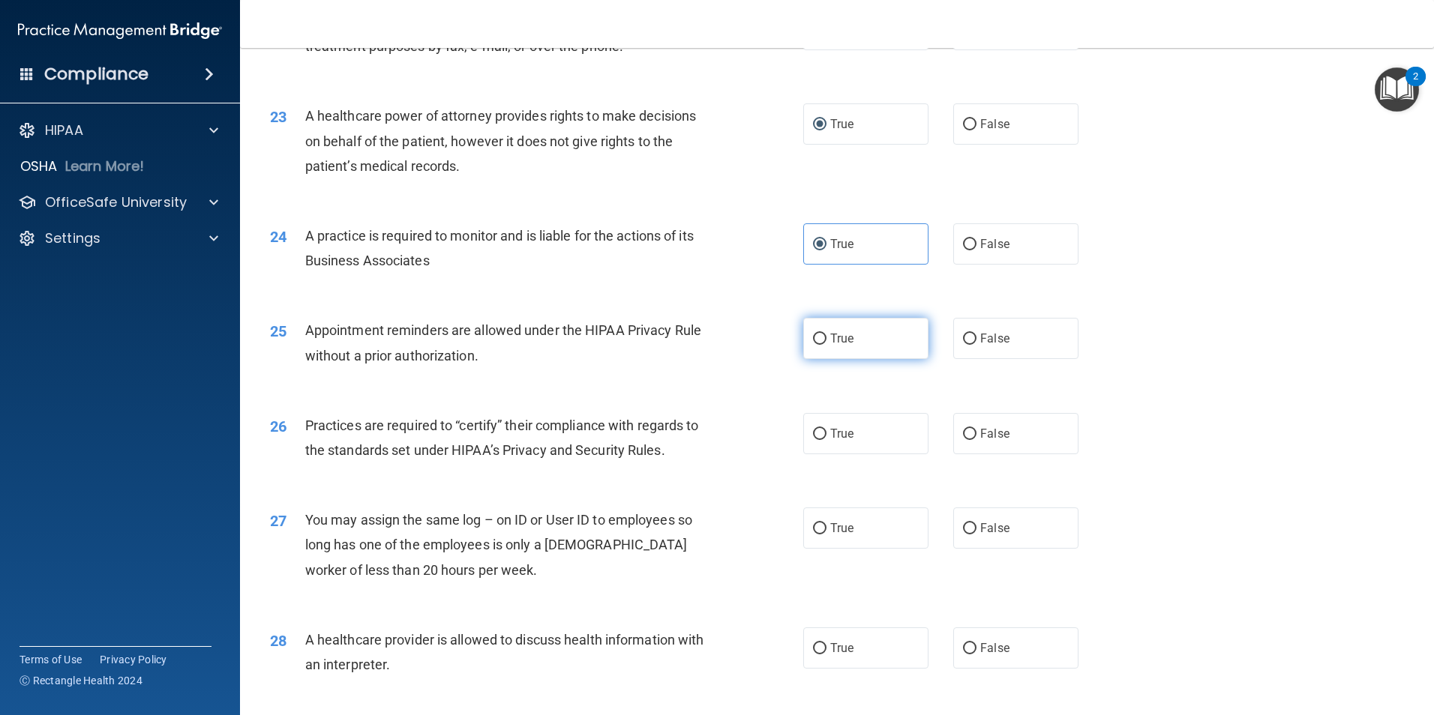
click at [830, 336] on span "True" at bounding box center [841, 338] width 23 height 14
click at [826, 336] on input "True" at bounding box center [819, 339] width 13 height 11
radio input "true"
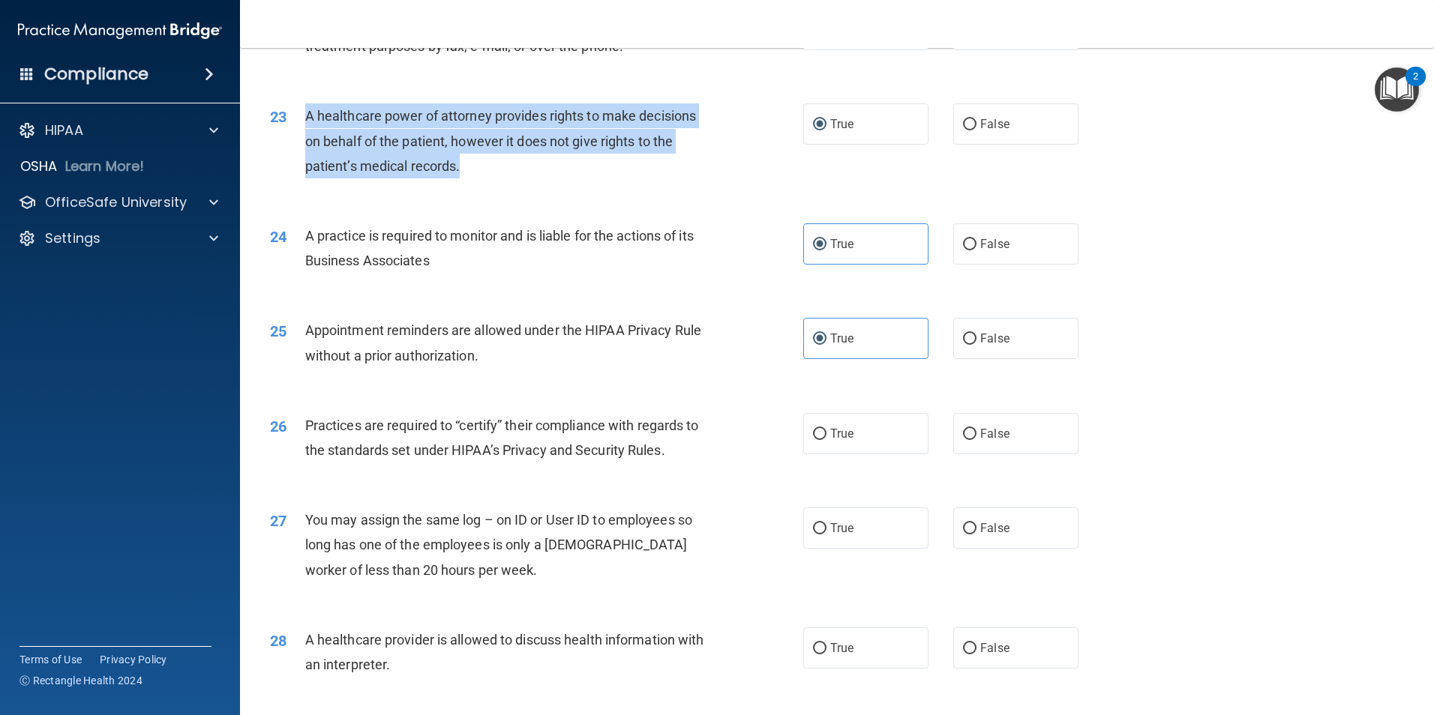
drag, startPoint x: 471, startPoint y: 160, endPoint x: 302, endPoint y: 120, distance: 173.5
click at [302, 120] on div "23 A healthcare power of attorney provides rights to make decisions on behalf o…" at bounding box center [536, 144] width 578 height 82
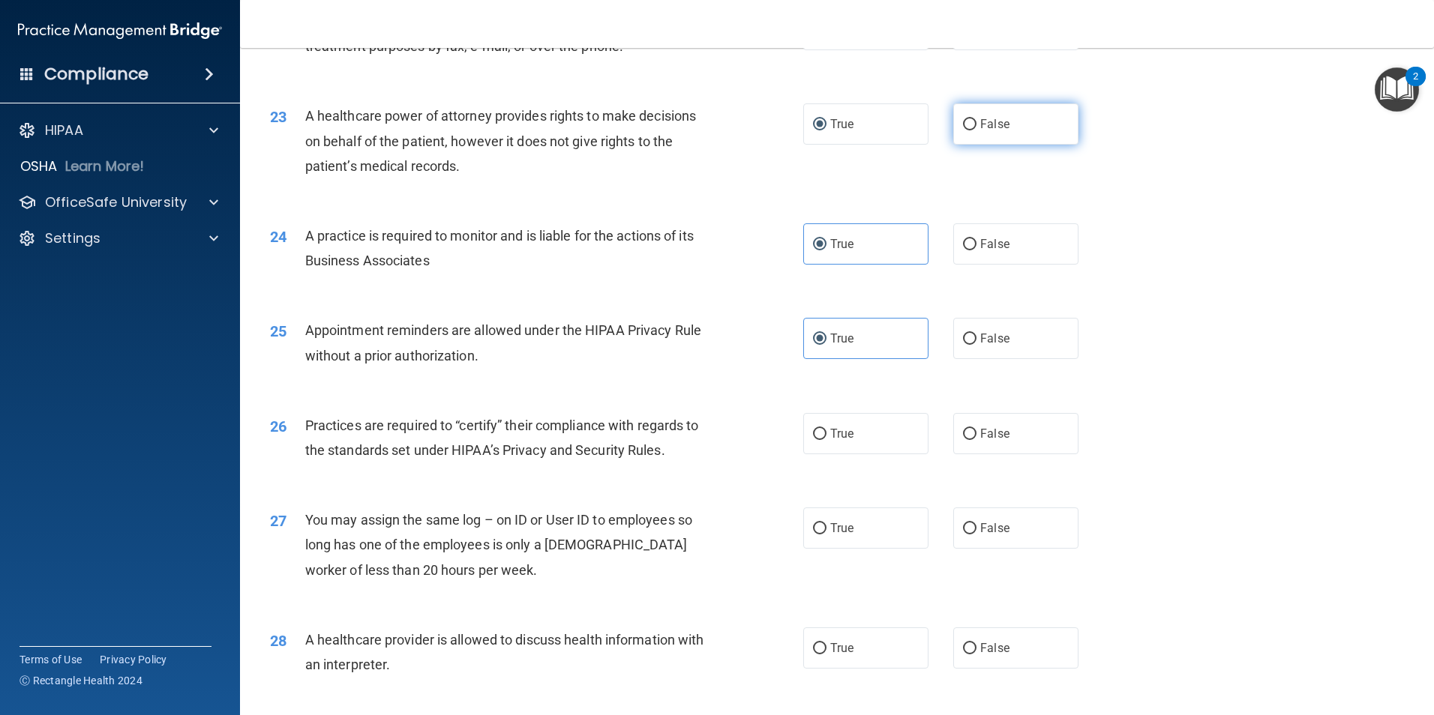
click at [958, 142] on label "False" at bounding box center [1015, 123] width 125 height 41
click at [963, 130] on input "False" at bounding box center [969, 124] width 13 height 11
radio input "true"
radio input "false"
click at [833, 454] on label "True" at bounding box center [865, 433] width 125 height 41
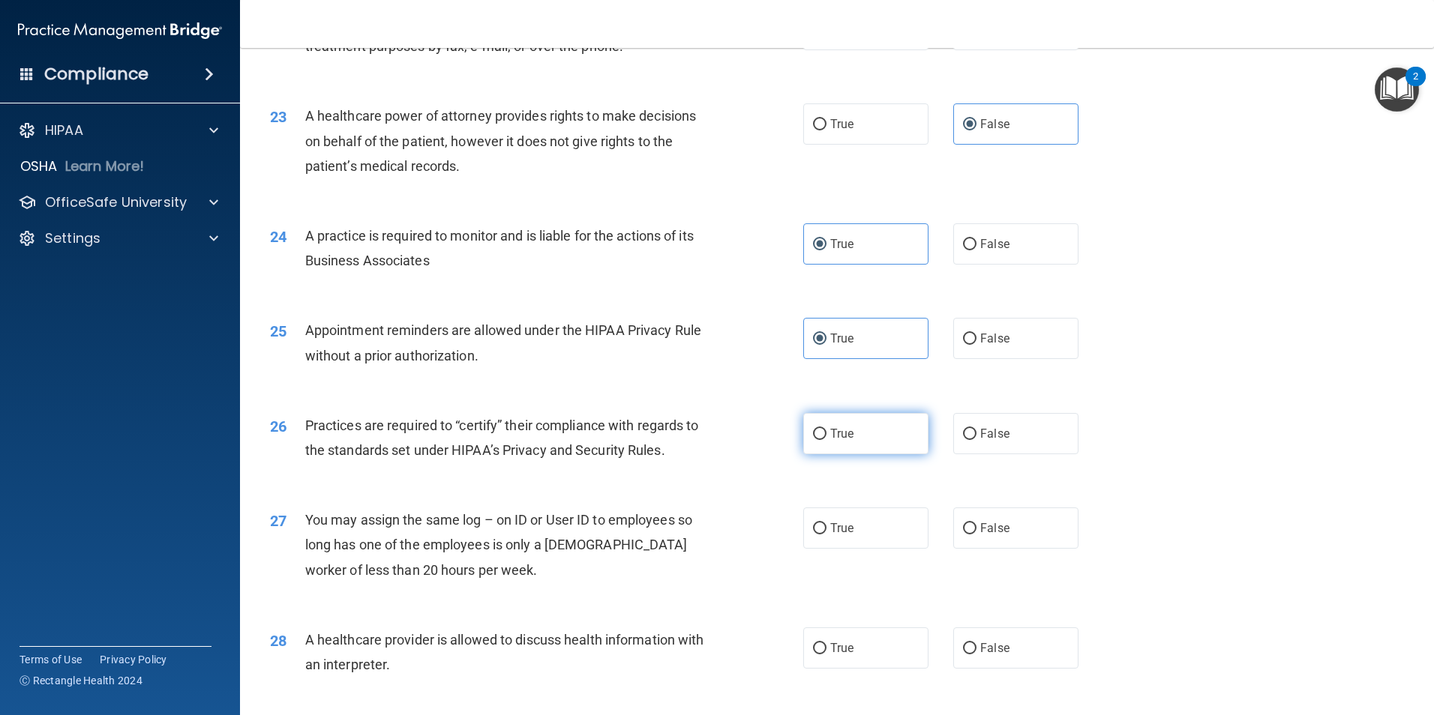
click at [826, 440] on input "True" at bounding box center [819, 434] width 13 height 11
radio input "true"
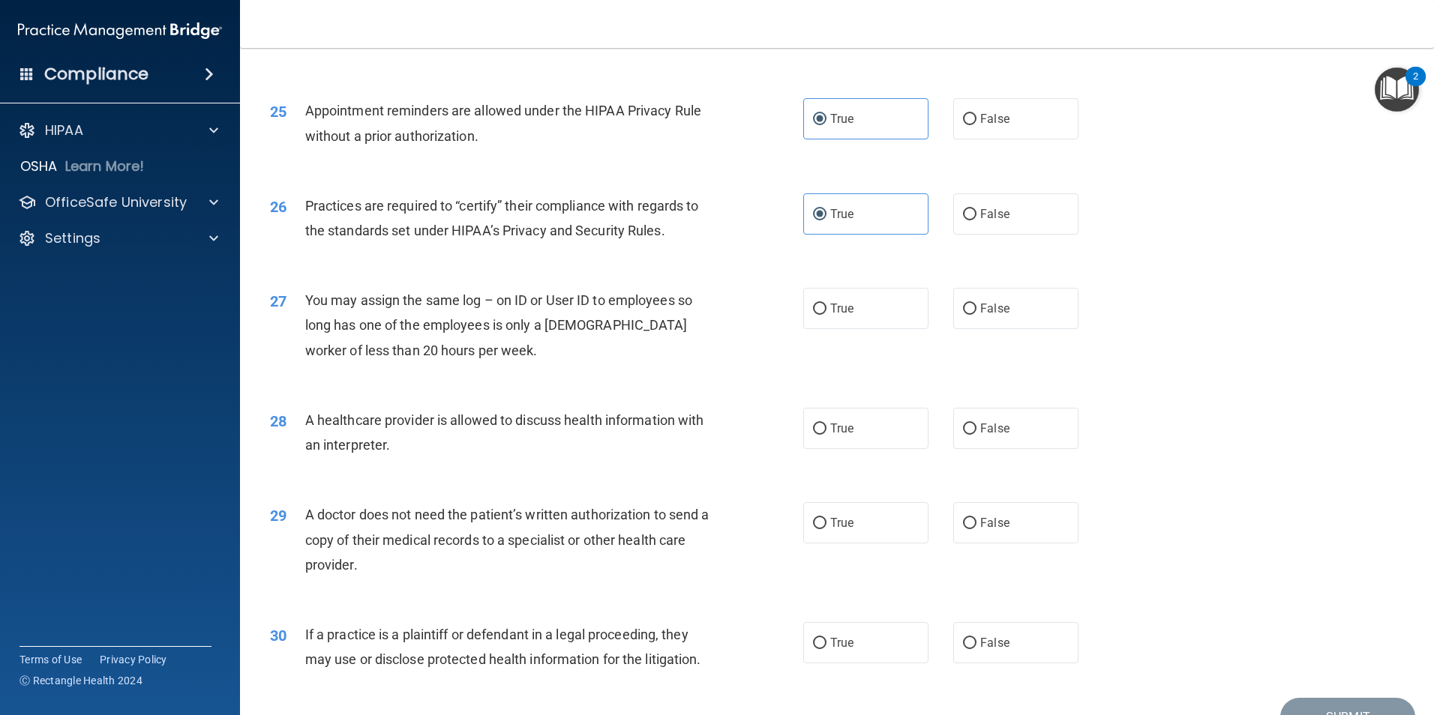
scroll to position [2775, 0]
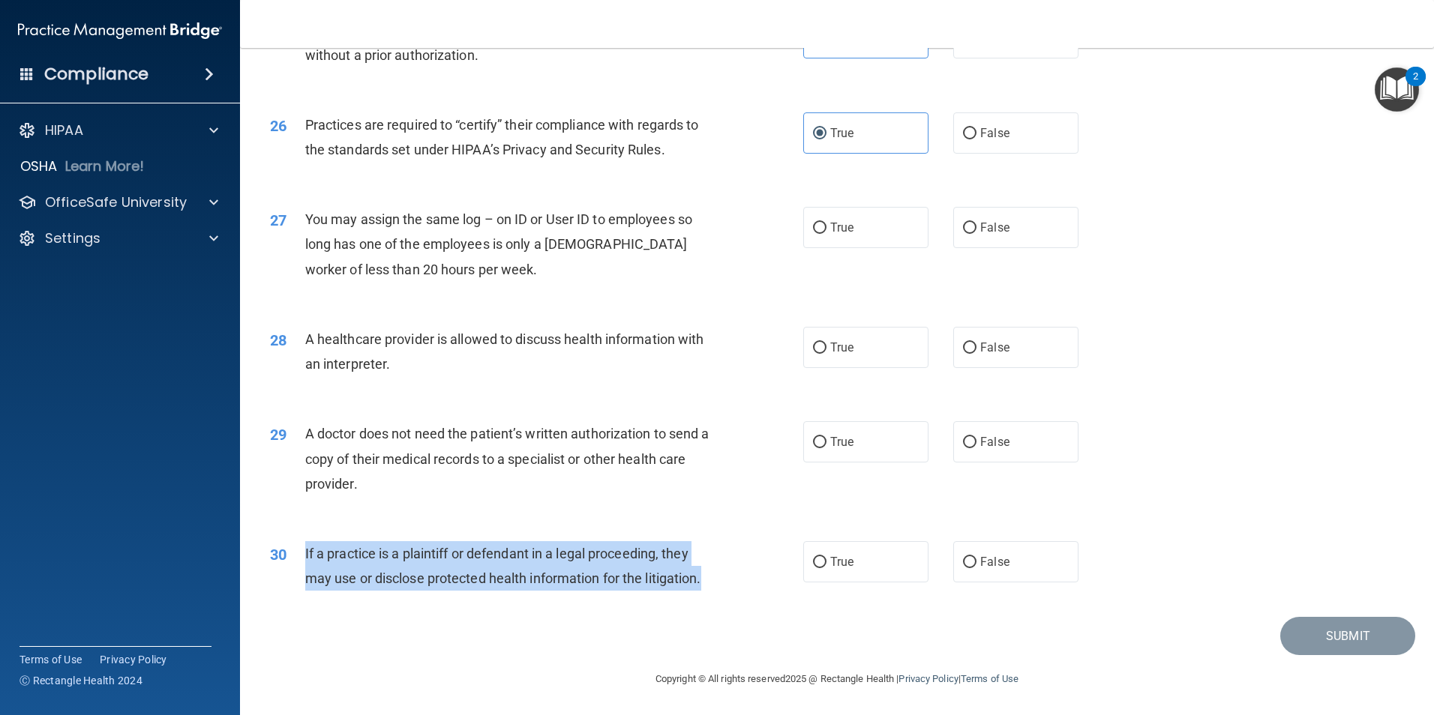
drag, startPoint x: 721, startPoint y: 582, endPoint x: 297, endPoint y: 551, distance: 425.5
click at [297, 551] on div "30 If a practice is a plaintiff or defendant in a legal proceeding, they may us…" at bounding box center [536, 569] width 578 height 57
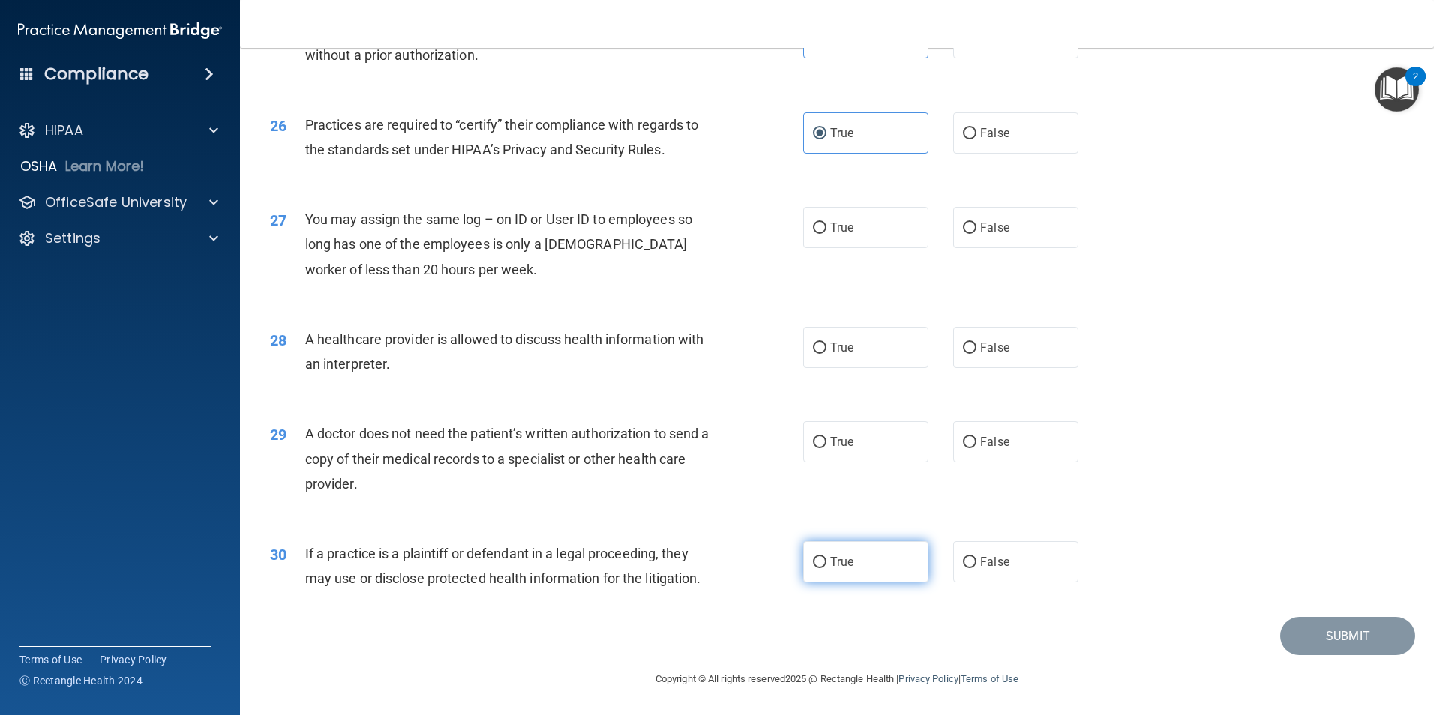
click at [845, 571] on label "True" at bounding box center [865, 561] width 125 height 41
click at [826, 568] on input "True" at bounding box center [819, 562] width 13 height 11
radio input "true"
click at [963, 444] on input "False" at bounding box center [969, 442] width 13 height 11
radio input "true"
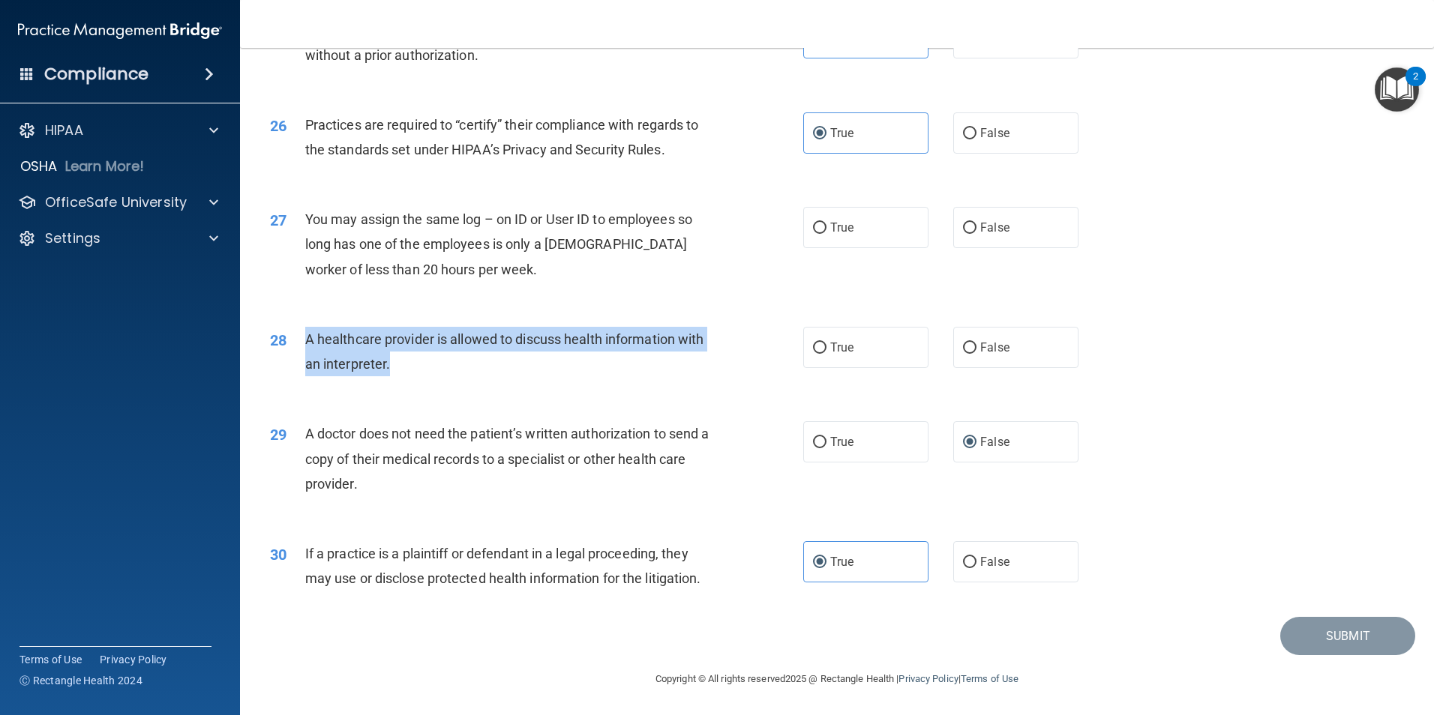
drag, startPoint x: 514, startPoint y: 370, endPoint x: 303, endPoint y: 331, distance: 214.3
click at [303, 331] on div "28 A healthcare provider is allowed to discuss health information with an inter…" at bounding box center [536, 355] width 578 height 57
drag, startPoint x: 303, startPoint y: 331, endPoint x: 327, endPoint y: 333, distance: 24.0
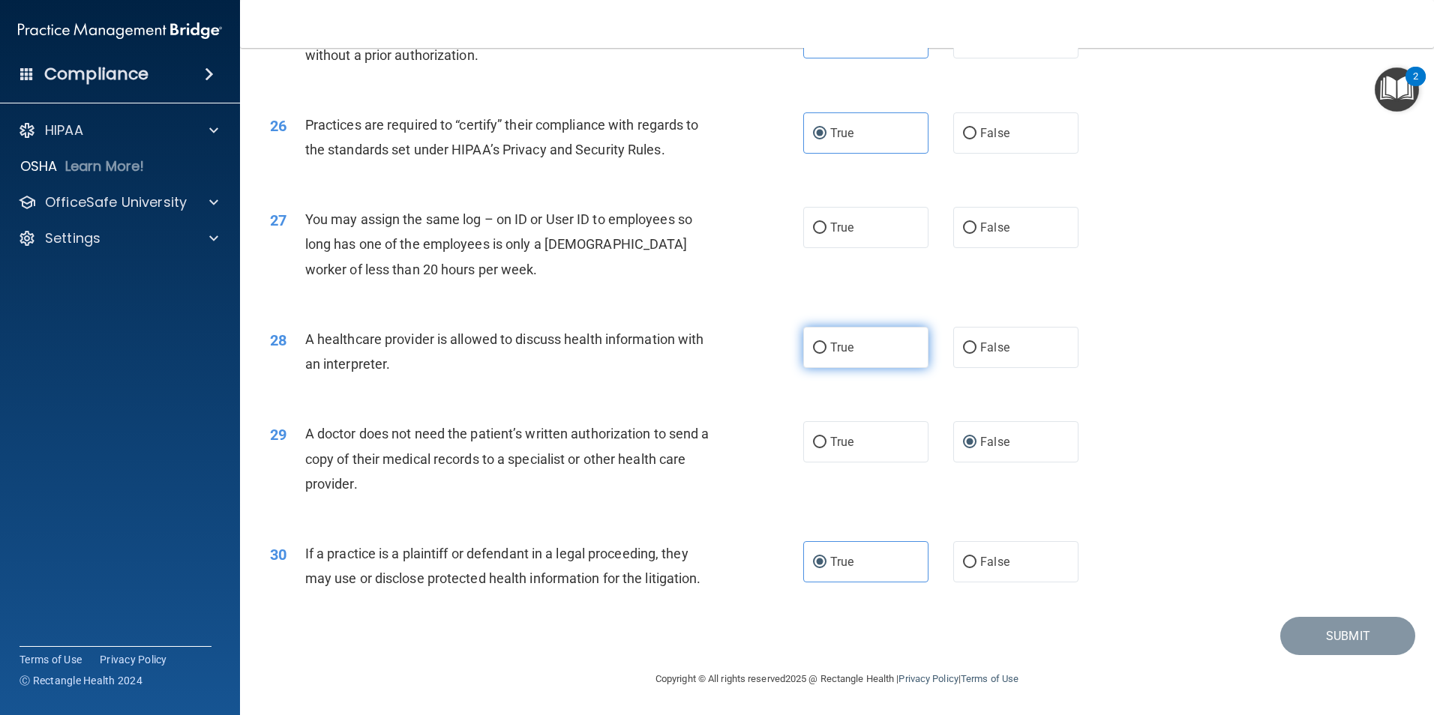
click at [845, 340] on label "True" at bounding box center [865, 347] width 125 height 41
click at [826, 343] on input "True" at bounding box center [819, 348] width 13 height 11
radio input "true"
click at [892, 268] on div "27 You may assign the same log – on ID or User ID to employees so long has one …" at bounding box center [837, 248] width 1156 height 120
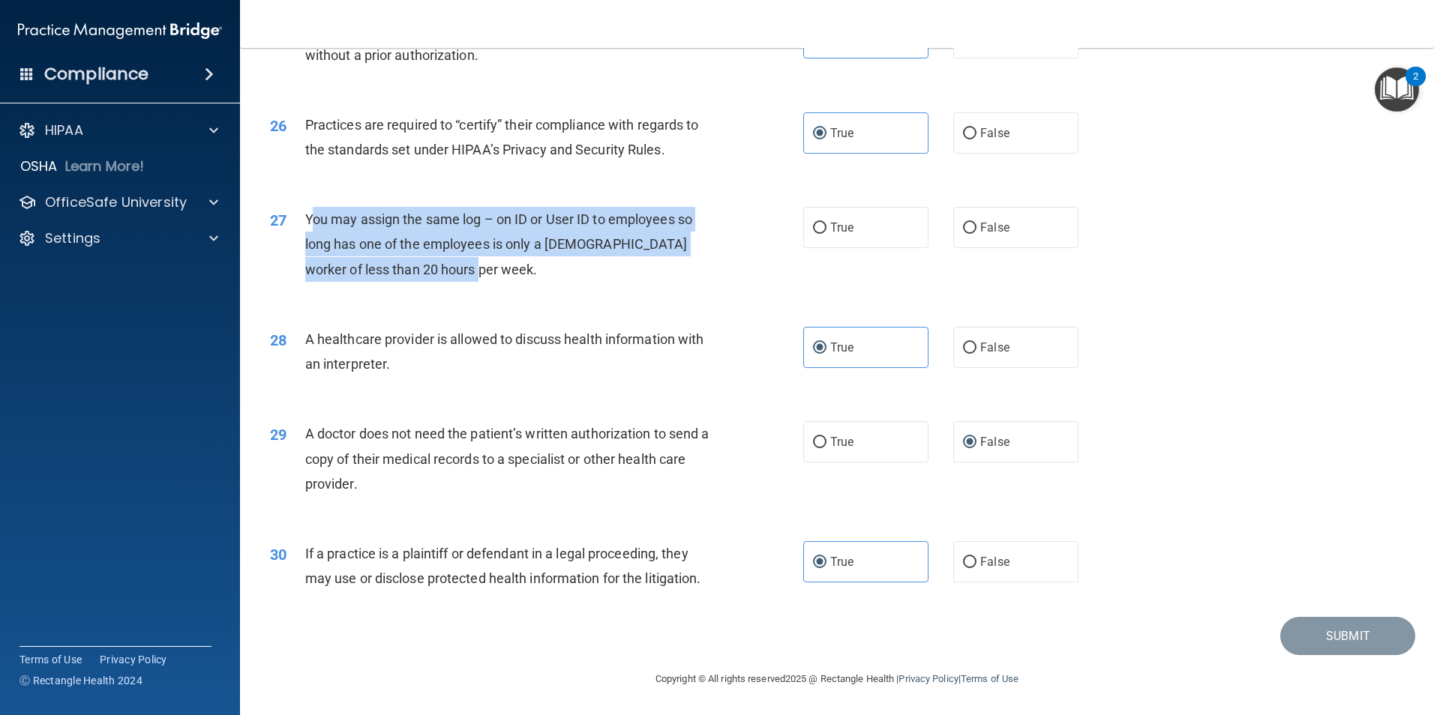
drag, startPoint x: 472, startPoint y: 264, endPoint x: 312, endPoint y: 217, distance: 166.6
click at [312, 217] on div "You may assign the same log – on ID or User ID to employees so long has one of …" at bounding box center [513, 244] width 417 height 75
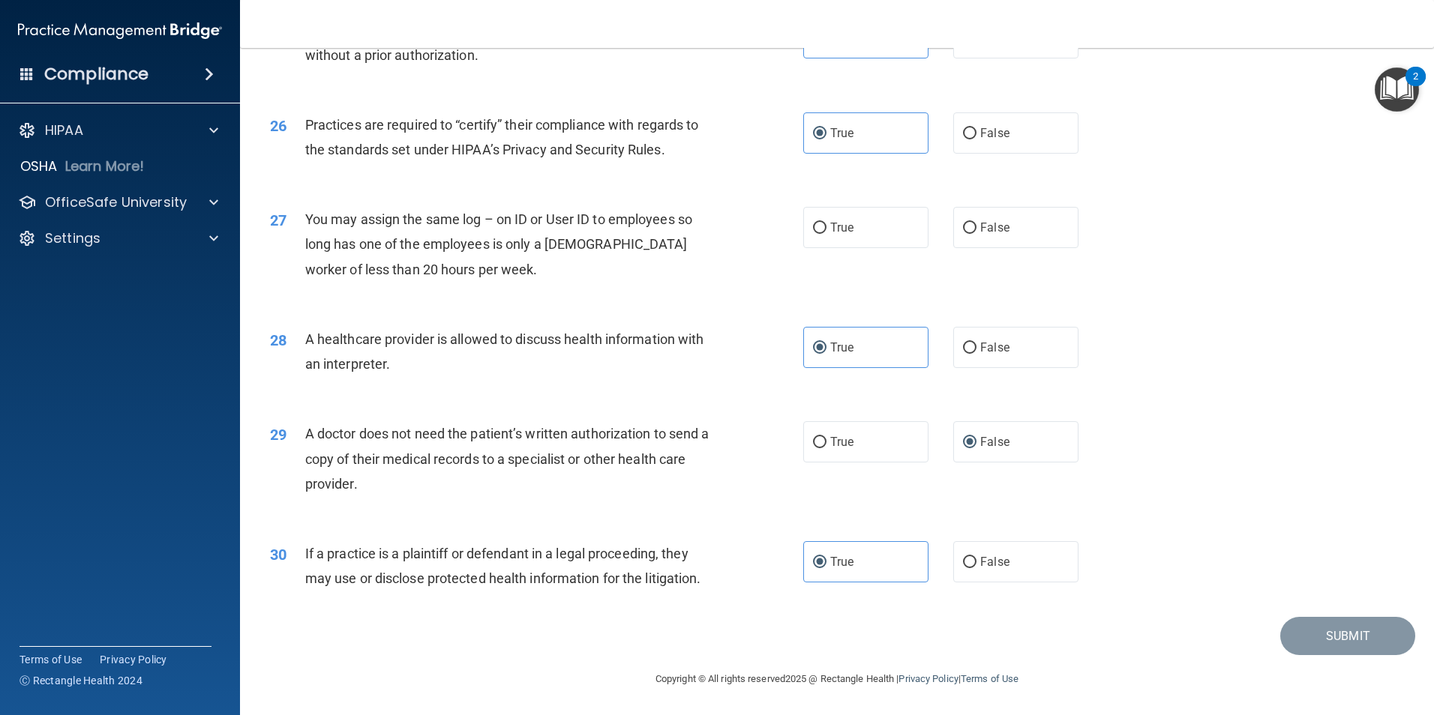
drag, startPoint x: 312, startPoint y: 217, endPoint x: 454, endPoint y: 199, distance: 142.8
click at [465, 196] on div "27 You may assign the same log – on ID or User ID to employees so long has one …" at bounding box center [837, 248] width 1156 height 120
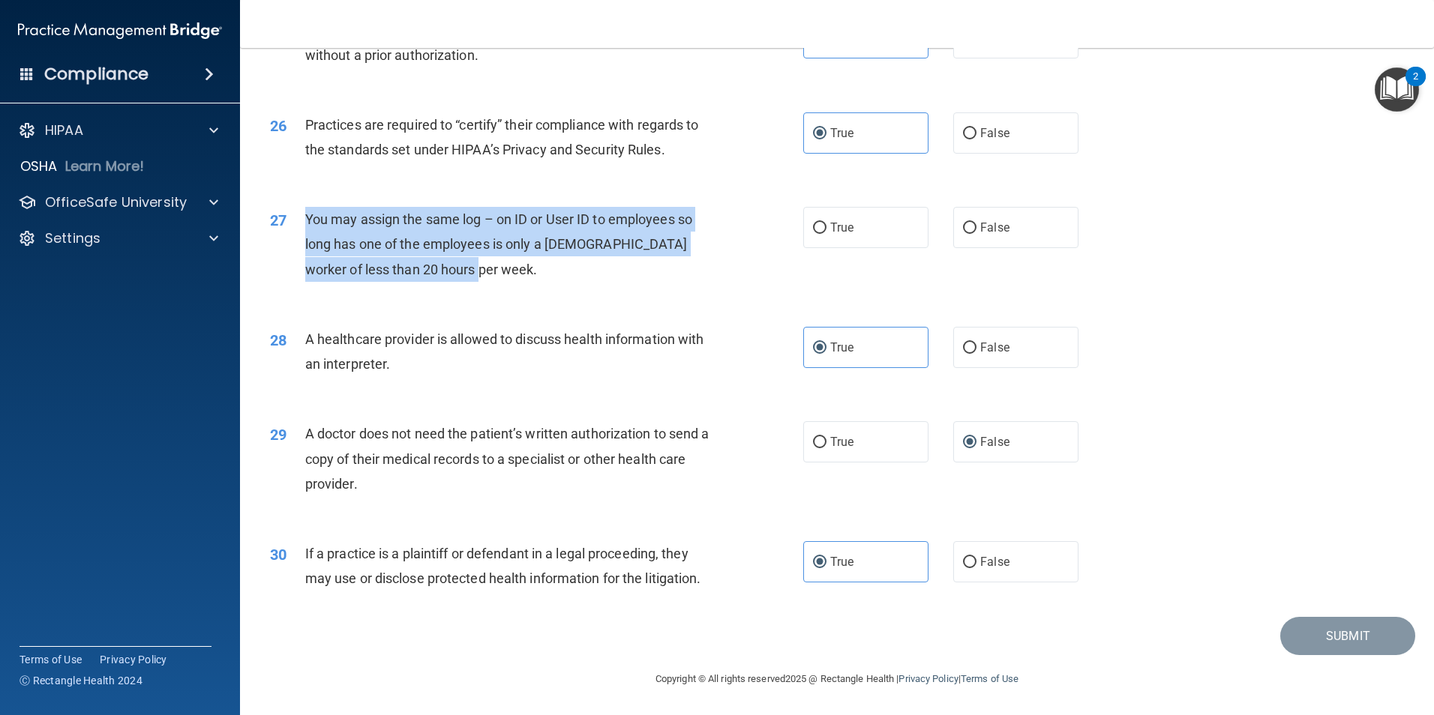
drag, startPoint x: 303, startPoint y: 219, endPoint x: 459, endPoint y: 269, distance: 163.9
click at [459, 269] on div "27 You may assign the same log – on ID or User ID to employees so long has one …" at bounding box center [536, 248] width 578 height 82
click at [963, 232] on input "False" at bounding box center [969, 228] width 13 height 11
radio input "true"
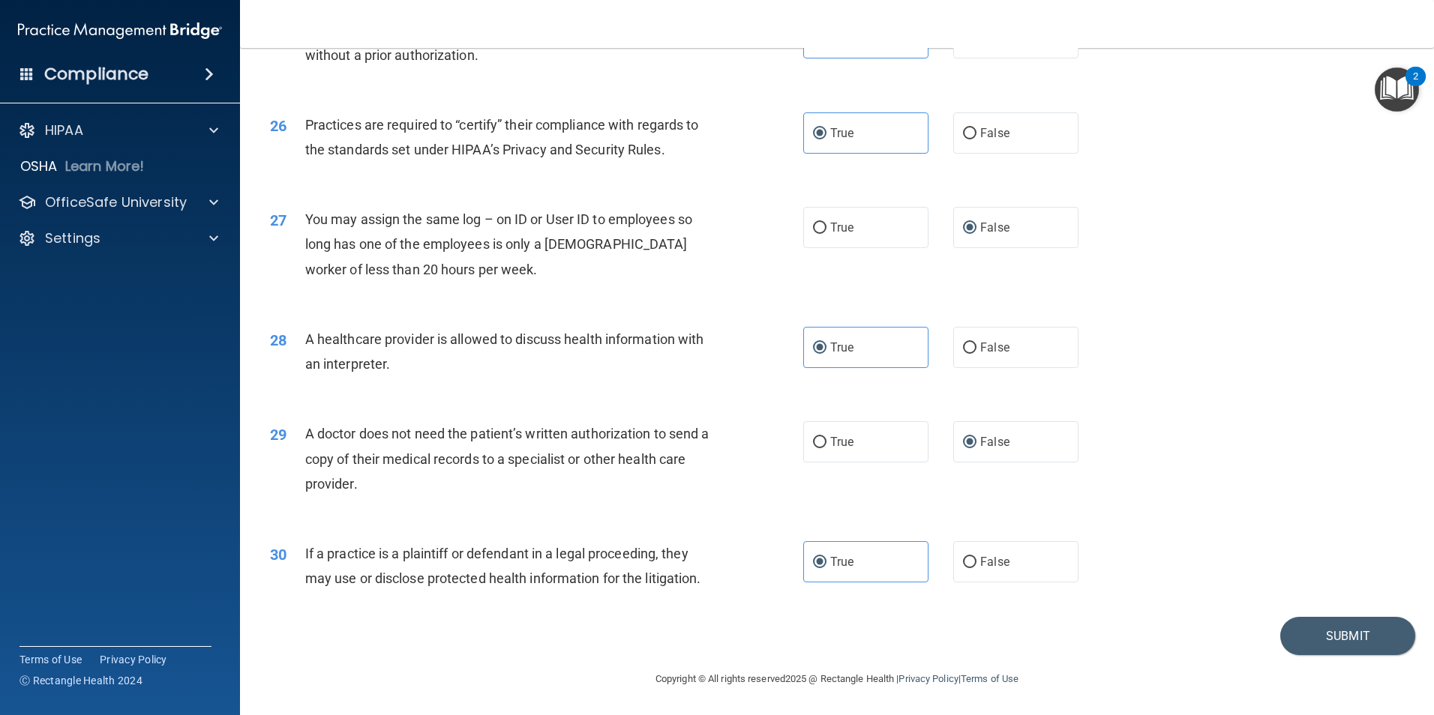
click at [1229, 259] on div "27 You may assign the same log – on ID or User ID to employees so long has one …" at bounding box center [837, 248] width 1156 height 120
click at [1350, 643] on button "Submit" at bounding box center [1347, 636] width 135 height 38
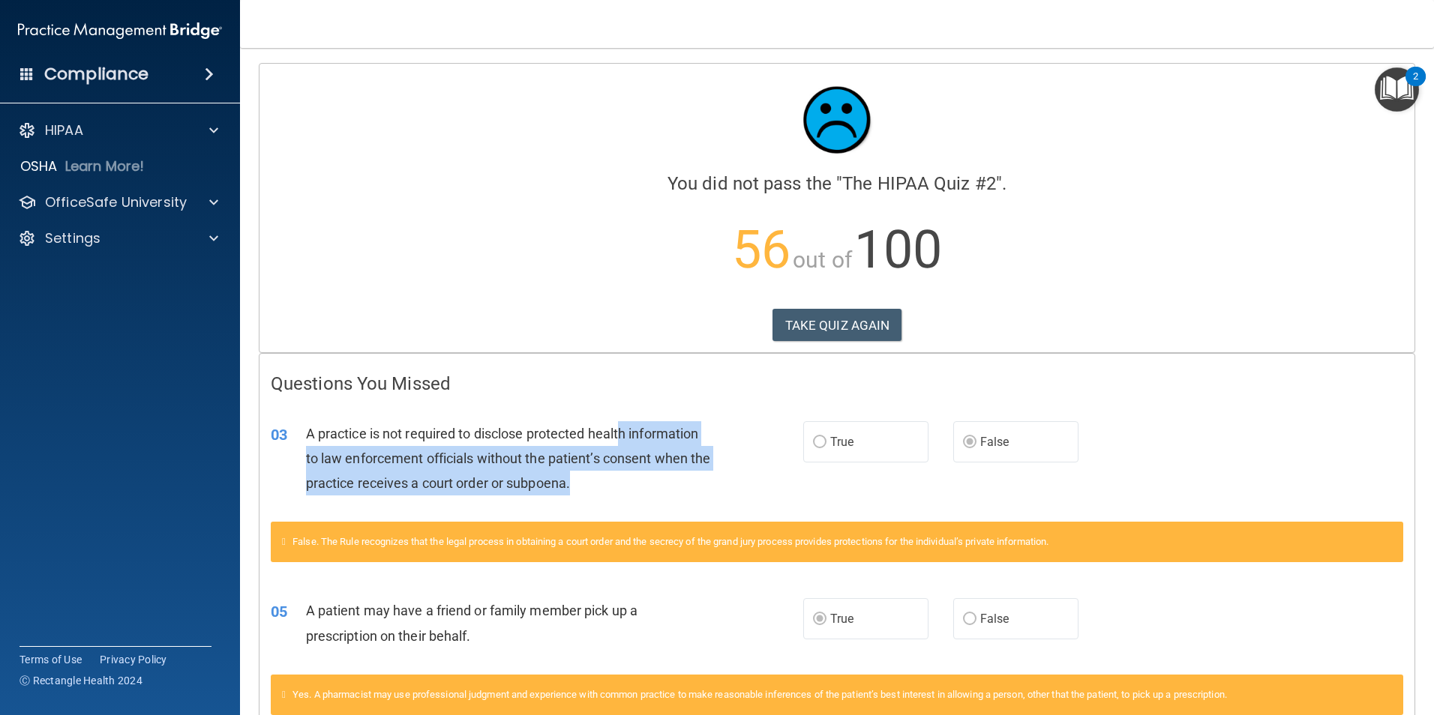
drag, startPoint x: 624, startPoint y: 427, endPoint x: 641, endPoint y: 493, distance: 68.2
click at [641, 493] on div "A practice is not required to disclose protected health information to law enfo…" at bounding box center [514, 458] width 416 height 75
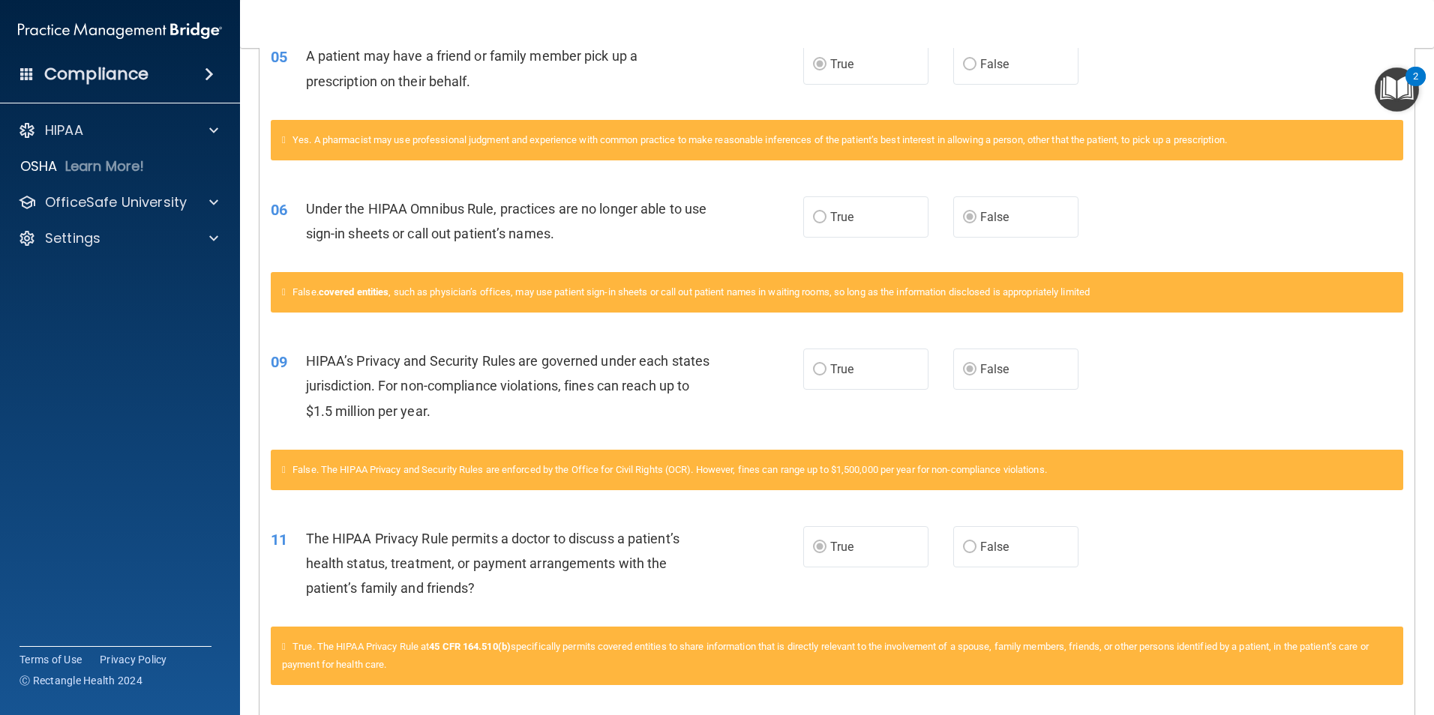
scroll to position [600, 0]
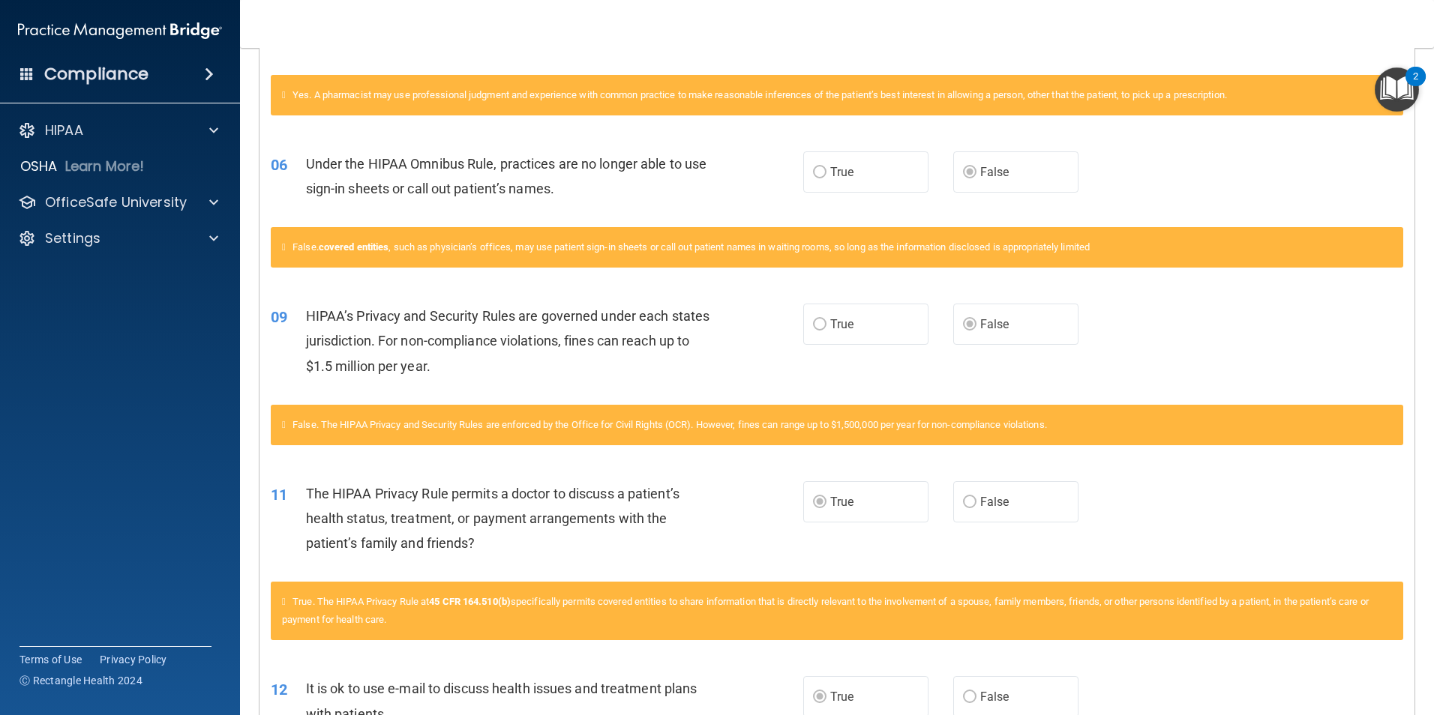
click at [631, 338] on span "HIPAA’s Privacy and Security Rules are governed under each states jurisdiction.…" at bounding box center [508, 340] width 404 height 65
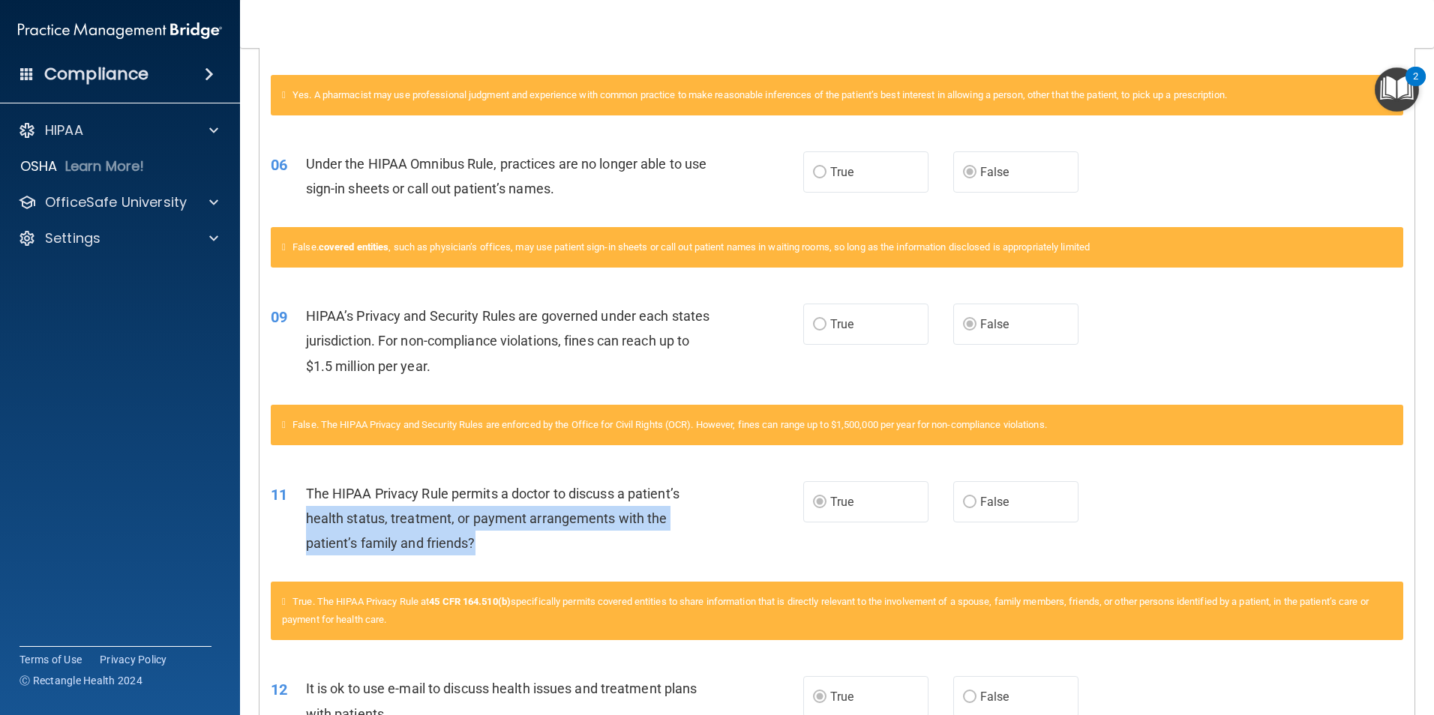
drag, startPoint x: 686, startPoint y: 505, endPoint x: 687, endPoint y: 551, distance: 45.7
click at [687, 551] on div "The HIPAA Privacy Rule permits a doctor to discuss a patient’s health status, t…" at bounding box center [514, 518] width 416 height 75
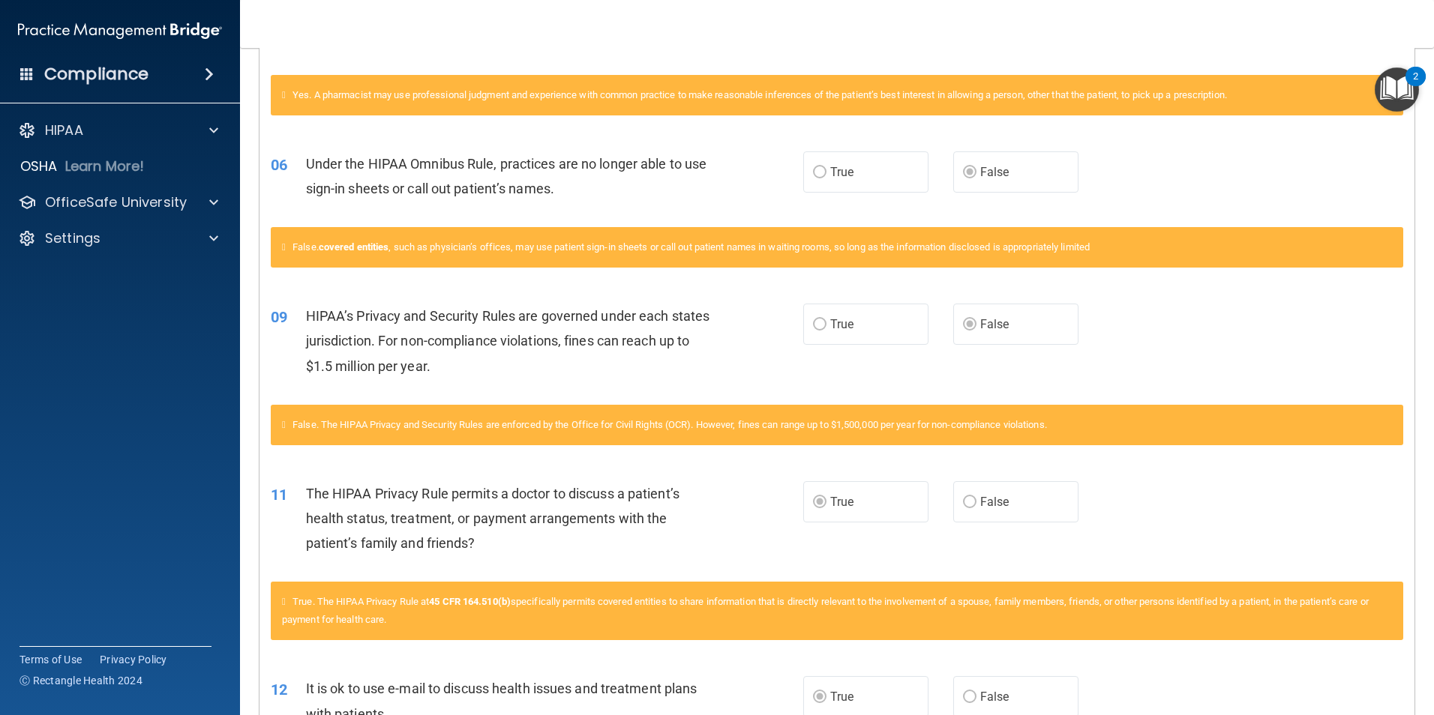
drag, startPoint x: 687, startPoint y: 551, endPoint x: 768, endPoint y: 565, distance: 82.1
click at [768, 565] on div "11 The HIPAA Privacy Rule permits a doctor to discuss a patient’s health status…" at bounding box center [836, 523] width 1155 height 120
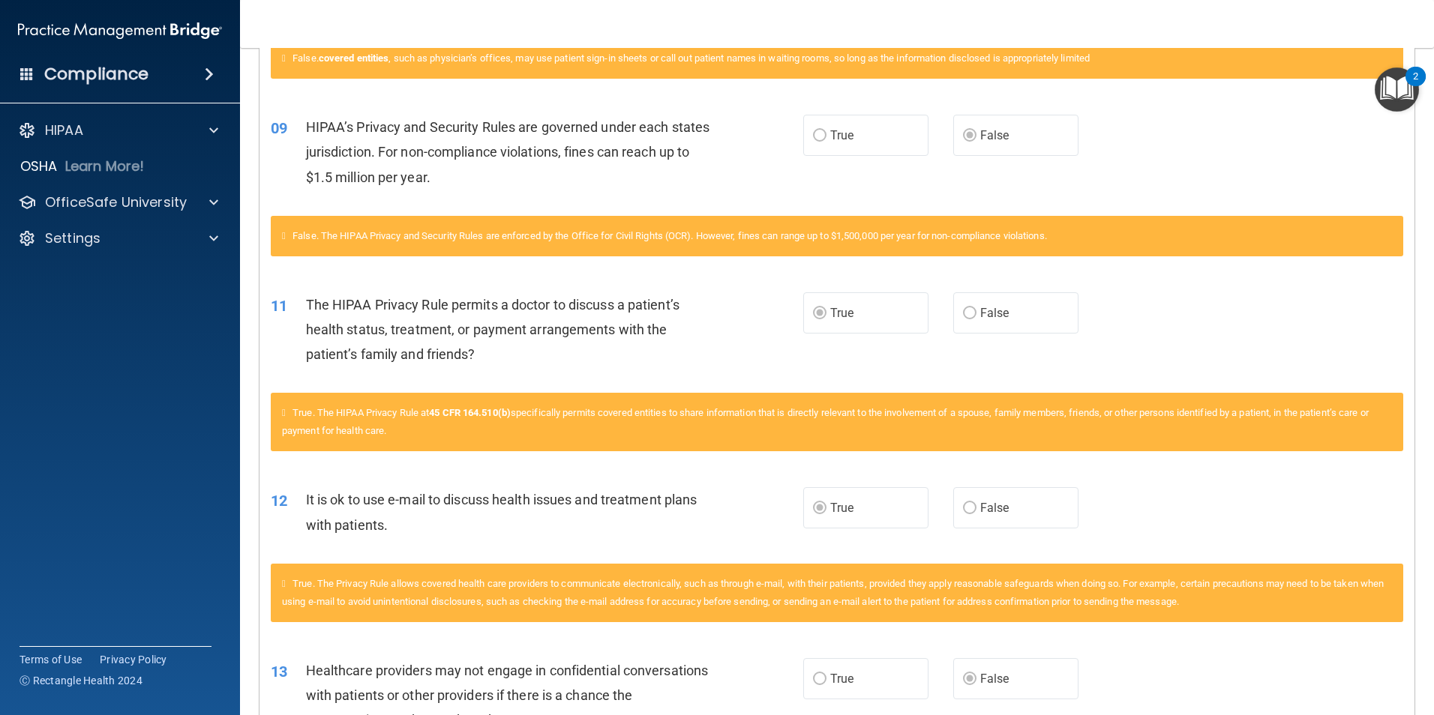
scroll to position [825, 0]
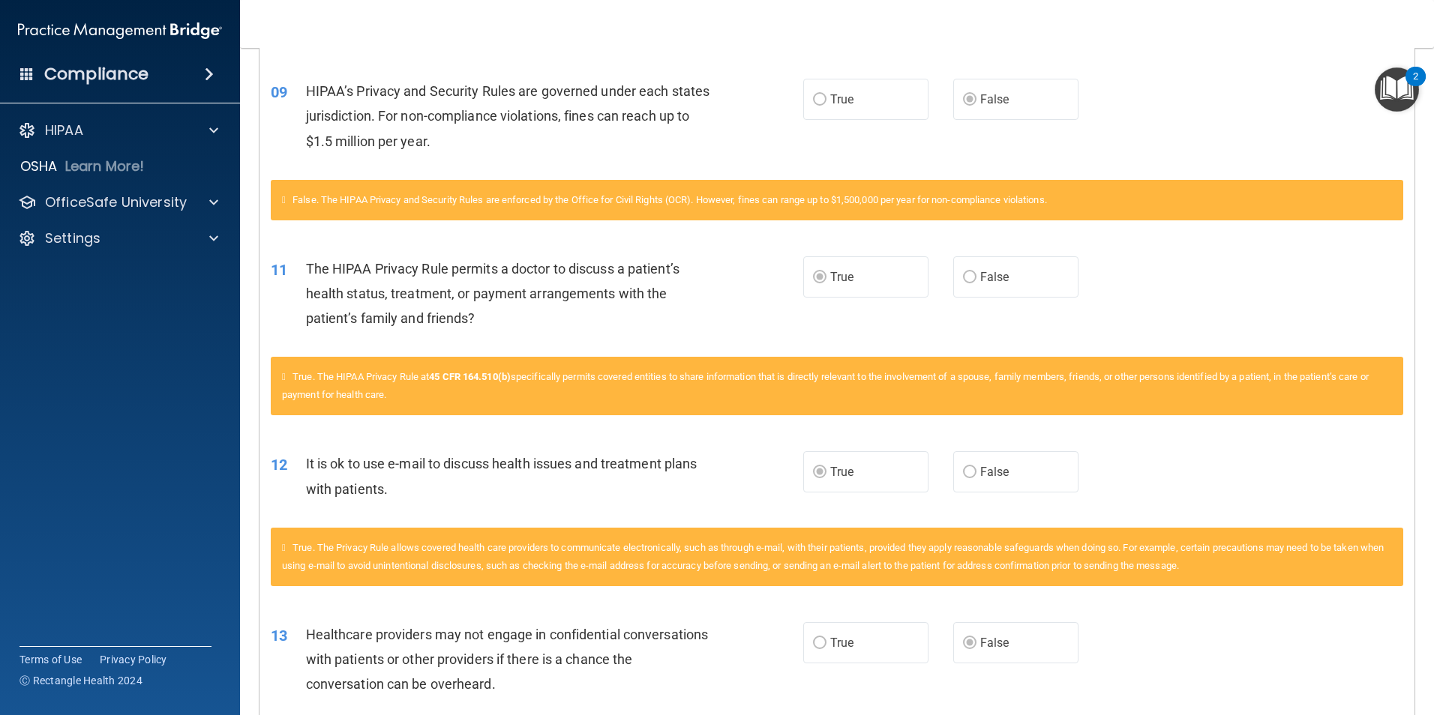
drag, startPoint x: 614, startPoint y: 379, endPoint x: 1254, endPoint y: 397, distance: 640.6
click at [1254, 397] on div "True. The HIPAA Privacy Rule at 45 CFR 164.510(b) specifically permits covered …" at bounding box center [837, 386] width 1132 height 58
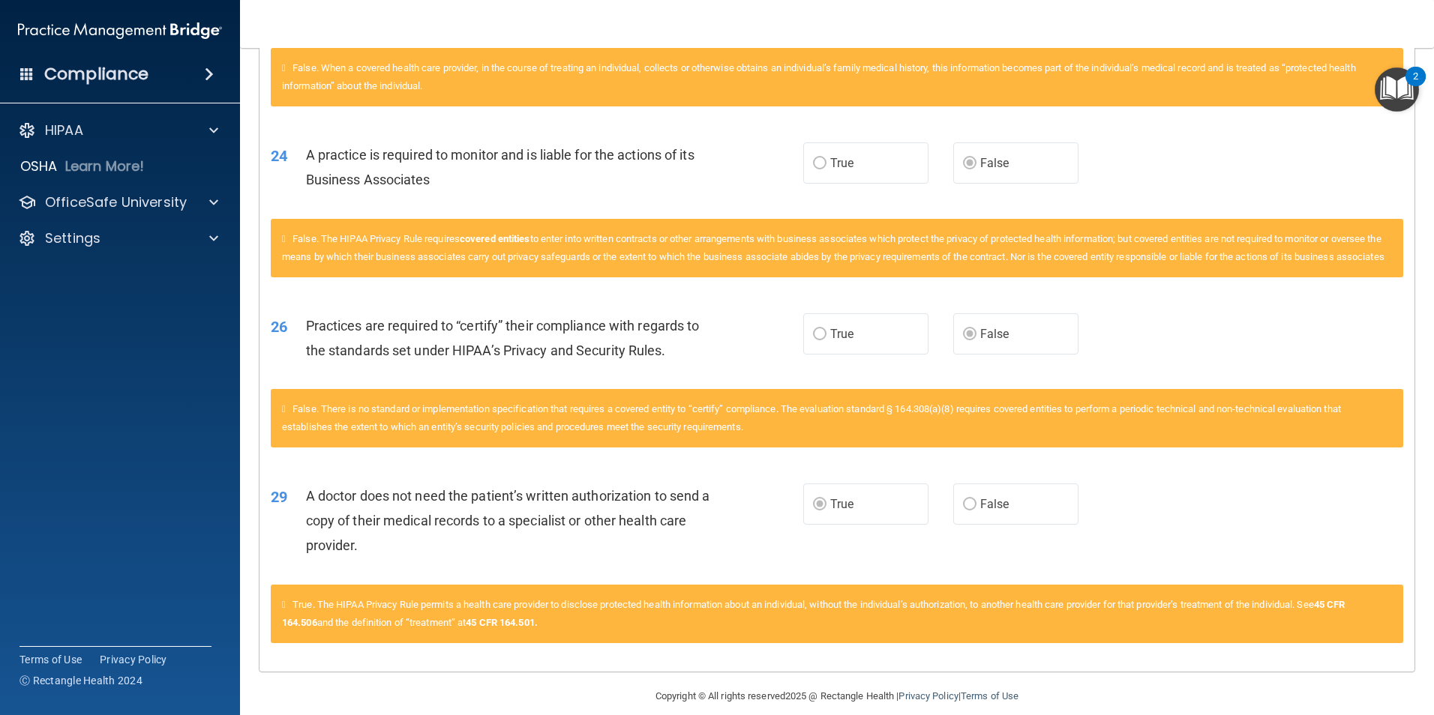
scroll to position [2103, 0]
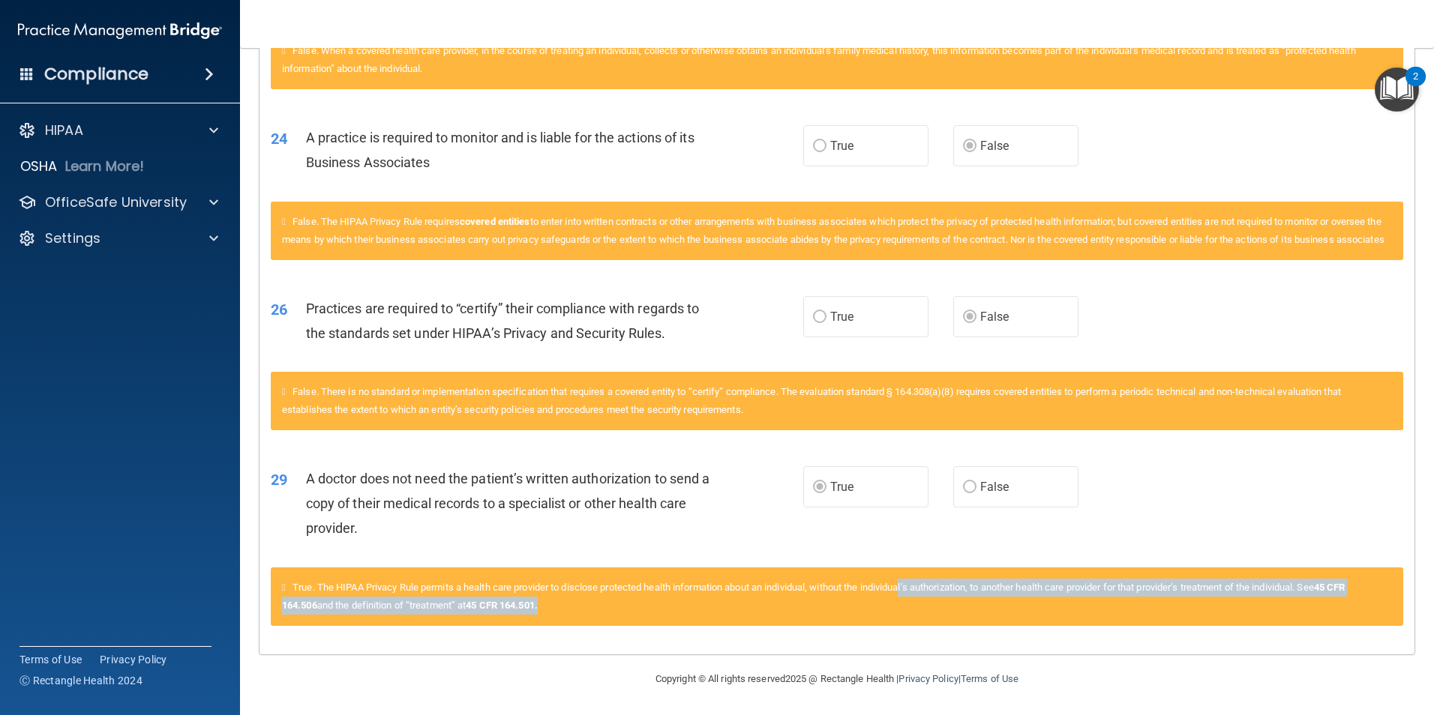
drag, startPoint x: 919, startPoint y: 581, endPoint x: 1245, endPoint y: 600, distance: 327.5
click at [1245, 600] on div "True. The HIPAA Privacy Rule permits a health care provider to disclose protect…" at bounding box center [837, 597] width 1132 height 58
click at [1084, 637] on div "True. The HIPAA Privacy Rule permits a health care provider to disclose protect…" at bounding box center [836, 606] width 1155 height 76
